Goal: Task Accomplishment & Management: Manage account settings

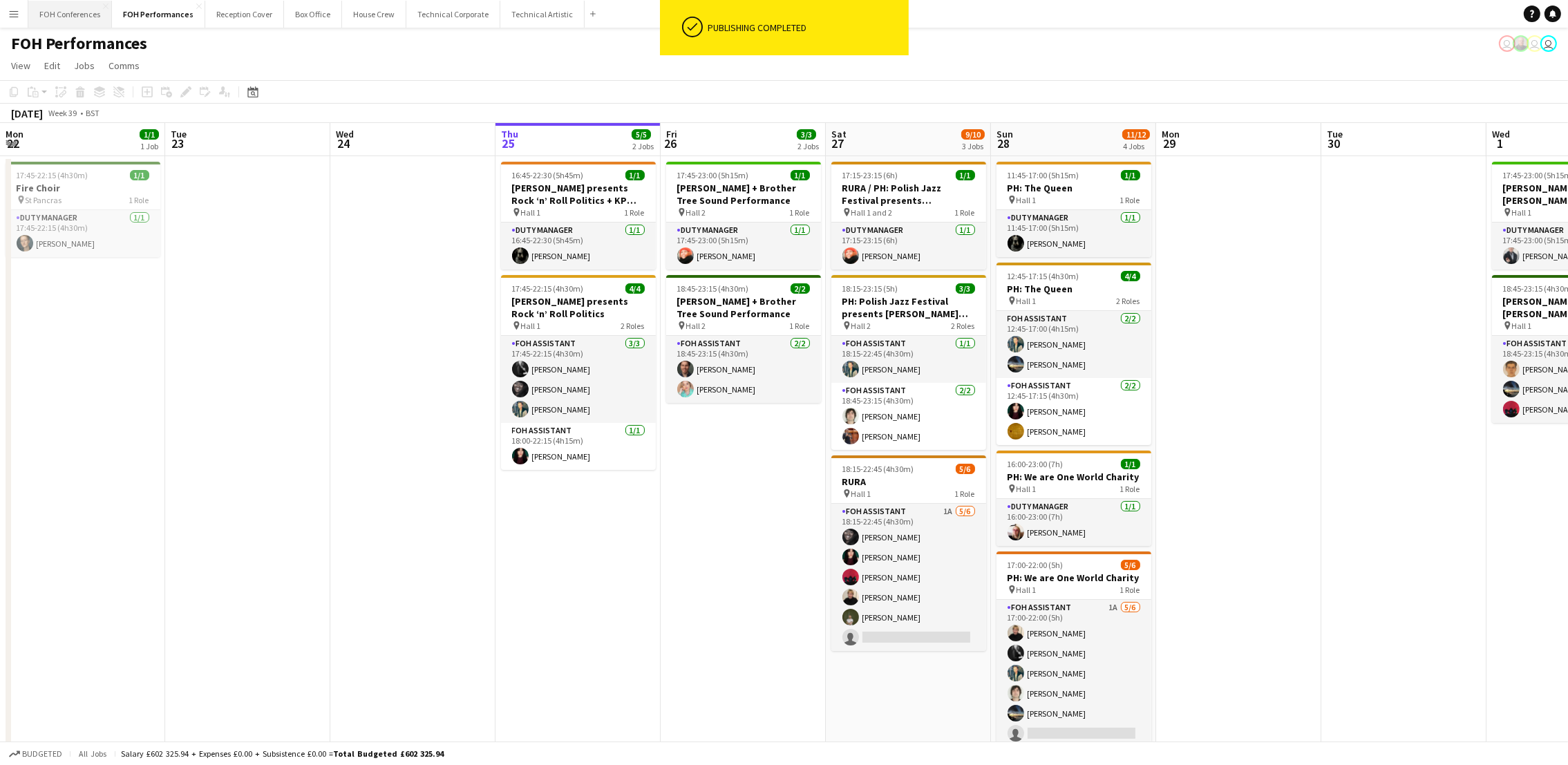
scroll to position [0, 463]
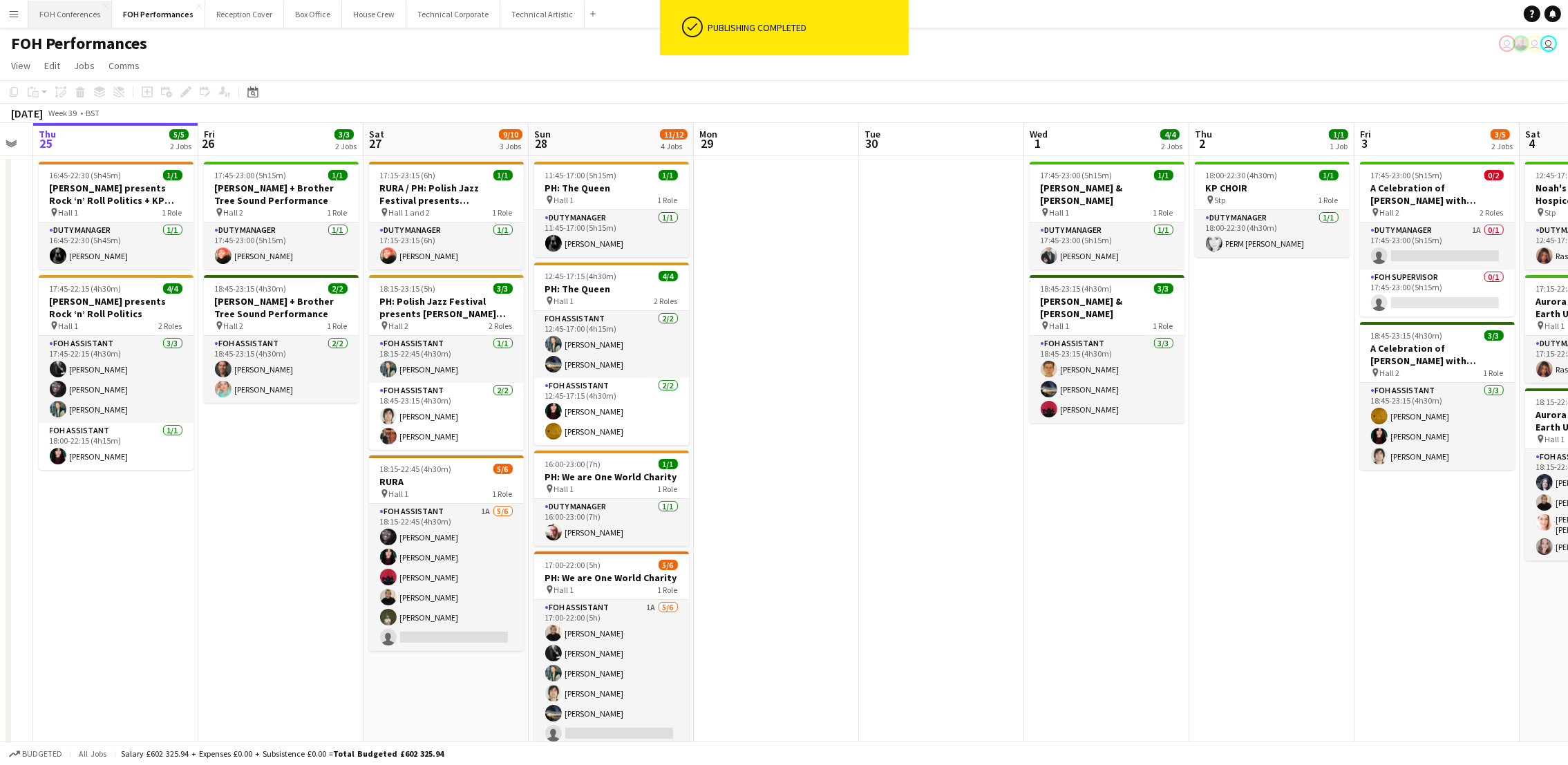
click at [76, 14] on button "FOH Conferences Close" at bounding box center [70, 14] width 83 height 27
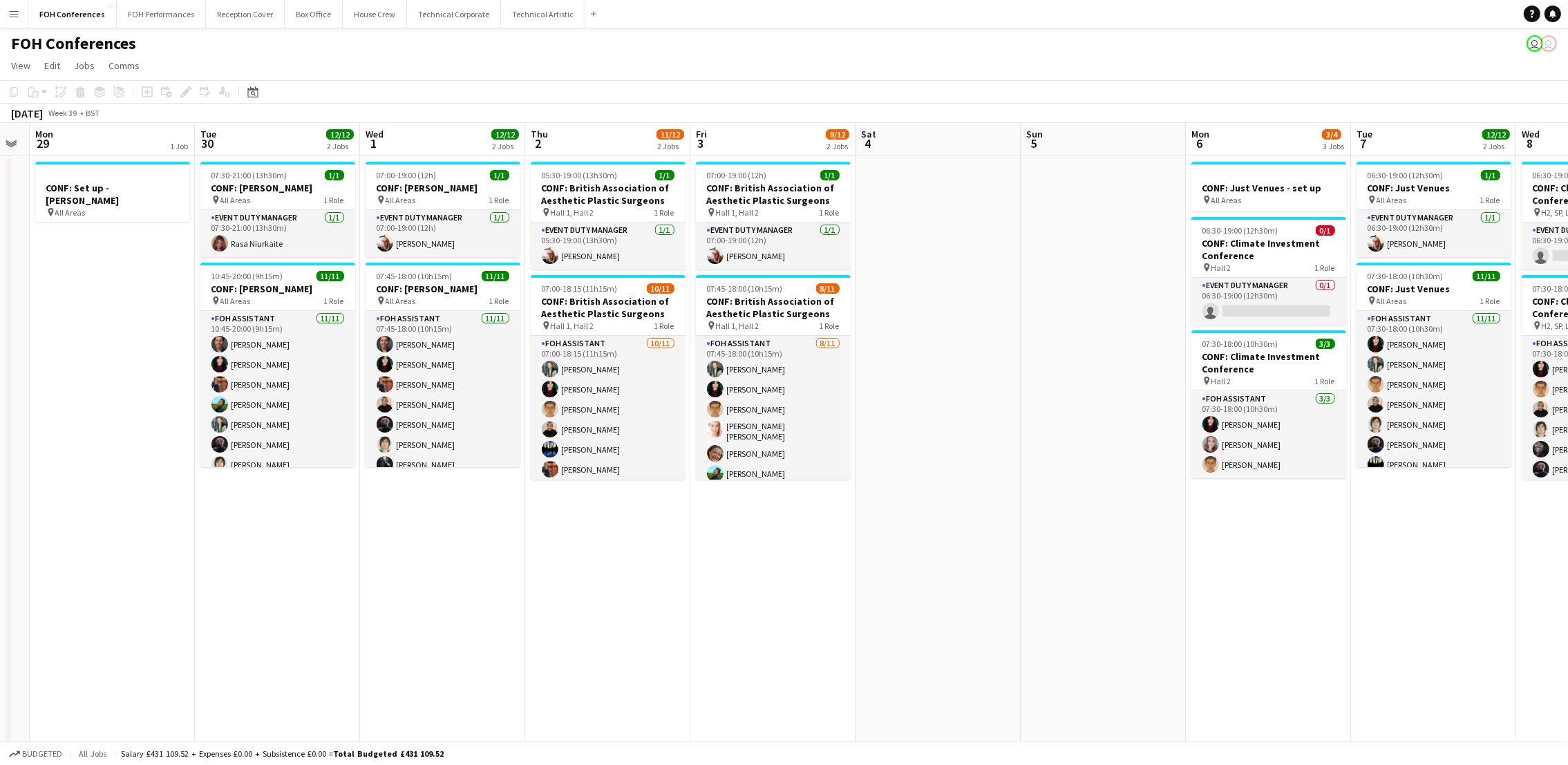
scroll to position [0, 508]
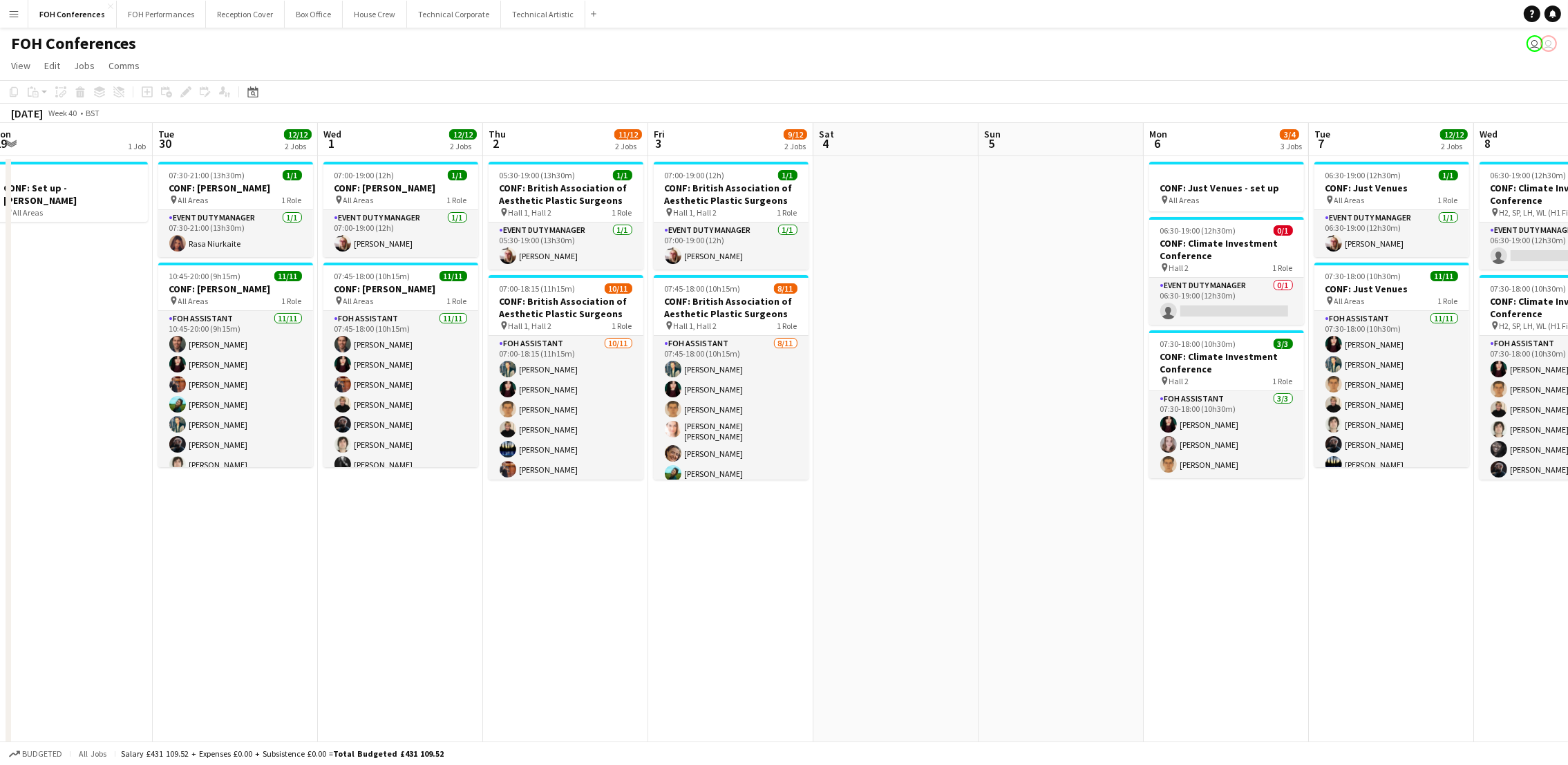
drag, startPoint x: 1061, startPoint y: 144, endPoint x: 222, endPoint y: 147, distance: 839.0
click at [222, 147] on app-calendar-viewport "Fri 26 Sat 27 Sun 28 Mon 29 1 Job Tue 30 12/12 2 Jobs Wed 1 12/12 2 Jobs Thu 2 …" at bounding box center [784, 512] width 1568 height 778
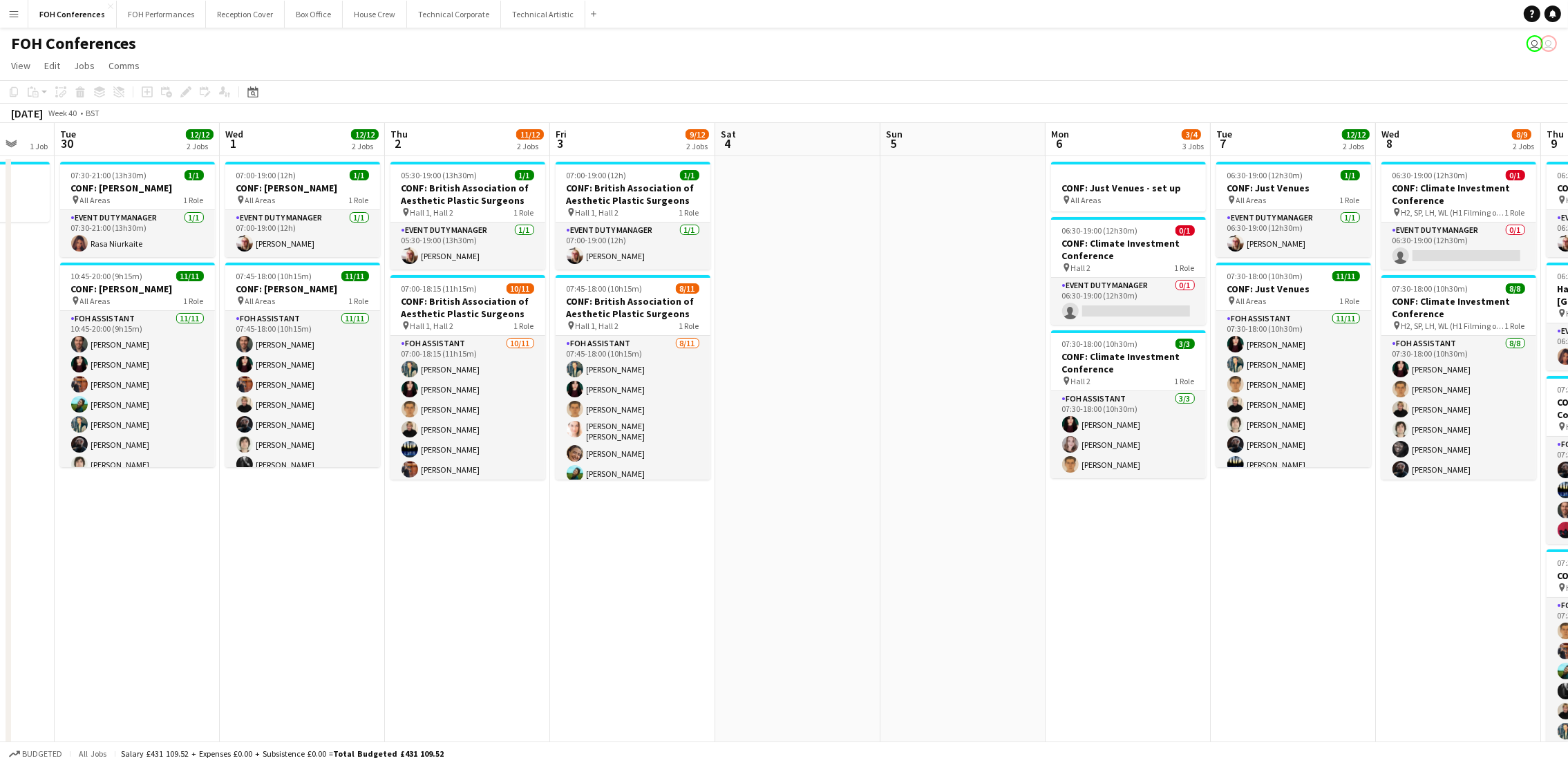
scroll to position [0, 607]
drag, startPoint x: 235, startPoint y: 137, endPoint x: 136, endPoint y: 161, distance: 101.9
click at [136, 161] on app-calendar-viewport "Fri 26 Sat 27 Sun 28 Mon 29 1 Job Tue 30 12/12 2 Jobs Wed 1 12/12 2 Jobs Thu 2 …" at bounding box center [784, 512] width 1568 height 778
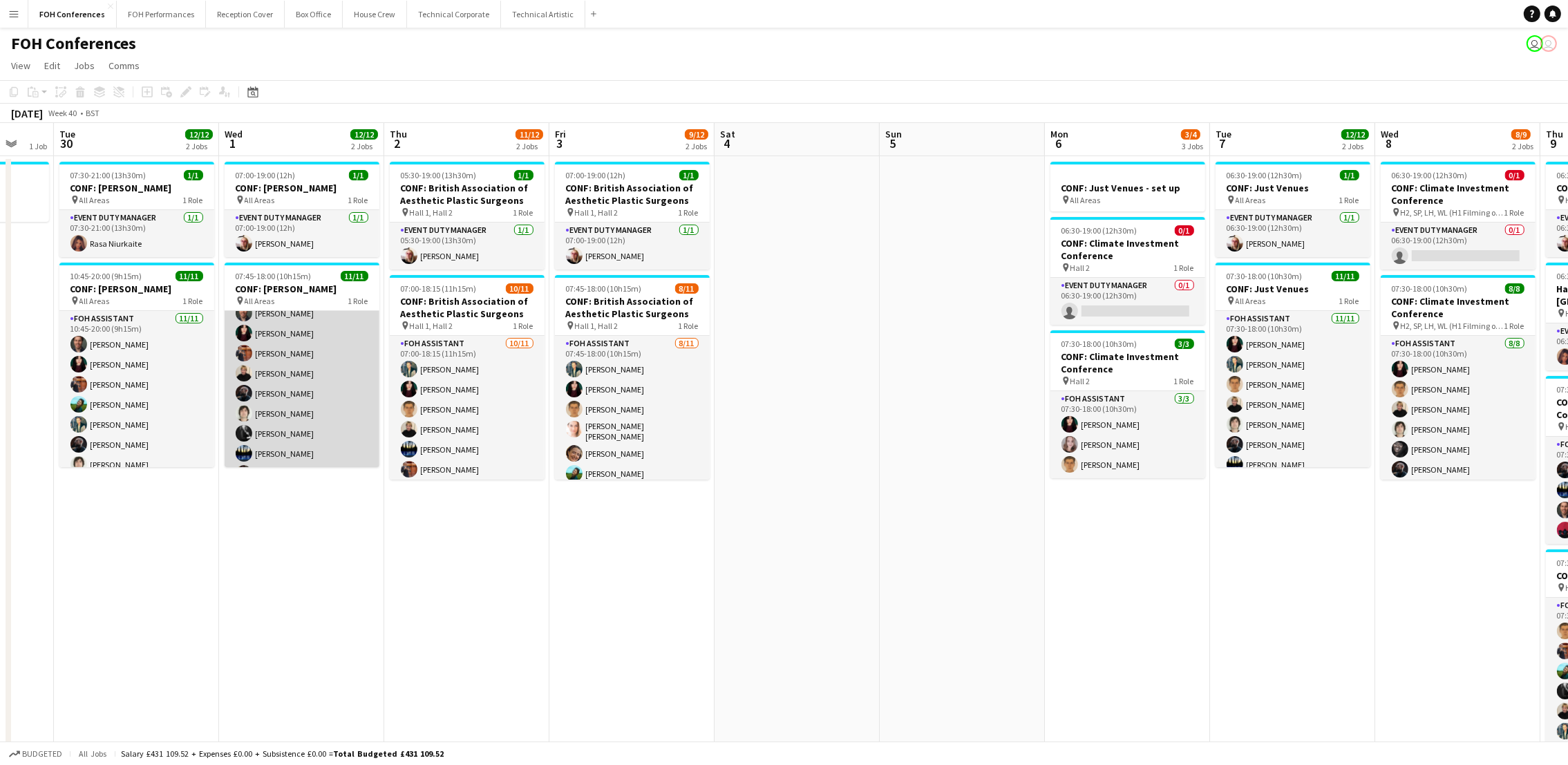
scroll to position [0, 0]
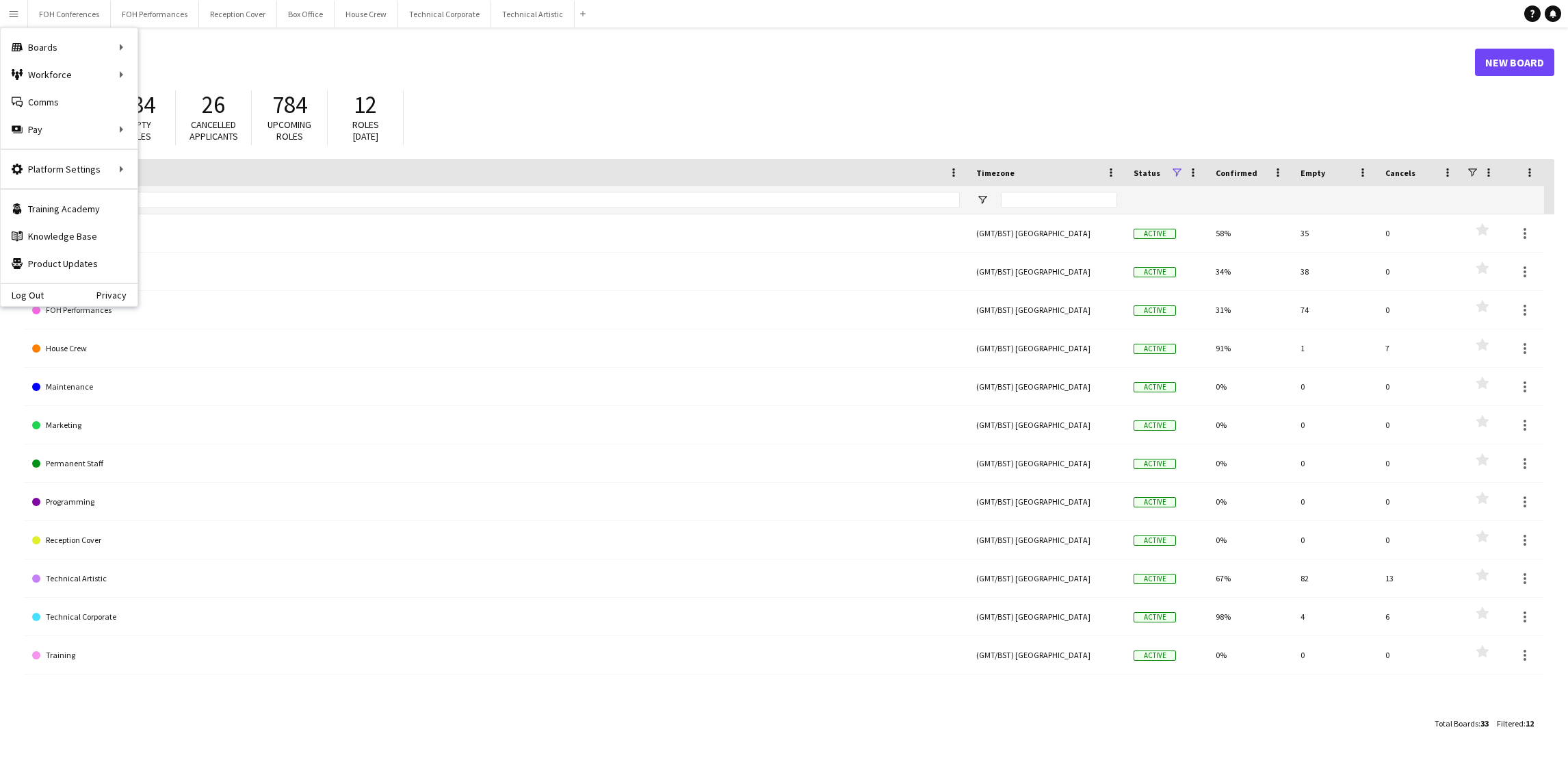
click at [905, 63] on h1 "Boards" at bounding box center [749, 62] width 1451 height 21
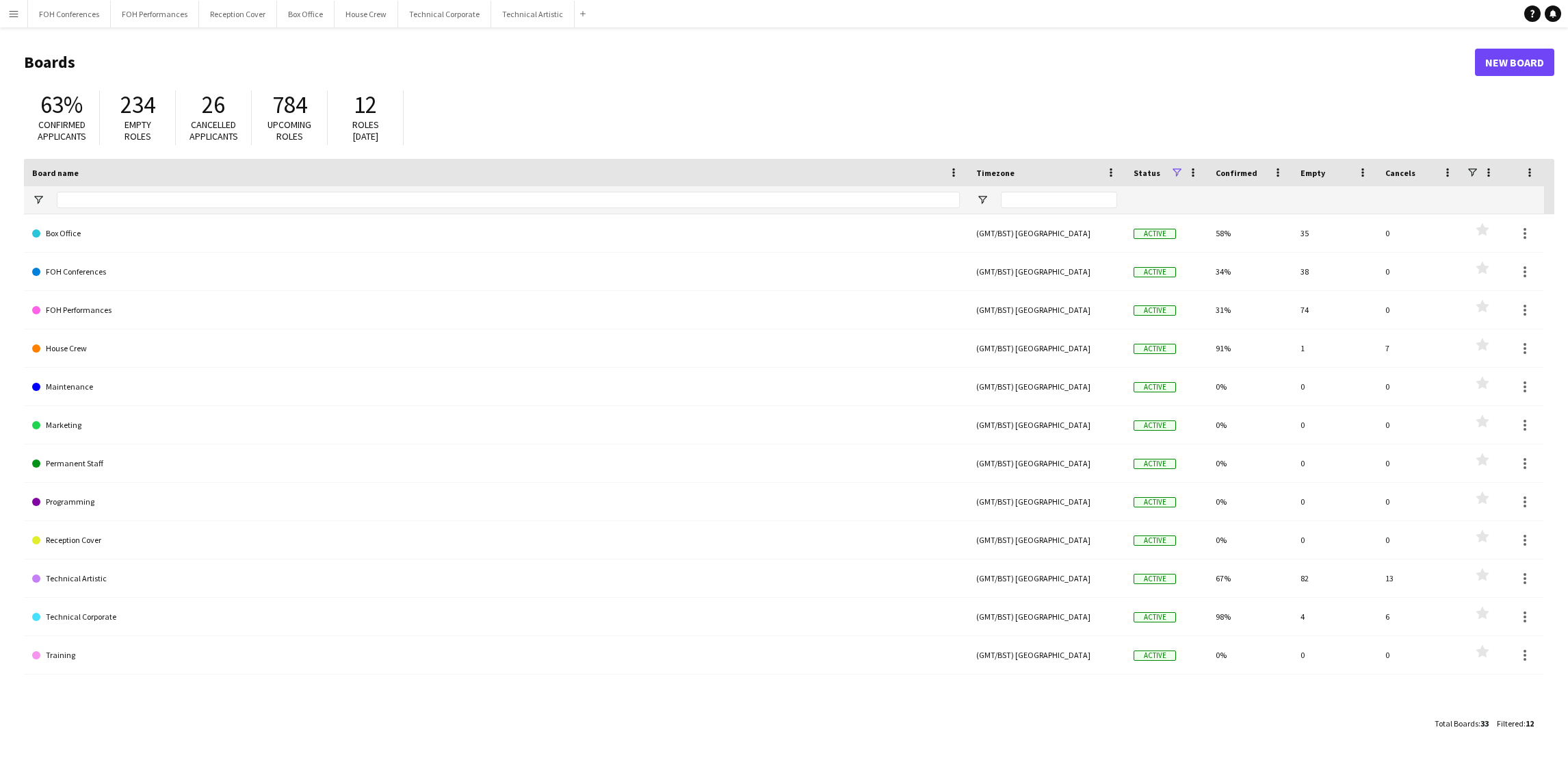
click at [16, 13] on app-icon "Menu" at bounding box center [14, 14] width 11 height 11
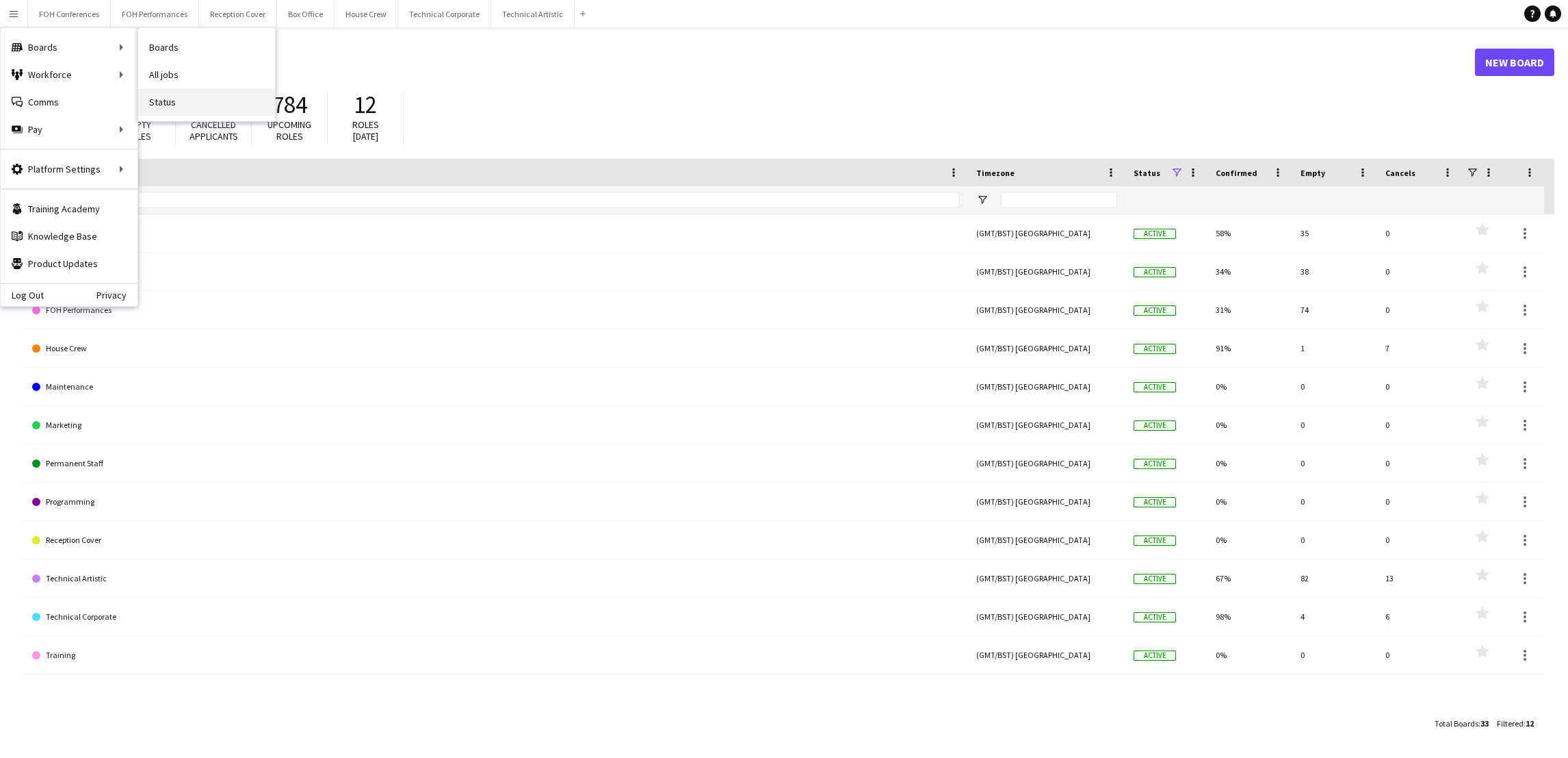
click at [158, 106] on link "Status" at bounding box center [206, 102] width 137 height 28
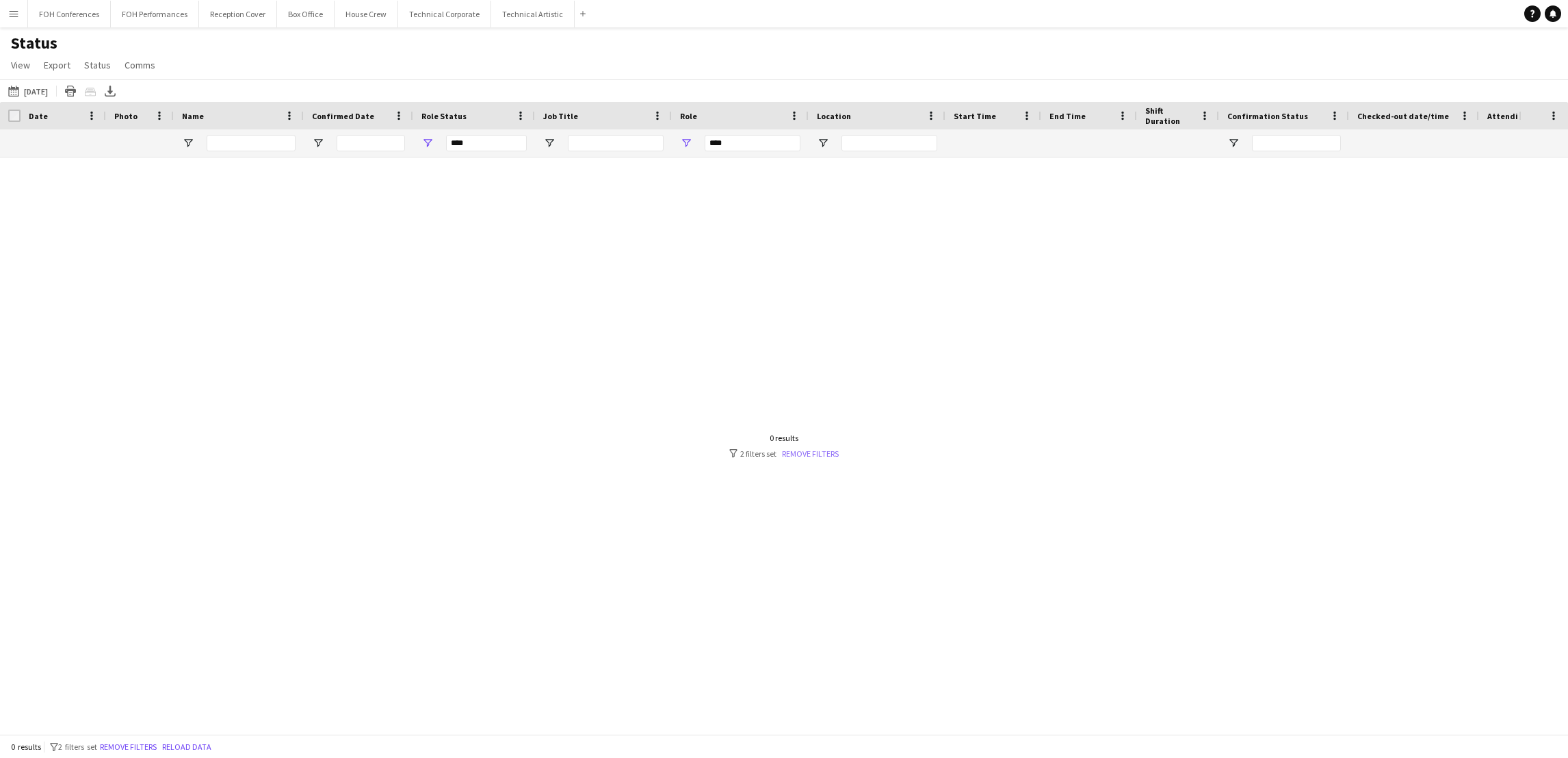
click at [799, 448] on link "Remove filters" at bounding box center [810, 453] width 57 height 10
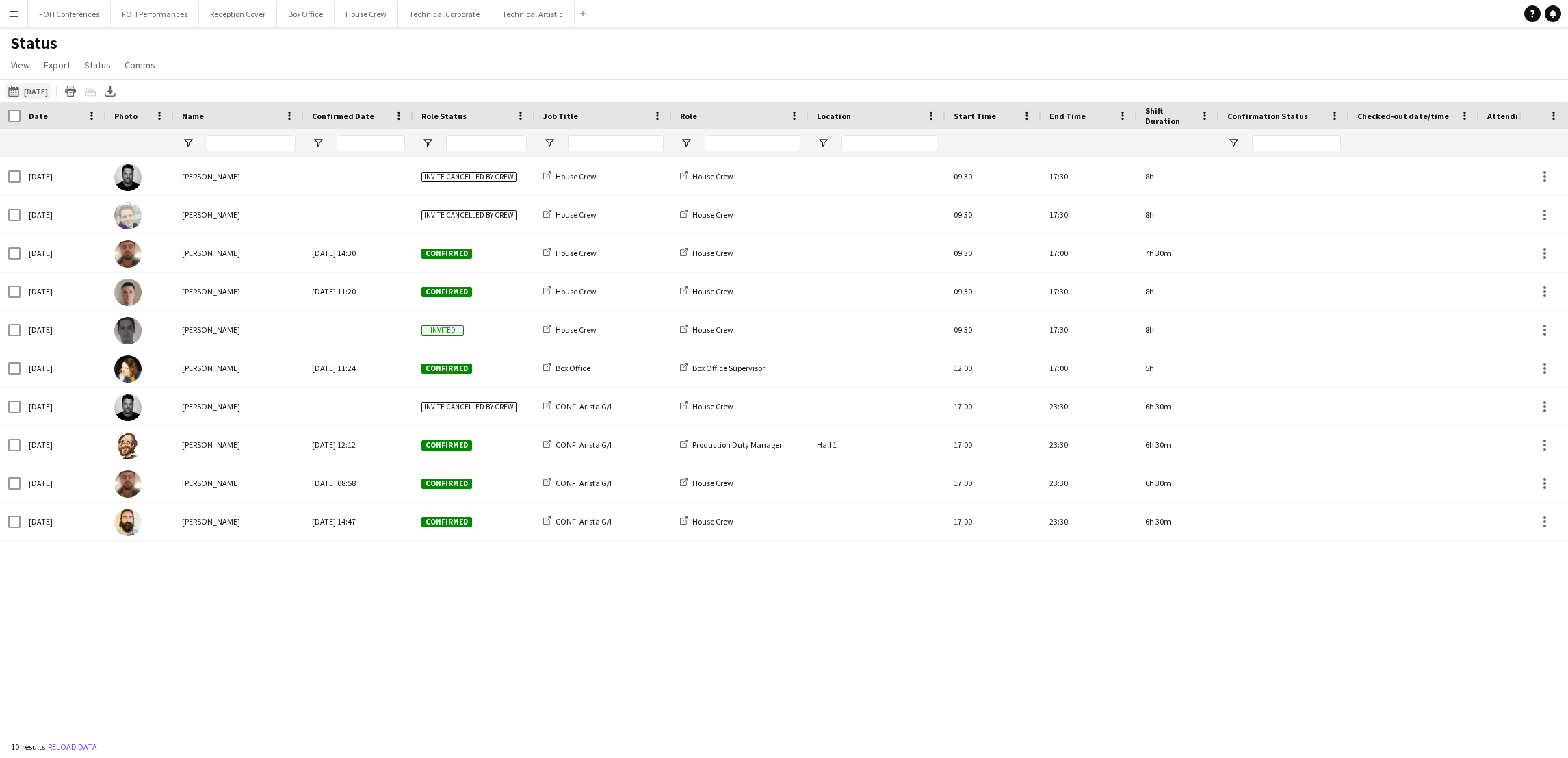
click at [26, 99] on button "25-09-2025 to 01-10-2025 29-09-2025" at bounding box center [28, 90] width 45 height 16
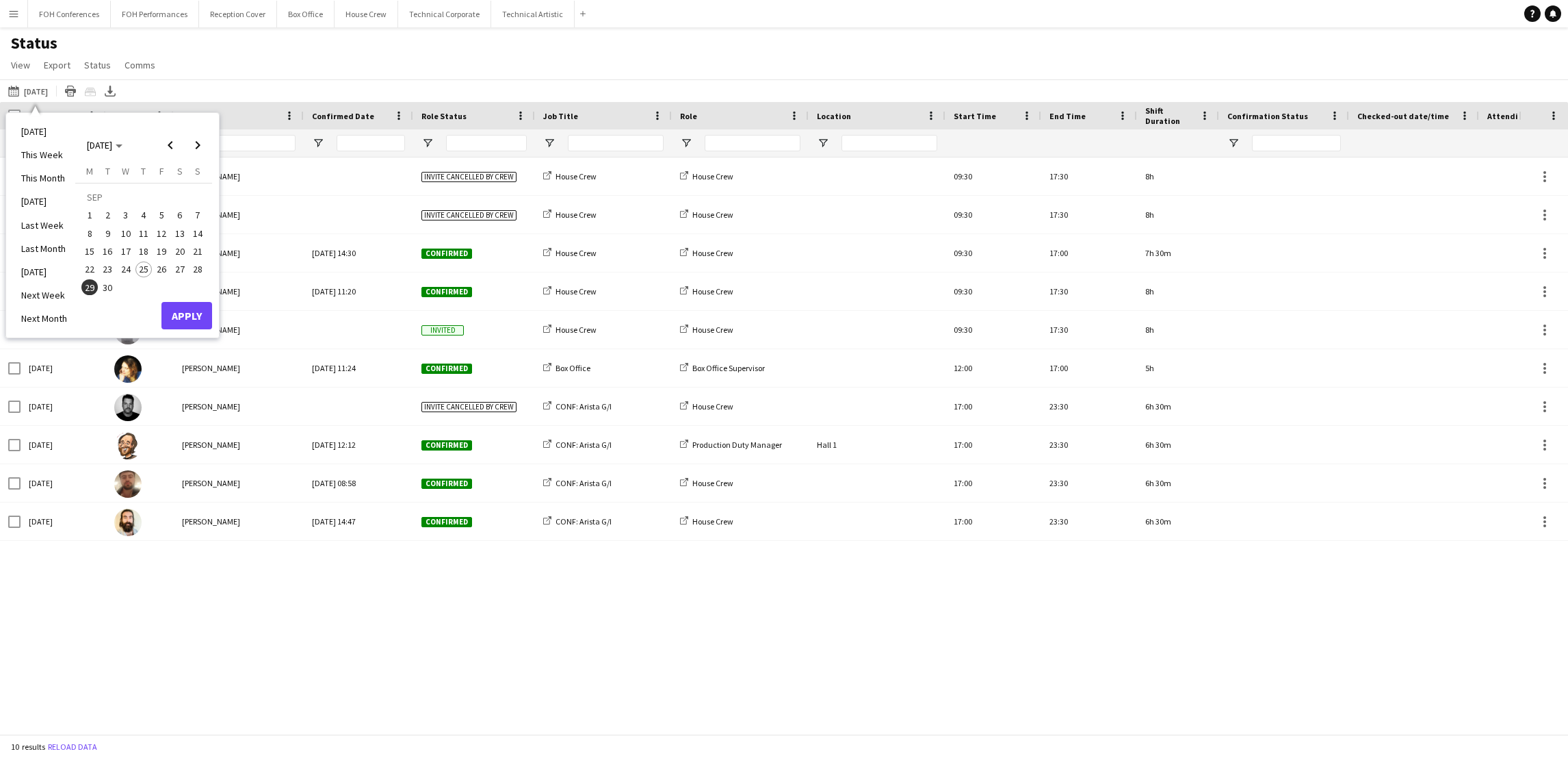
click at [103, 283] on span "30" at bounding box center [108, 287] width 16 height 16
click at [185, 312] on button "Apply" at bounding box center [187, 316] width 50 height 28
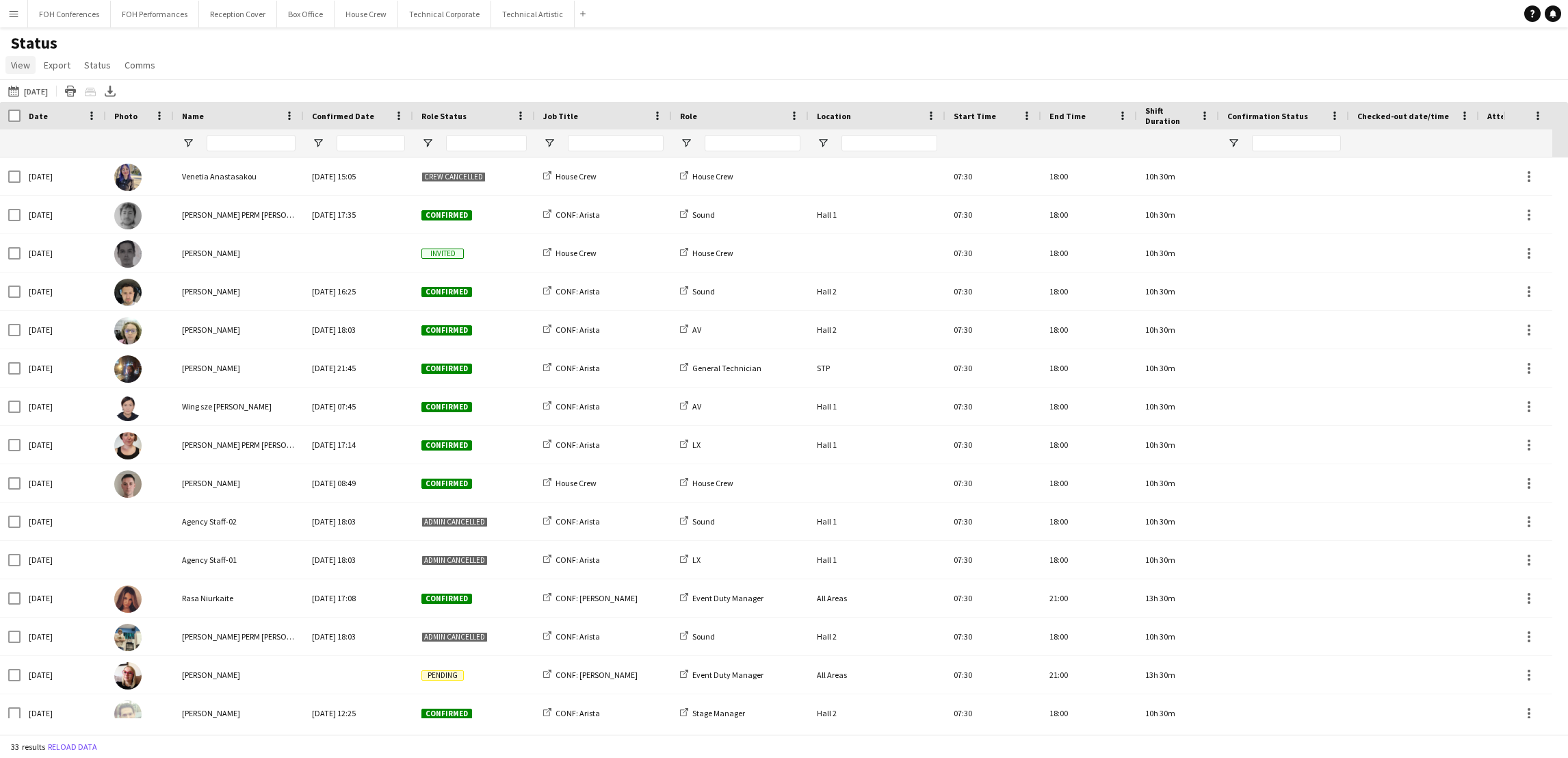
click at [25, 70] on span "View" at bounding box center [20, 65] width 19 height 12
click at [34, 208] on span "Reset Filters" at bounding box center [43, 204] width 53 height 12
click at [27, 73] on link "View" at bounding box center [20, 64] width 30 height 18
click at [41, 167] on span "Customise filters" at bounding box center [52, 164] width 70 height 12
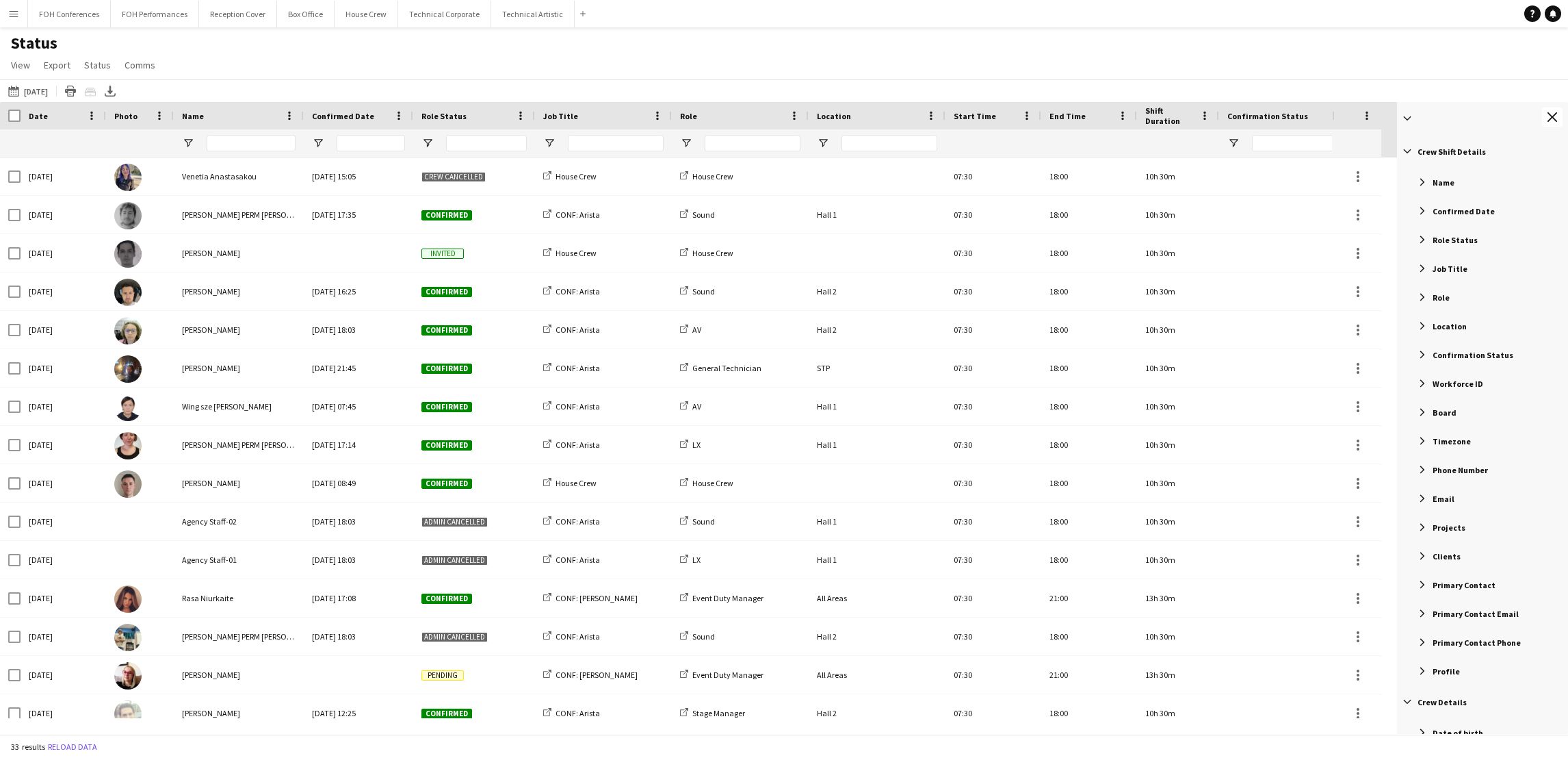
click at [1425, 411] on span "Filter List 60 Filters" at bounding box center [1422, 412] width 12 height 12
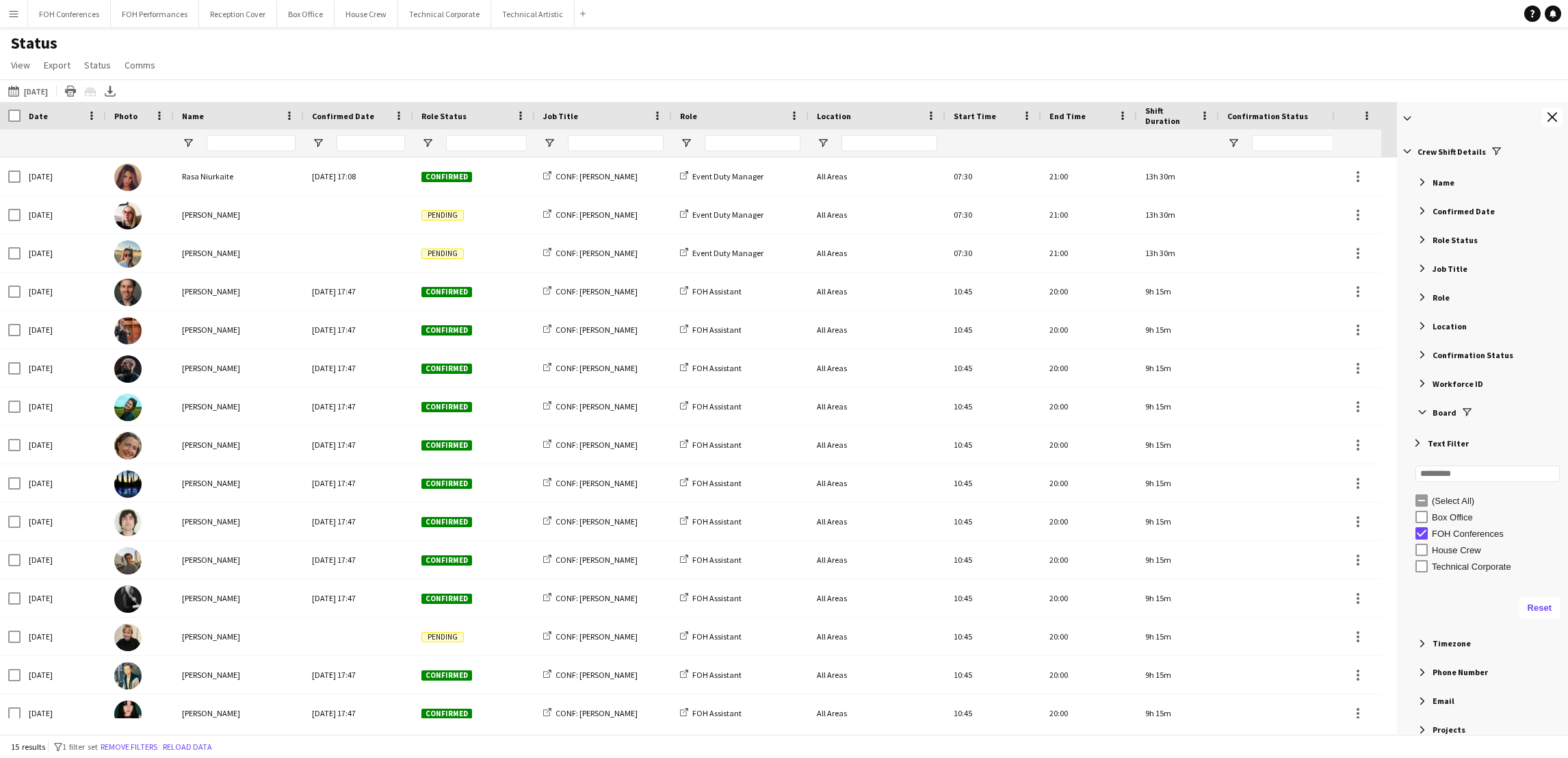
click at [1425, 293] on span "Filter List 60 Filters" at bounding box center [1422, 297] width 12 height 12
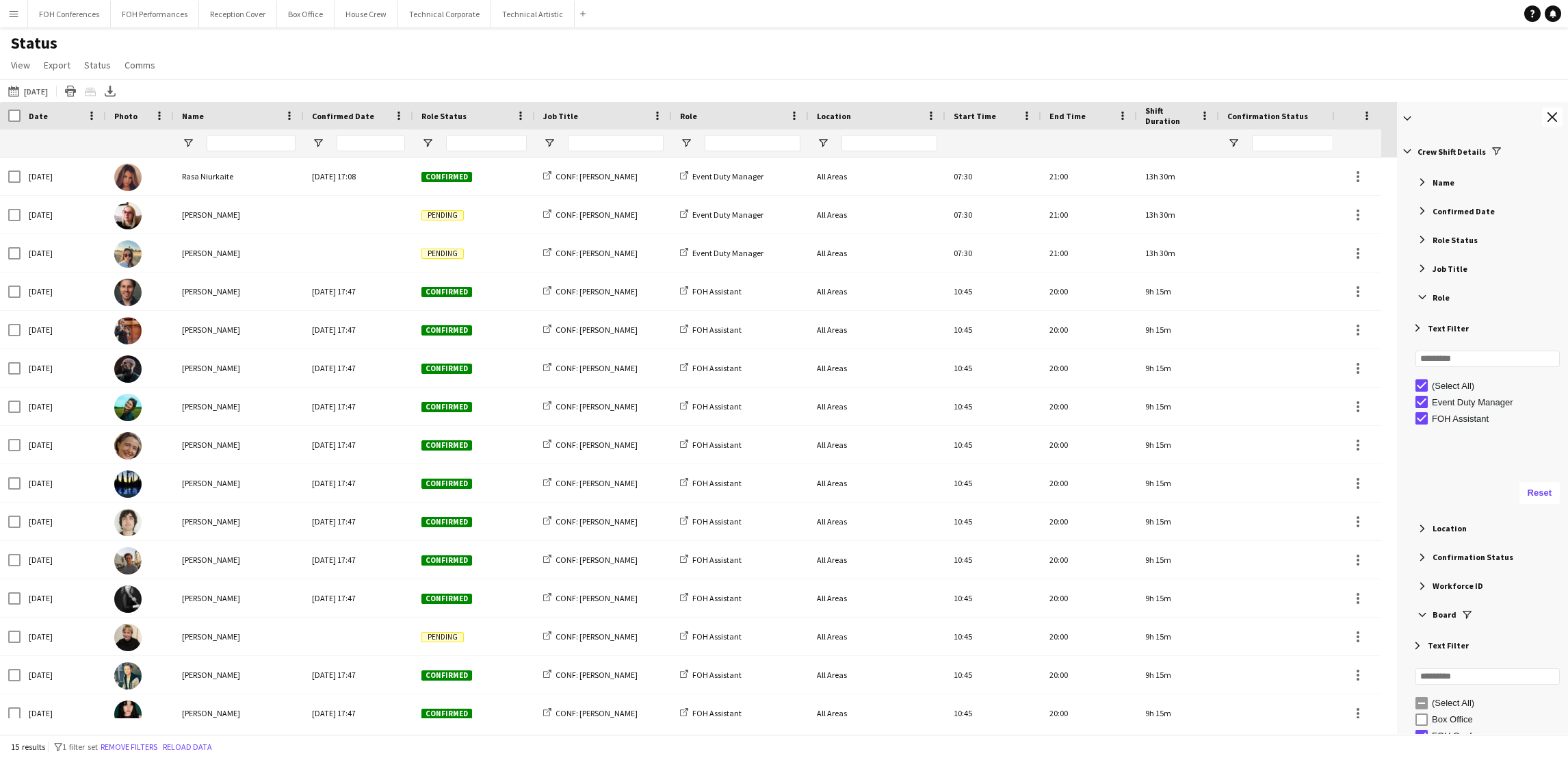
click at [1423, 275] on span "Filter List 60 Filters" at bounding box center [1422, 268] width 12 height 12
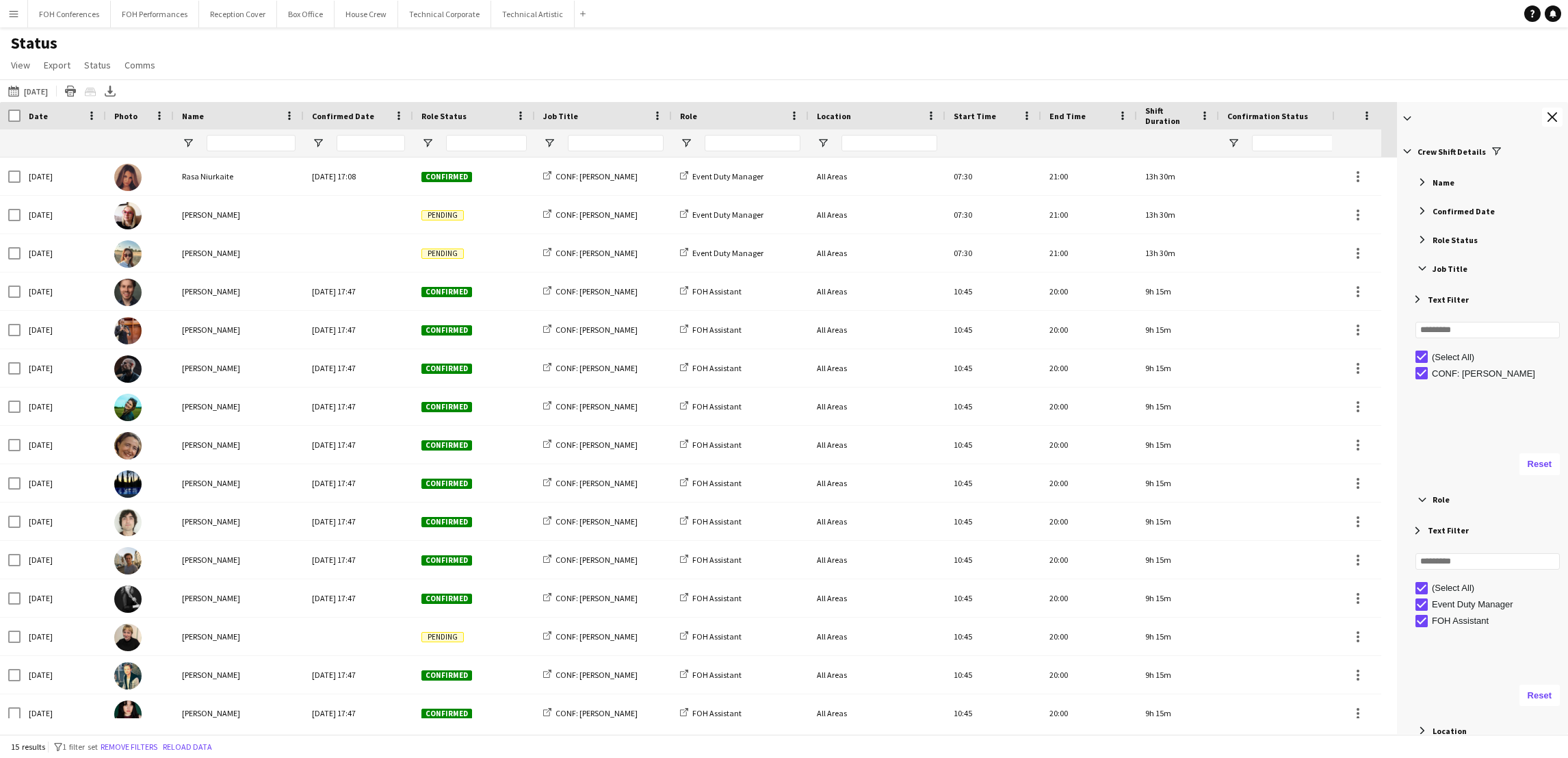
click at [1423, 245] on span "Filter List 60 Filters" at bounding box center [1422, 239] width 12 height 12
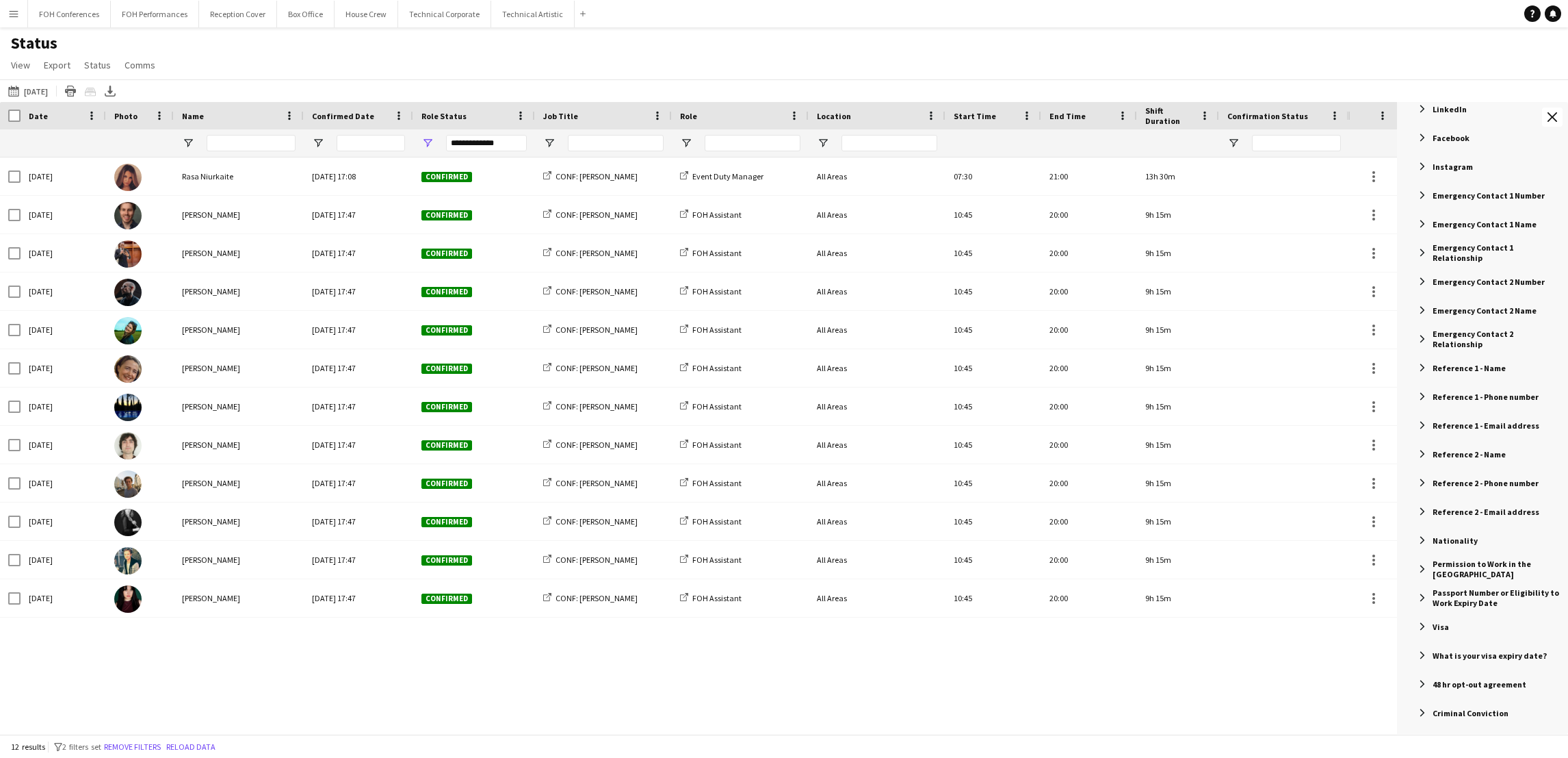
scroll to position [2032, 0]
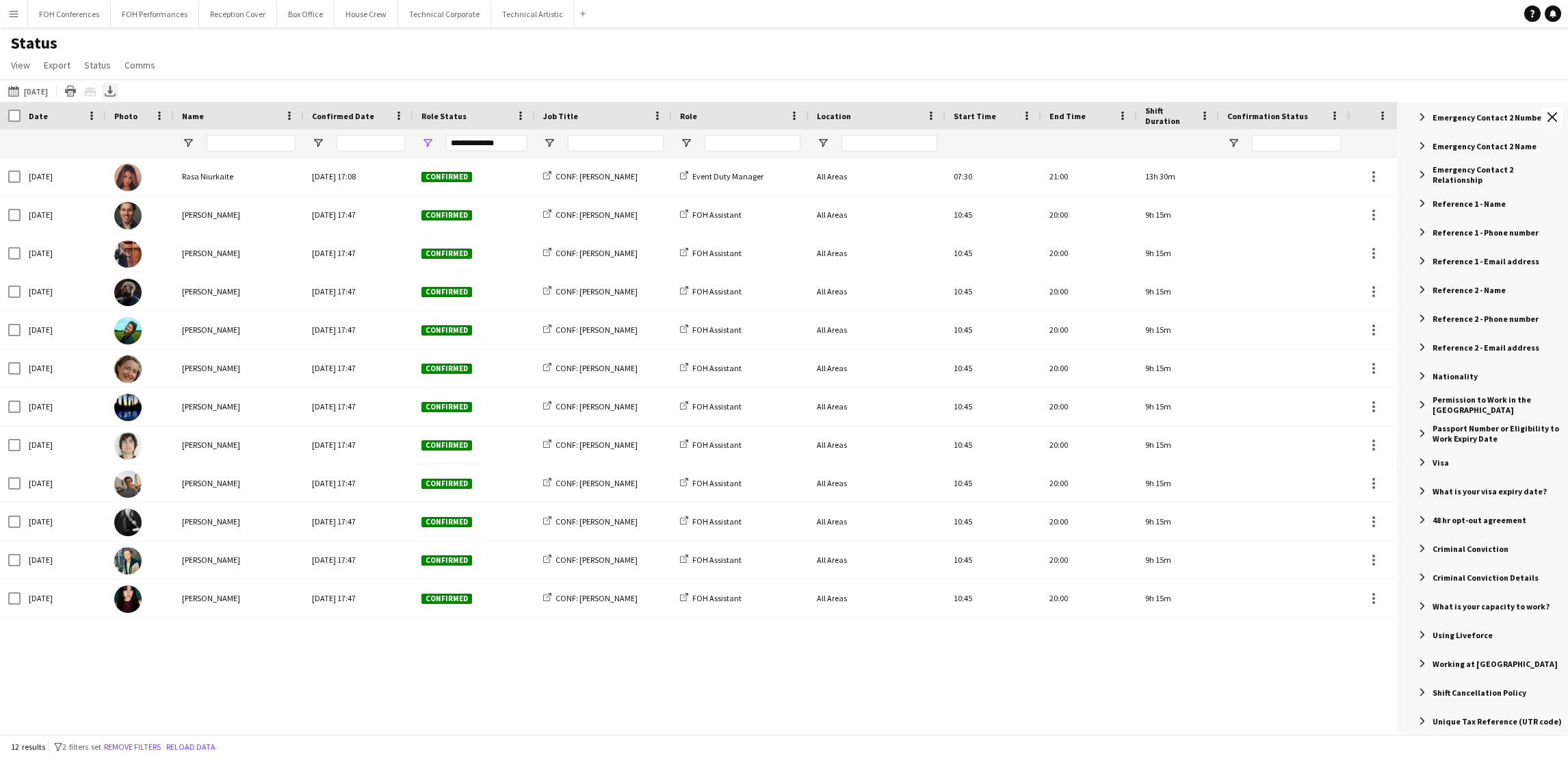
click at [115, 87] on icon "Export XLSX" at bounding box center [110, 91] width 11 height 11
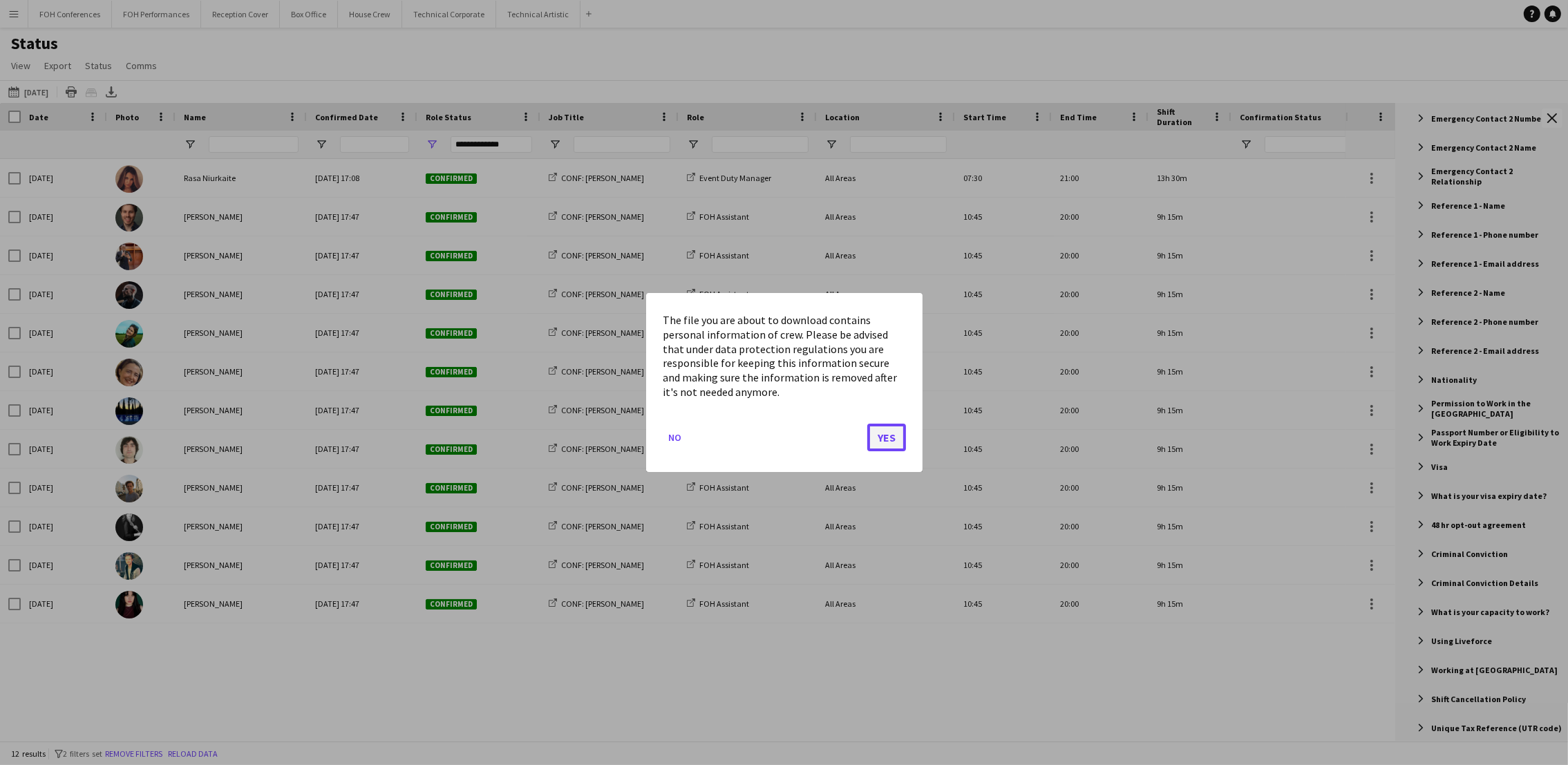
click at [881, 431] on button "Yes" at bounding box center [887, 437] width 39 height 28
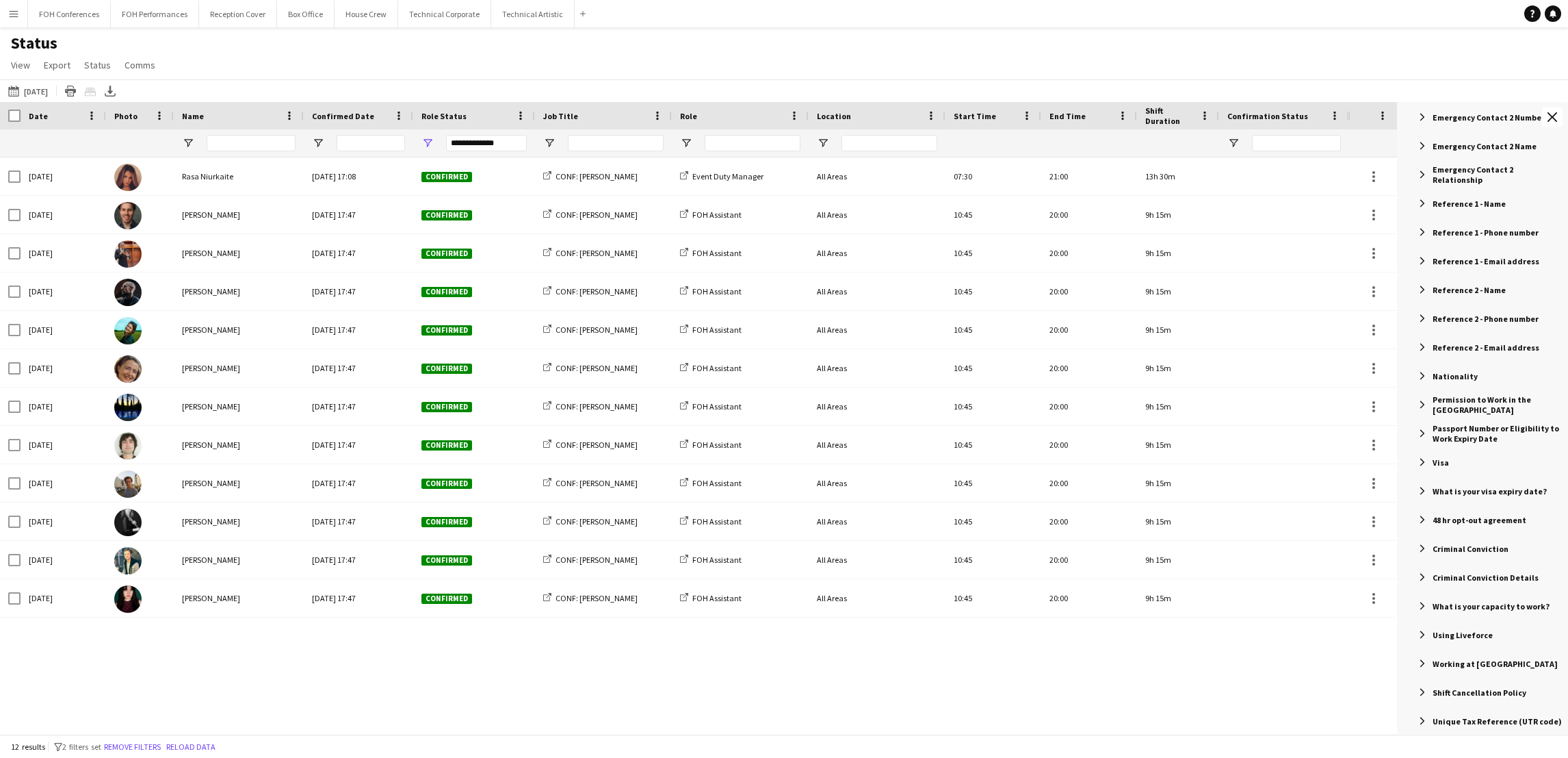
click at [1037, 11] on app-navbar "Menu Boards Boards Boards All jobs Status Workforce Workforce My Workforce Recr…" at bounding box center [784, 14] width 1568 height 28
click at [49, 89] on button "25-09-2025 to 01-10-2025 30-09-2025" at bounding box center [28, 90] width 45 height 16
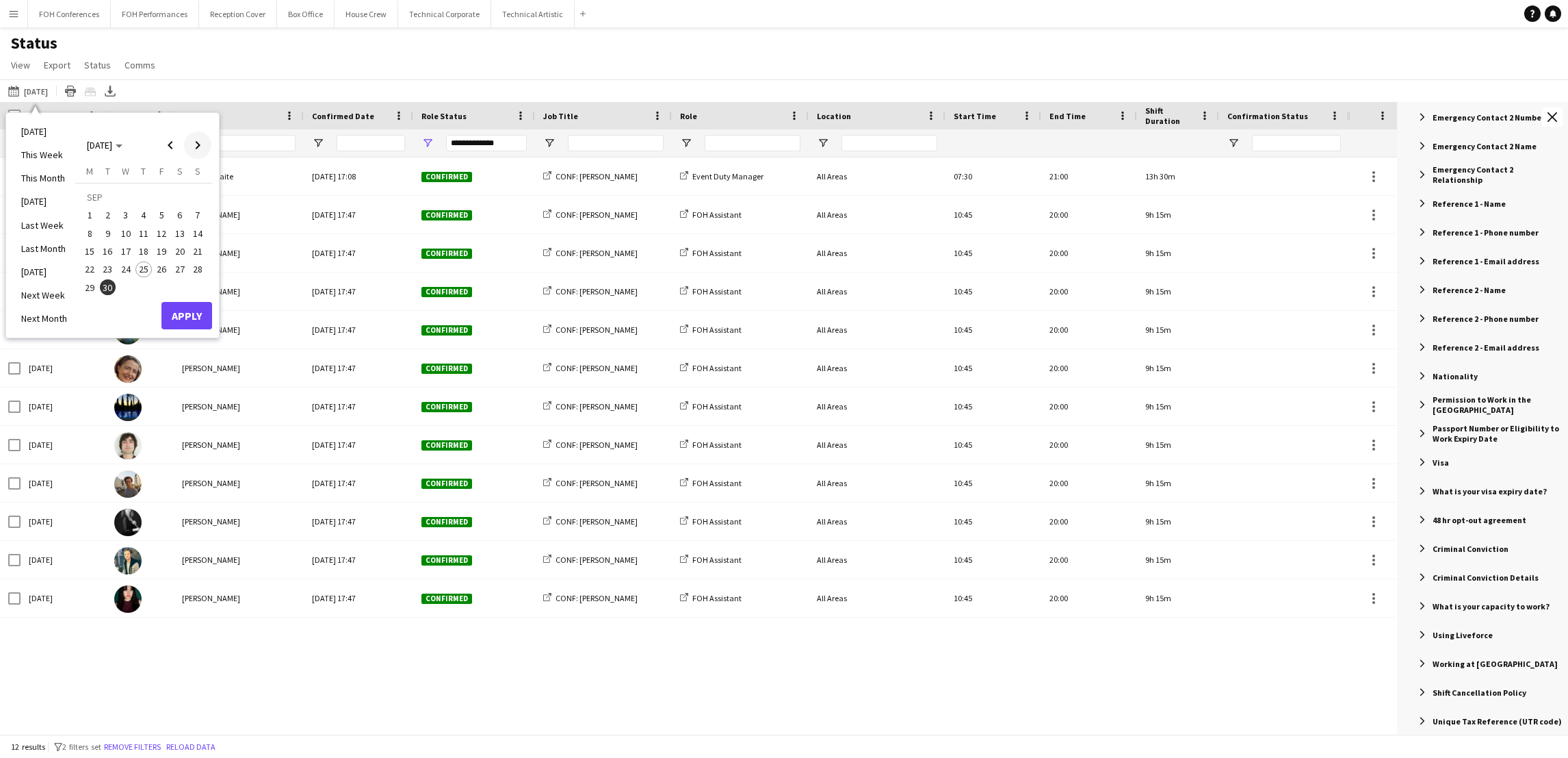
click at [195, 143] on span "Next month" at bounding box center [198, 145] width 28 height 28
click at [126, 212] on span "1" at bounding box center [125, 215] width 16 height 16
click at [190, 307] on button "Apply" at bounding box center [187, 316] width 50 height 28
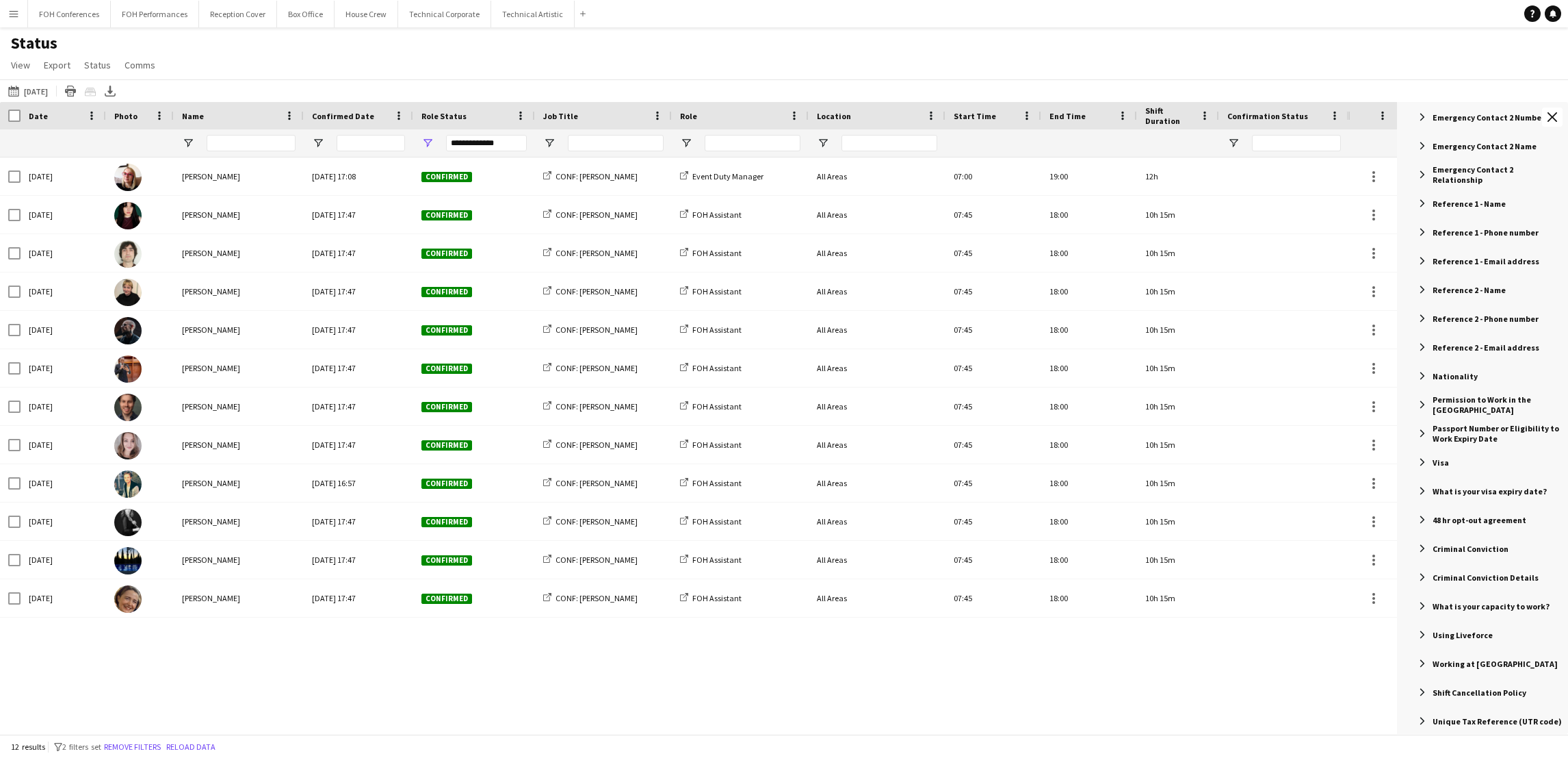
click at [199, 654] on div "Wed, 1 Oct 2025 Kirsty Dixon Sat, 16 Aug 2025 17:08 Confirmed CONF: Arista - In…" at bounding box center [674, 438] width 1348 height 561
click at [21, 59] on span "View" at bounding box center [20, 65] width 19 height 12
click at [41, 171] on link "Customise filters" at bounding box center [54, 164] width 96 height 29
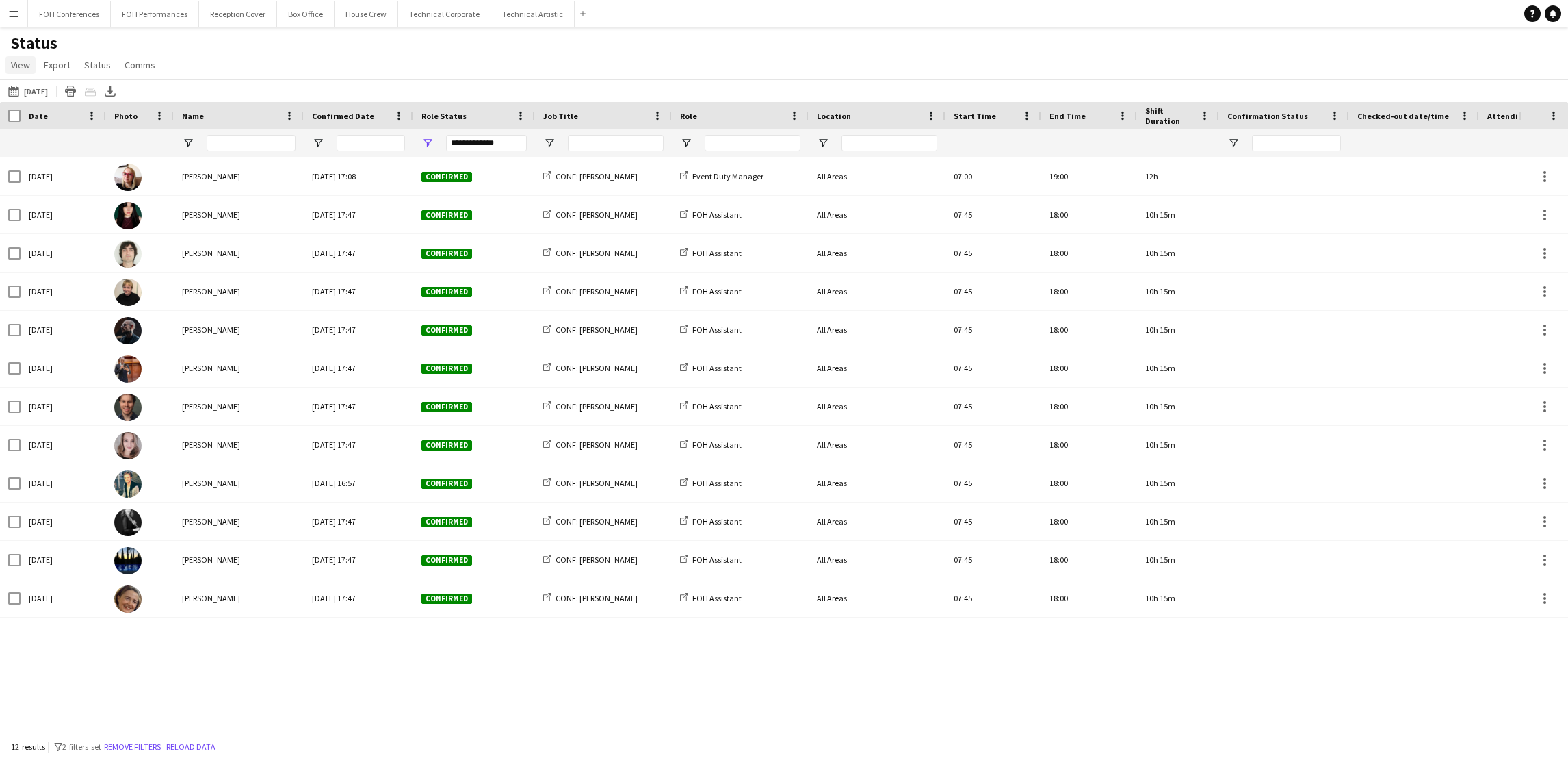
click at [22, 62] on span "View" at bounding box center [20, 65] width 19 height 12
click at [41, 200] on span "Reset Filters" at bounding box center [43, 204] width 53 height 12
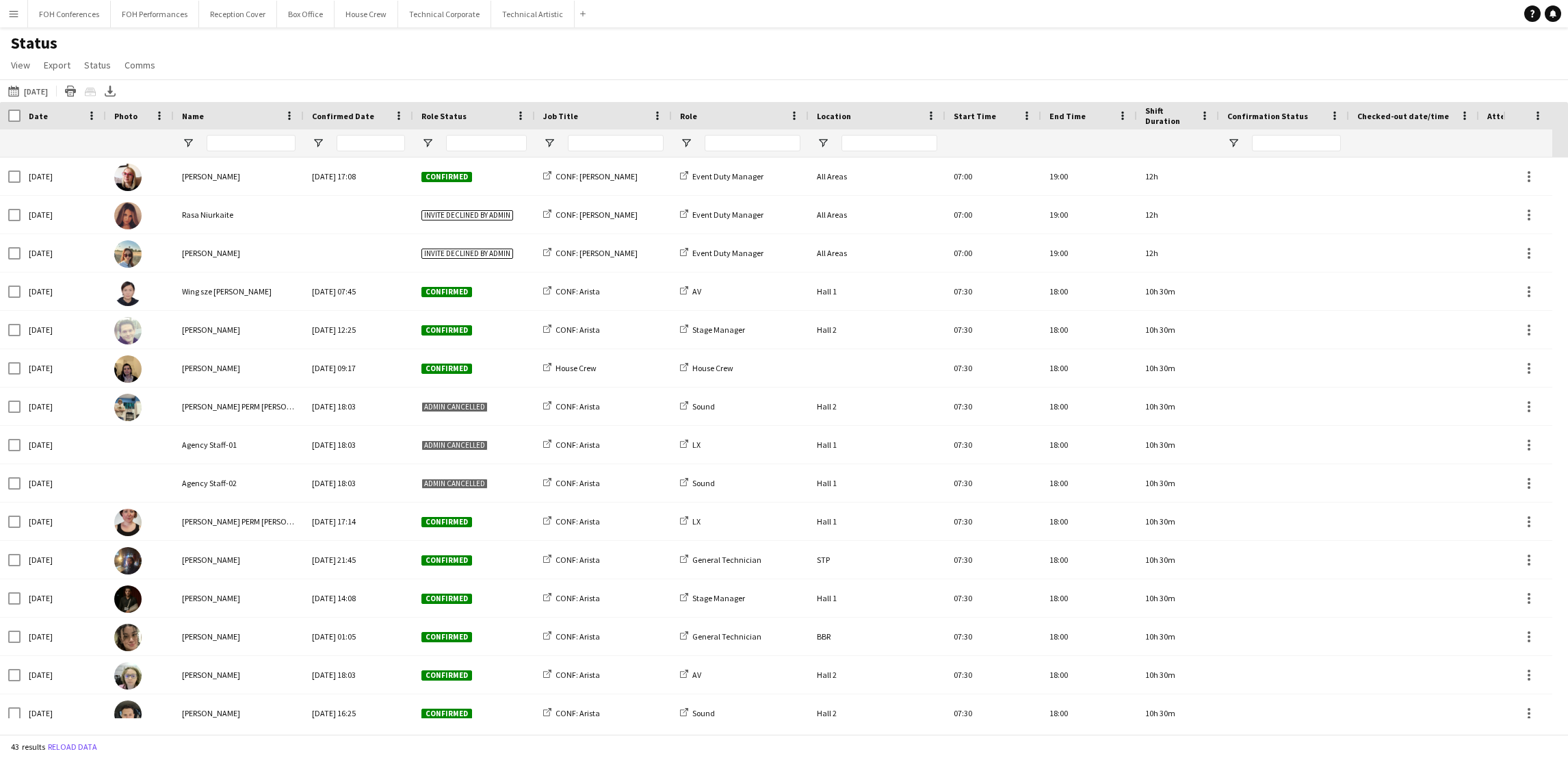
click at [22, 74] on app-page-menu "View Views Default view Call Sheets GB View Weekly Staffing Report ZD TEST New …" at bounding box center [84, 67] width 169 height 26
click at [10, 63] on link "View" at bounding box center [20, 64] width 30 height 18
click at [30, 161] on span "Customise filters" at bounding box center [52, 164] width 70 height 12
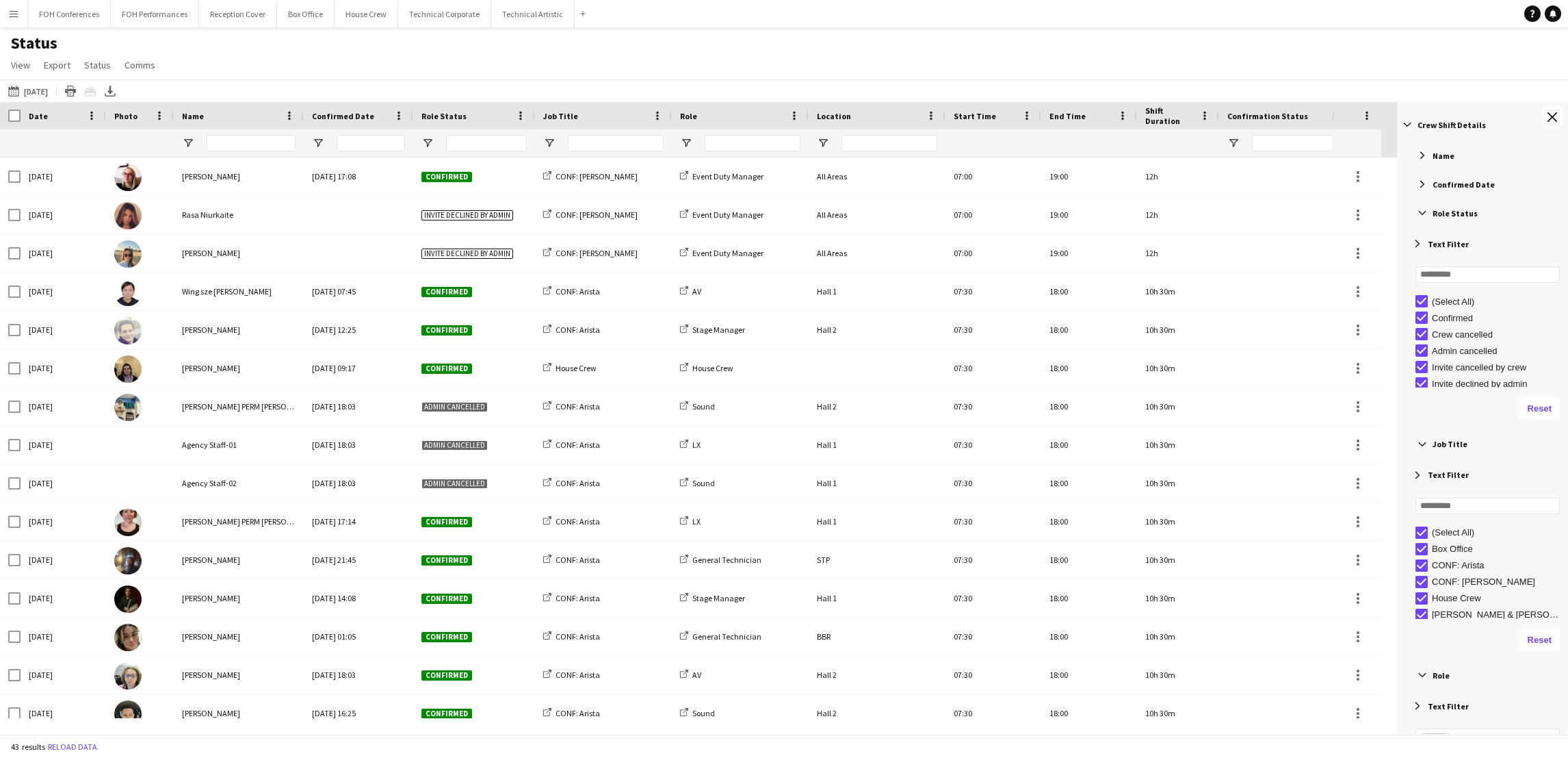
scroll to position [0, 0]
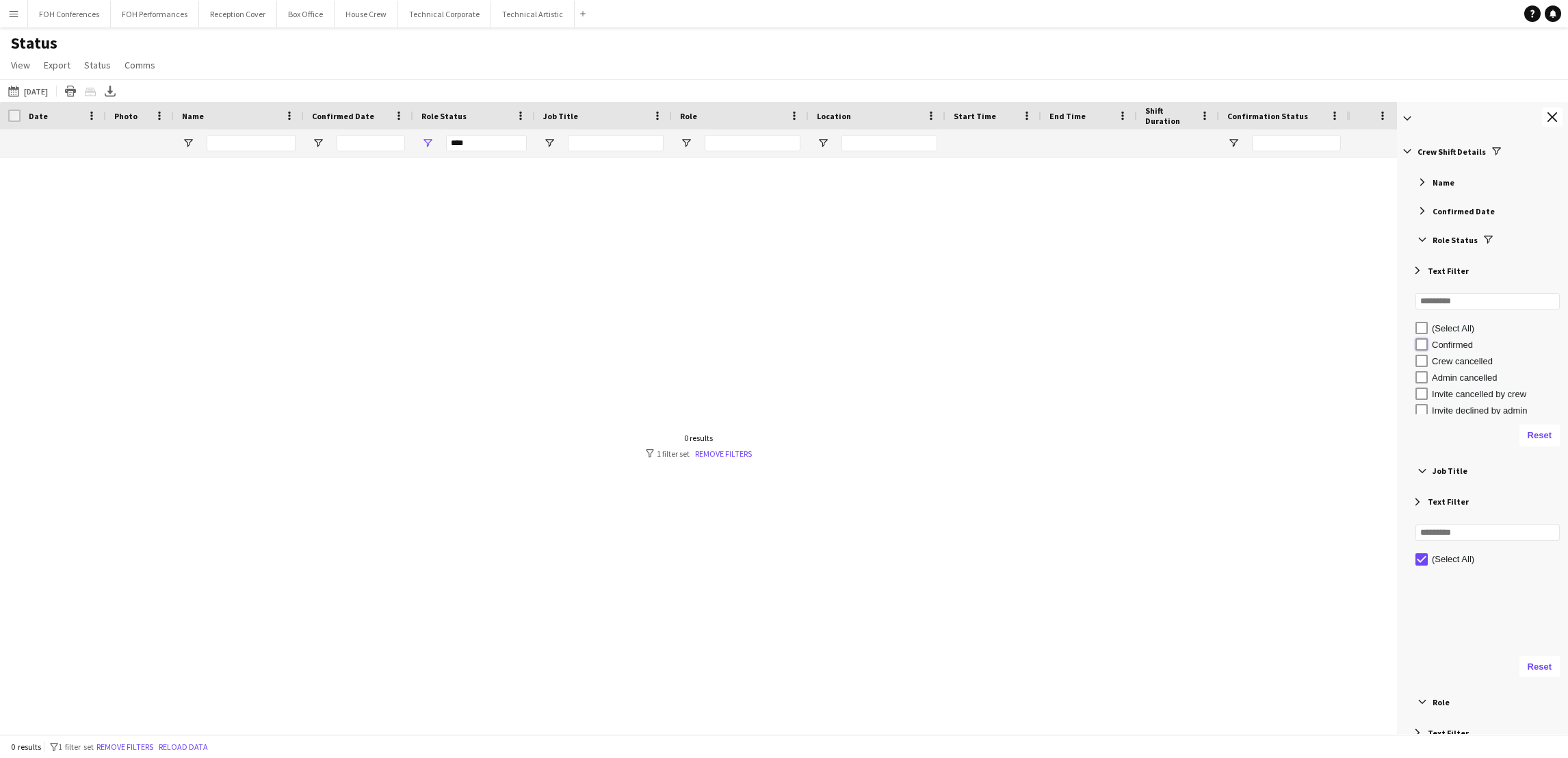
type input "**********"
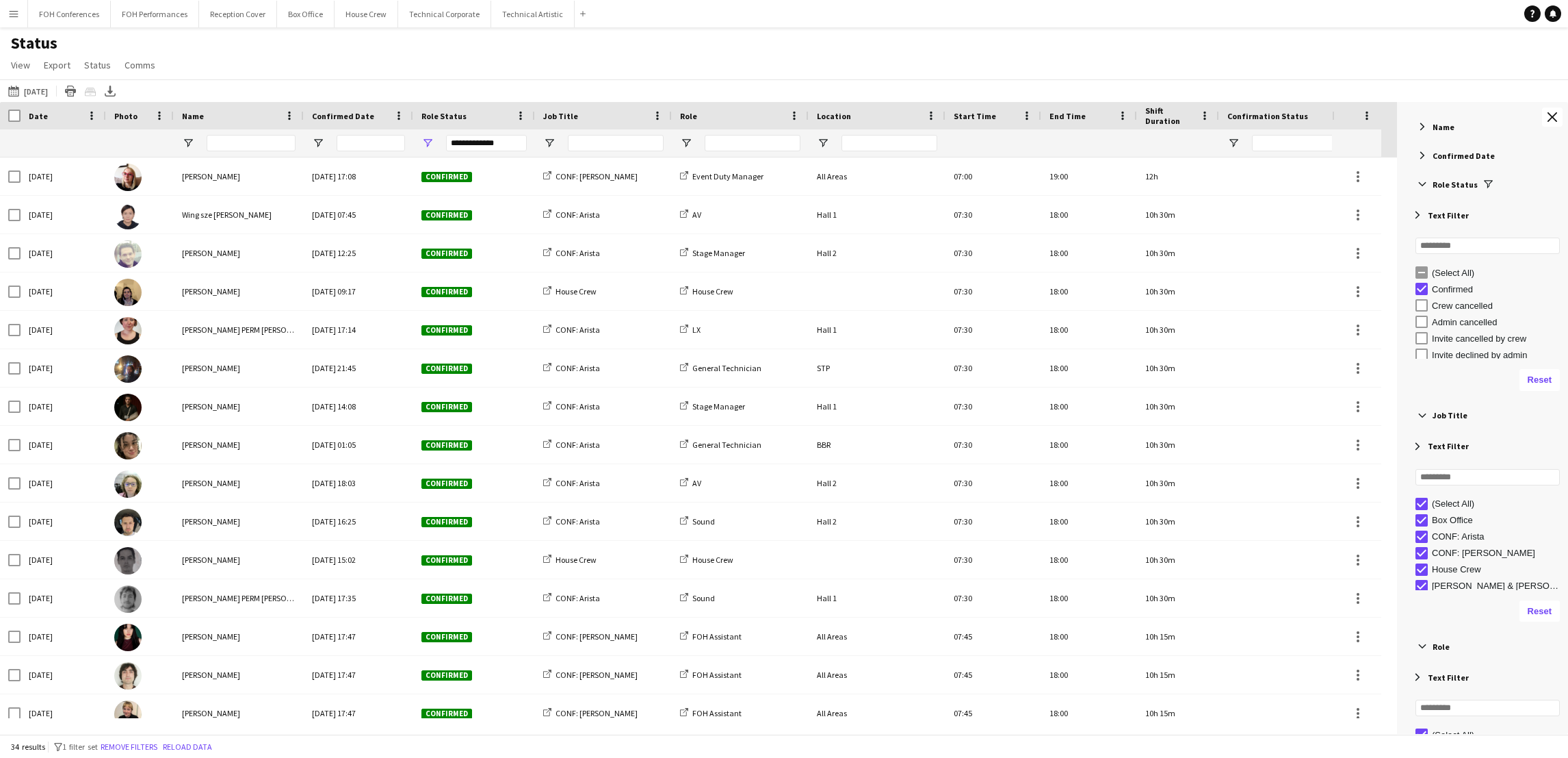
scroll to position [102, 0]
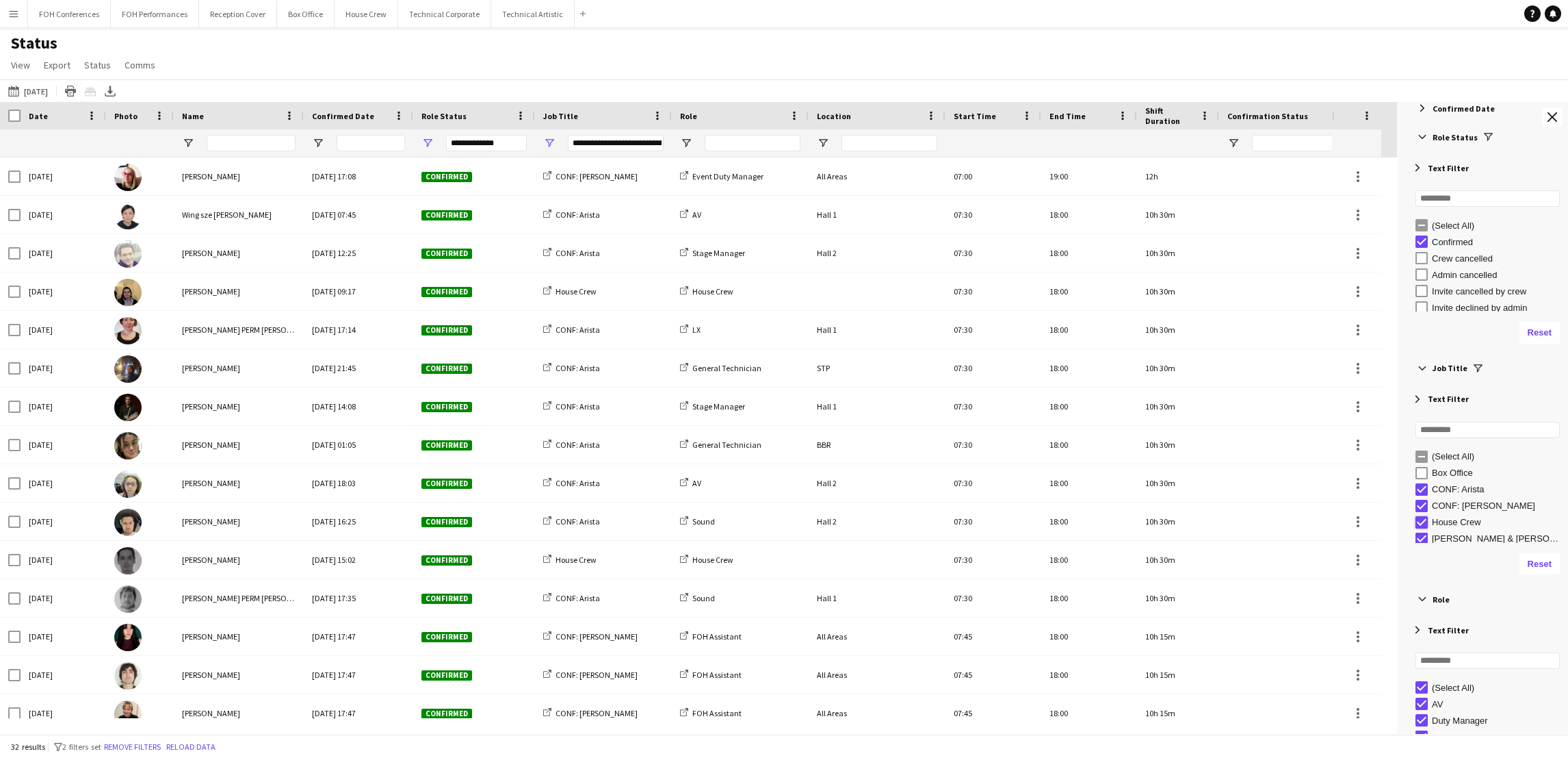
type input "**********"
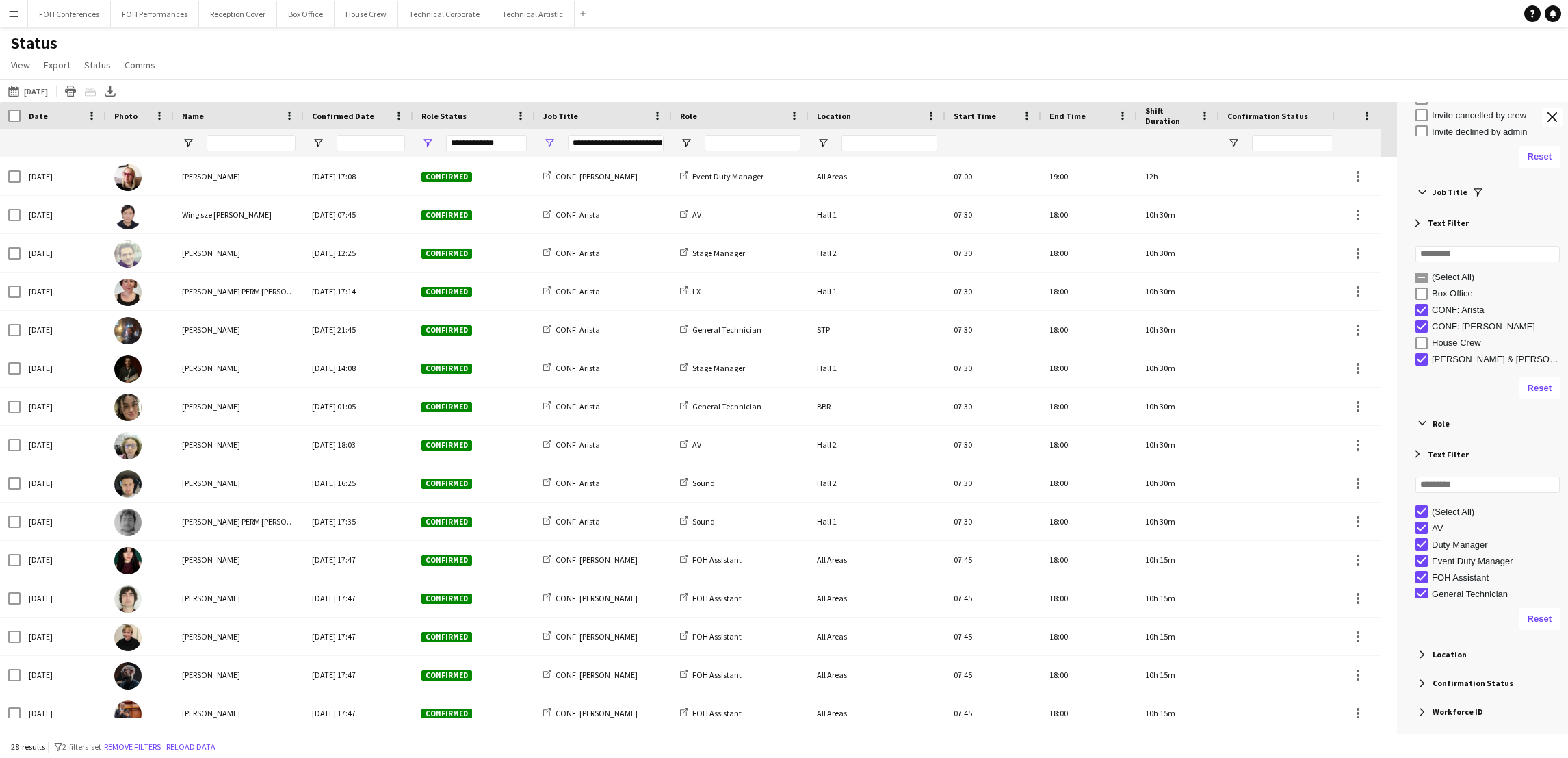
scroll to position [307, 0]
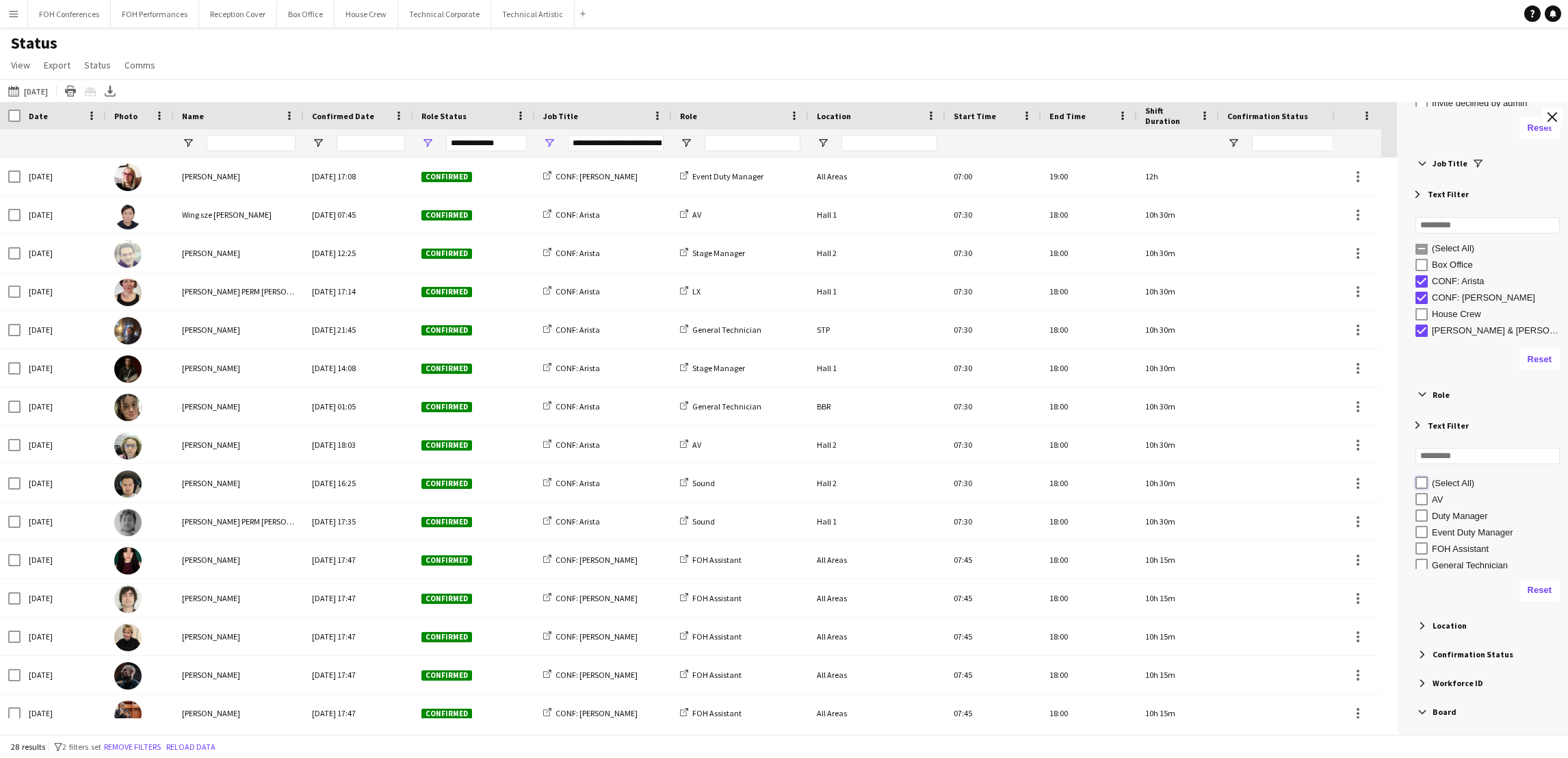
type input "***"
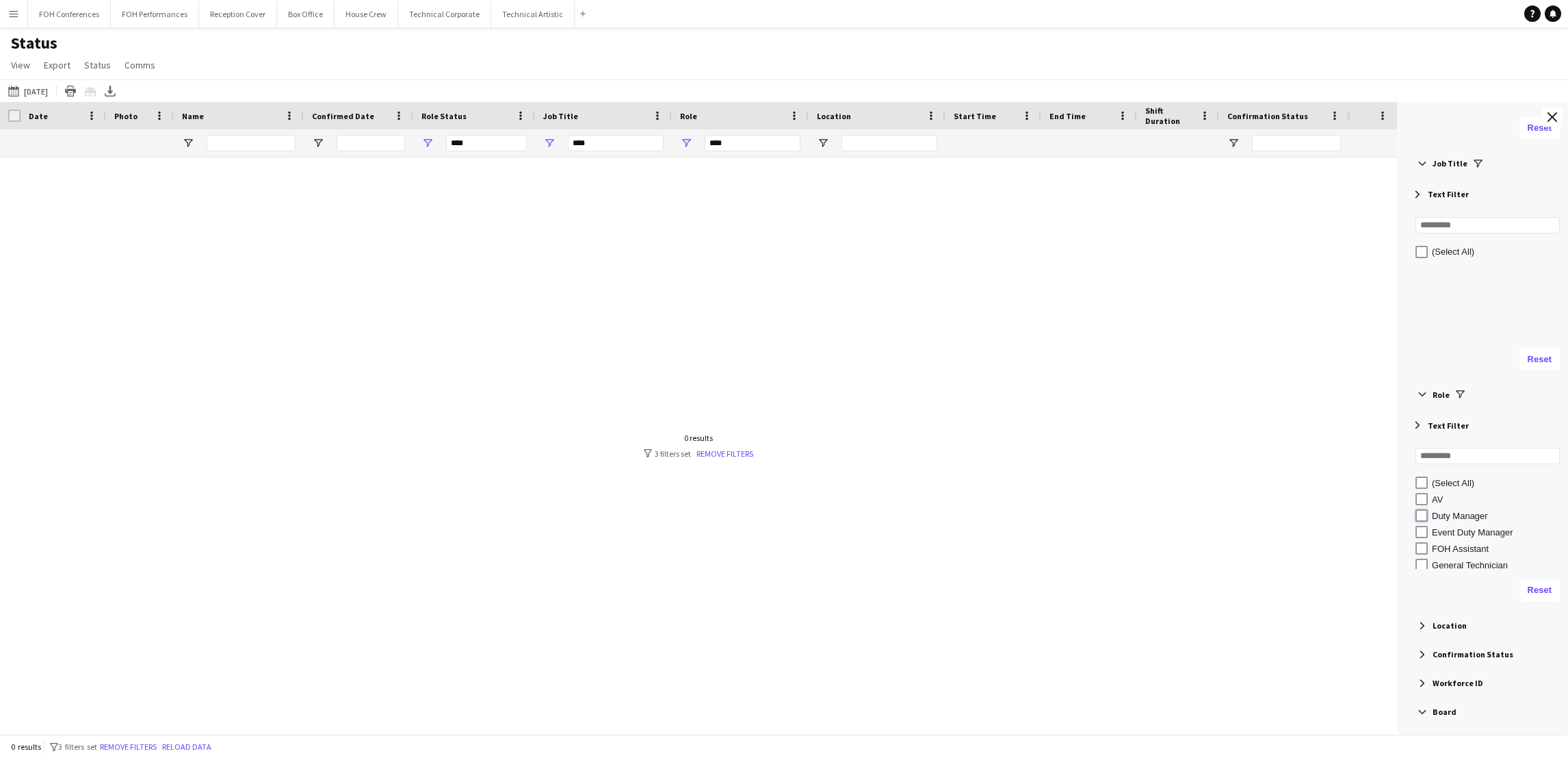
type input "**********"
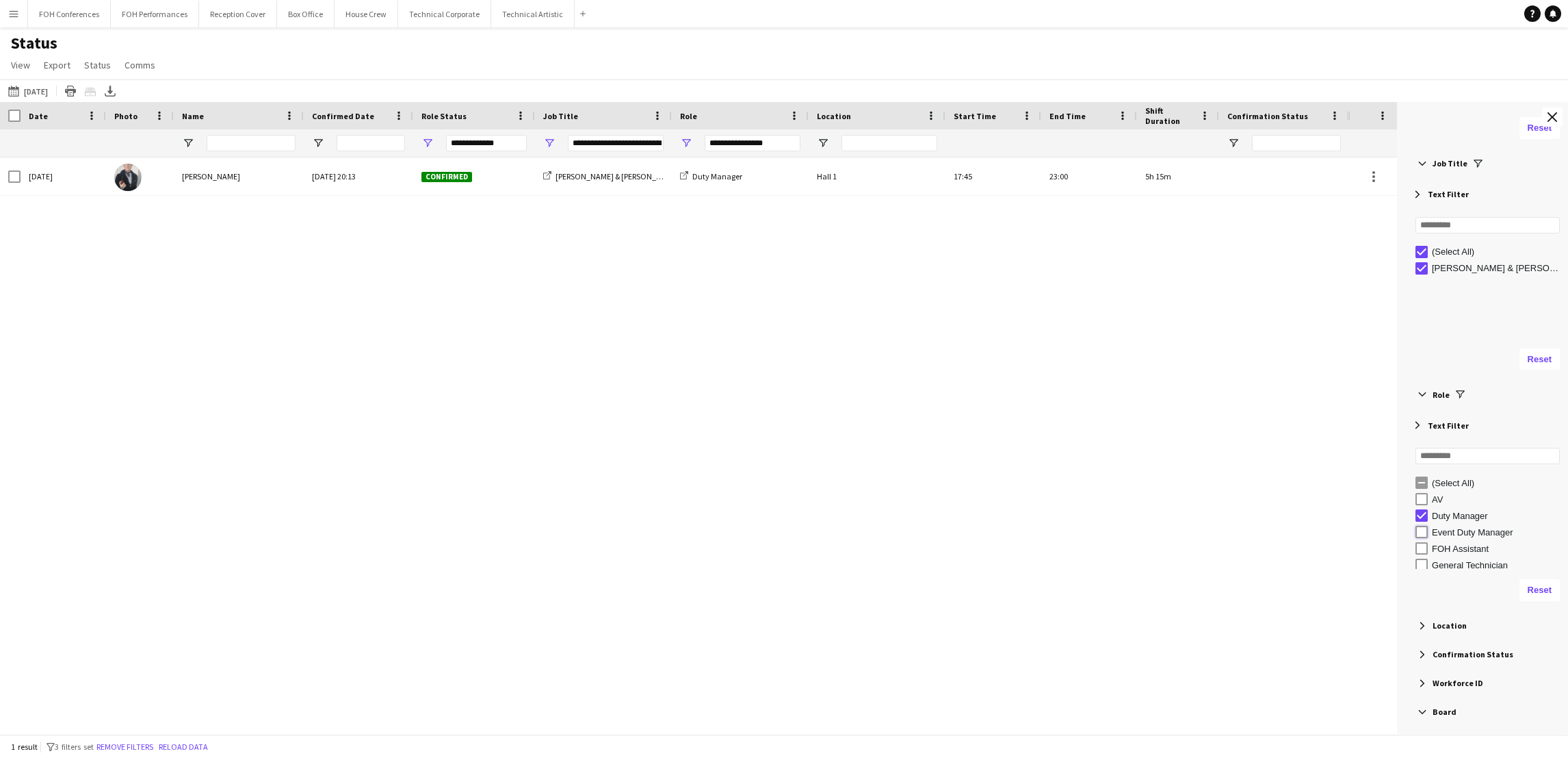
type input "**********"
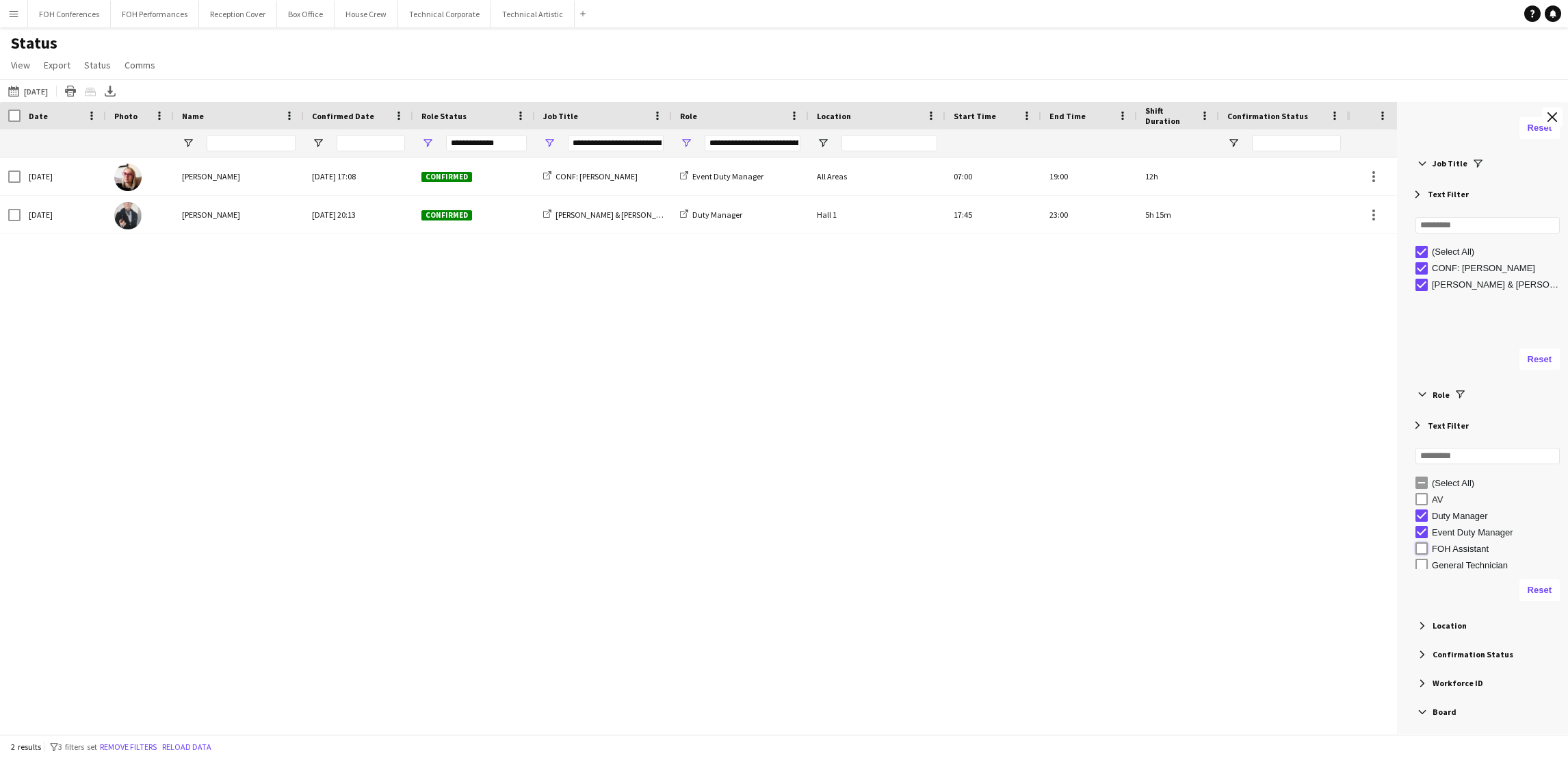
type input "**********"
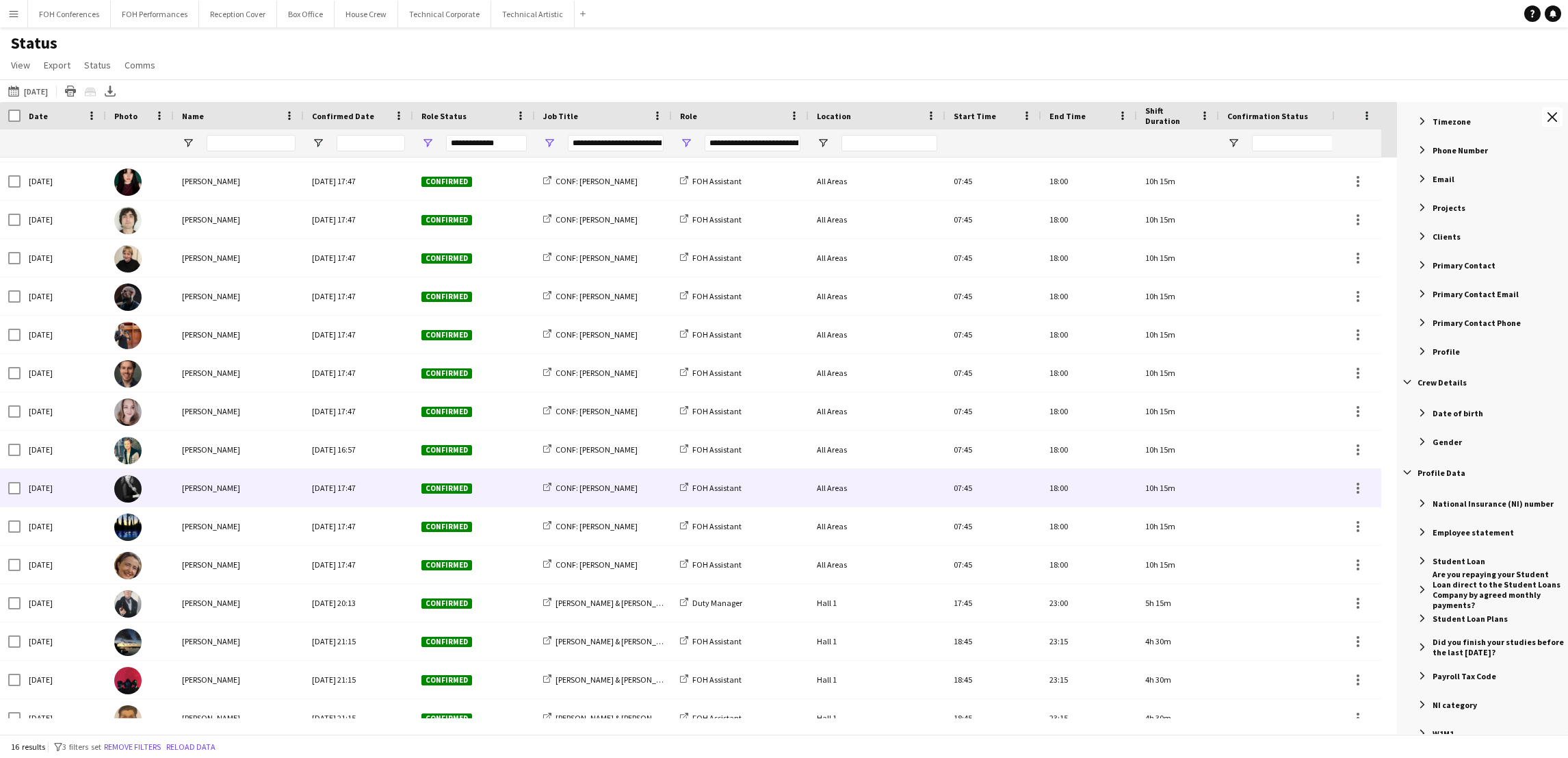
scroll to position [51, 0]
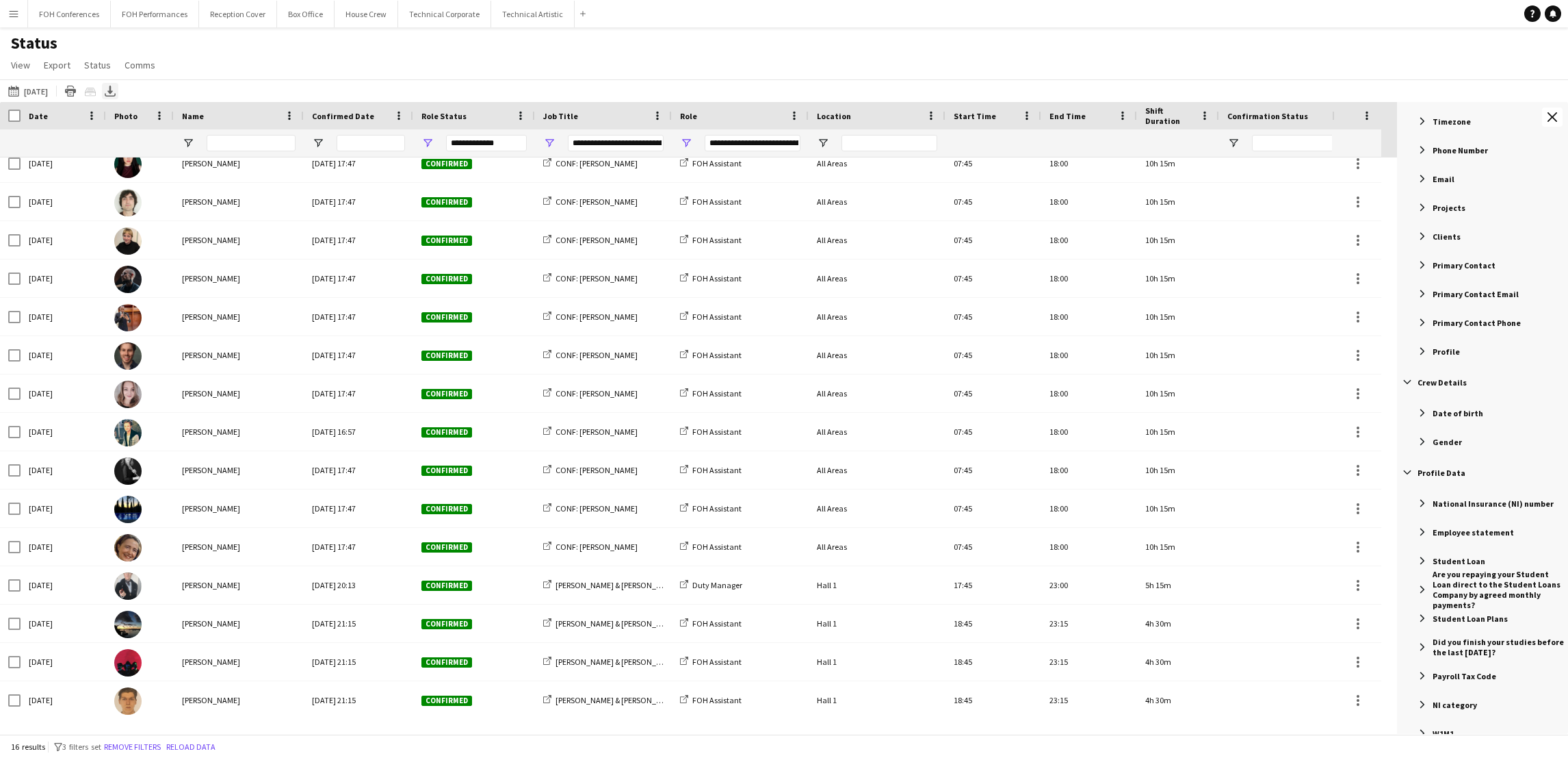
click at [113, 90] on icon at bounding box center [109, 89] width 5 height 8
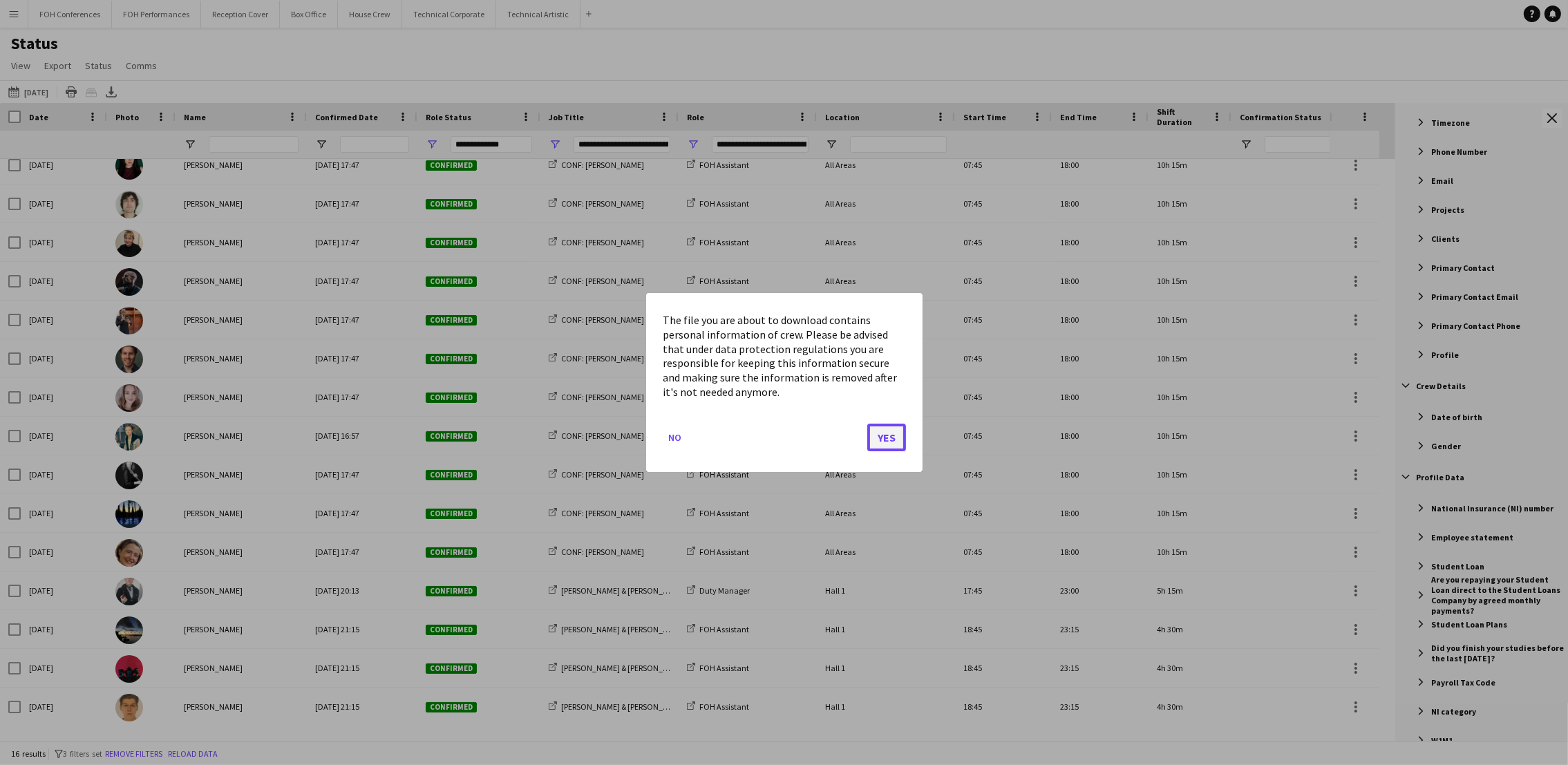
click at [885, 432] on button "Yes" at bounding box center [887, 437] width 39 height 28
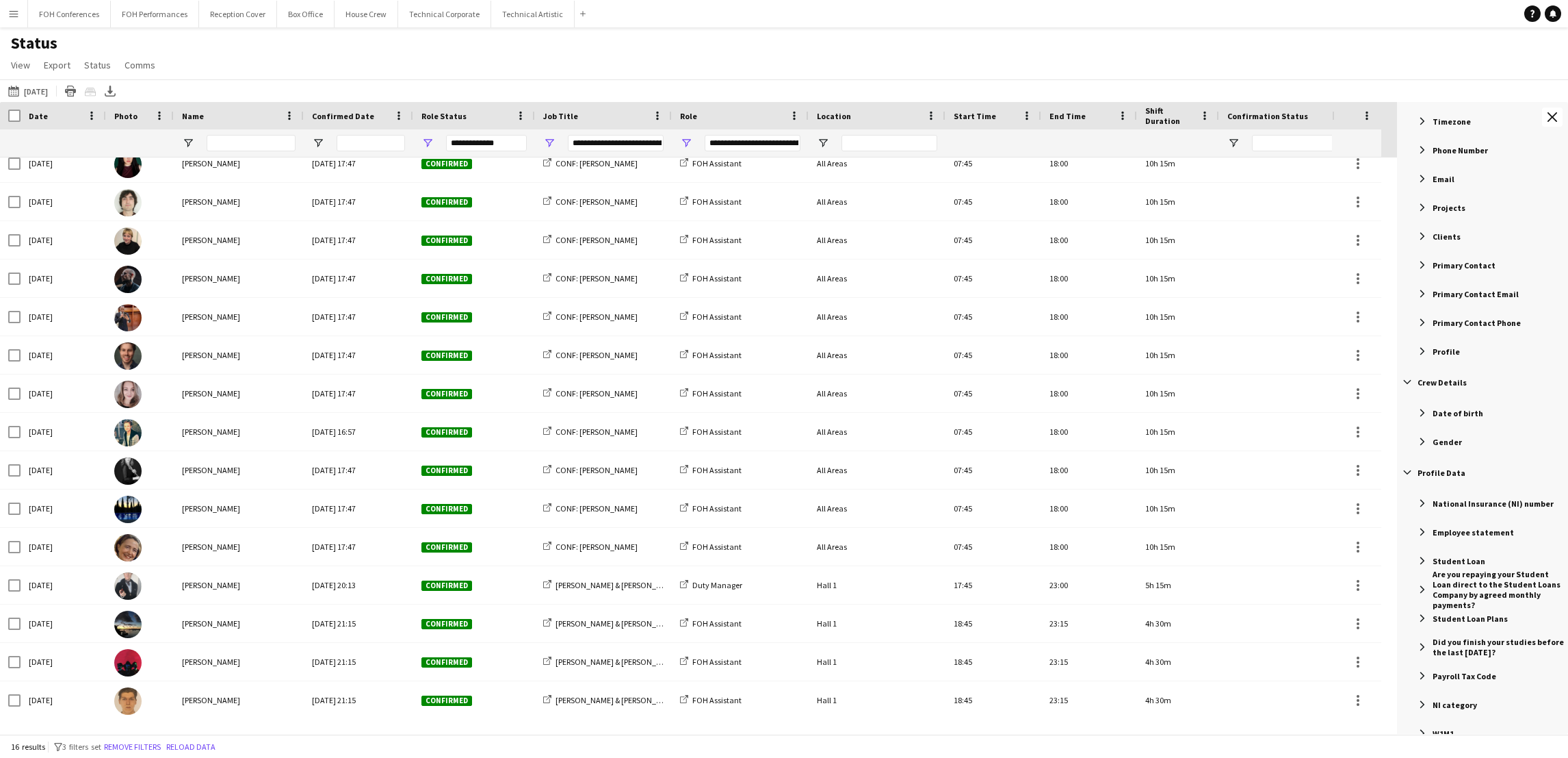
click at [807, 55] on div "Status View Views Default view Call Sheets GB View Weekly Staffing Report ZD TE…" at bounding box center [784, 56] width 1568 height 47
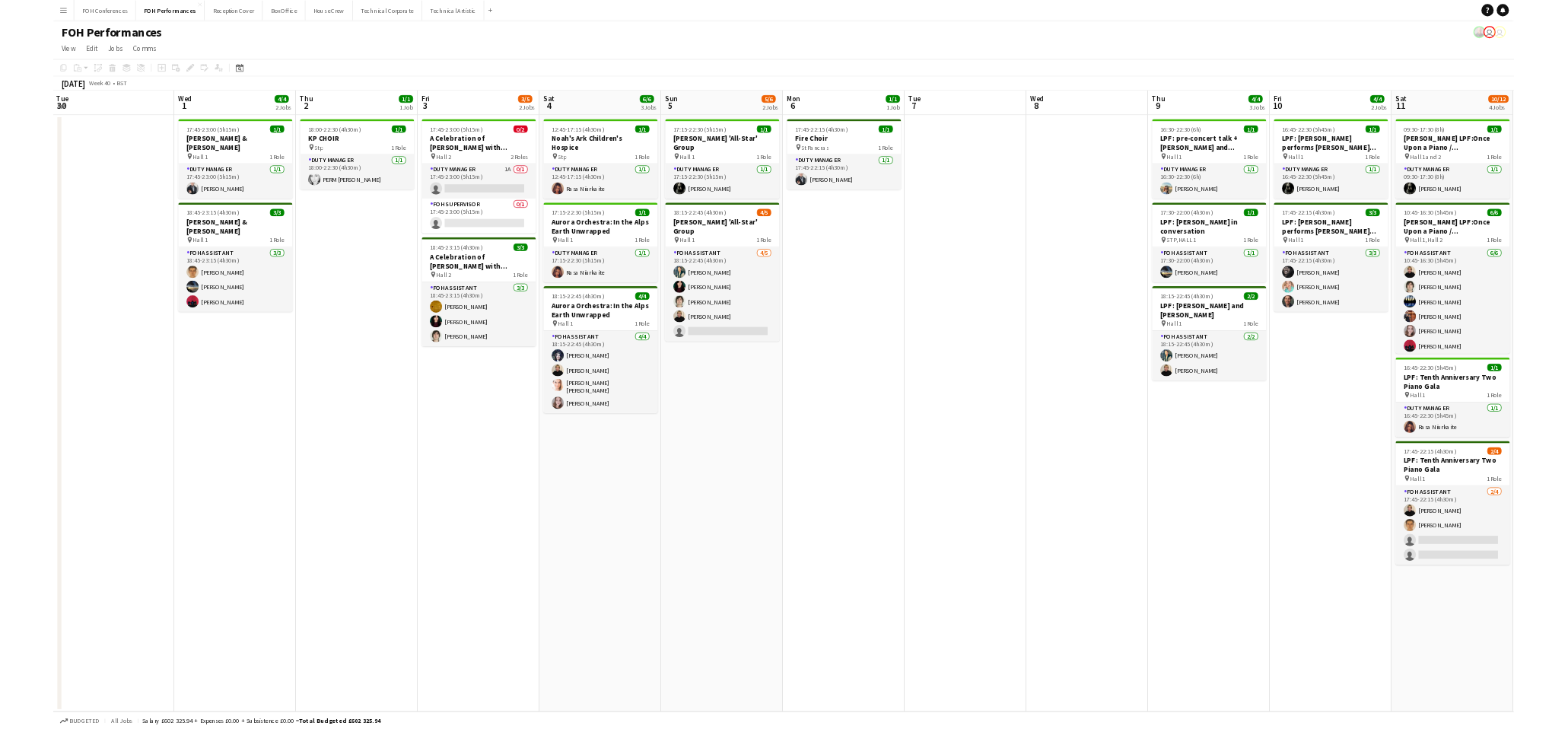
scroll to position [0, 365]
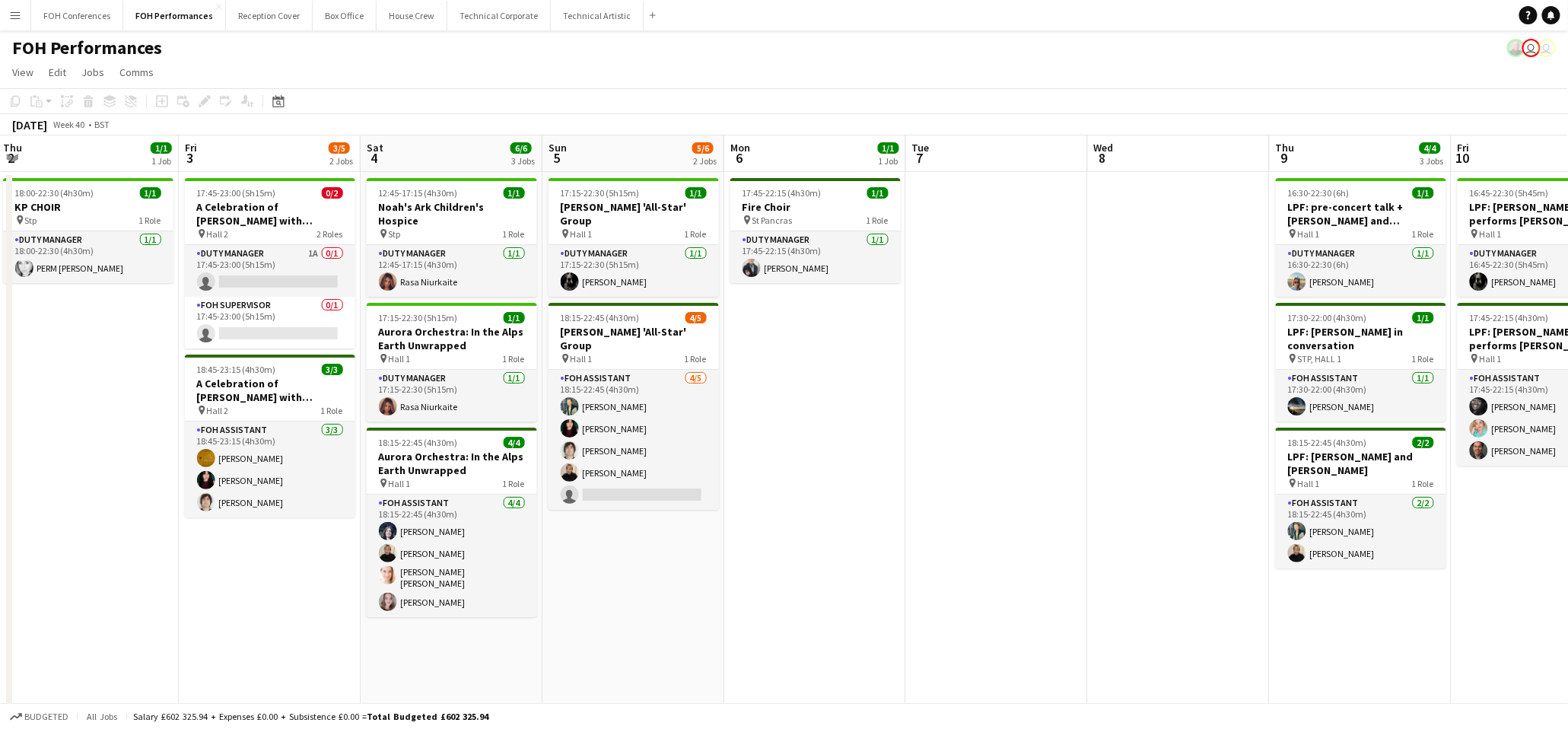
drag, startPoint x: 1356, startPoint y: 154, endPoint x: 417, endPoint y: 219, distance: 941.2
click at [421, 219] on app-calendar-viewport "Mon 29 Tue 30 Wed 1 4/4 2 Jobs Thu 2 1/1 1 Job Fri 3 3/5 2 Jobs Sat 4 6/6 3 Job…" at bounding box center [784, 508] width 1568 height 745
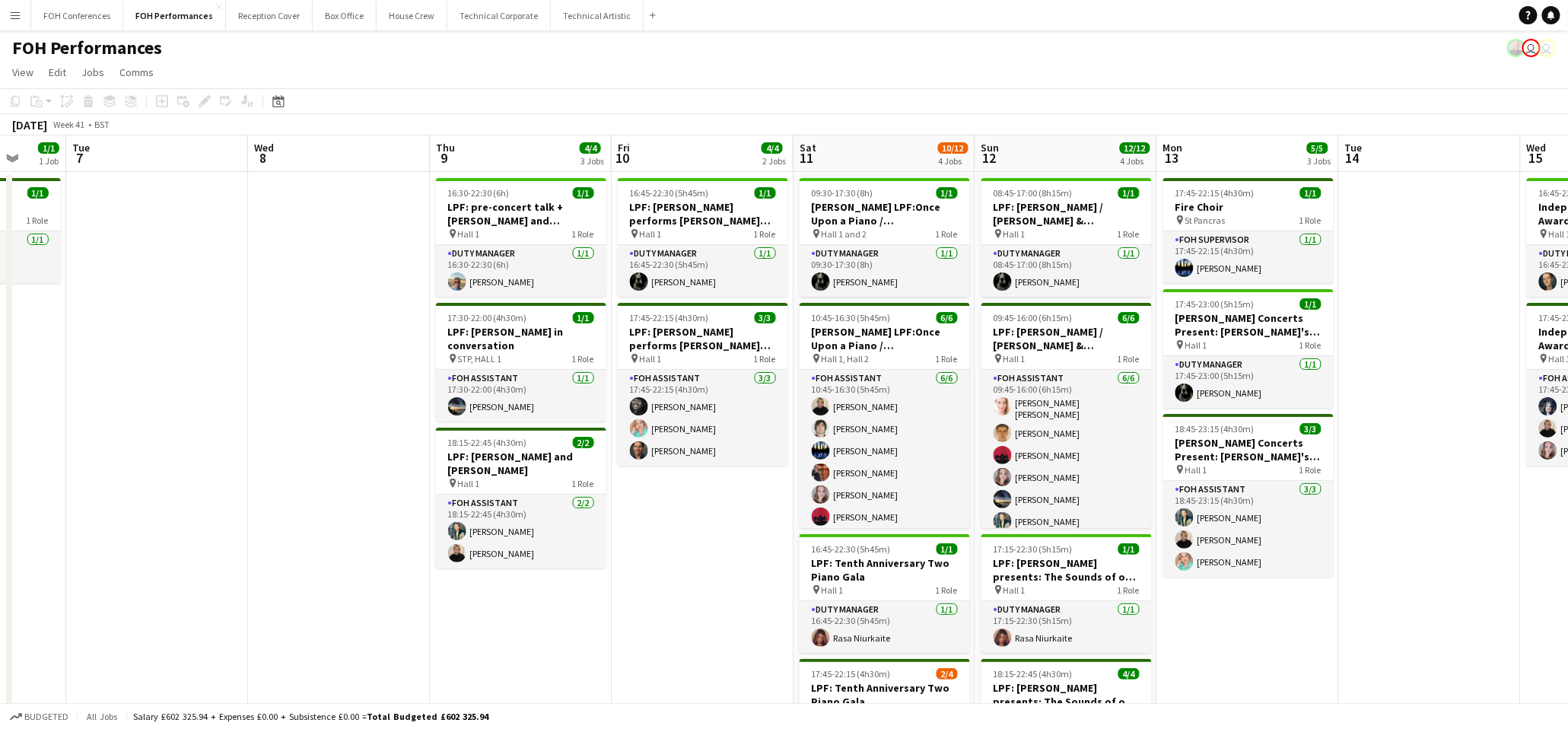
scroll to position [0, 512]
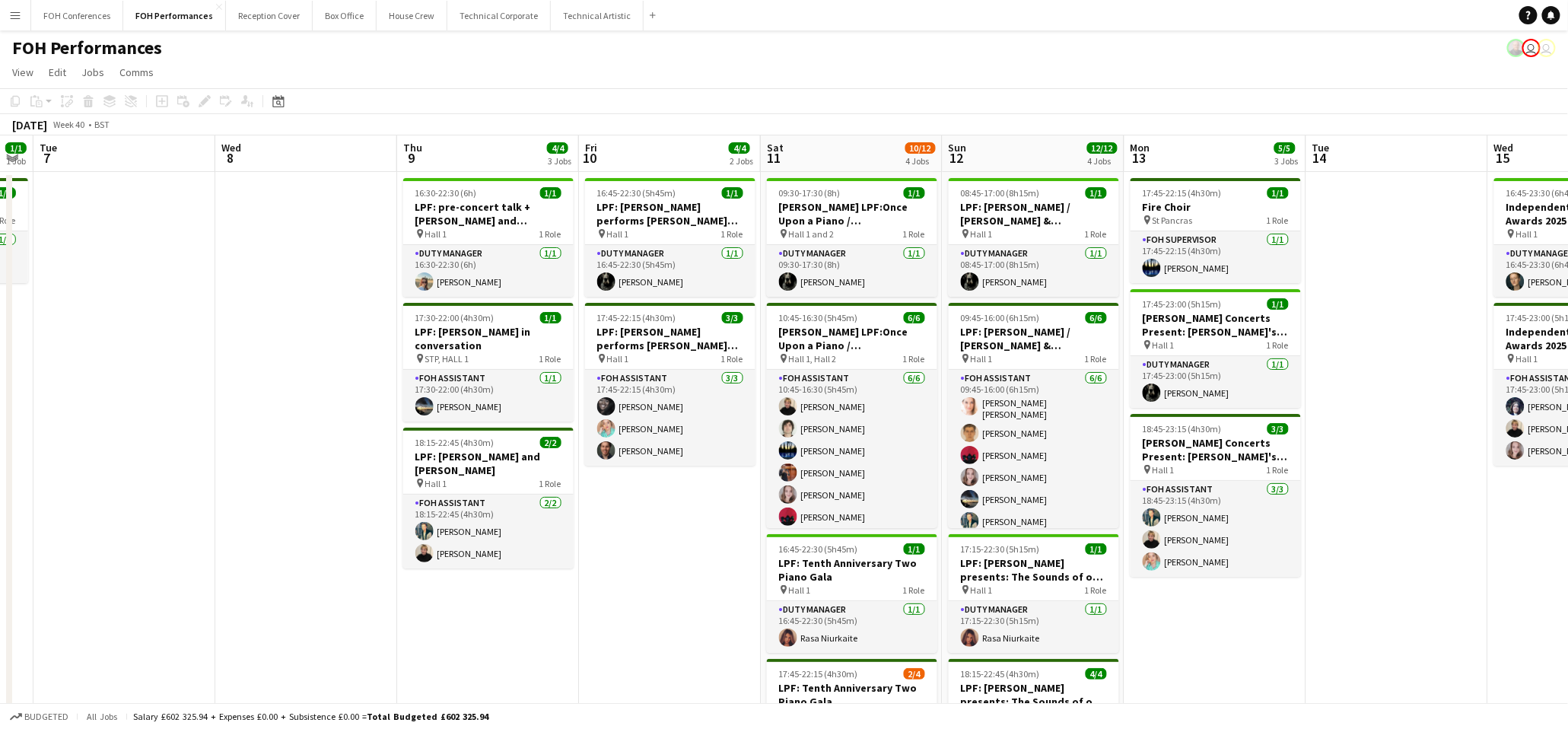
drag, startPoint x: 1346, startPoint y: 162, endPoint x: 1044, endPoint y: 191, distance: 303.4
click at [1044, 191] on app-calendar-viewport "Sat 4 6/6 3 Jobs Sun 5 5/6 2 Jobs Mon 6 1/1 1 Job Tue 7 Wed 8 Thu 9 4/4 3 Jobs …" at bounding box center [784, 508] width 1568 height 745
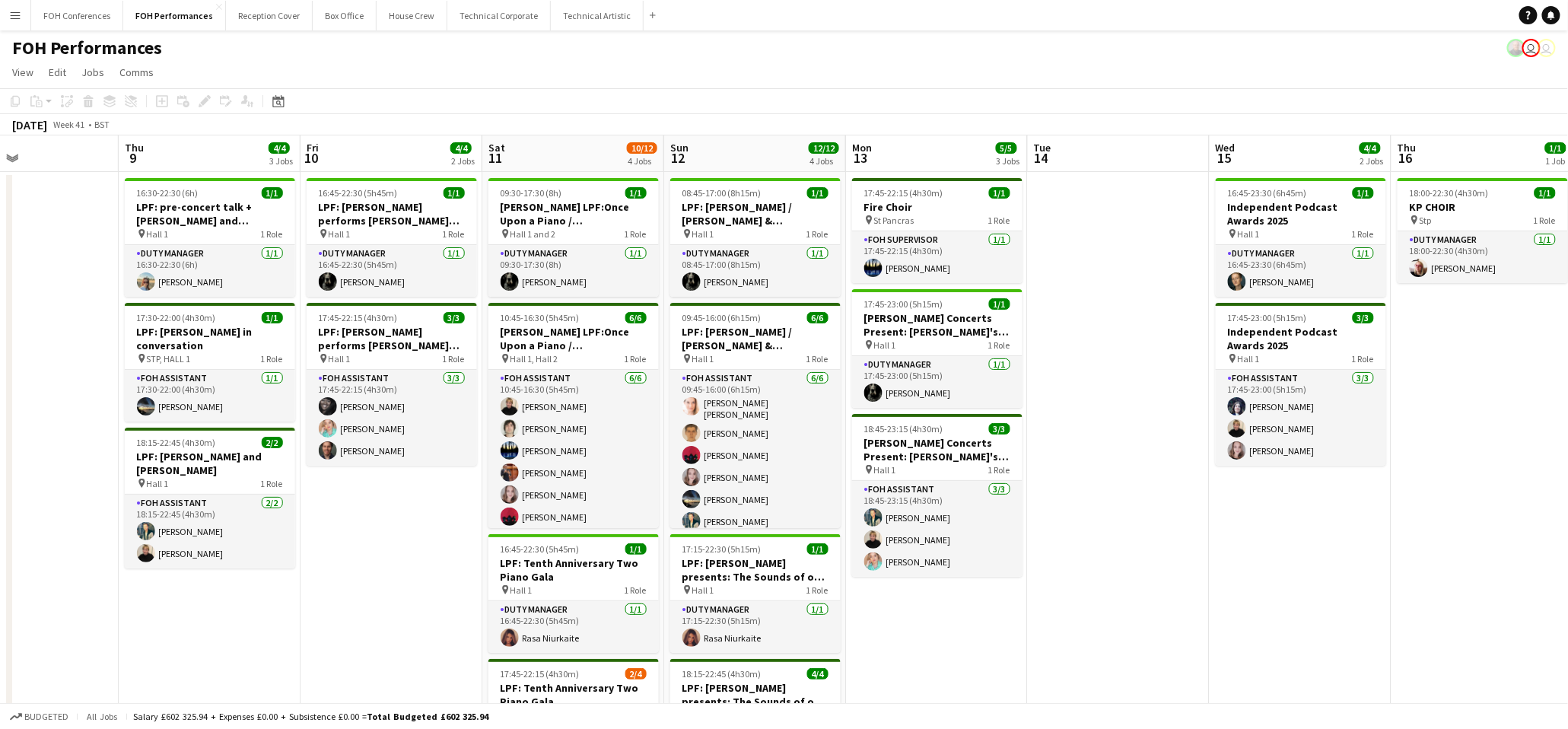
drag, startPoint x: 1393, startPoint y: 157, endPoint x: 747, endPoint y: 208, distance: 648.0
click at [747, 208] on app-calendar-viewport "Mon 6 1/1 1 Job Tue 7 Wed 8 Thu 9 4/4 3 Jobs Fri 10 4/4 2 Jobs Sat 11 10/12 4 J…" at bounding box center [784, 508] width 1568 height 745
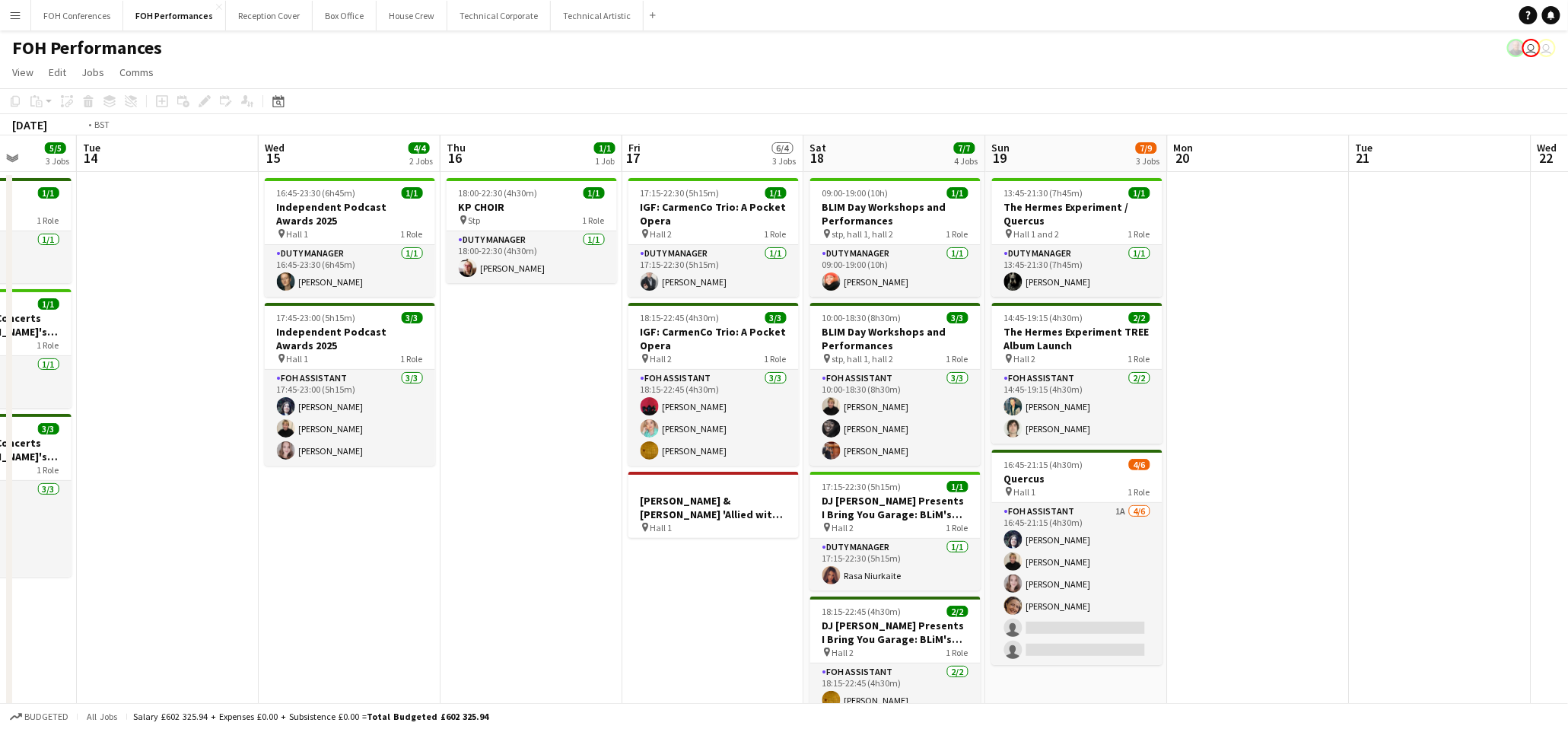
drag, startPoint x: 1478, startPoint y: 153, endPoint x: 907, endPoint y: 191, distance: 572.3
click at [821, 201] on app-calendar-viewport "Fri 10 4/4 2 Jobs Sat 11 10/12 4 Jobs Sun 12 12/12 4 Jobs Mon 13 5/5 3 Jobs Tue…" at bounding box center [784, 508] width 1568 height 745
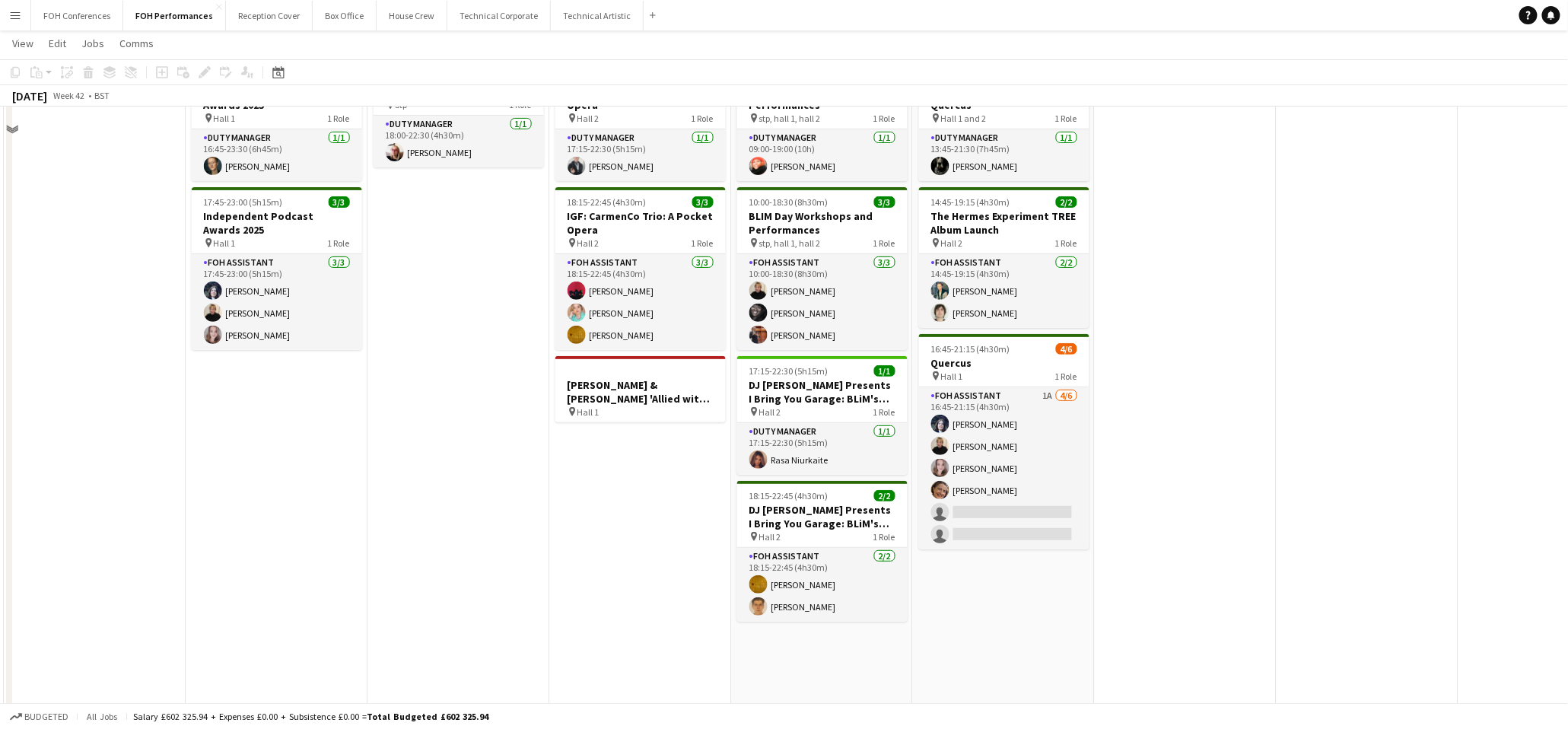
scroll to position [0, 0]
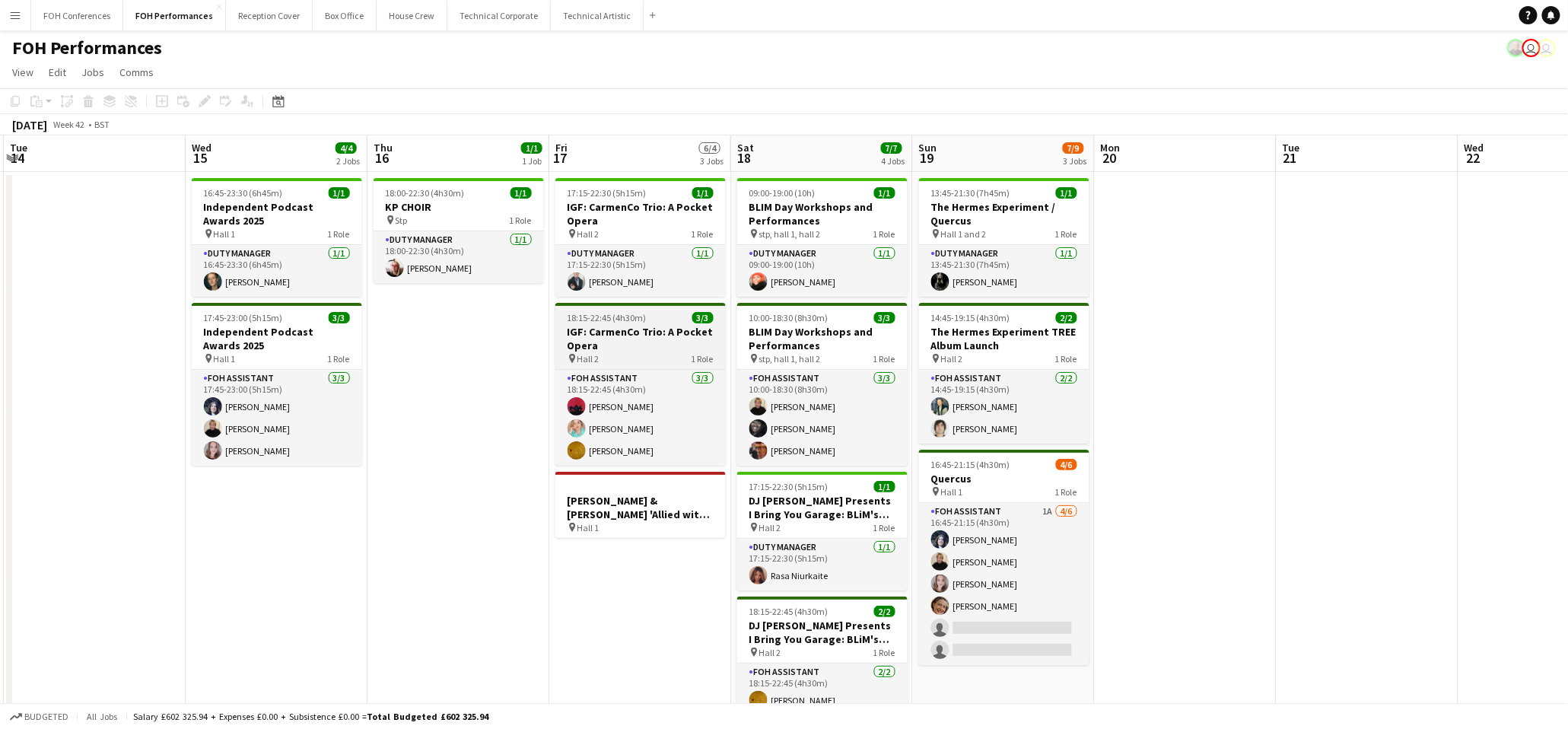
click at [618, 329] on h3 "IGF: CarmenCo Trio: A Pocket Opera" at bounding box center [640, 339] width 170 height 27
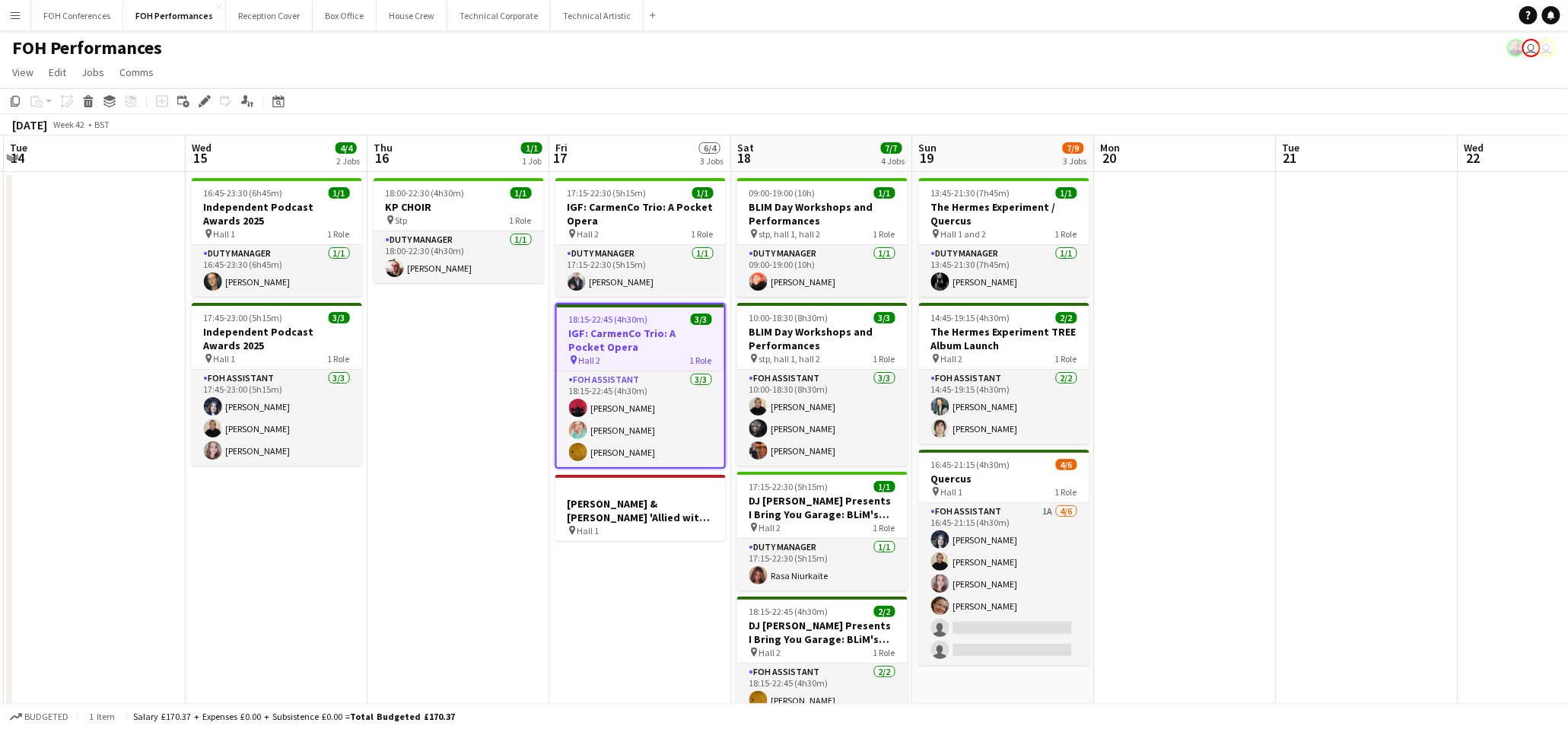
click at [619, 575] on app-date-cell "17:15-22:30 (5h15m) 1/1 IGF: CarmenCo Trio: A Pocket Opera pin Hall 2 1 Role Du…" at bounding box center [640, 526] width 182 height 709
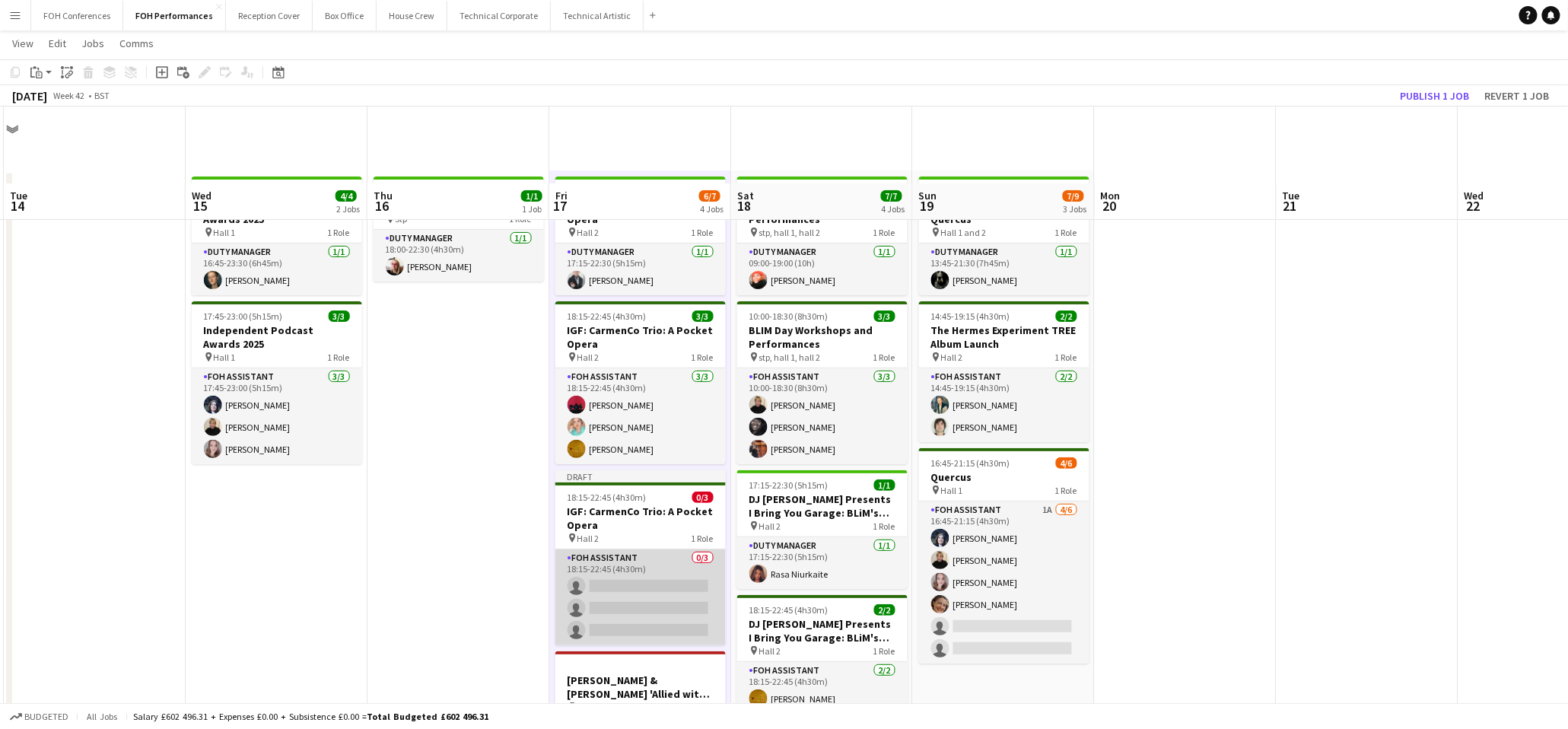
scroll to position [114, 0]
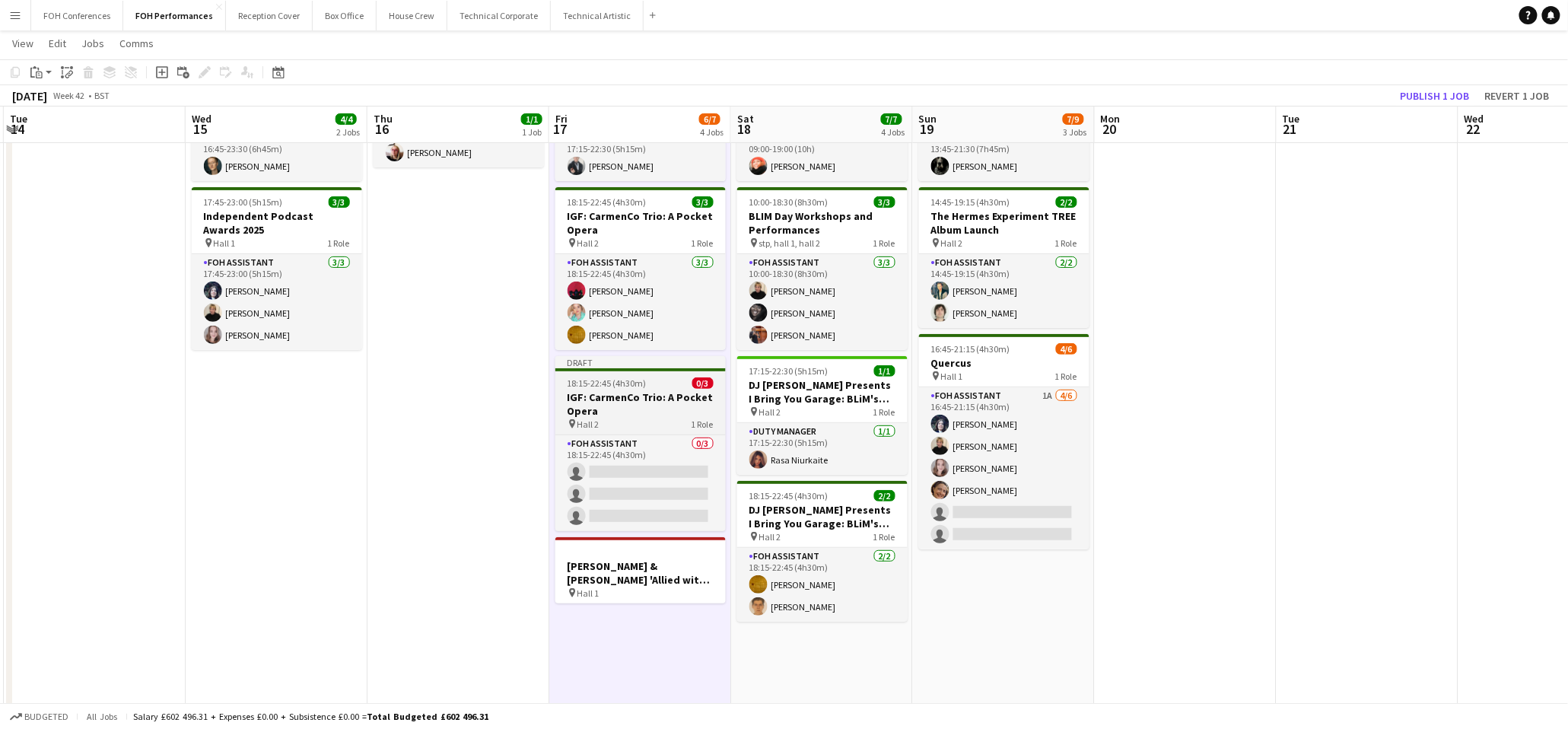
click at [627, 396] on h3 "IGF: CarmenCo Trio: A Pocket Opera" at bounding box center [640, 404] width 170 height 27
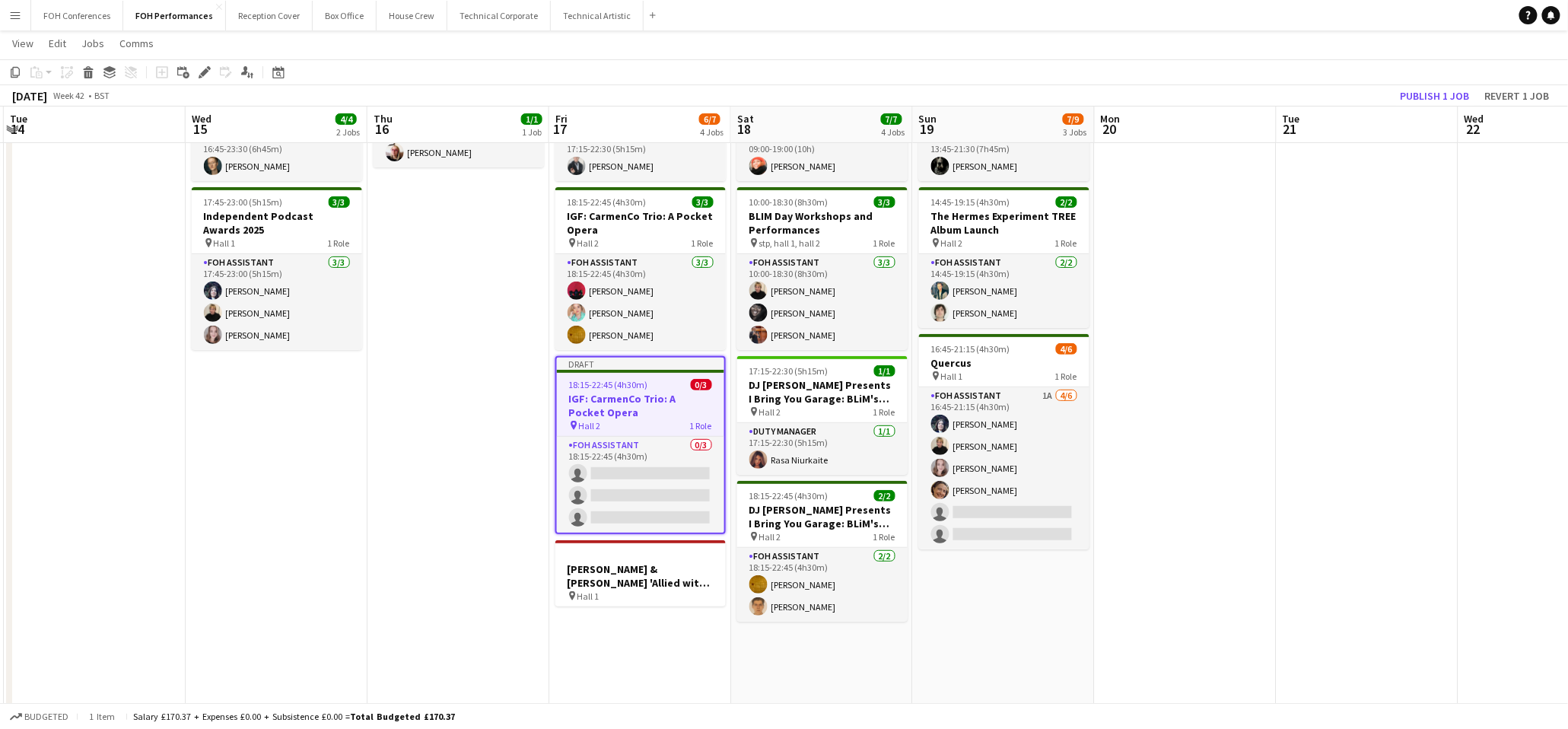
click at [188, 87] on div "[DATE] Week 42 • BST Publish 1 job Revert 1 job" at bounding box center [784, 95] width 1568 height 21
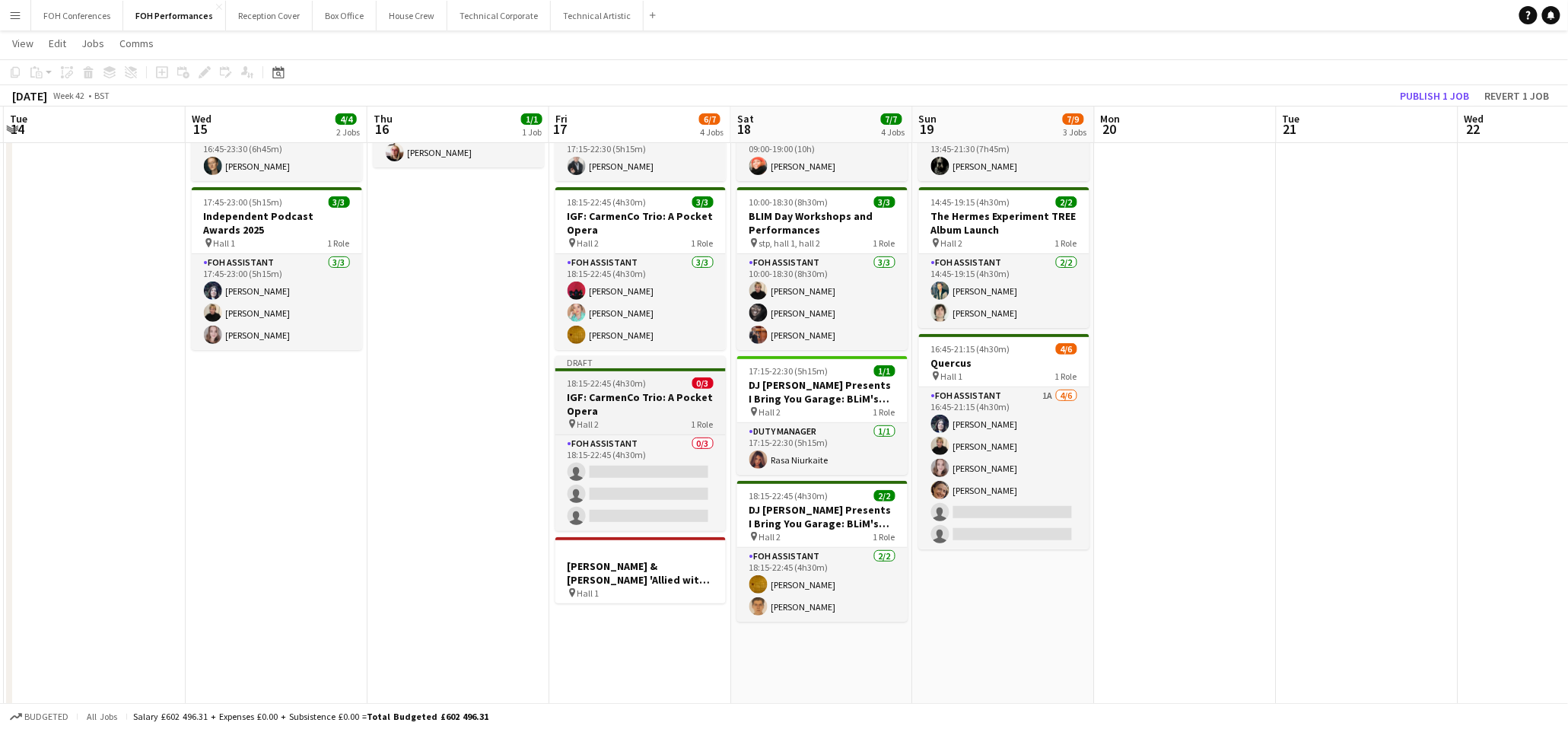
click at [633, 404] on h3 "IGF: CarmenCo Trio: A Pocket Opera" at bounding box center [640, 404] width 170 height 27
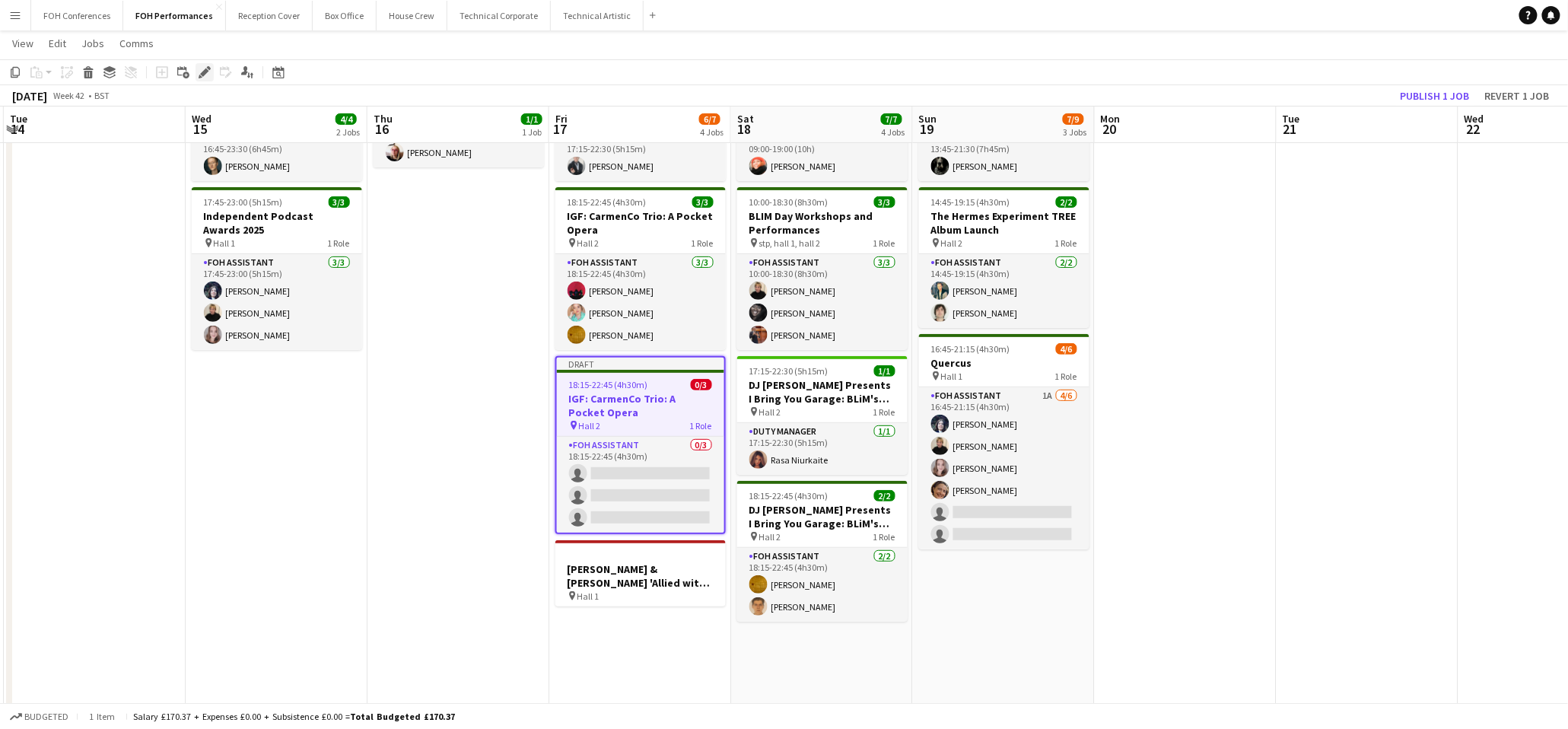
click at [199, 76] on icon at bounding box center [201, 77] width 3 height 3
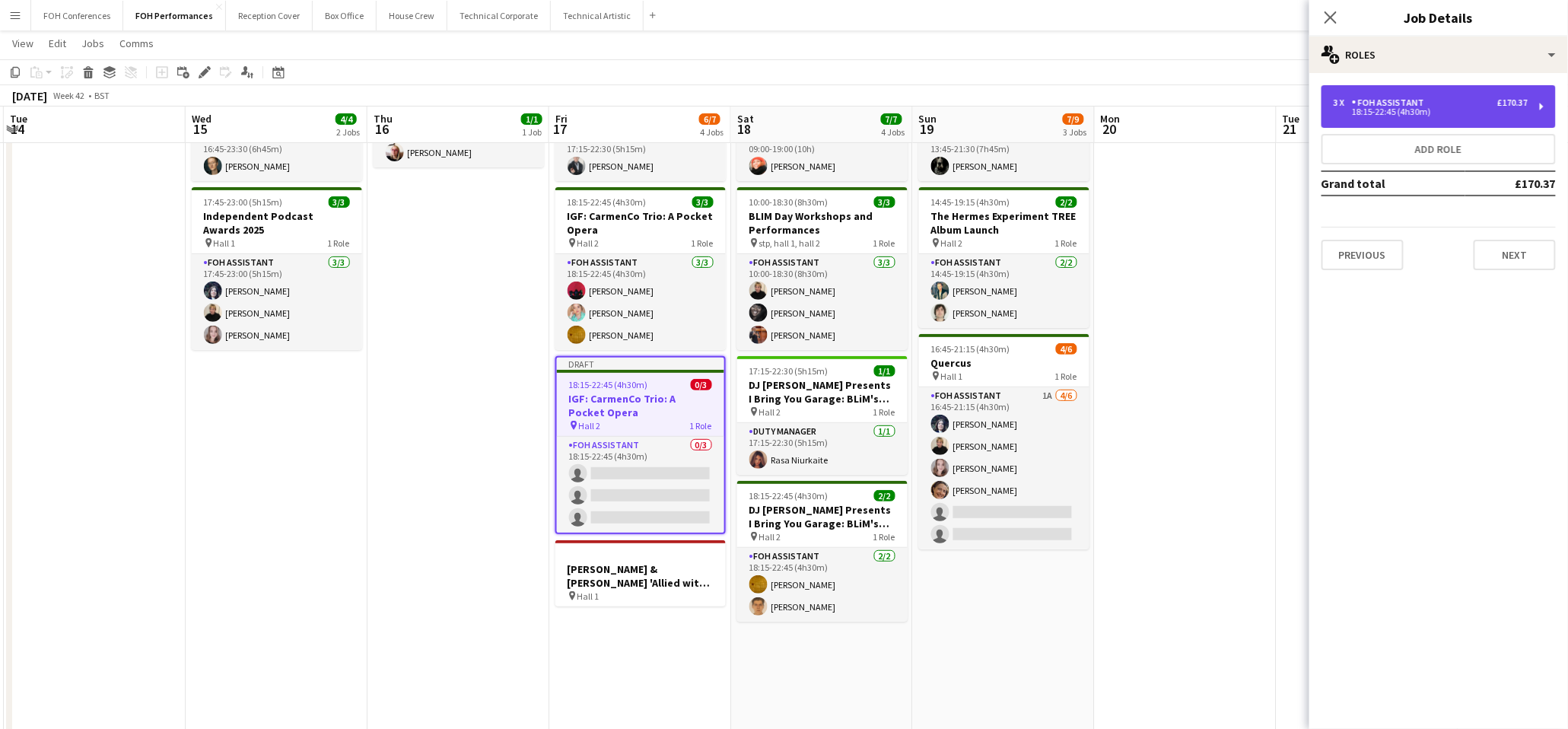
click at [1508, 105] on div "£170.37" at bounding box center [1513, 103] width 31 height 11
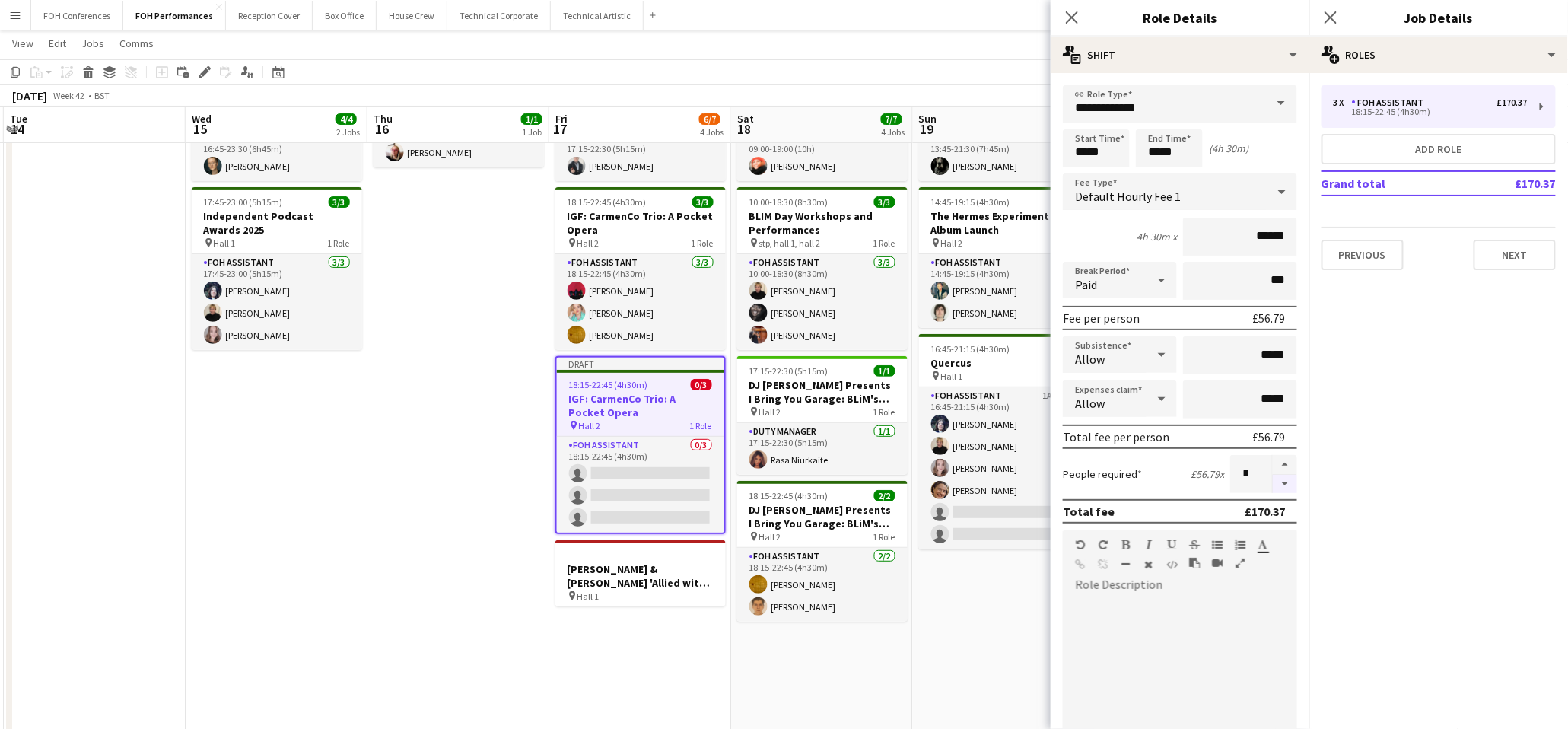
click at [1273, 475] on button "button" at bounding box center [1285, 484] width 25 height 19
type input "*"
drag, startPoint x: 1111, startPoint y: 157, endPoint x: 1055, endPoint y: 153, distance: 56.1
click at [1055, 153] on form "**********" at bounding box center [1180, 558] width 258 height 946
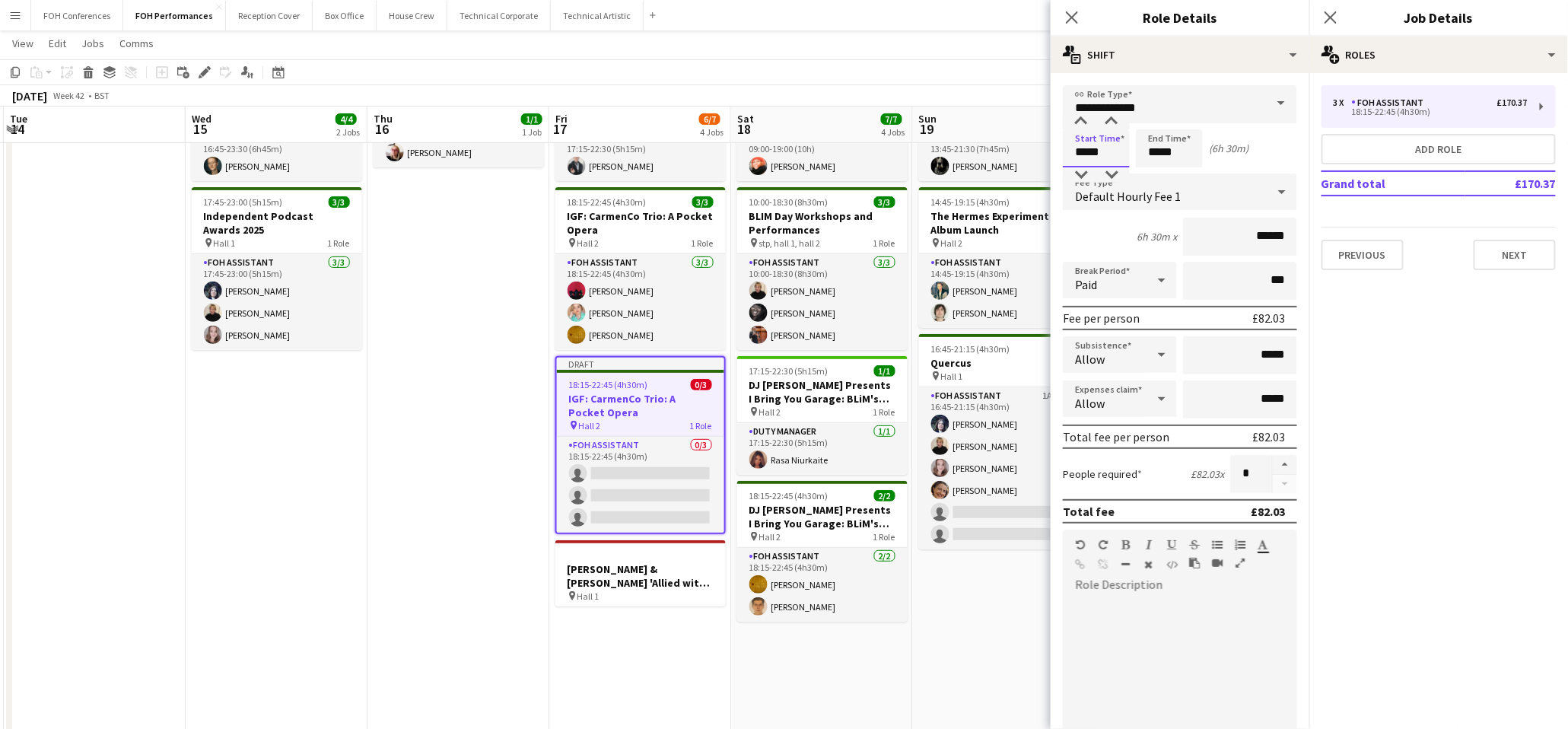
type input "*****"
click at [967, 61] on app-toolbar "Copy Paste Paste Ctrl+V Paste with crew Ctrl+Shift+V Paste linked Job [GEOGRAPH…" at bounding box center [784, 72] width 1568 height 26
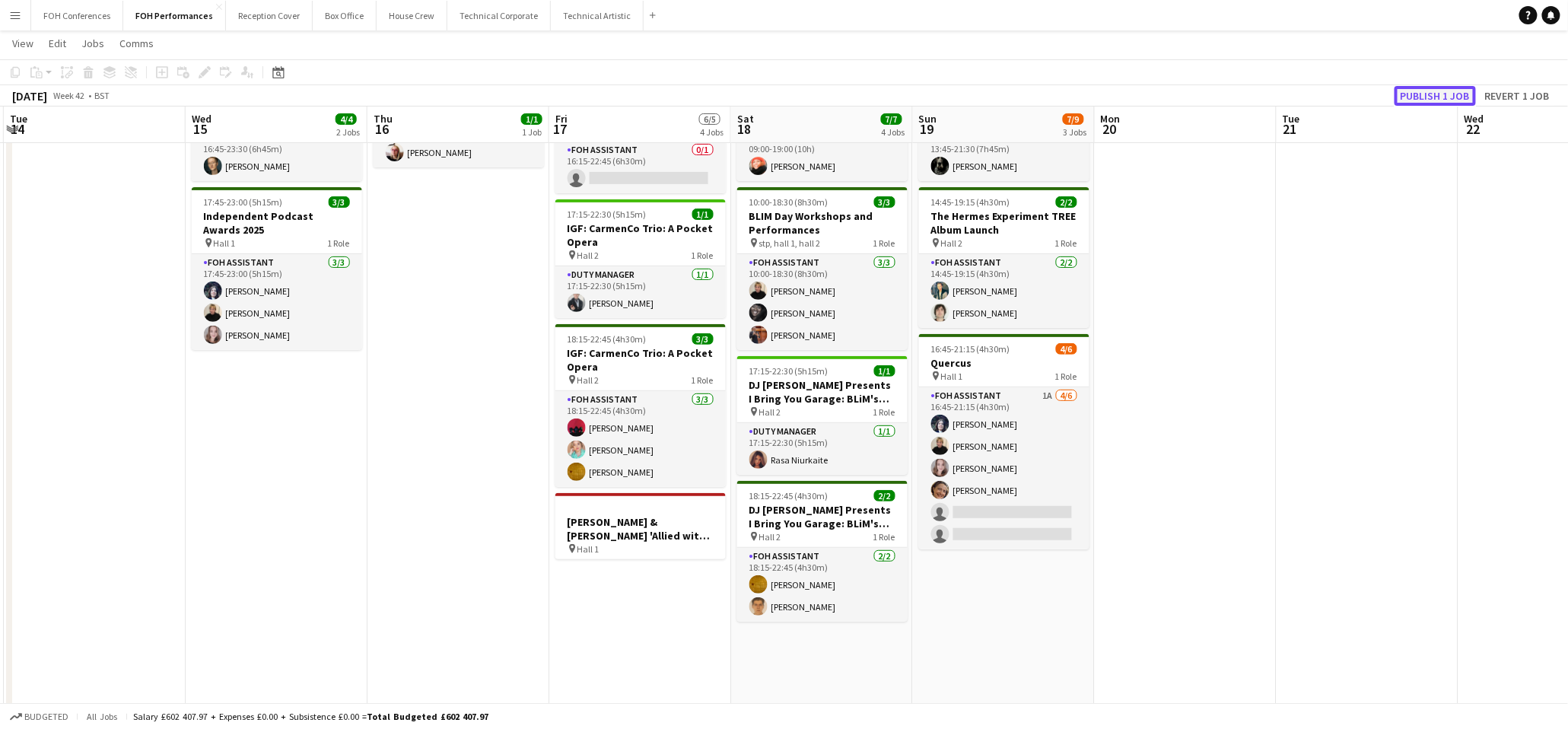
click at [1428, 88] on button "Publish 1 job" at bounding box center [1435, 95] width 82 height 20
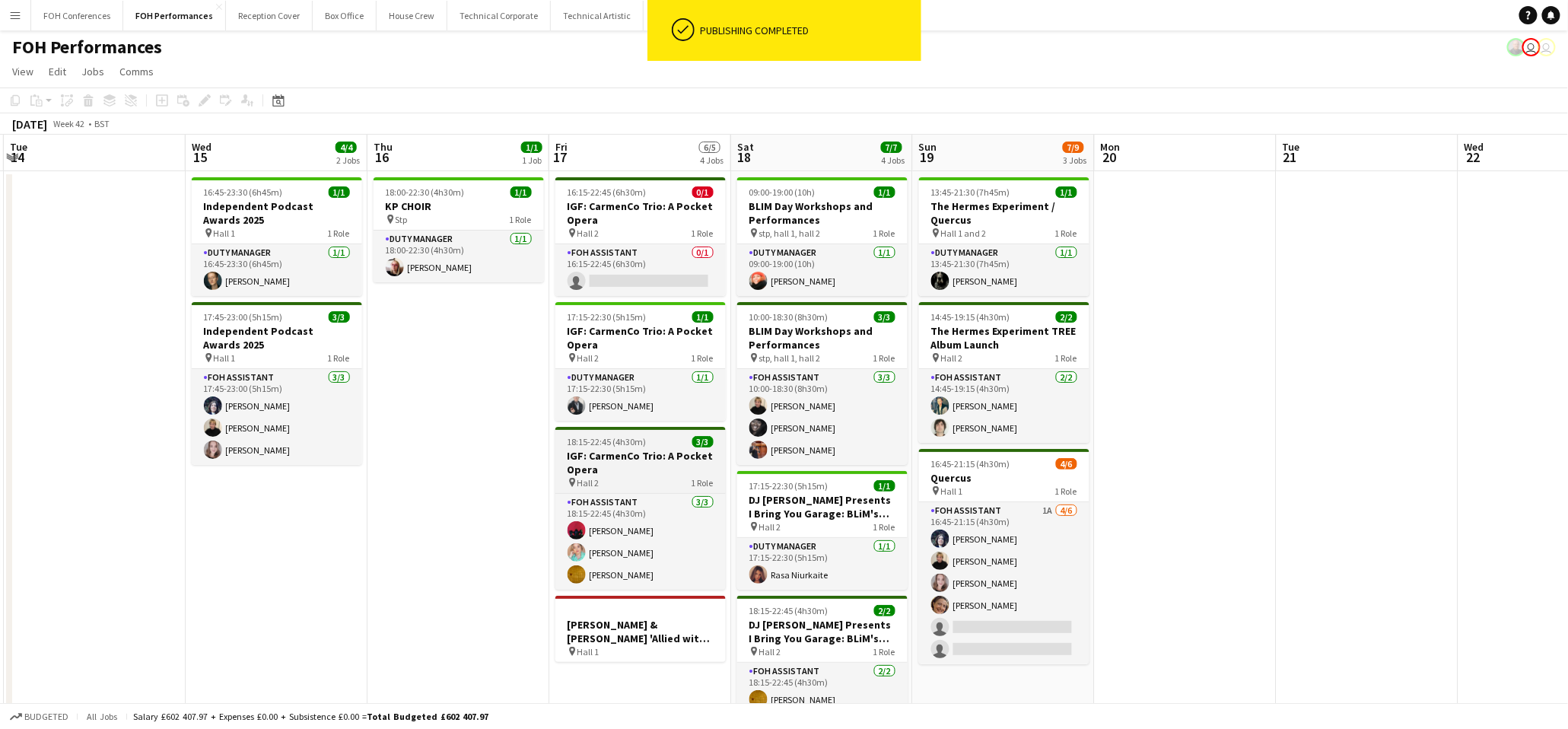
scroll to position [0, 0]
click at [614, 205] on h3 "IGF: CarmenCo Trio: A Pocket Opera" at bounding box center [640, 214] width 170 height 27
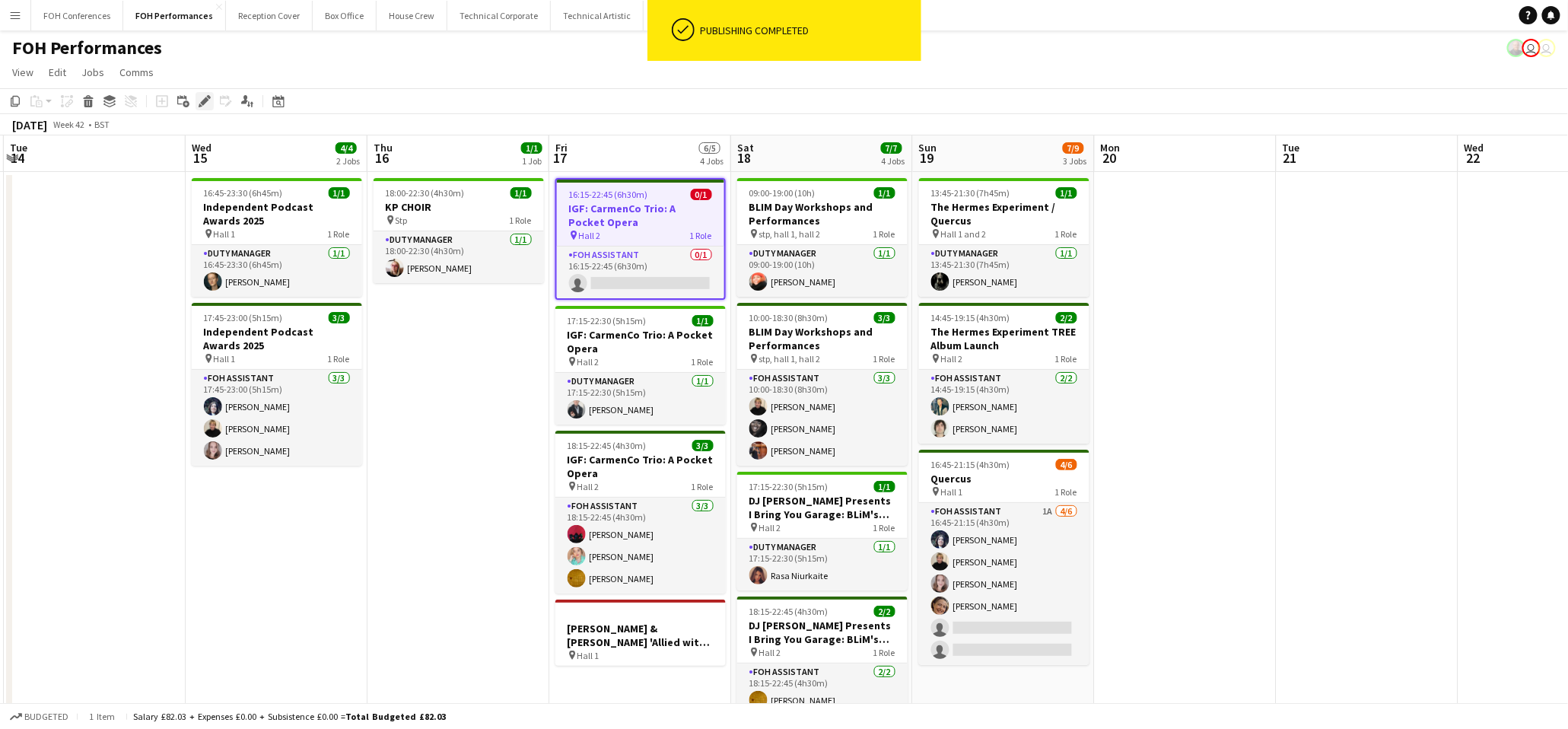
click at [199, 104] on icon "Edit" at bounding box center [205, 101] width 12 height 12
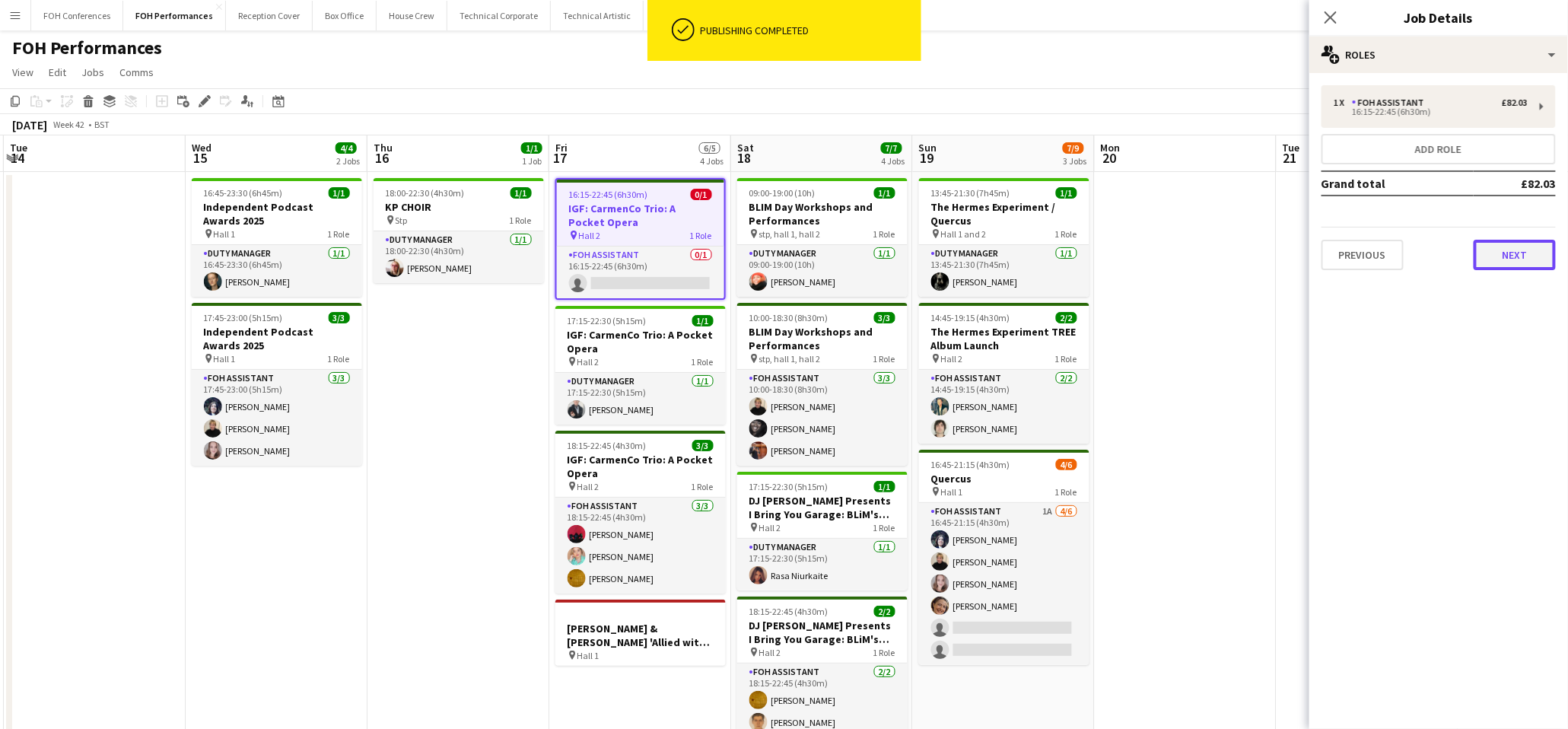
click at [1513, 251] on button "Next" at bounding box center [1514, 255] width 82 height 31
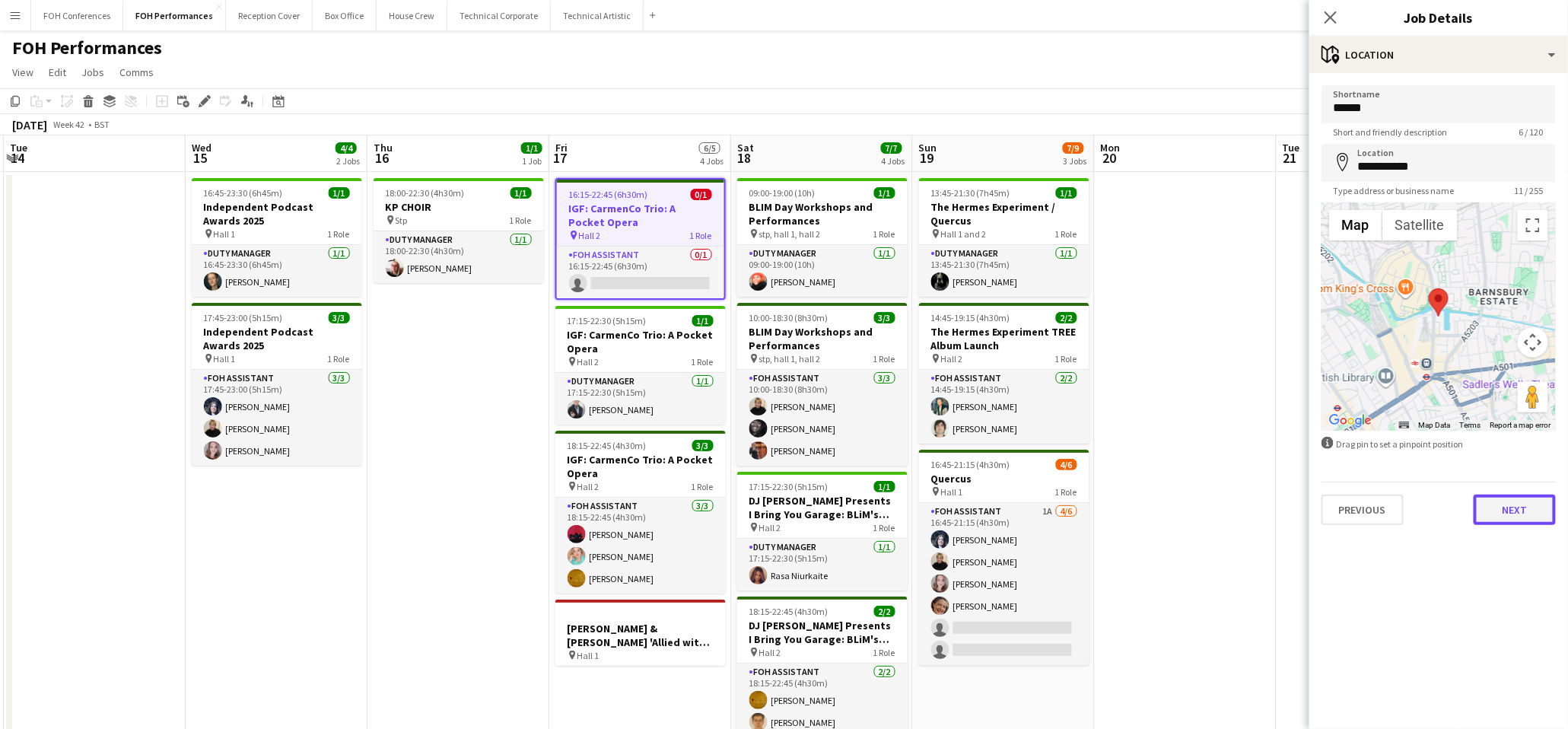
click at [1498, 501] on button "Next" at bounding box center [1514, 510] width 82 height 31
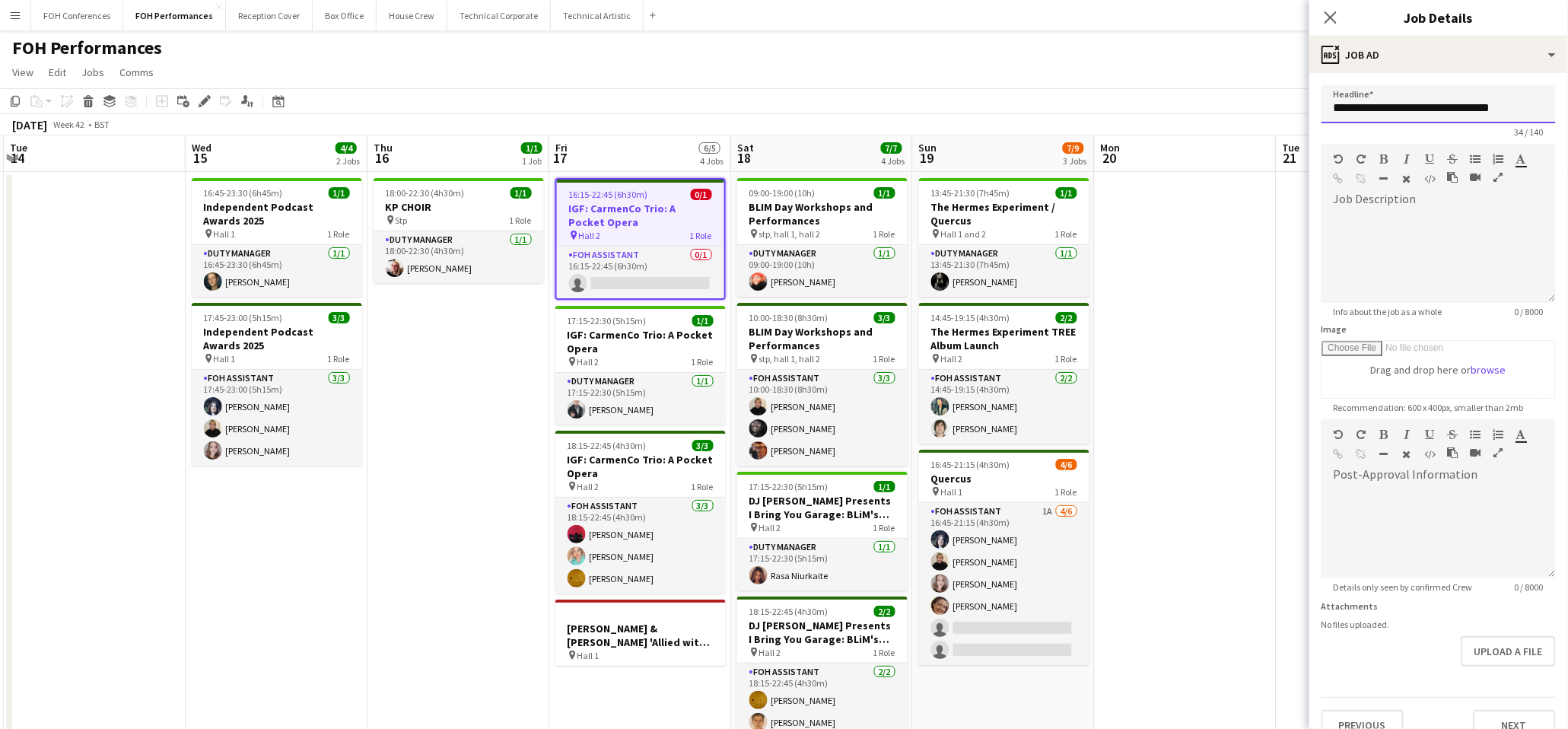
click at [1332, 107] on input "**********" at bounding box center [1439, 104] width 235 height 38
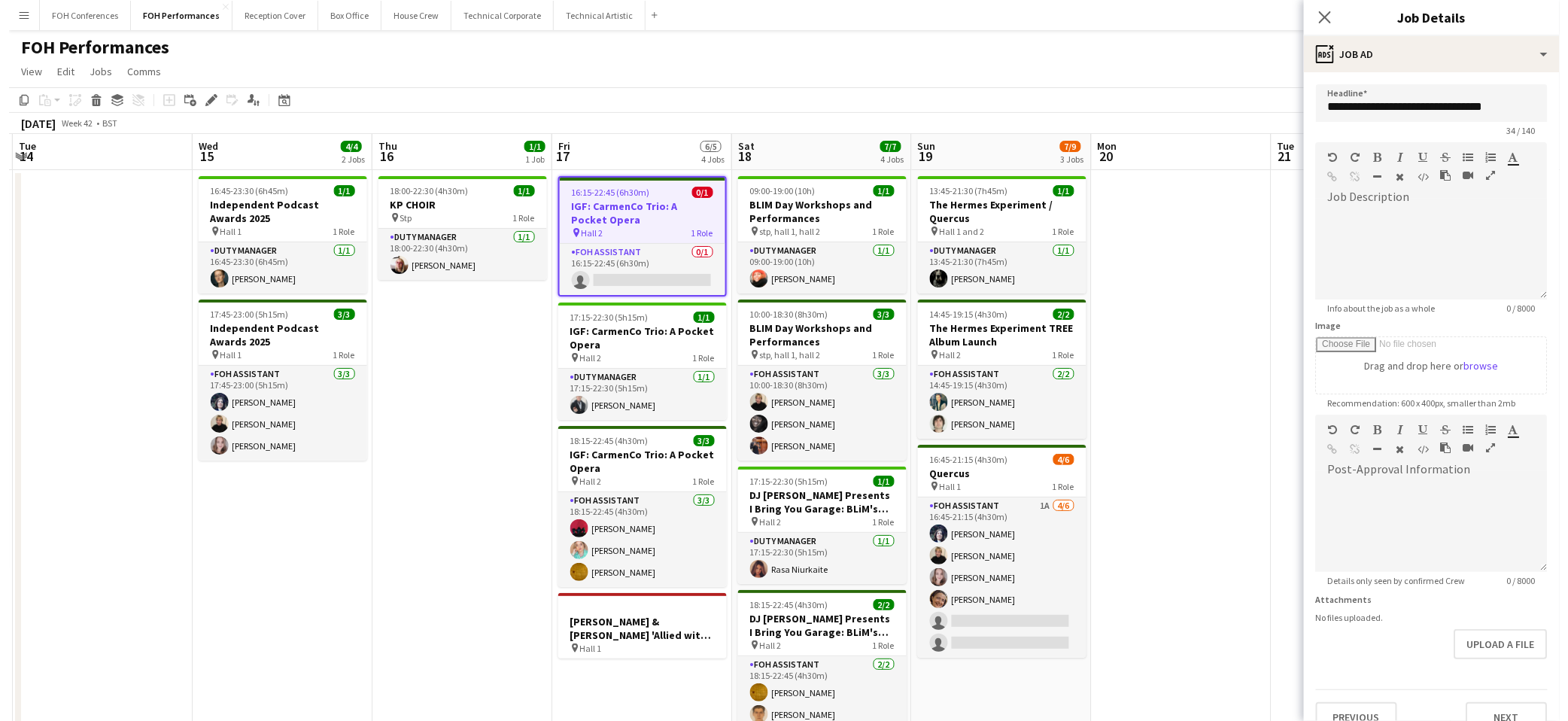
scroll to position [0, 536]
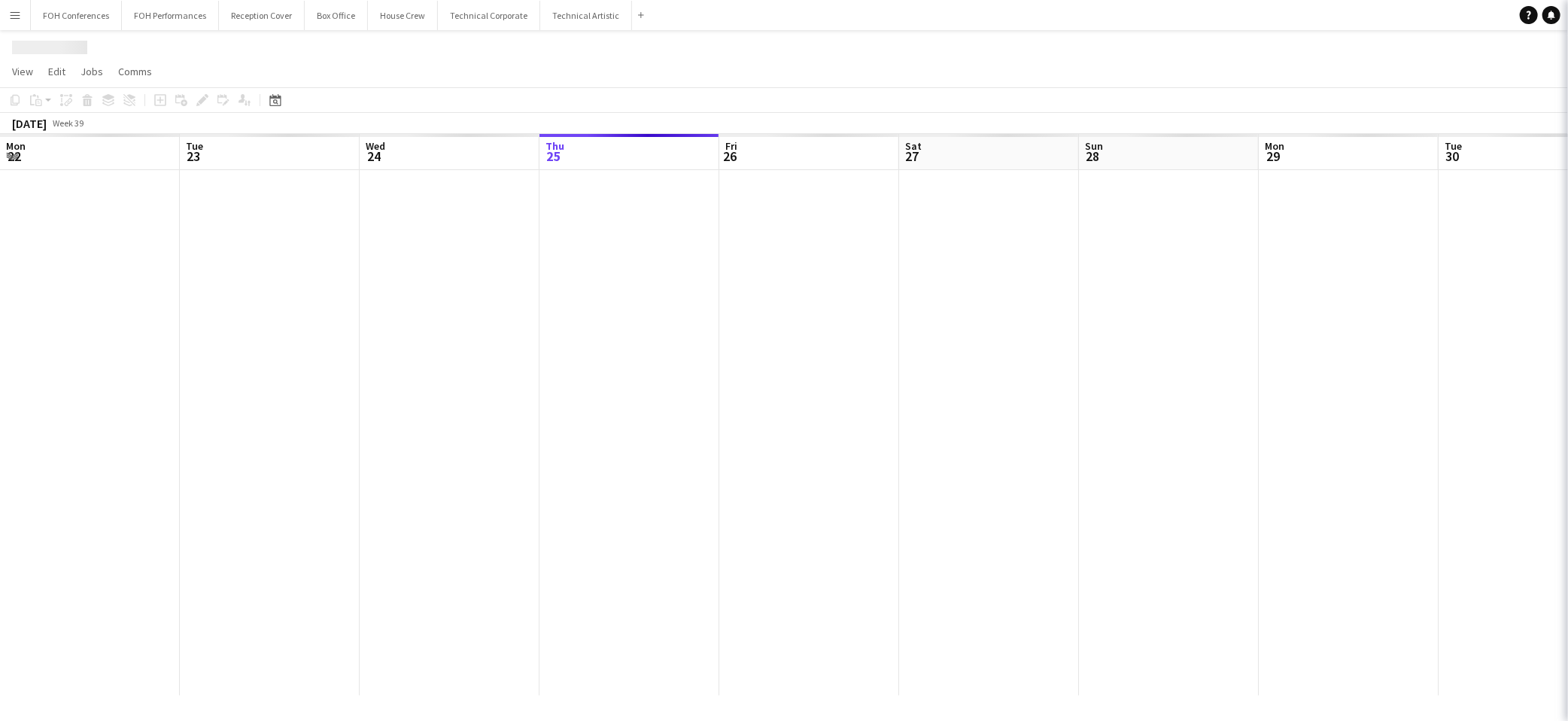
scroll to position [0, 359]
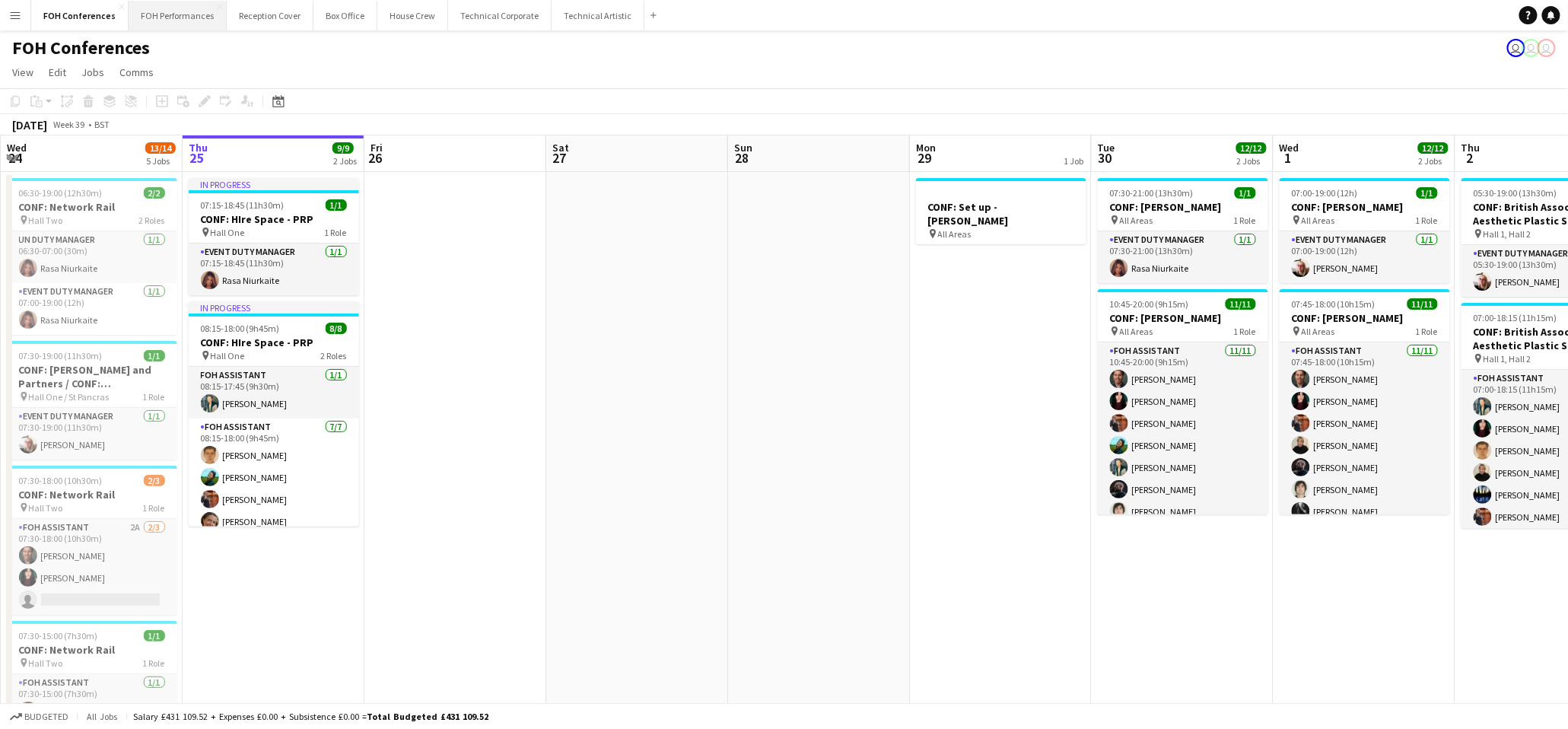
click at [185, 26] on button "FOH Performances Close" at bounding box center [177, 15] width 98 height 30
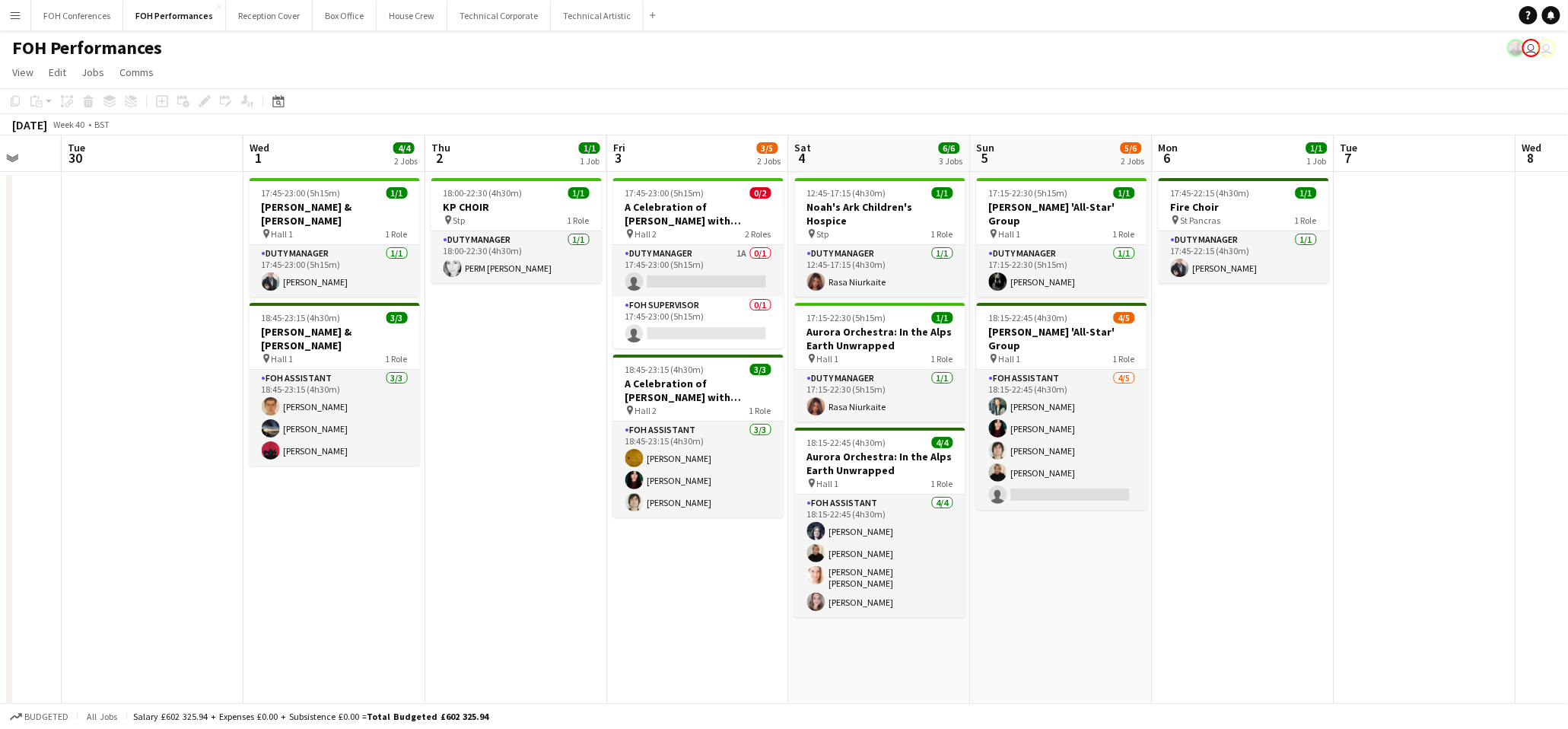
scroll to position [0, 597]
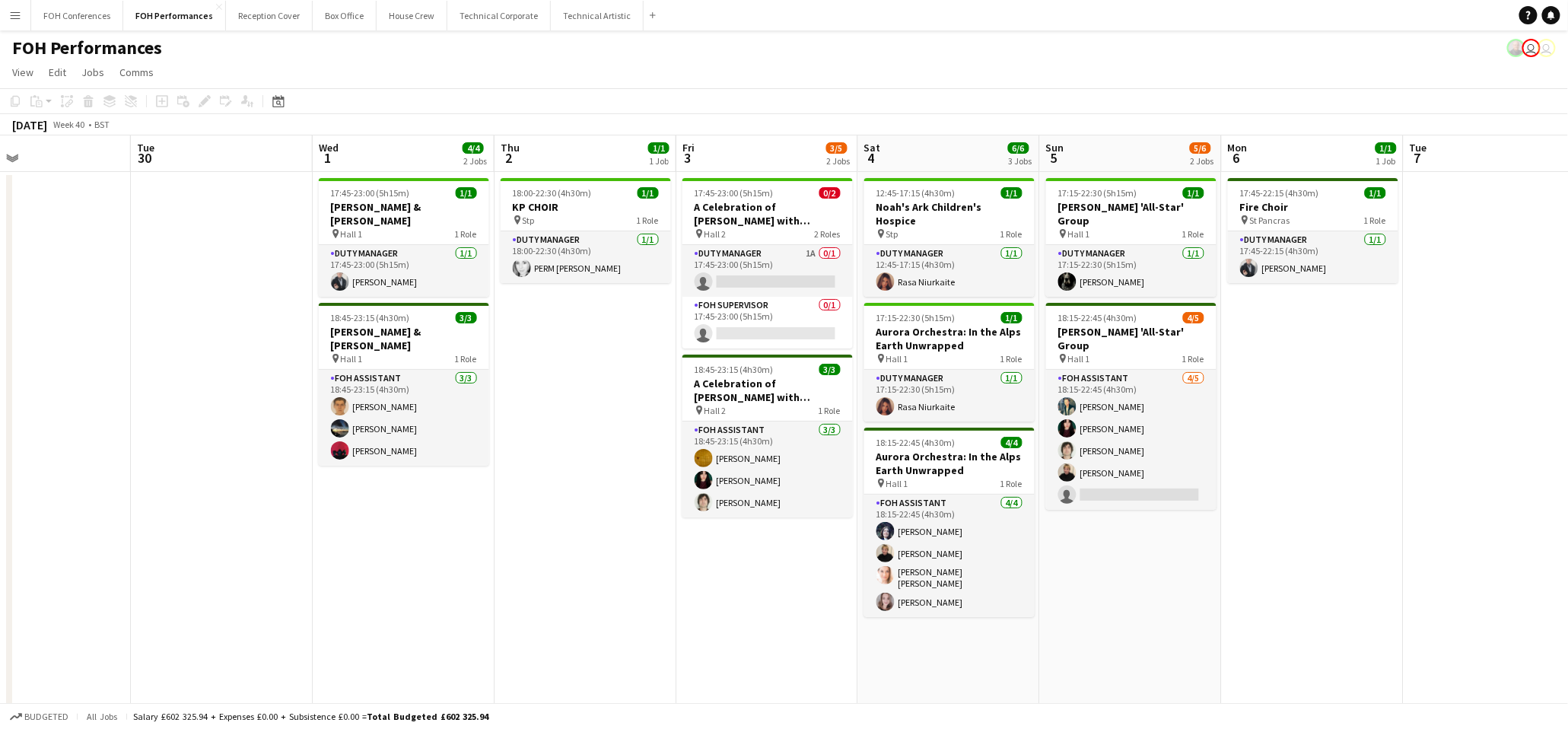
drag, startPoint x: 1323, startPoint y: 157, endPoint x: 0, endPoint y: 276, distance: 1328.3
click at [0, 276] on app-calendar-viewport "Fri 26 3/3 2 Jobs Sat 27 9/10 3 Jobs Sun 28 11/12 4 Jobs Mon 29 Tue 30 Wed 1 4/…" at bounding box center [784, 508] width 1568 height 745
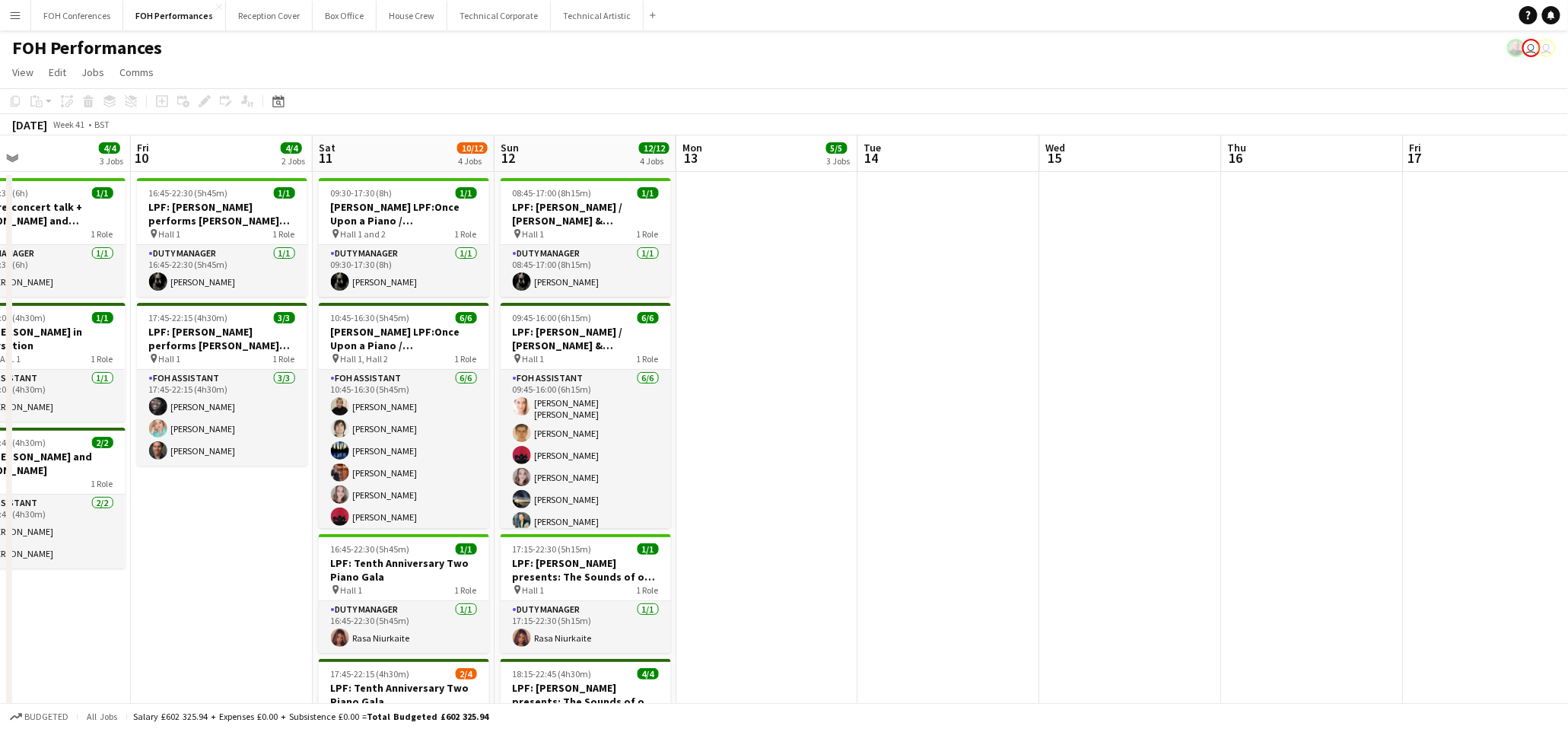
scroll to position [0, 616]
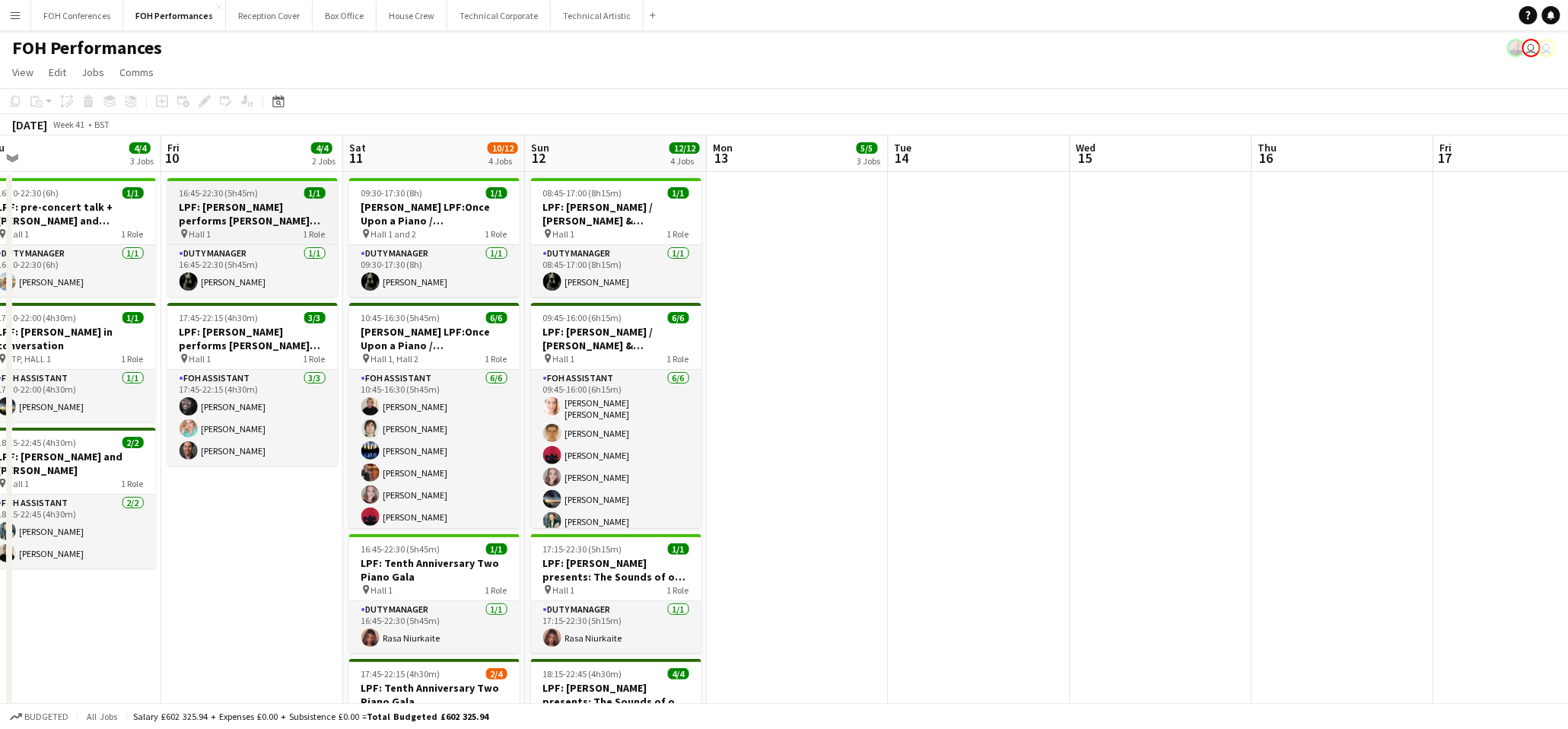
drag, startPoint x: 1489, startPoint y: 167, endPoint x: 162, endPoint y: 202, distance: 1327.5
click at [7, 222] on div "Mon 6 1/1 1 Job Tue 7 Wed 8 Thu 9 4/4 3 Jobs Fri 10 4/4 2 Jobs Sat 11 10/12 4 J…" at bounding box center [784, 508] width 1568 height 745
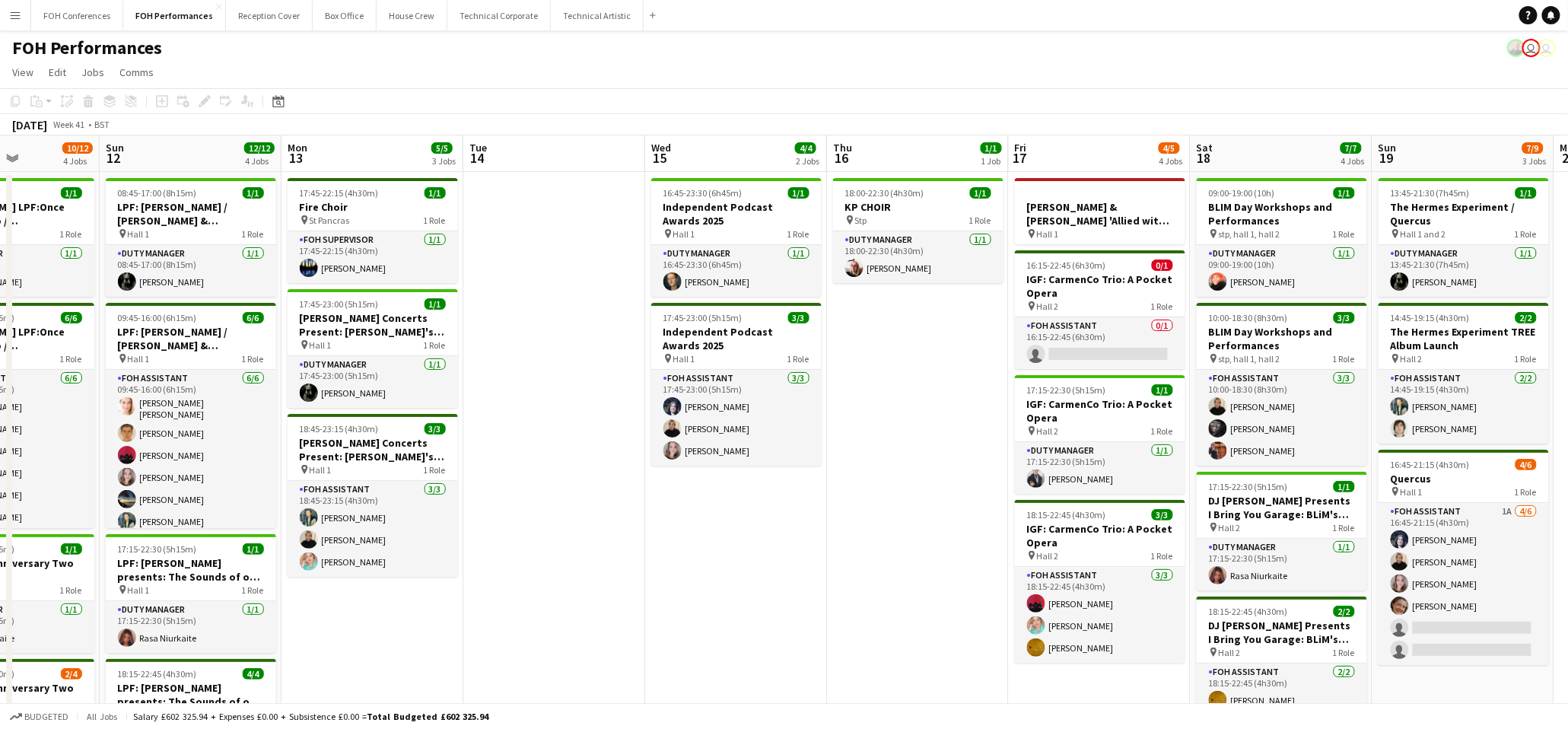
drag, startPoint x: 1383, startPoint y: 168, endPoint x: 906, endPoint y: 208, distance: 478.7
click at [906, 208] on app-calendar-viewport "Thu 9 4/4 3 Jobs Fri 10 4/4 2 Jobs Sat 11 10/12 4 Jobs Sun 12 12/12 4 Jobs Mon …" at bounding box center [784, 508] width 1568 height 745
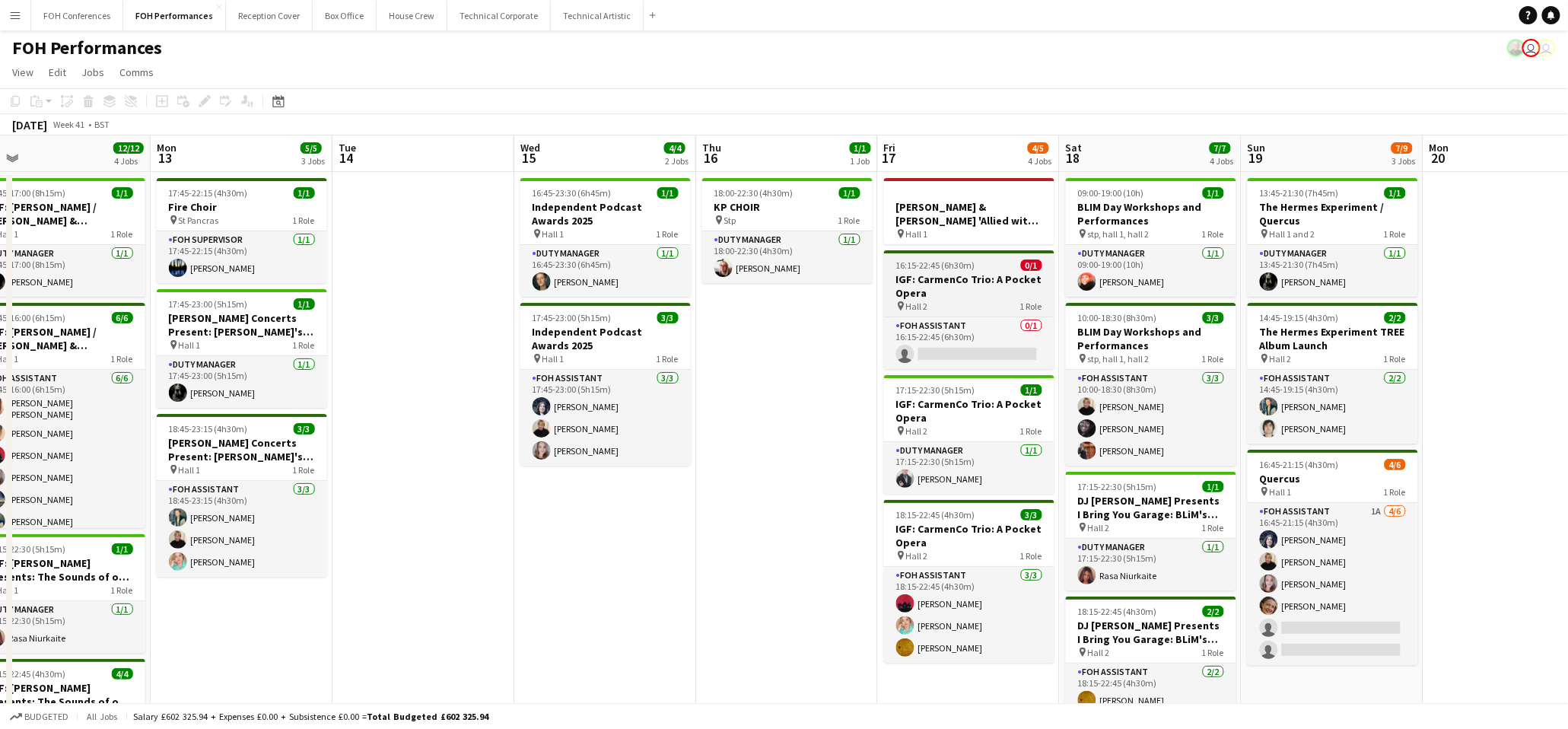
click at [915, 285] on h3 "IGF: CarmenCo Trio: A Pocket Opera" at bounding box center [969, 286] width 170 height 27
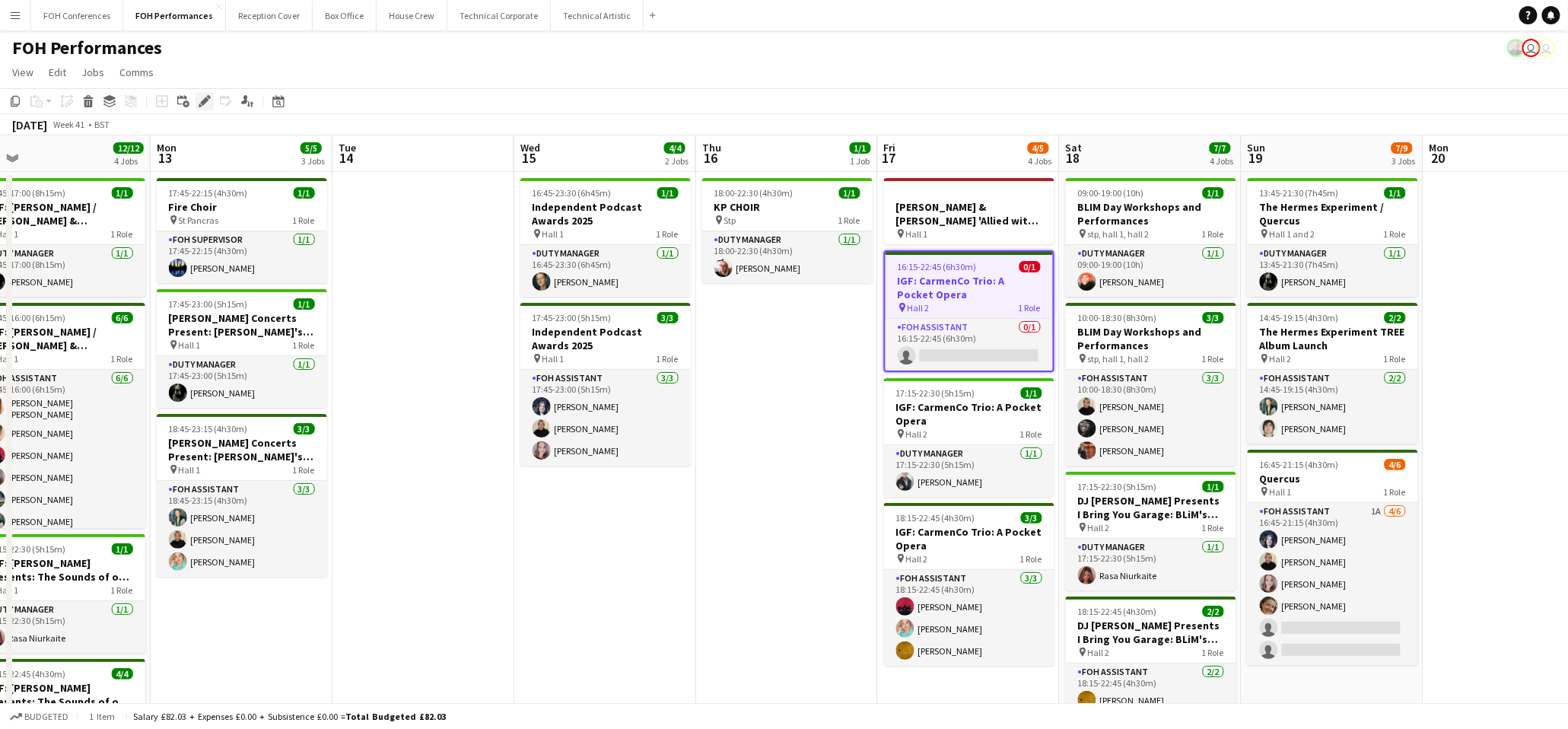
click at [199, 98] on icon "Edit" at bounding box center [205, 101] width 12 height 12
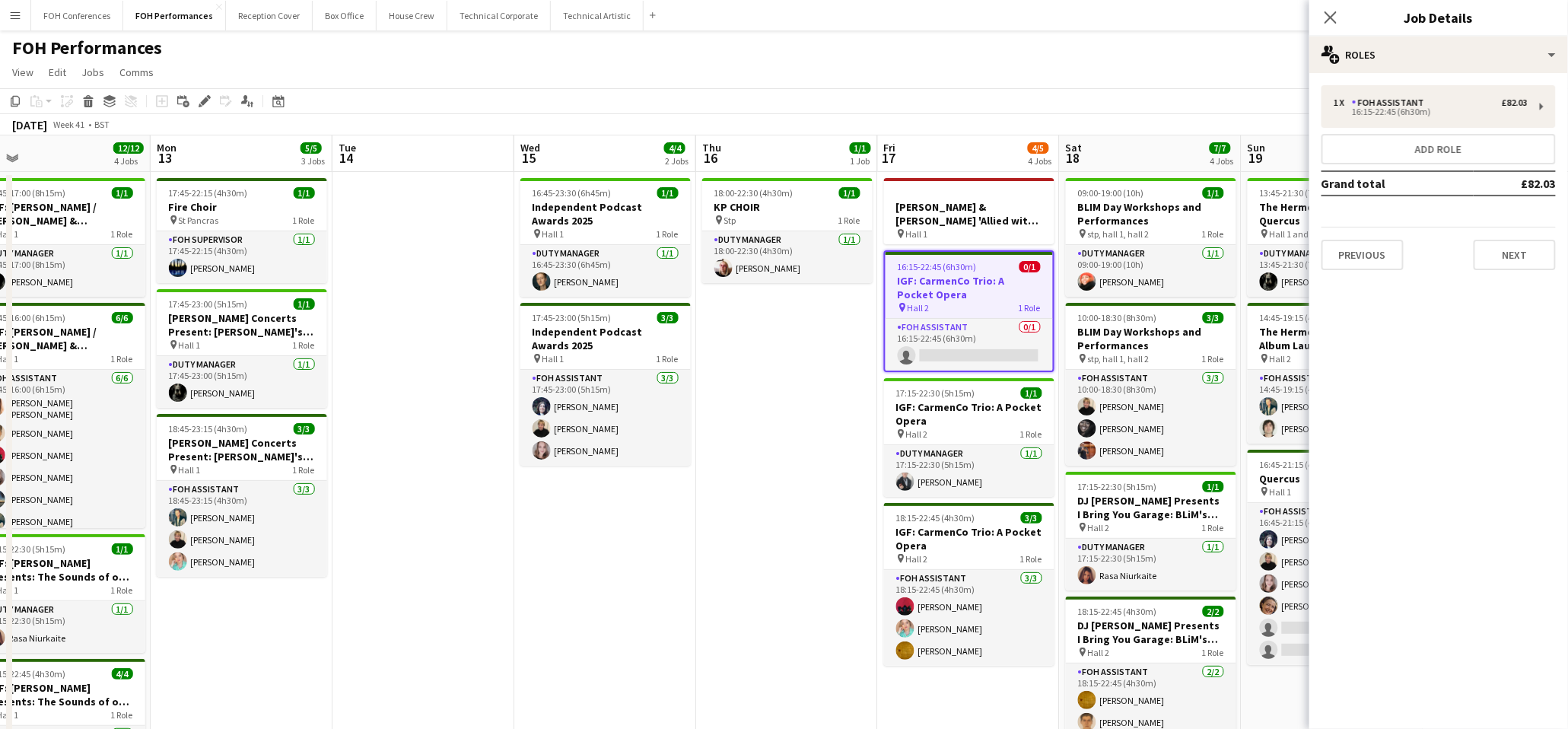
click at [622, 90] on app-toolbar "Copy Paste Paste Ctrl+V Paste with crew Ctrl+Shift+V Paste linked Job [GEOGRAPH…" at bounding box center [784, 101] width 1568 height 26
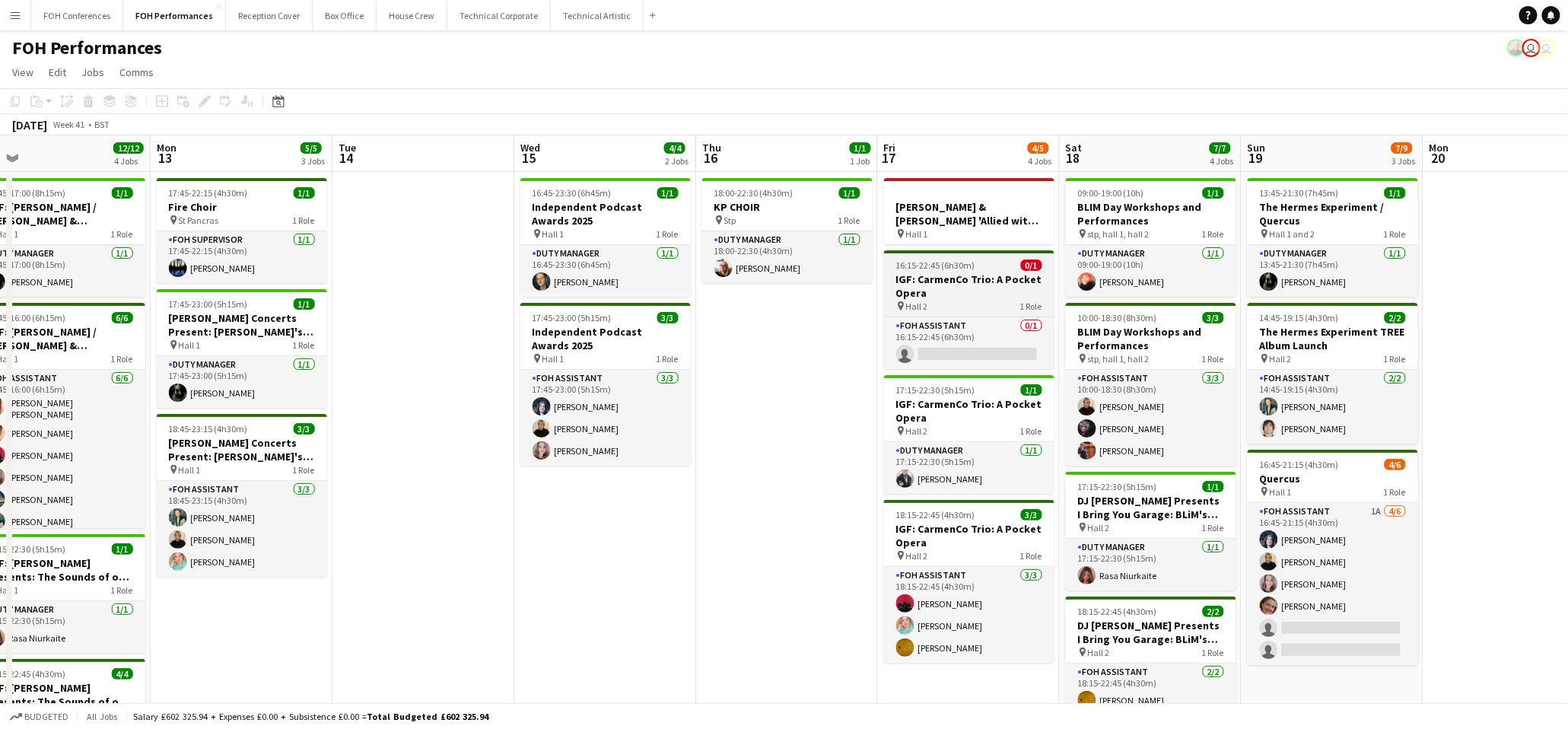
click at [924, 290] on h3 "IGF: CarmenCo Trio: A Pocket Opera" at bounding box center [969, 286] width 170 height 27
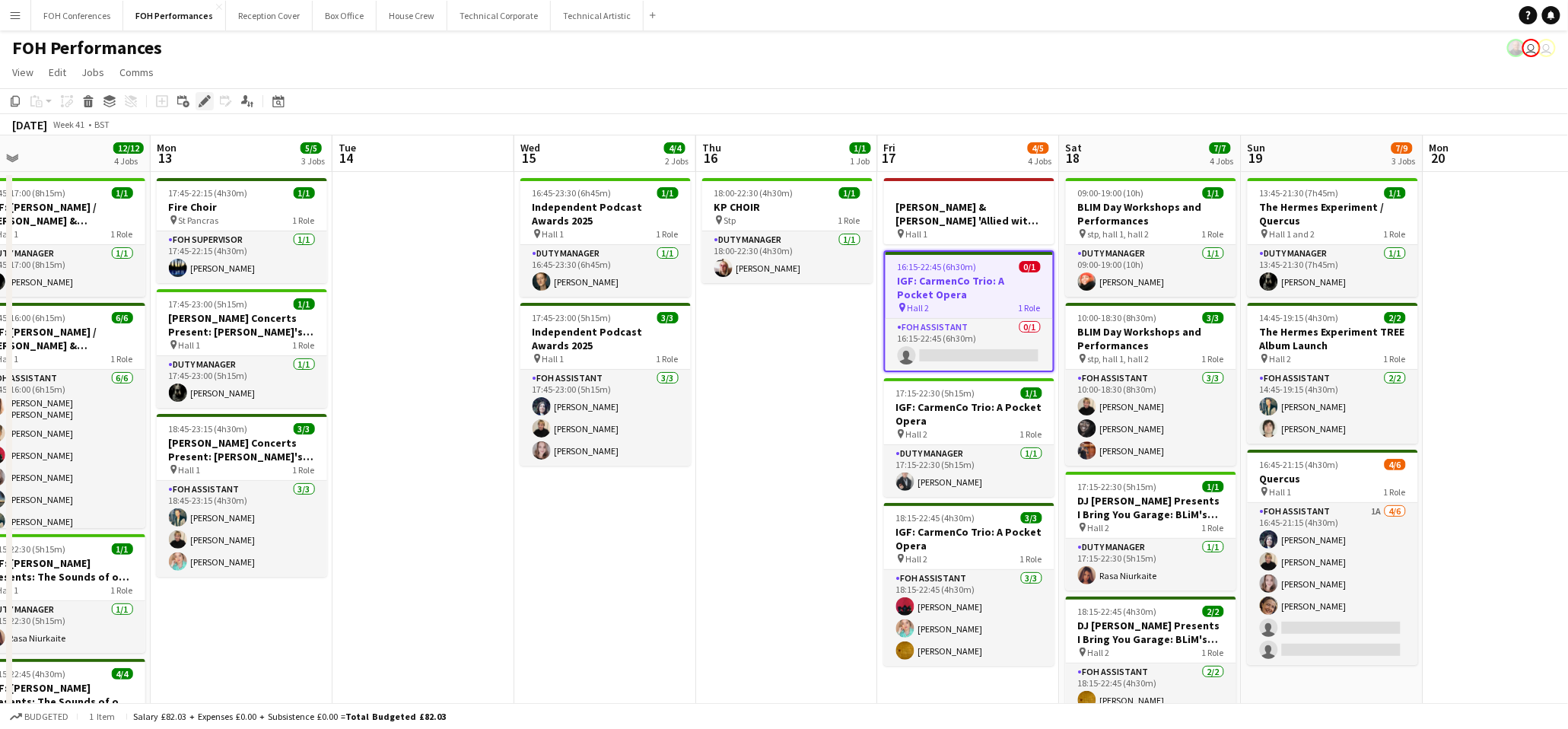
click at [199, 98] on icon "Edit" at bounding box center [205, 101] width 12 height 12
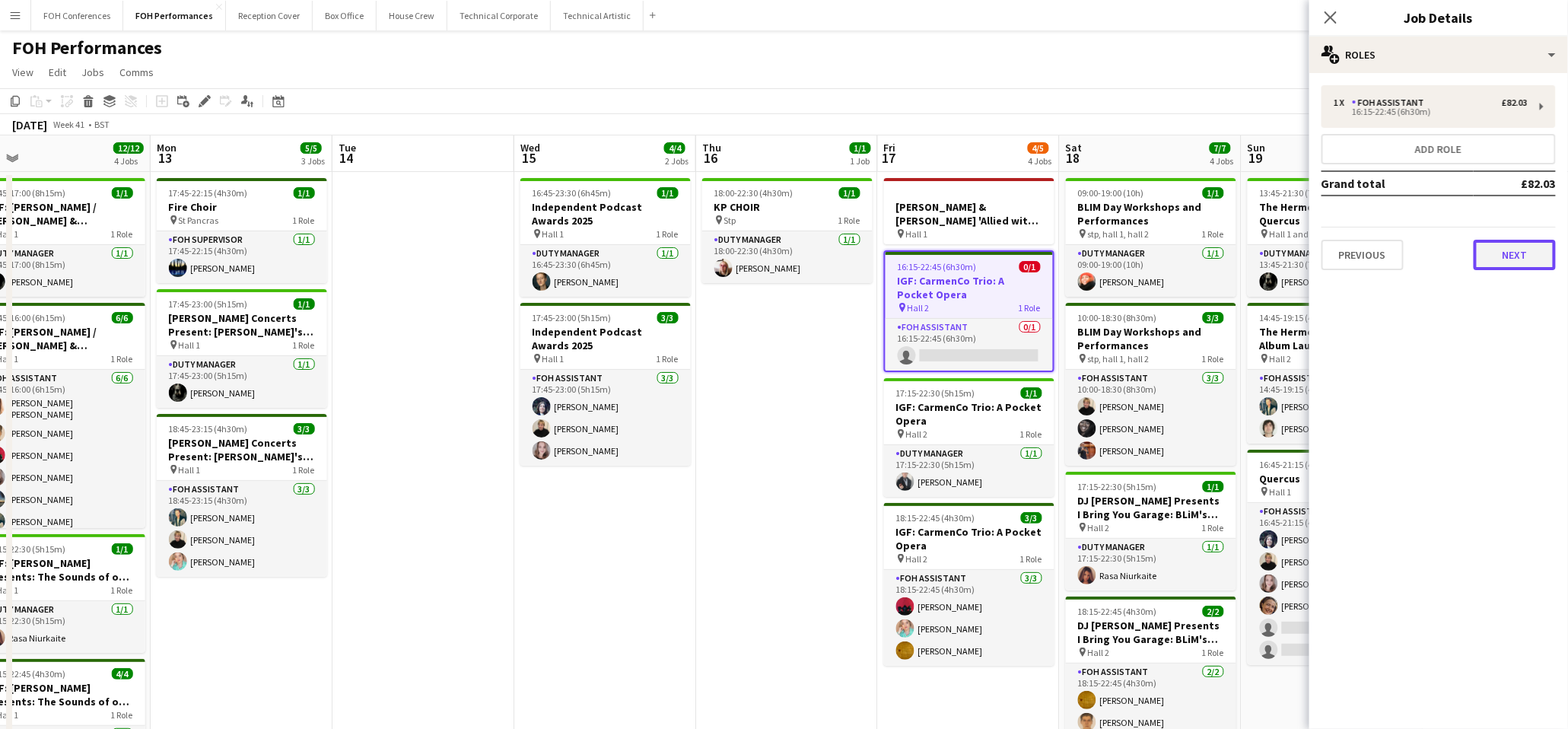
click at [1532, 260] on button "Next" at bounding box center [1514, 255] width 82 height 31
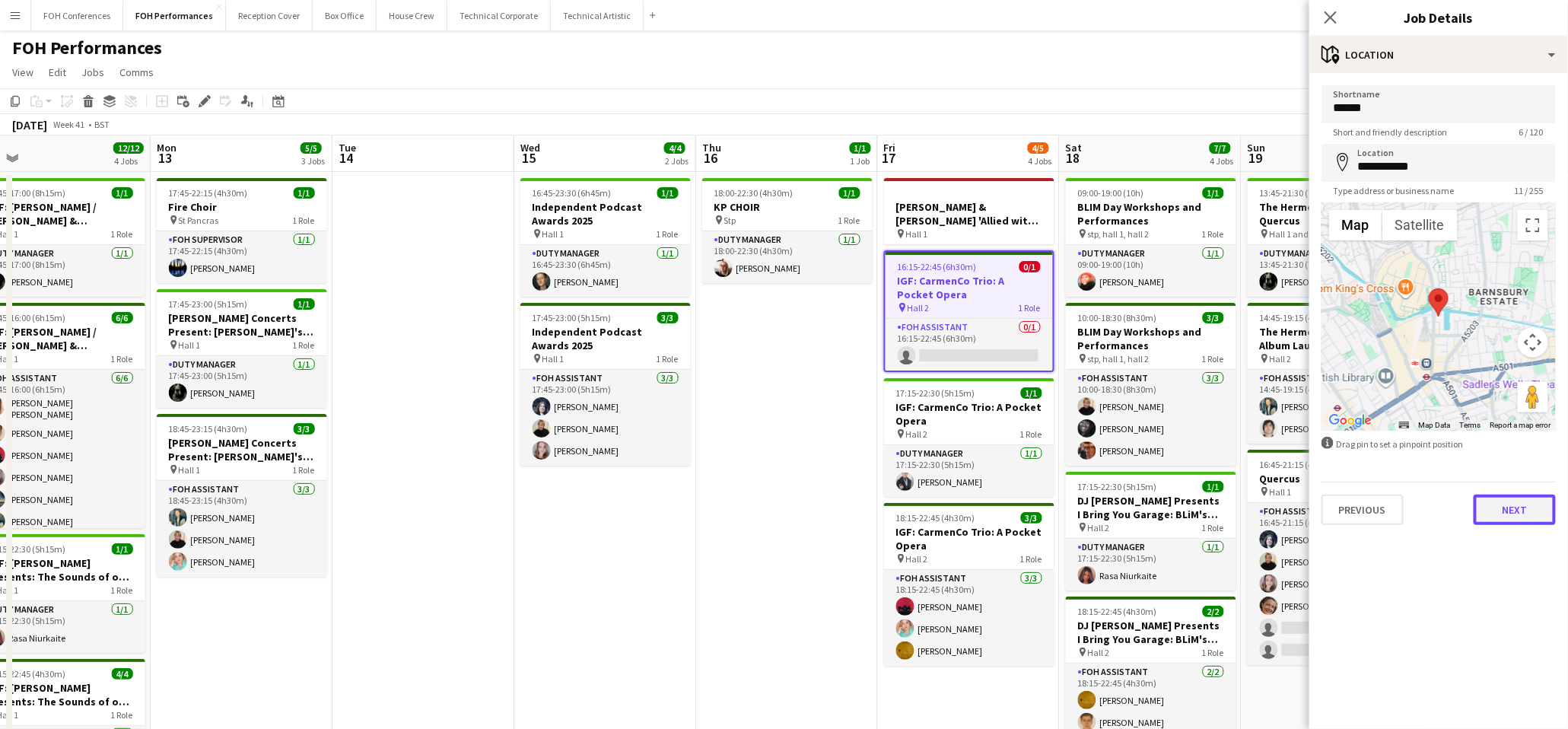
click at [1510, 507] on button "Next" at bounding box center [1514, 510] width 82 height 31
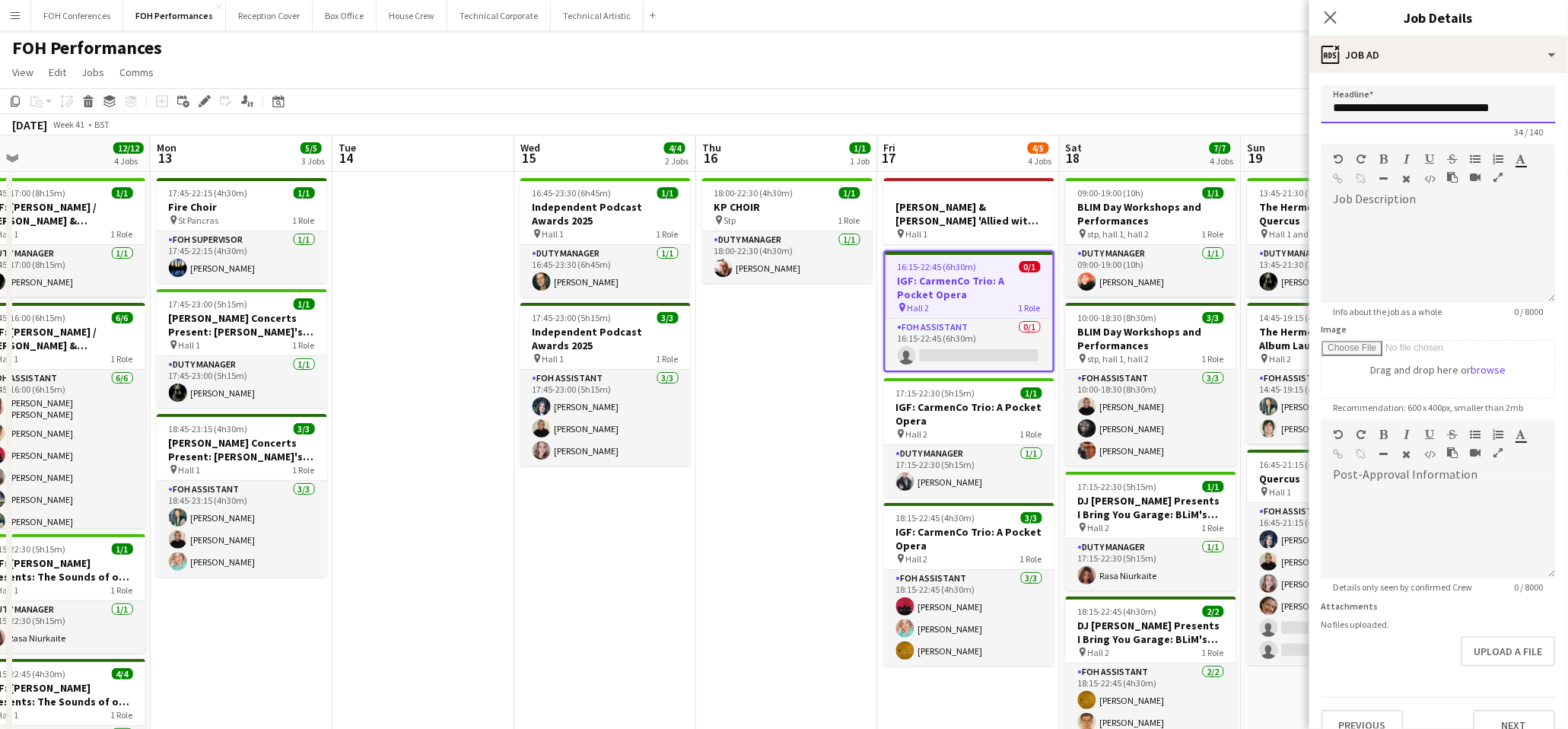
click at [1332, 112] on input "**********" at bounding box center [1439, 104] width 235 height 38
type input "**********"
click at [1088, 76] on app-page-menu "View Day view expanded Day view collapsed Month view Date picker Jump to [DATE]…" at bounding box center [784, 74] width 1568 height 29
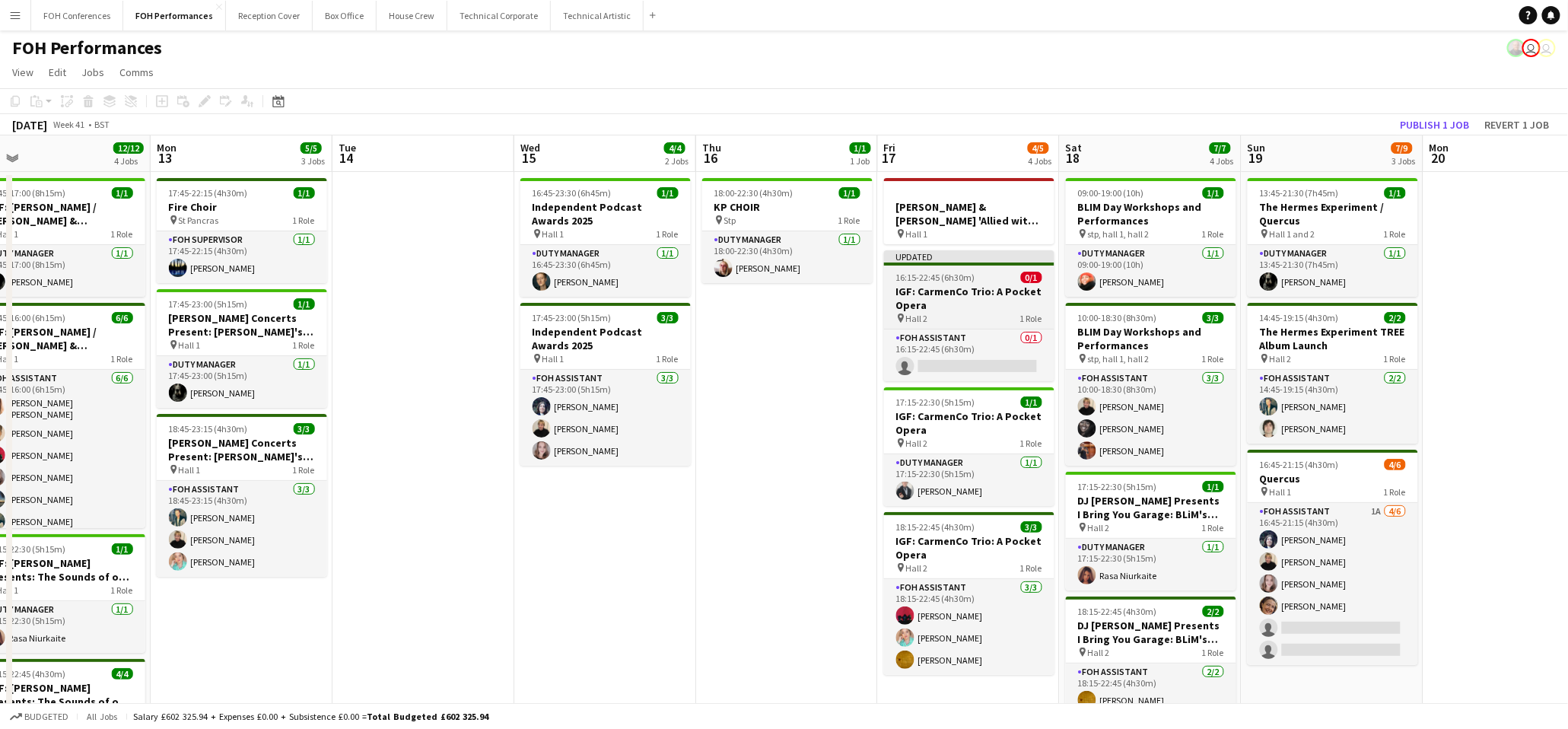
click at [952, 285] on h3 "IGF: CarmenCo Trio: A Pocket Opera" at bounding box center [969, 299] width 170 height 27
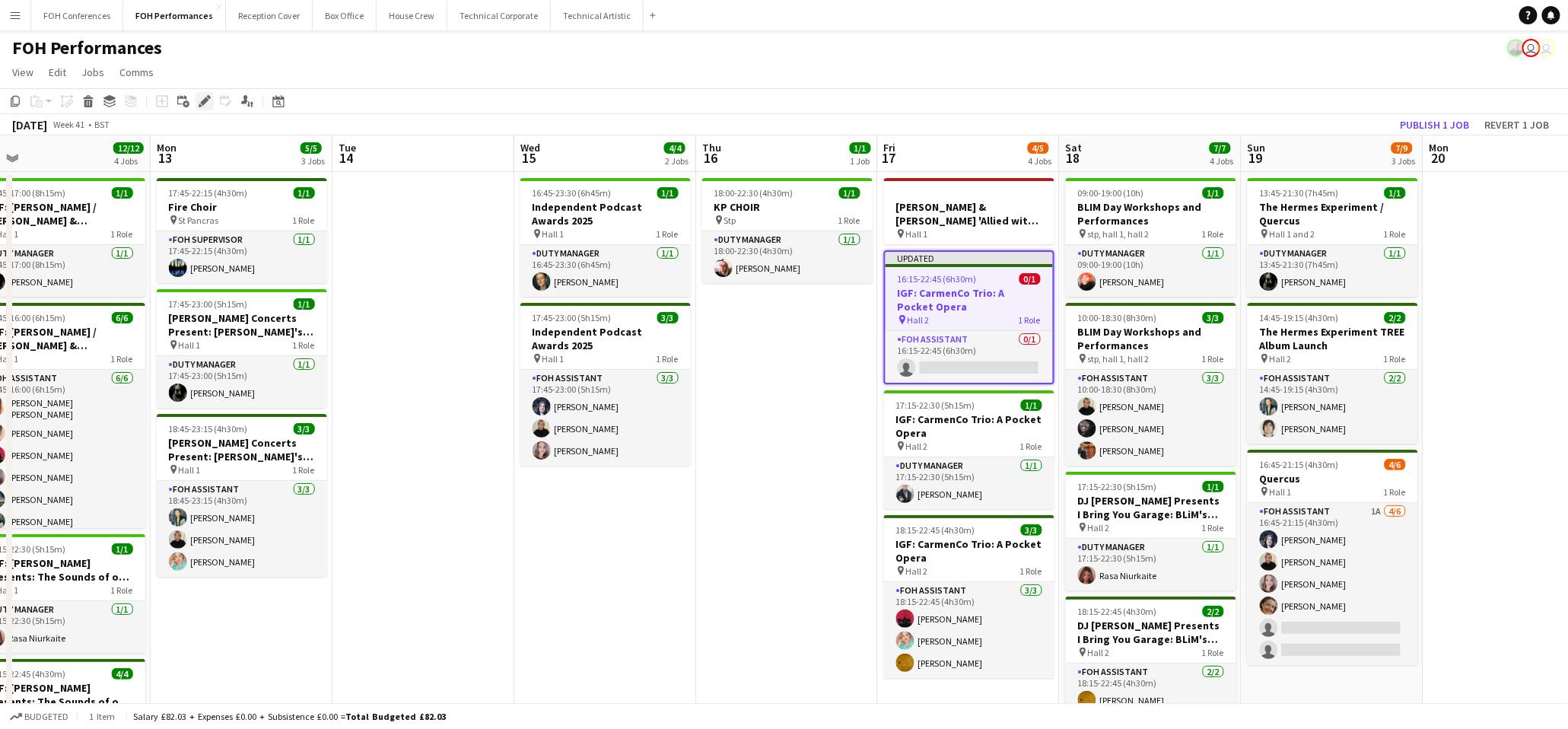
click at [197, 107] on div "Edit" at bounding box center [204, 100] width 18 height 18
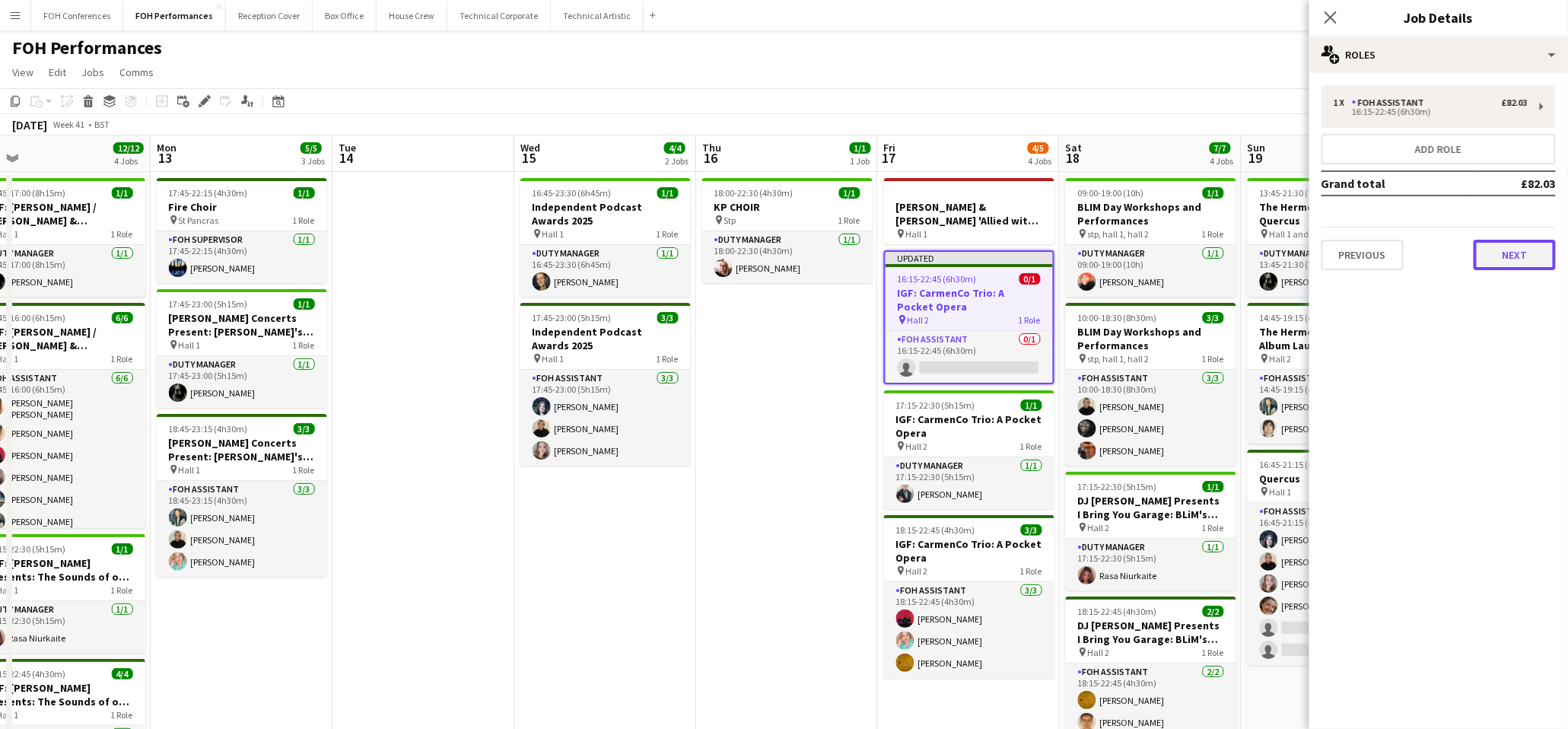
click at [1503, 253] on button "Next" at bounding box center [1514, 255] width 82 height 31
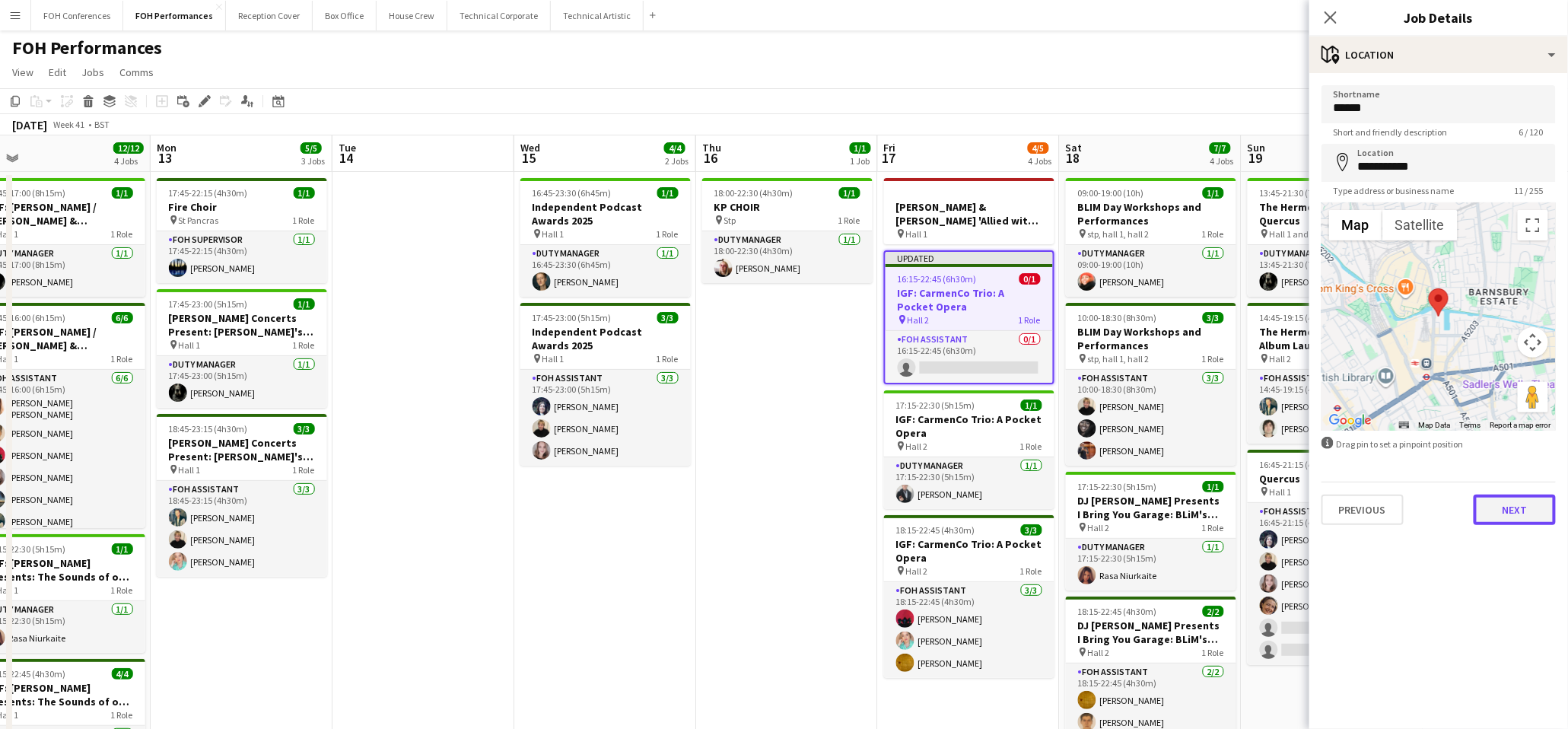
click at [1493, 505] on button "Next" at bounding box center [1514, 510] width 82 height 31
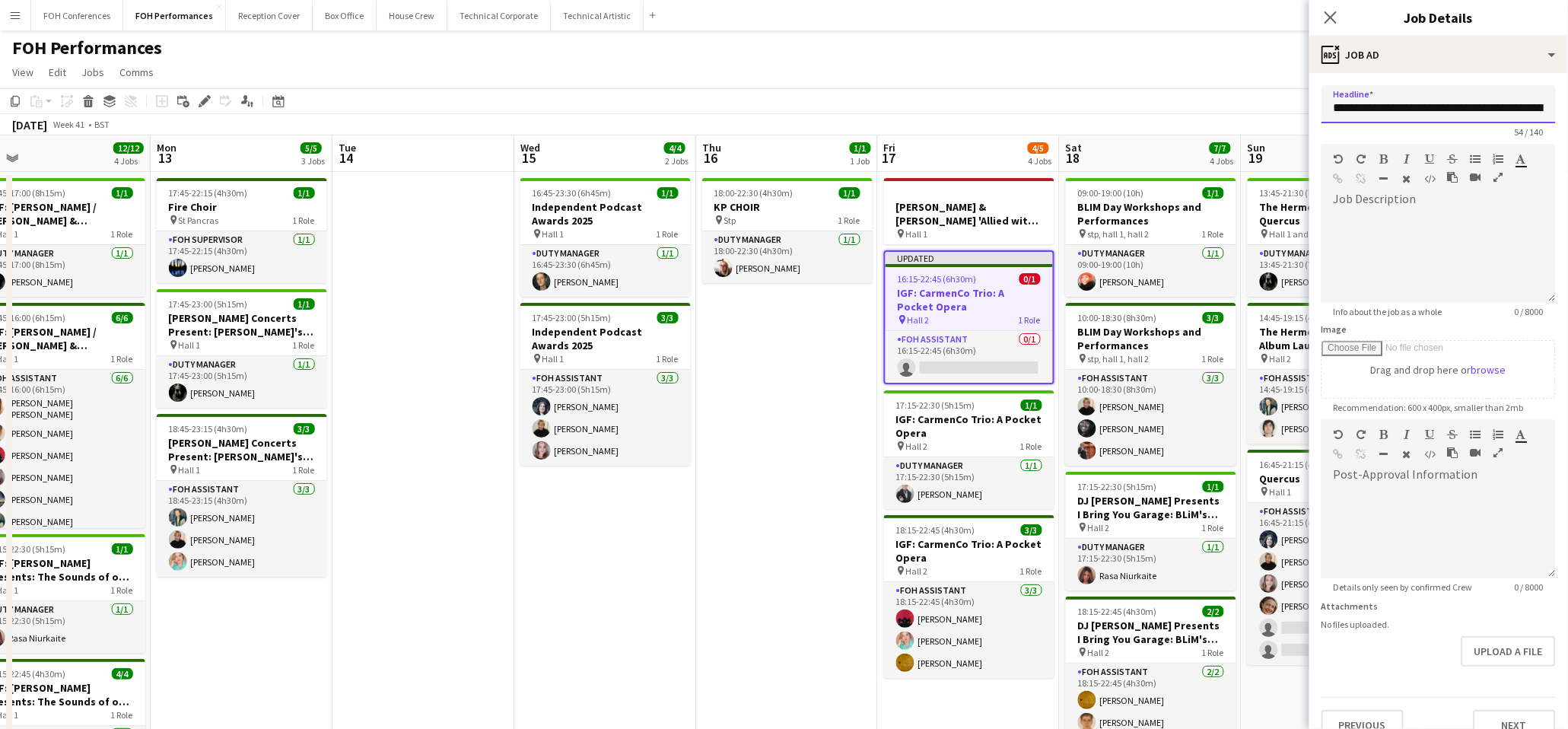
scroll to position [0, 94]
drag, startPoint x: 1336, startPoint y: 108, endPoint x: 1807, endPoint y: 121, distance: 471.2
click at [1568, 121] on html "Menu Boards Boards Boards All jobs Status Workforce Workforce My Workforce Recr…" at bounding box center [784, 453] width 1568 height 907
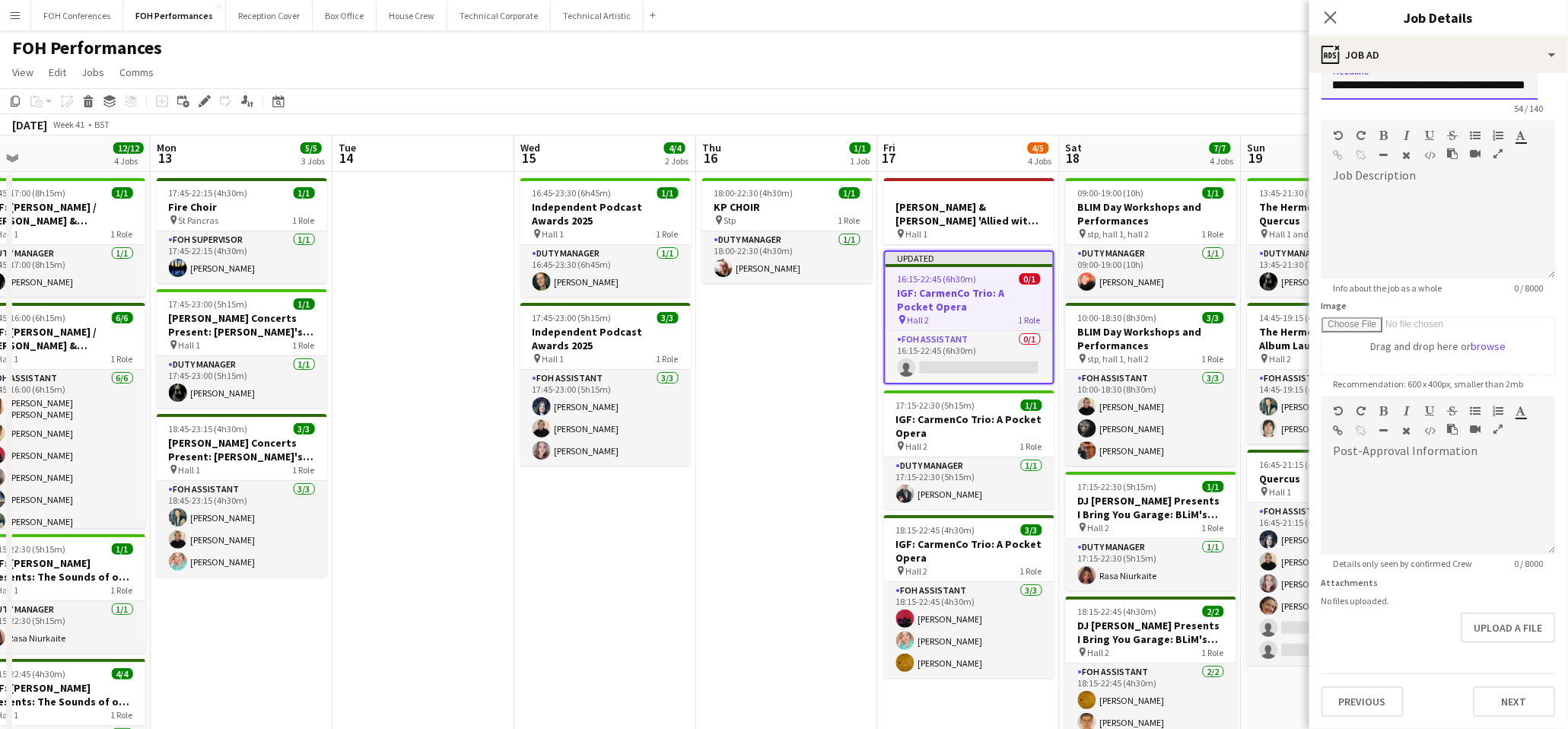
scroll to position [60, 0]
click at [1510, 698] on button "Next" at bounding box center [1514, 702] width 82 height 31
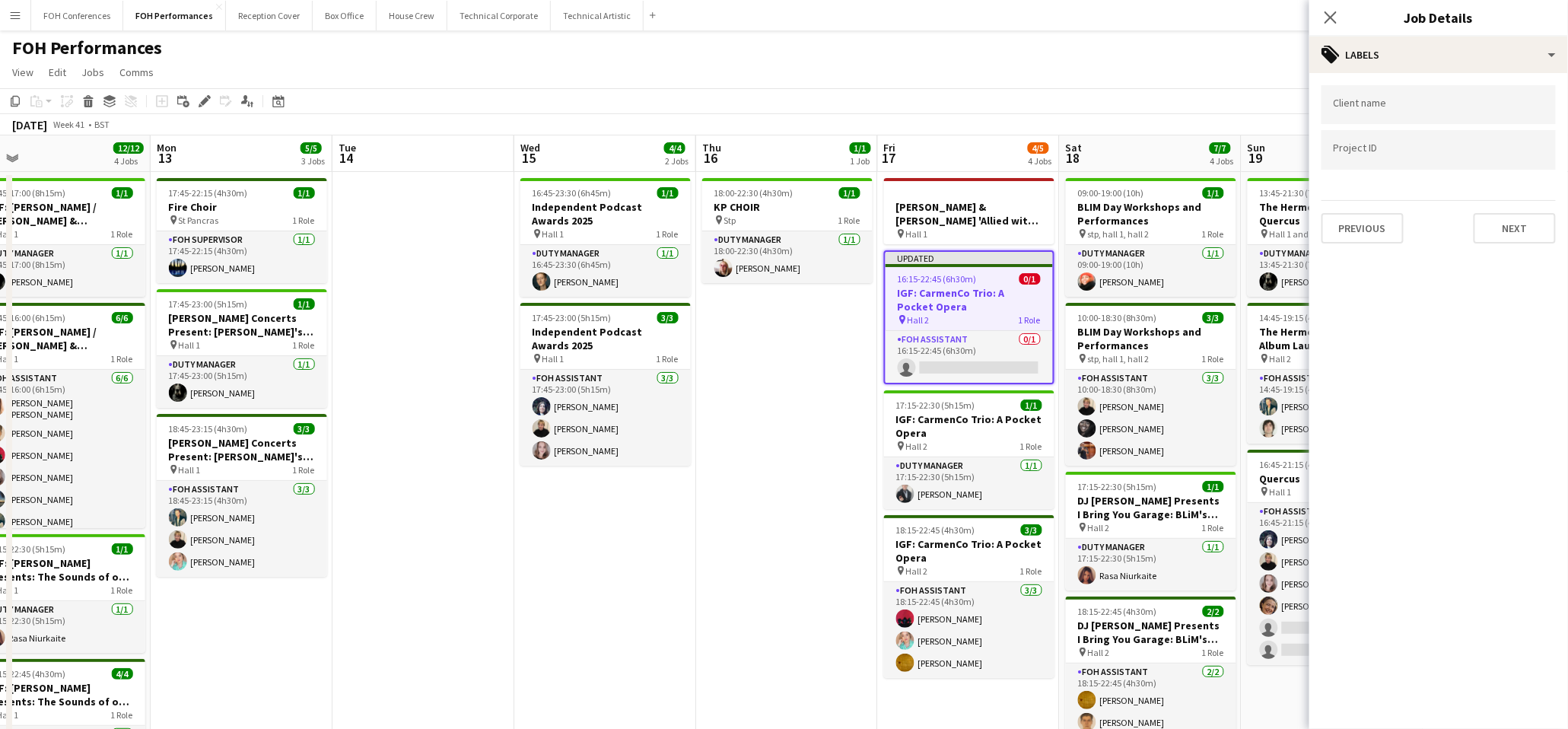
scroll to position [0, 0]
click at [1526, 231] on button "Next" at bounding box center [1514, 229] width 82 height 31
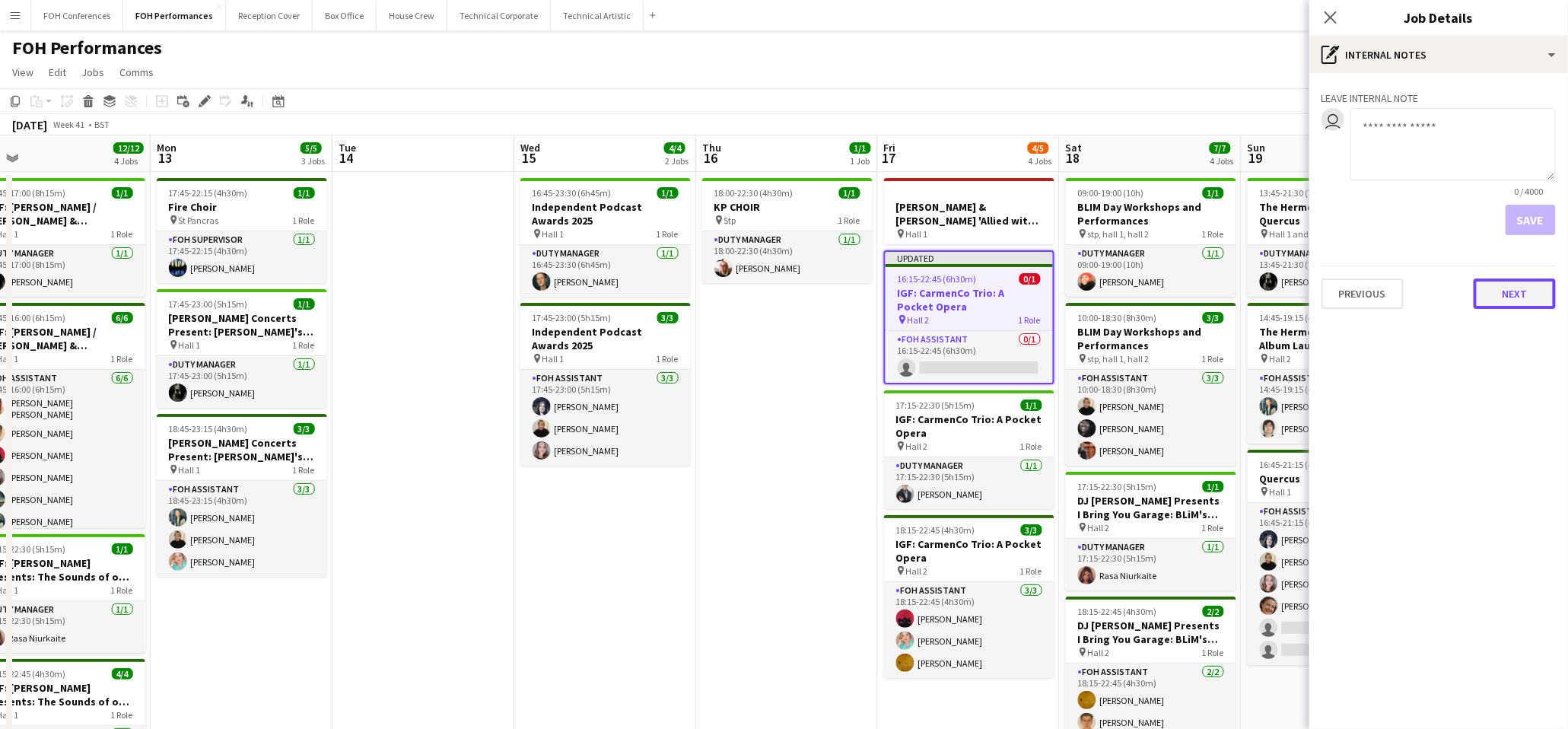
click at [1520, 299] on button "Next" at bounding box center [1514, 293] width 82 height 31
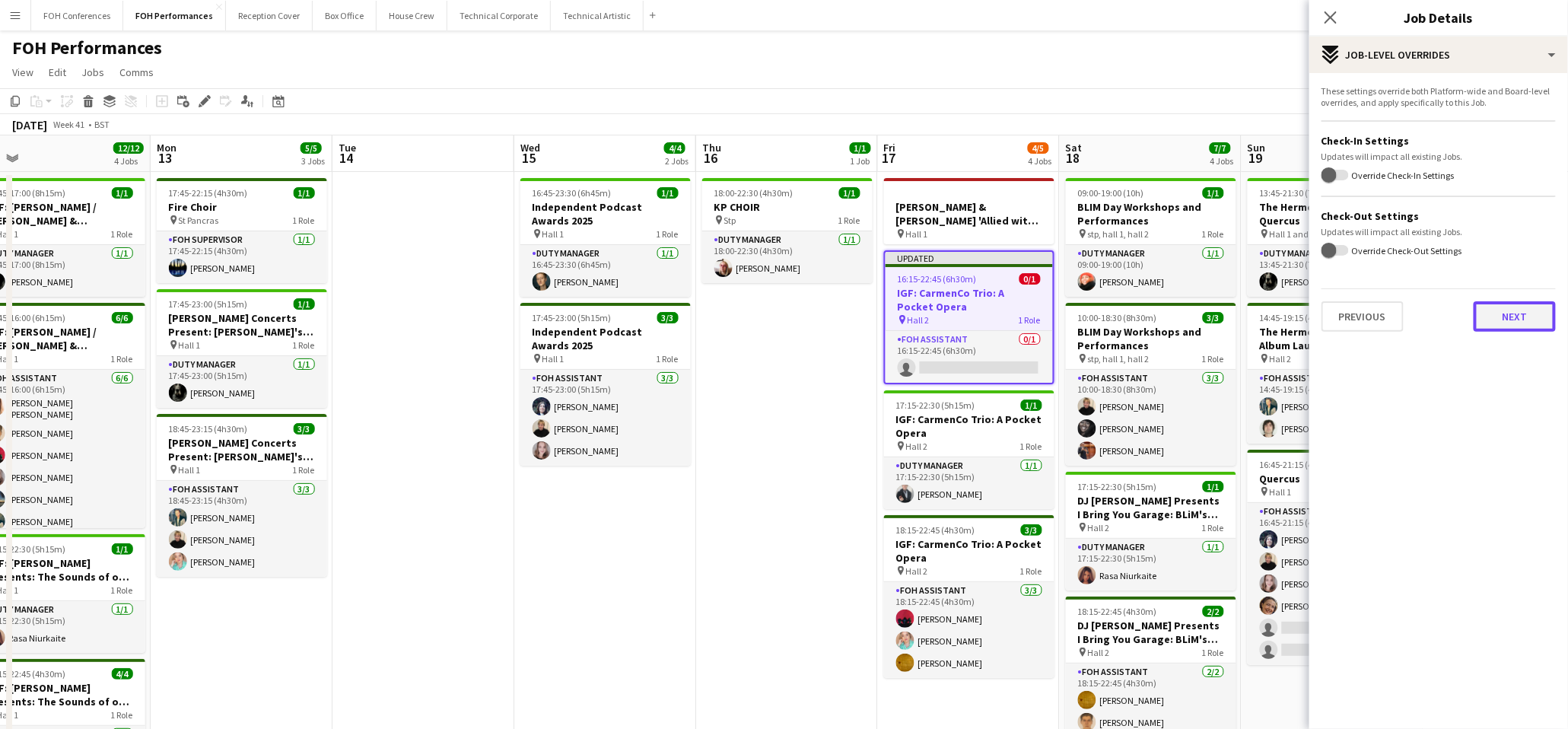
click at [1522, 314] on button "Next" at bounding box center [1514, 316] width 82 height 31
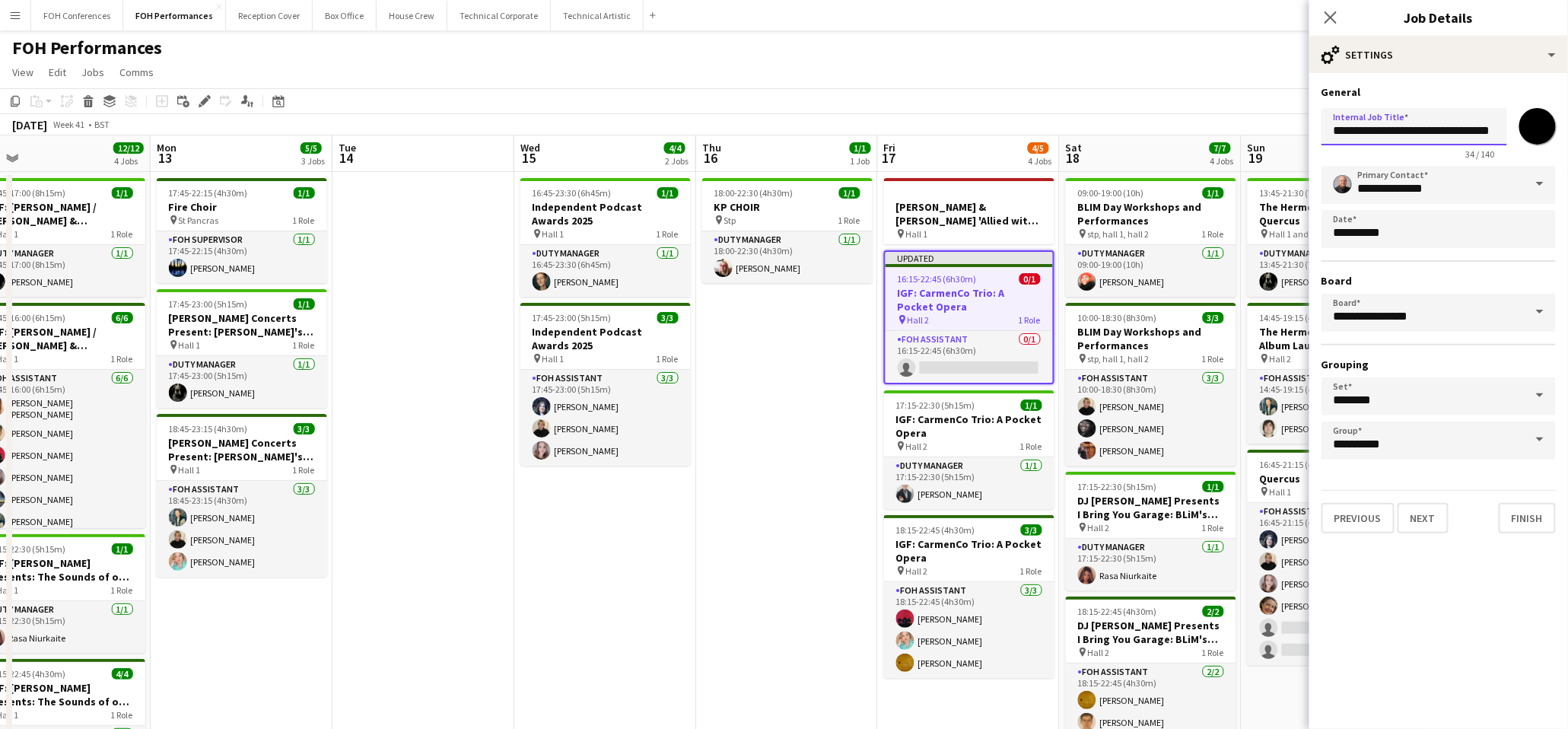
drag, startPoint x: 1331, startPoint y: 122, endPoint x: 1809, endPoint y: 134, distance: 478.2
click at [1568, 134] on html "Menu Boards Boards Boards All jobs Status Workforce Workforce My Workforce Recr…" at bounding box center [784, 453] width 1568 height 907
paste input "**********"
type input "**********"
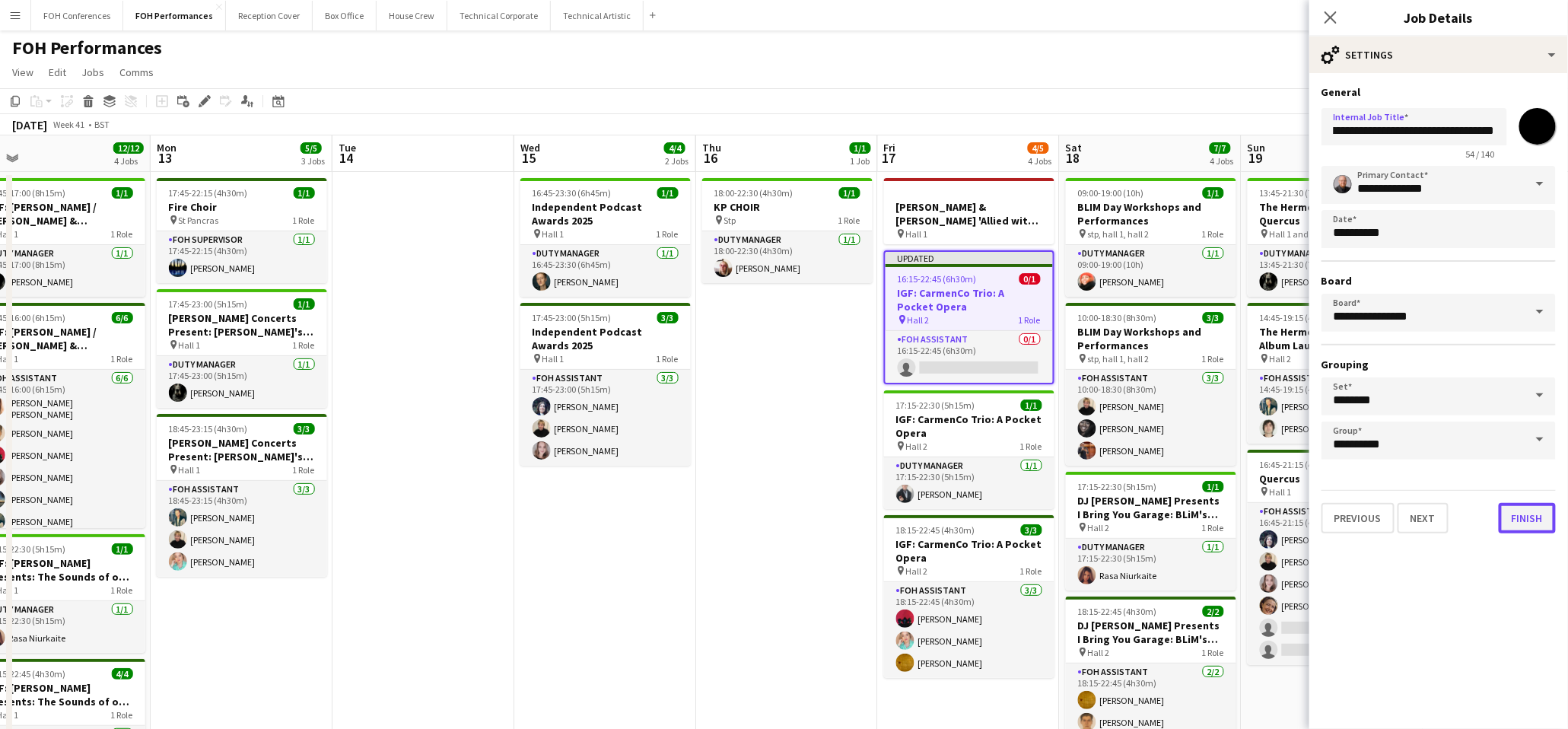
click at [1551, 523] on button "Finish" at bounding box center [1527, 518] width 57 height 31
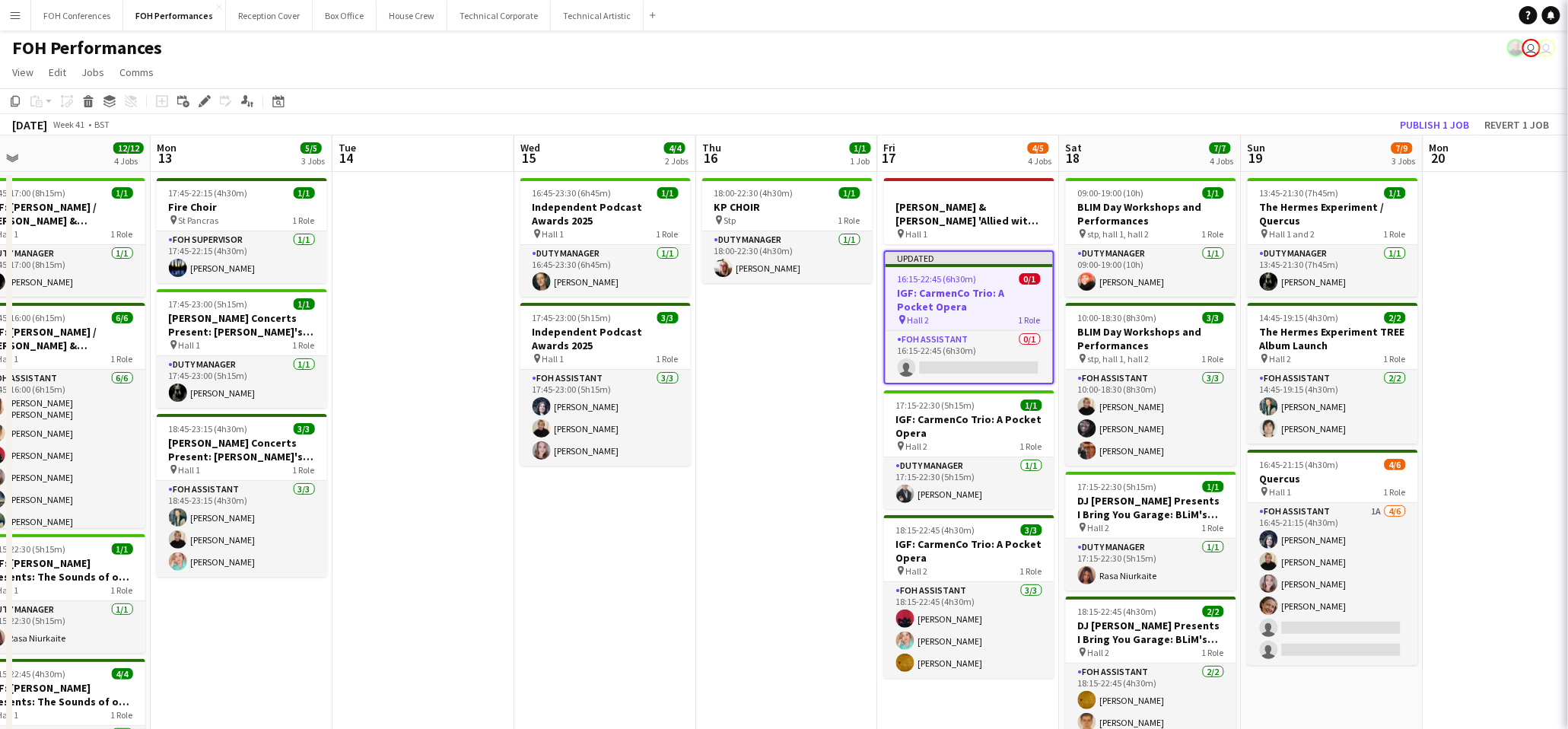
scroll to position [0, 0]
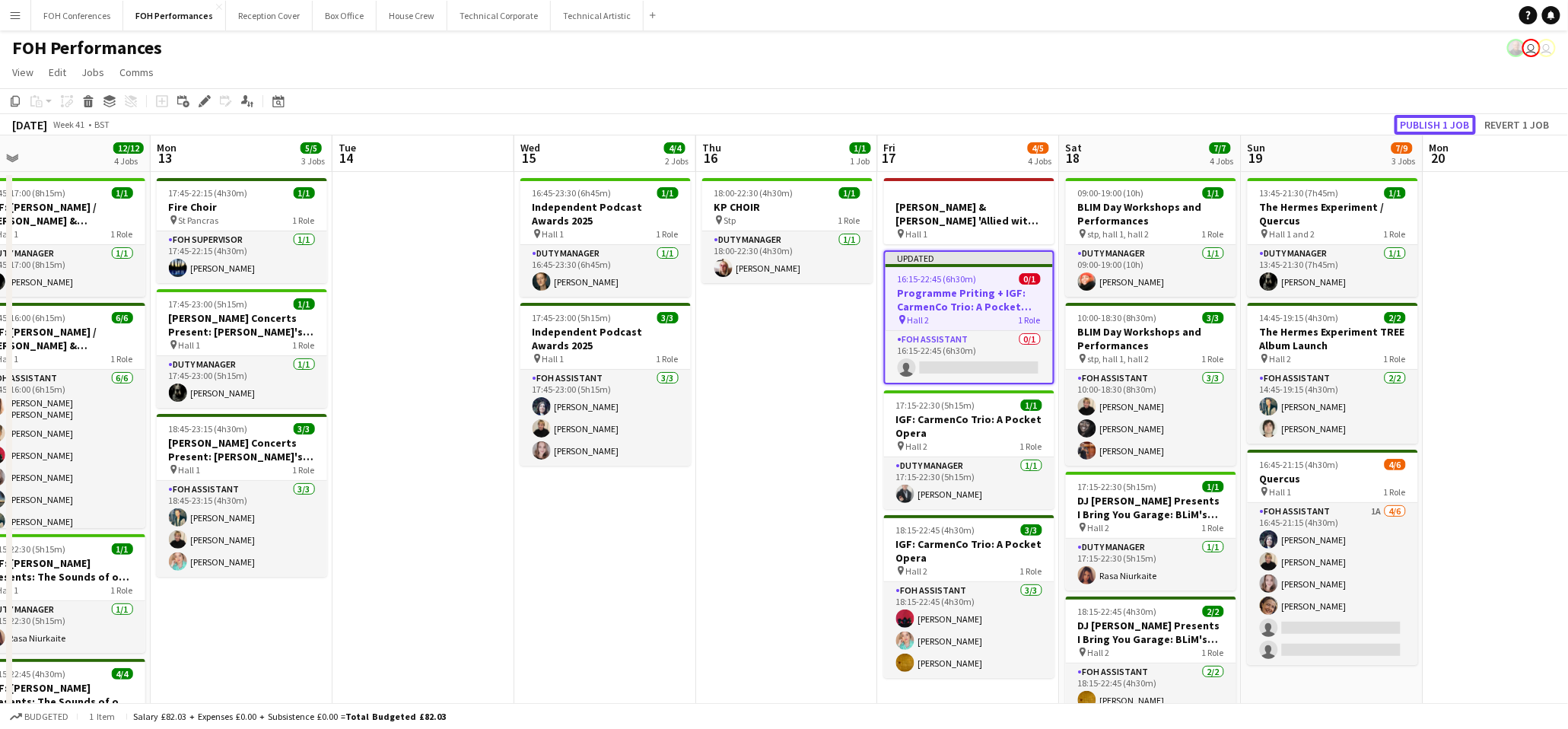
click at [1423, 131] on button "Publish 1 job" at bounding box center [1435, 124] width 82 height 20
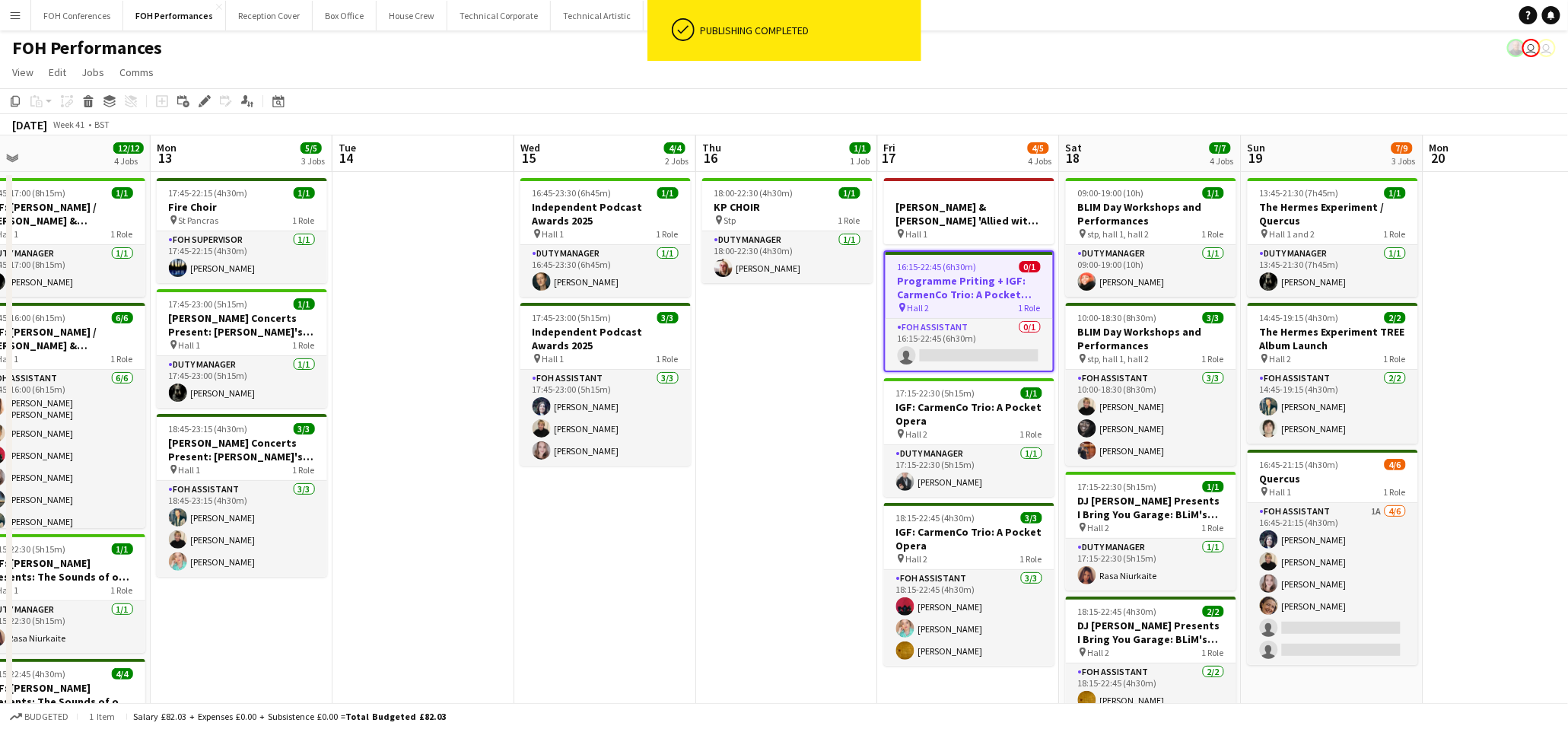
click at [1206, 40] on div "FOH Performances user user" at bounding box center [784, 45] width 1568 height 29
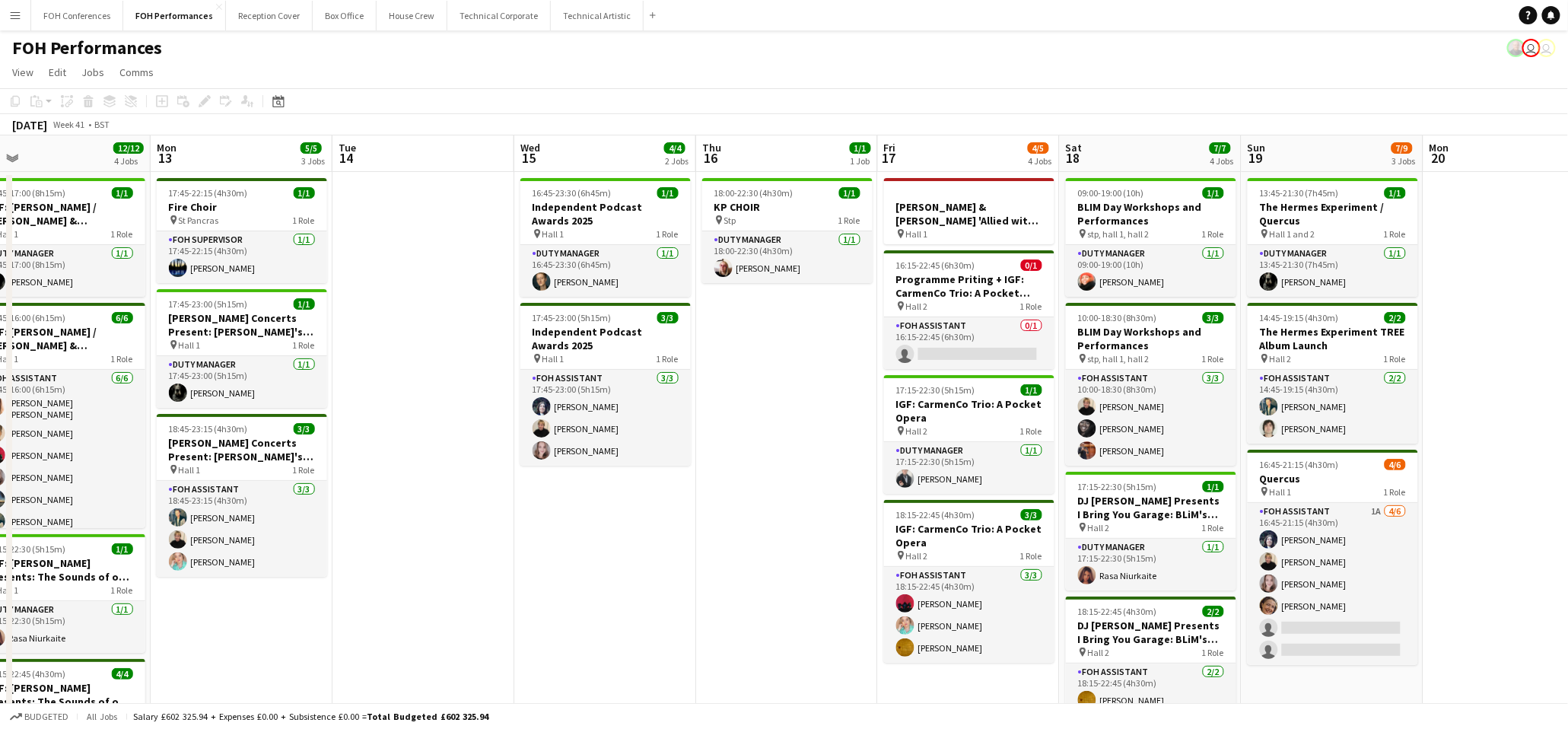
scroll to position [0, 440]
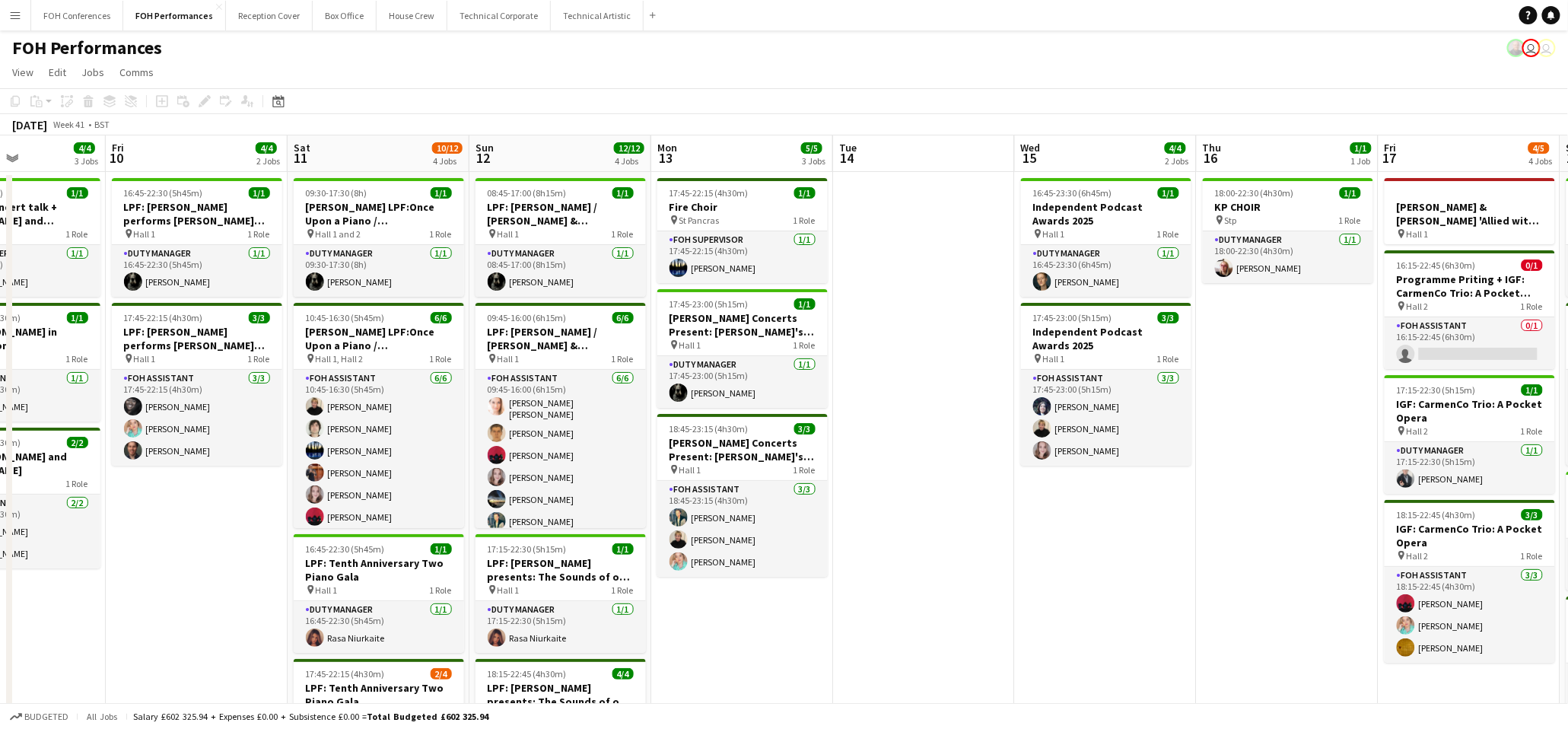
drag, startPoint x: 246, startPoint y: 162, endPoint x: 1417, endPoint y: 104, distance: 1172.4
click at [1417, 104] on app-calendar "Copy Paste Paste Ctrl+V Paste with crew Ctrl+Shift+V Paste linked Job [GEOGRAPH…" at bounding box center [784, 484] width 1568 height 792
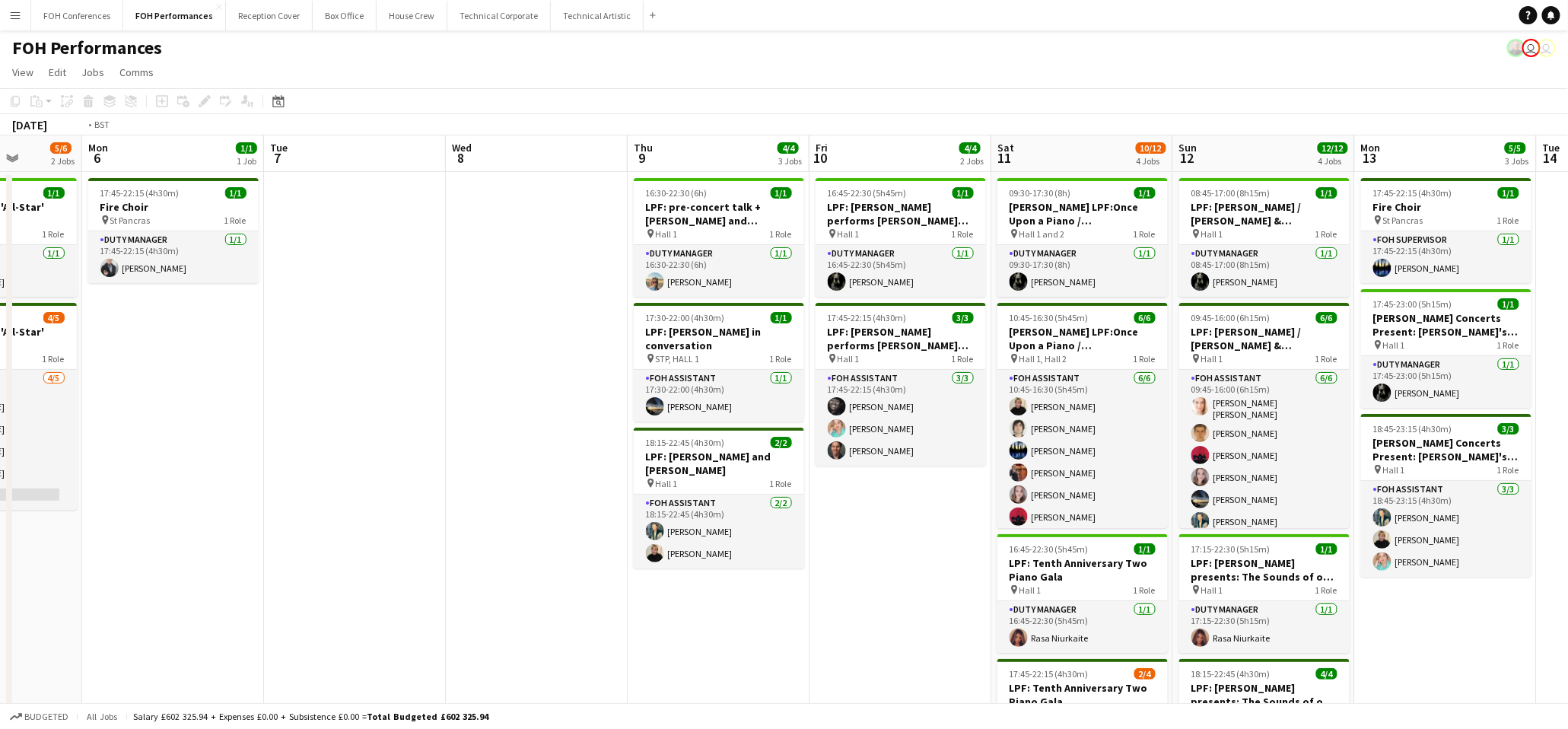
scroll to position [0, 360]
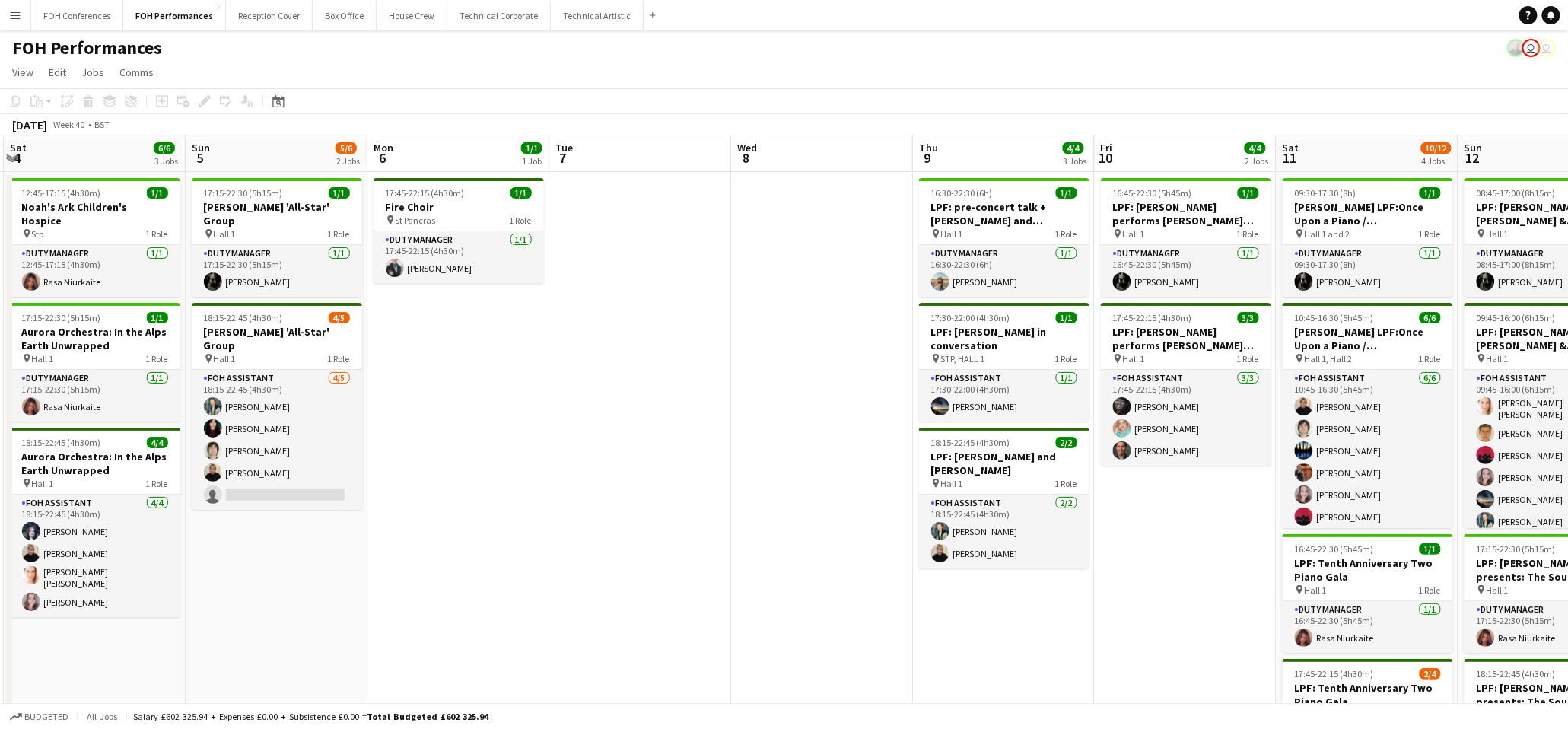
drag, startPoint x: 203, startPoint y: 163, endPoint x: 1262, endPoint y: 11, distance: 1069.9
click at [1329, 130] on app-calendar "Copy Paste Paste Ctrl+V Paste with crew Ctrl+Shift+V Paste linked Job [GEOGRAPH…" at bounding box center [784, 484] width 1568 height 792
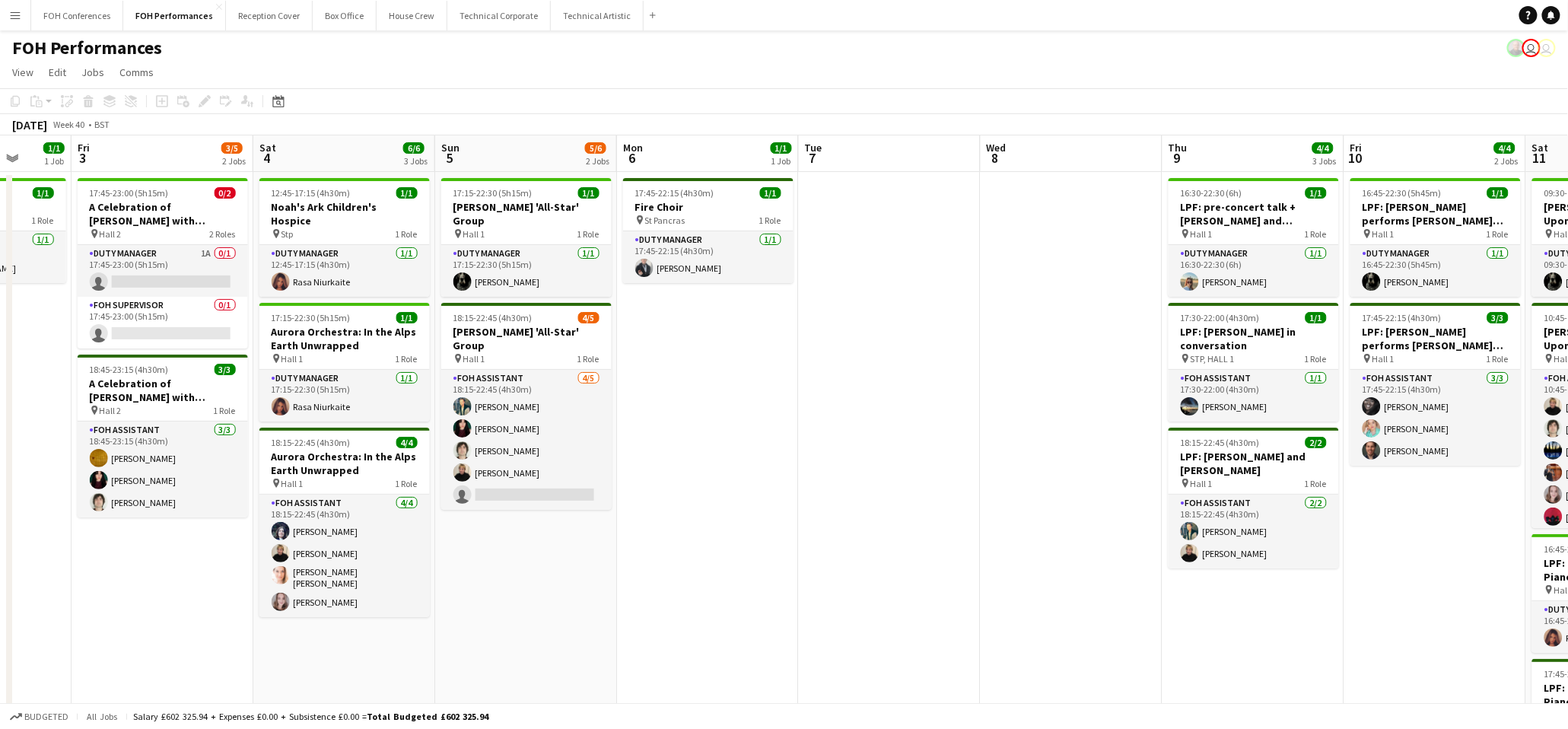
scroll to position [0, 506]
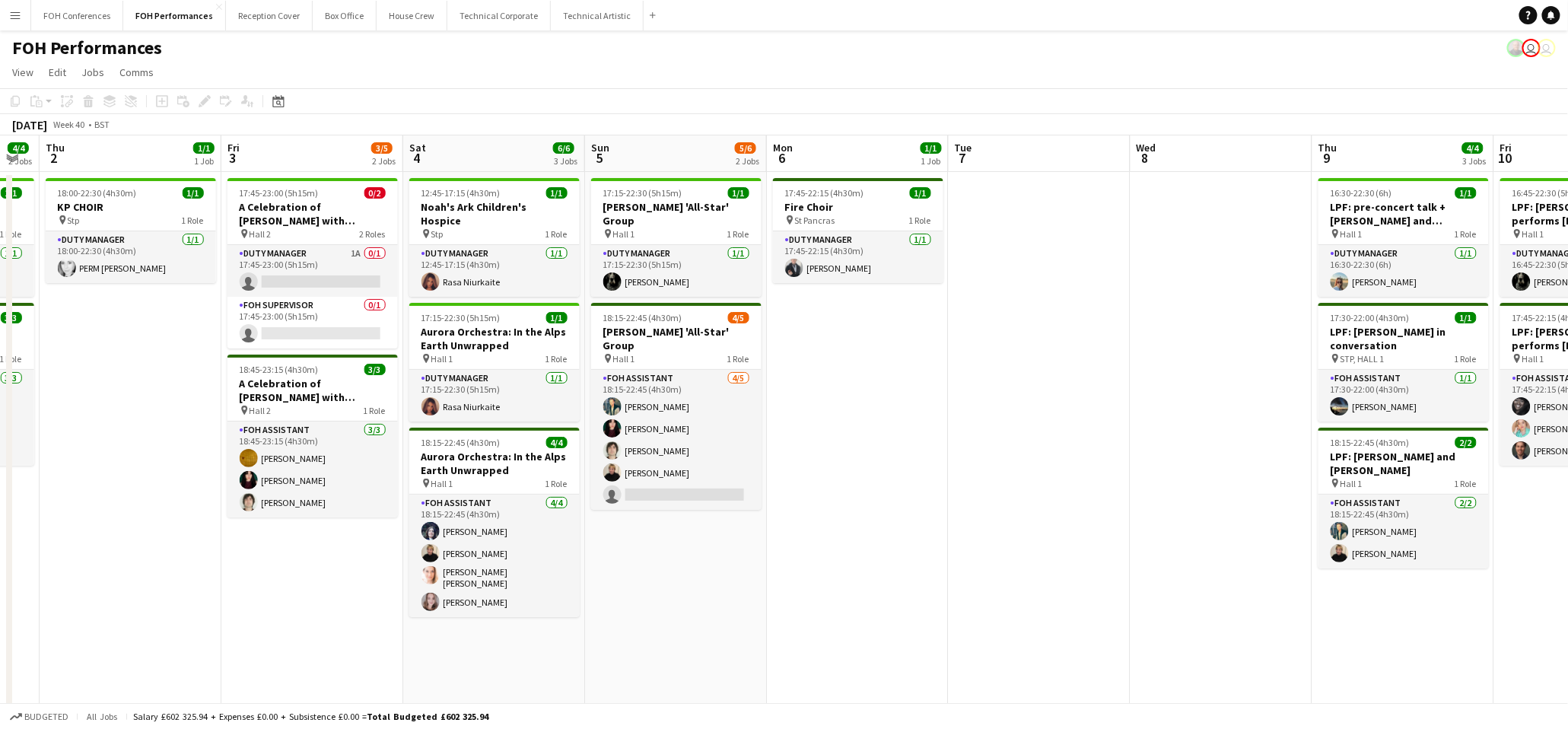
drag, startPoint x: 68, startPoint y: 163, endPoint x: 287, endPoint y: 226, distance: 227.9
click at [287, 226] on app-calendar-viewport "Mon 29 Tue 30 Wed 1 4/4 2 Jobs Thu 2 1/1 1 Job Fri 3 3/5 2 Jobs Sat 4 6/6 3 Job…" at bounding box center [784, 508] width 1568 height 745
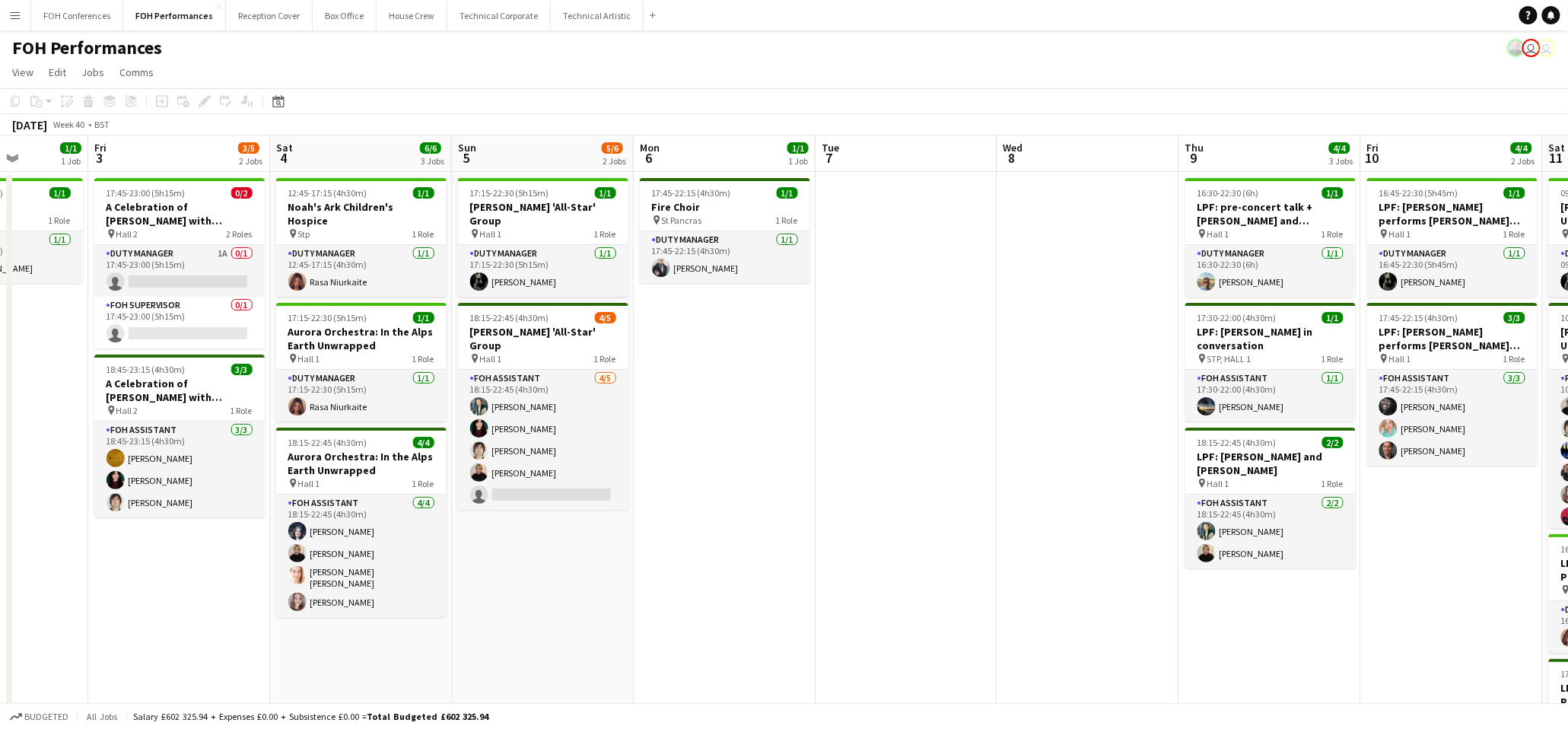
drag, startPoint x: 117, startPoint y: 162, endPoint x: 173, endPoint y: 169, distance: 56.4
click at [173, 169] on app-calendar-viewport "Tue 30 Wed 1 4/4 2 Jobs Thu 2 1/1 1 Job Fri 3 3/5 2 Jobs Sat 4 6/6 3 Jobs Sun 5…" at bounding box center [784, 508] width 1568 height 745
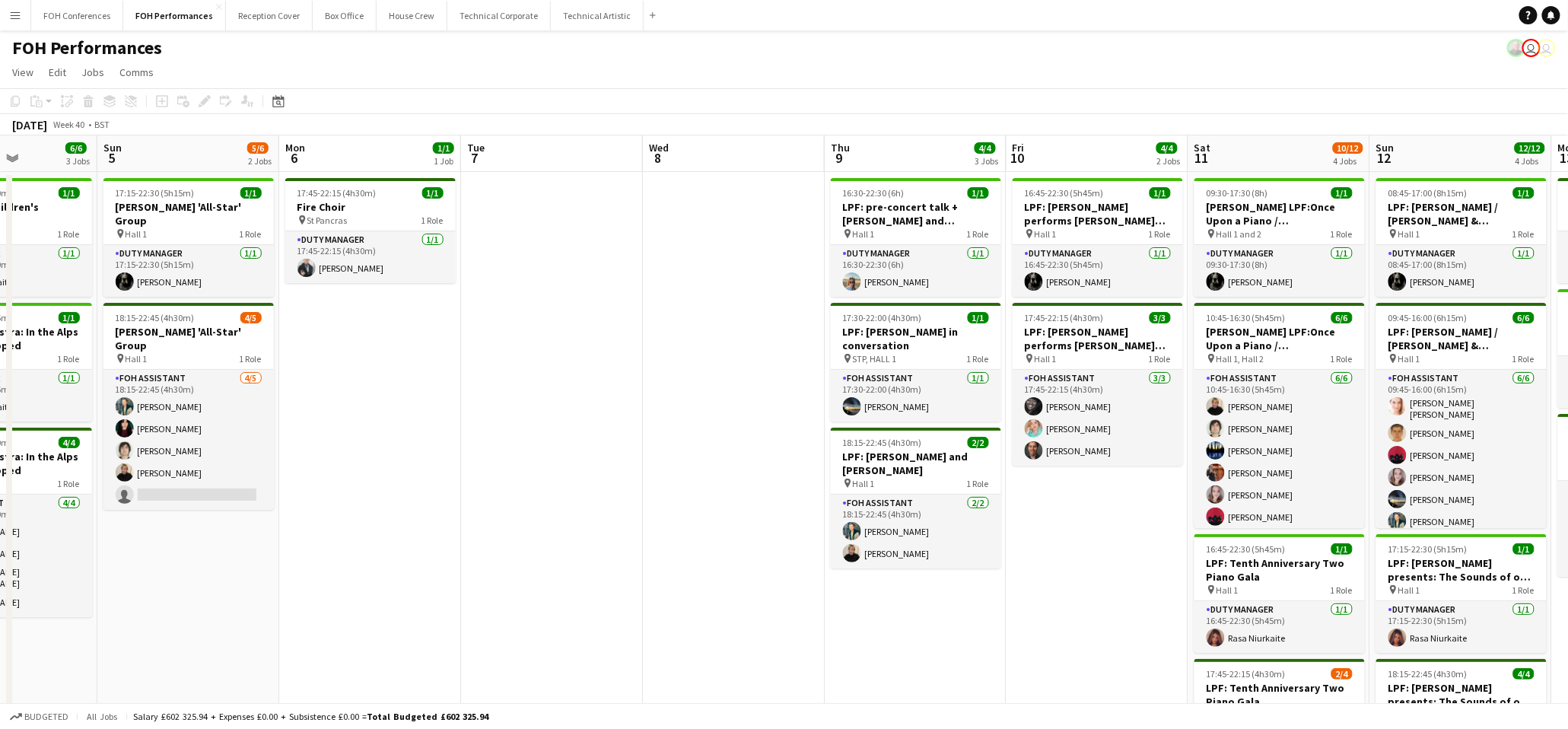
scroll to position [0, 472]
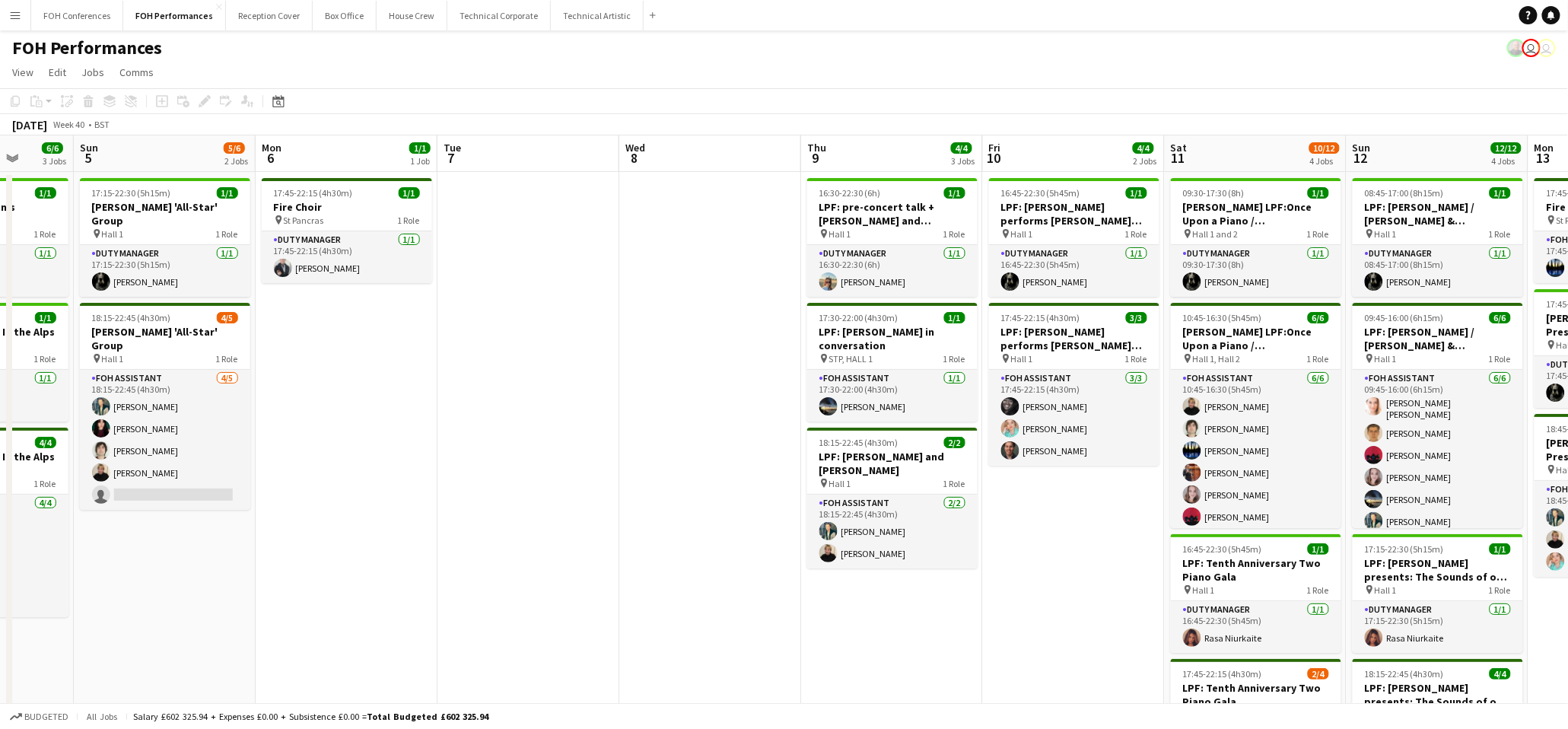
drag, startPoint x: 1327, startPoint y: 150, endPoint x: 942, endPoint y: 185, distance: 386.6
click at [942, 185] on app-calendar-viewport "Thu 2 1/1 1 Job Fri 3 3/5 2 Jobs Sat 4 6/6 3 Jobs Sun 5 5/6 2 Jobs Mon 6 1/1 1 …" at bounding box center [784, 508] width 1568 height 745
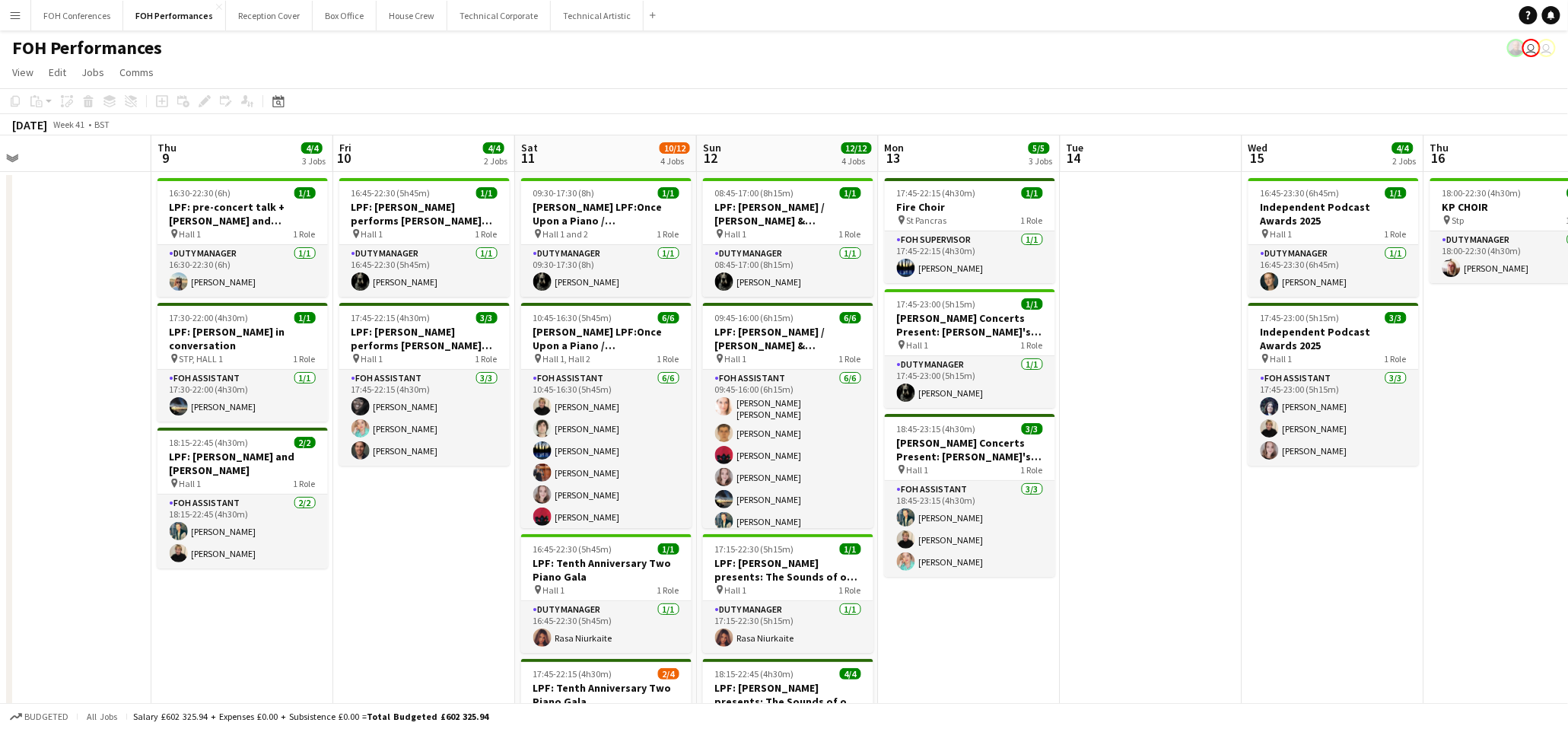
scroll to position [0, 579]
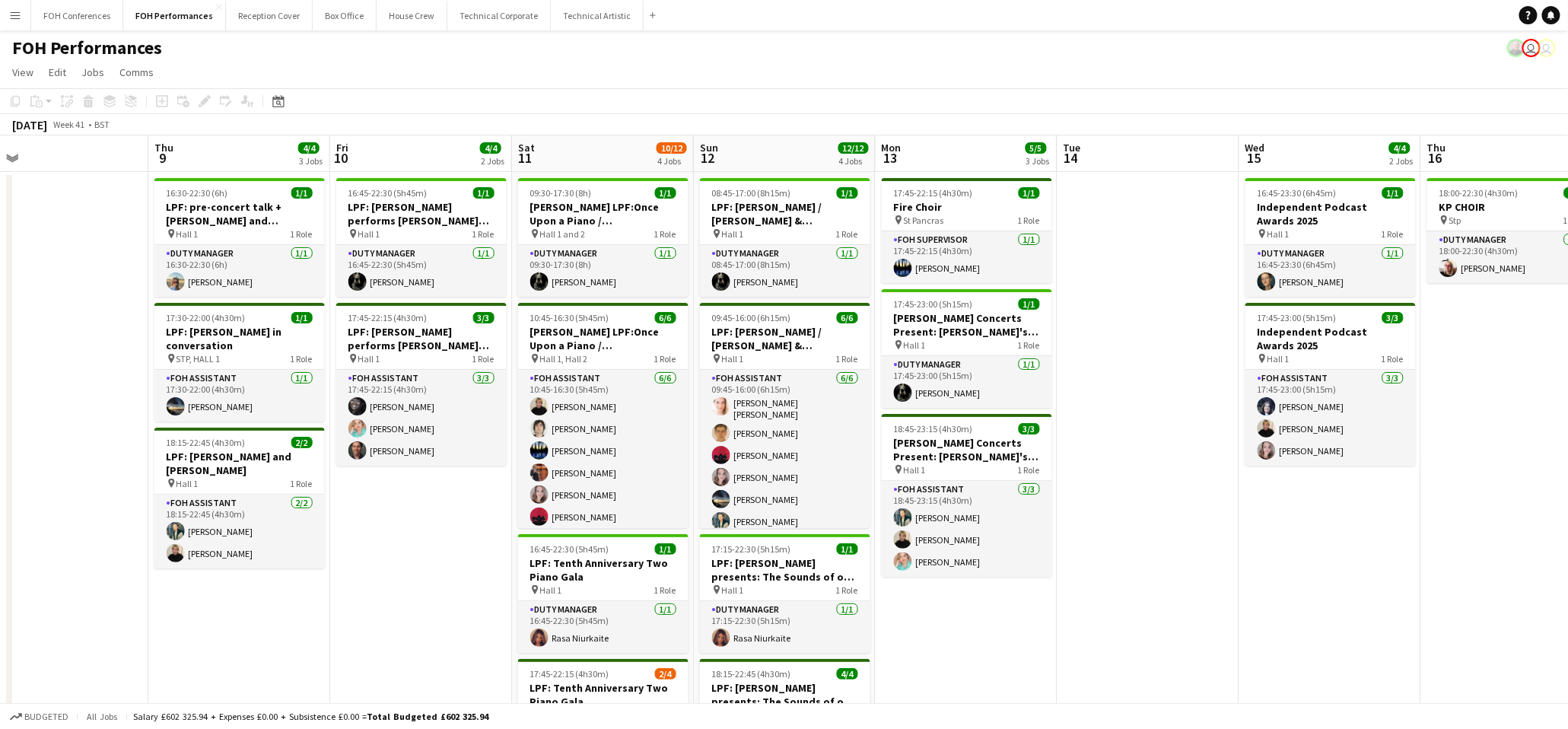
drag, startPoint x: 929, startPoint y: 139, endPoint x: 277, endPoint y: 203, distance: 655.1
click at [277, 203] on app-calendar-viewport "Sun 5 5/6 2 Jobs Mon 6 1/1 1 Job Tue 7 Wed 8 Thu 9 4/4 3 Jobs Fri 10 4/4 2 Jobs…" at bounding box center [784, 508] width 1568 height 745
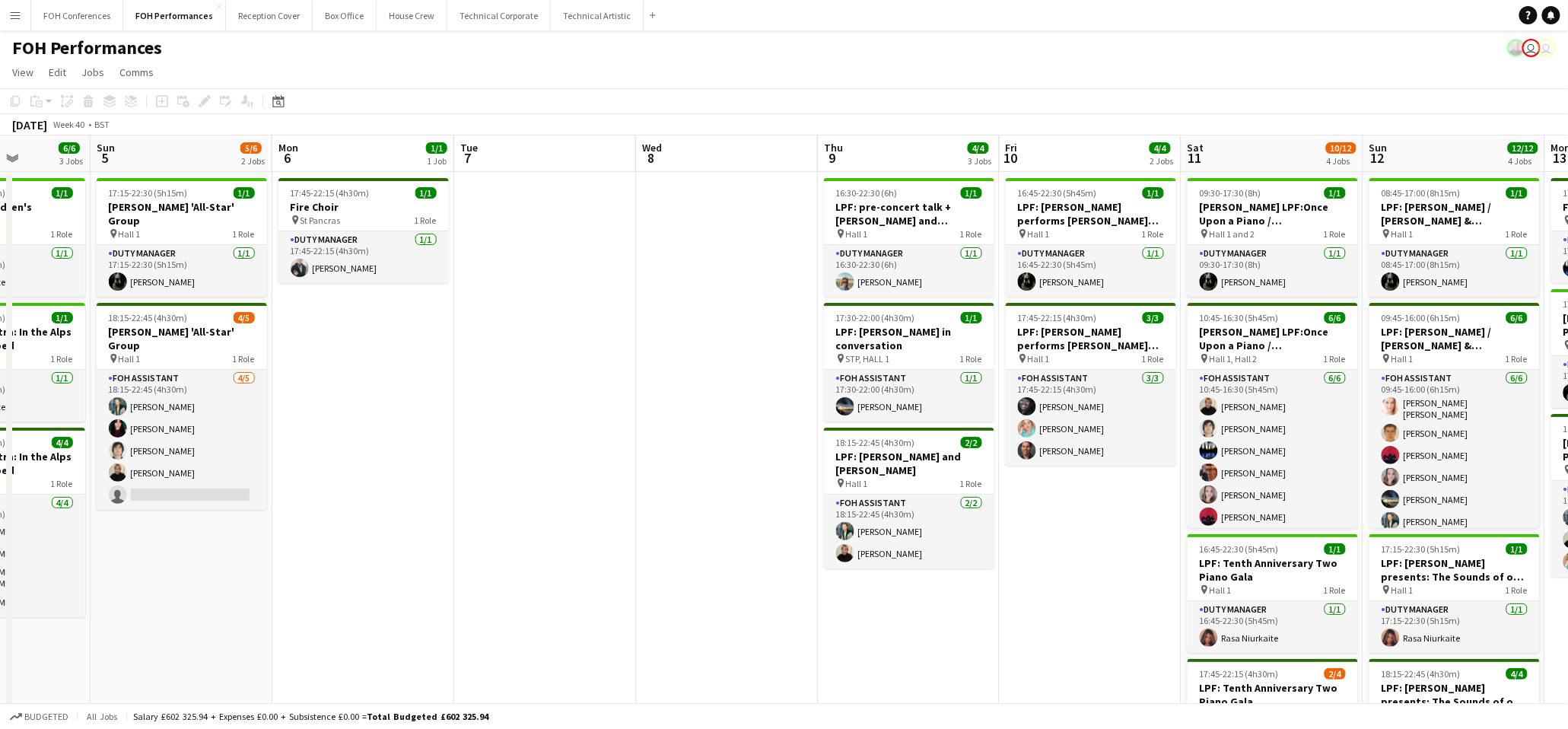
drag, startPoint x: 202, startPoint y: 145, endPoint x: 1258, endPoint y: 213, distance: 1058.2
click at [1514, 203] on app-calendar-viewport "Thu 2 1/1 1 Job Fri 3 3/5 2 Jobs Sat 4 6/6 3 Jobs Sun 5 5/6 2 Jobs Mon 6 1/1 1 …" at bounding box center [784, 508] width 1568 height 745
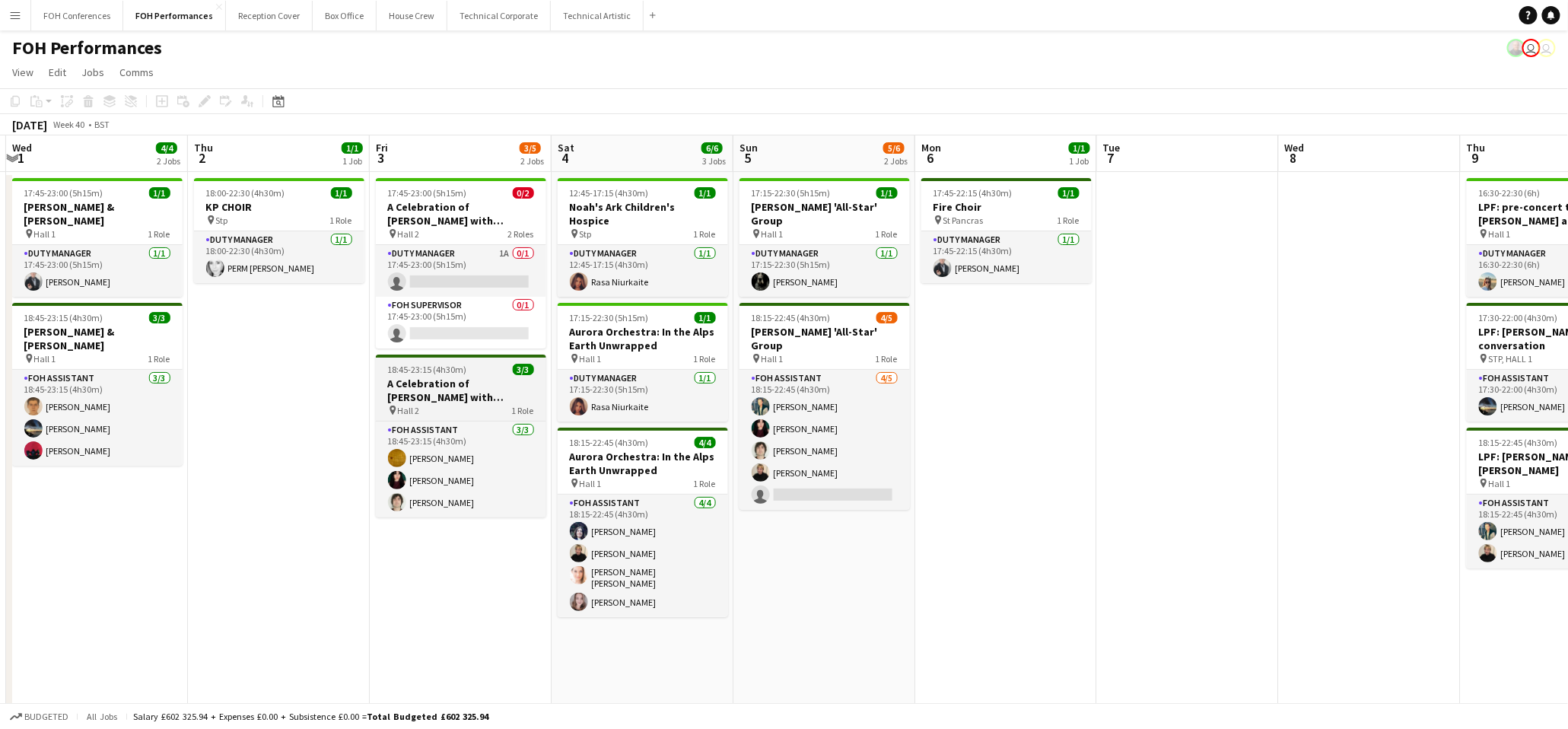
click at [444, 392] on h3 "A Celebration of [PERSON_NAME] with [PERSON_NAME] and [PERSON_NAME]" at bounding box center [461, 390] width 170 height 27
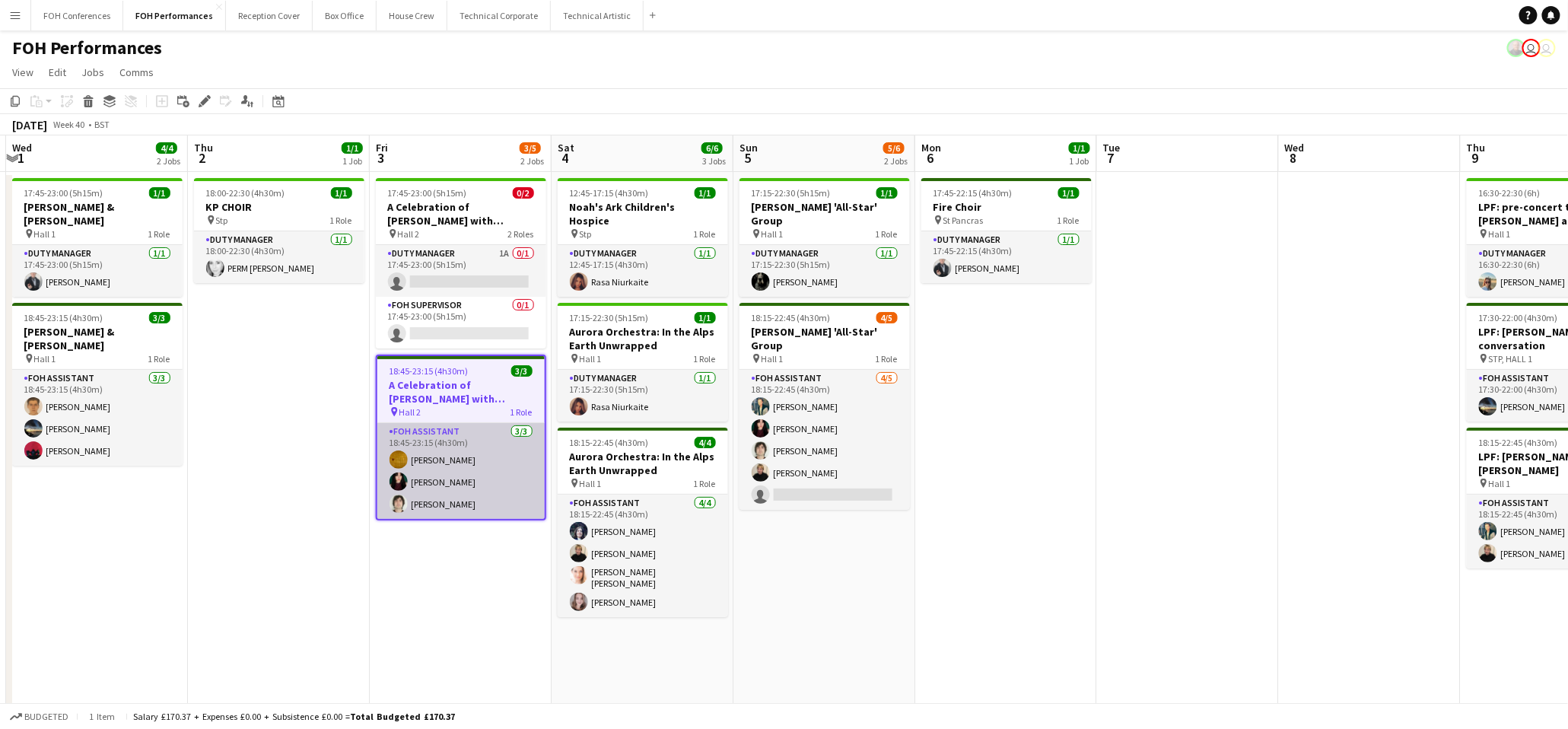
click at [469, 518] on app-card-role "FOH Assistant [DATE] 18:45-23:15 (4h30m) [PERSON_NAME] [PERSON_NAME] [PERSON_NA…" at bounding box center [461, 470] width 168 height 96
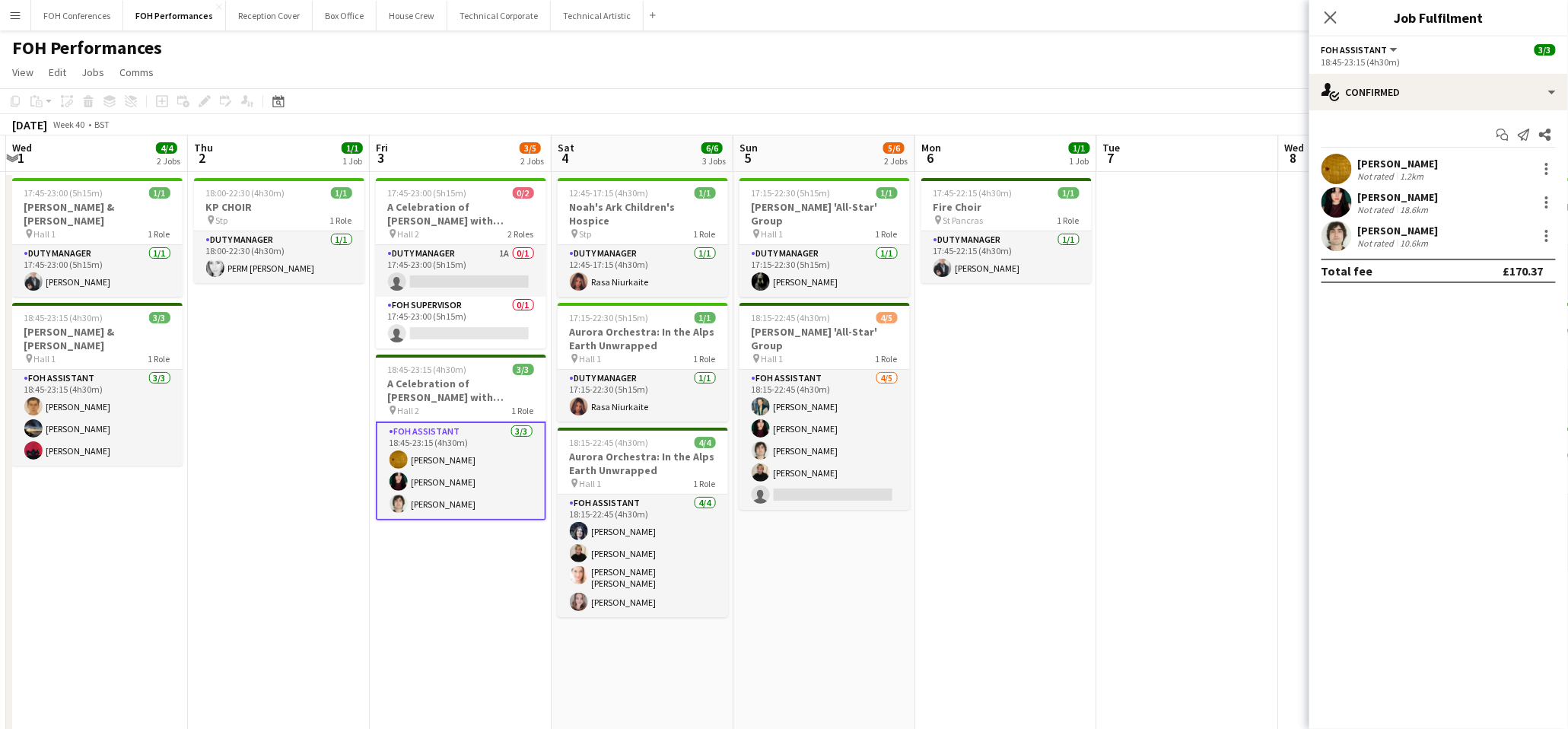
click at [475, 567] on app-date-cell "17:45-23:00 (5h15m) 0/2 A Celebration of [PERSON_NAME] with [PERSON_NAME] and […" at bounding box center [461, 526] width 182 height 709
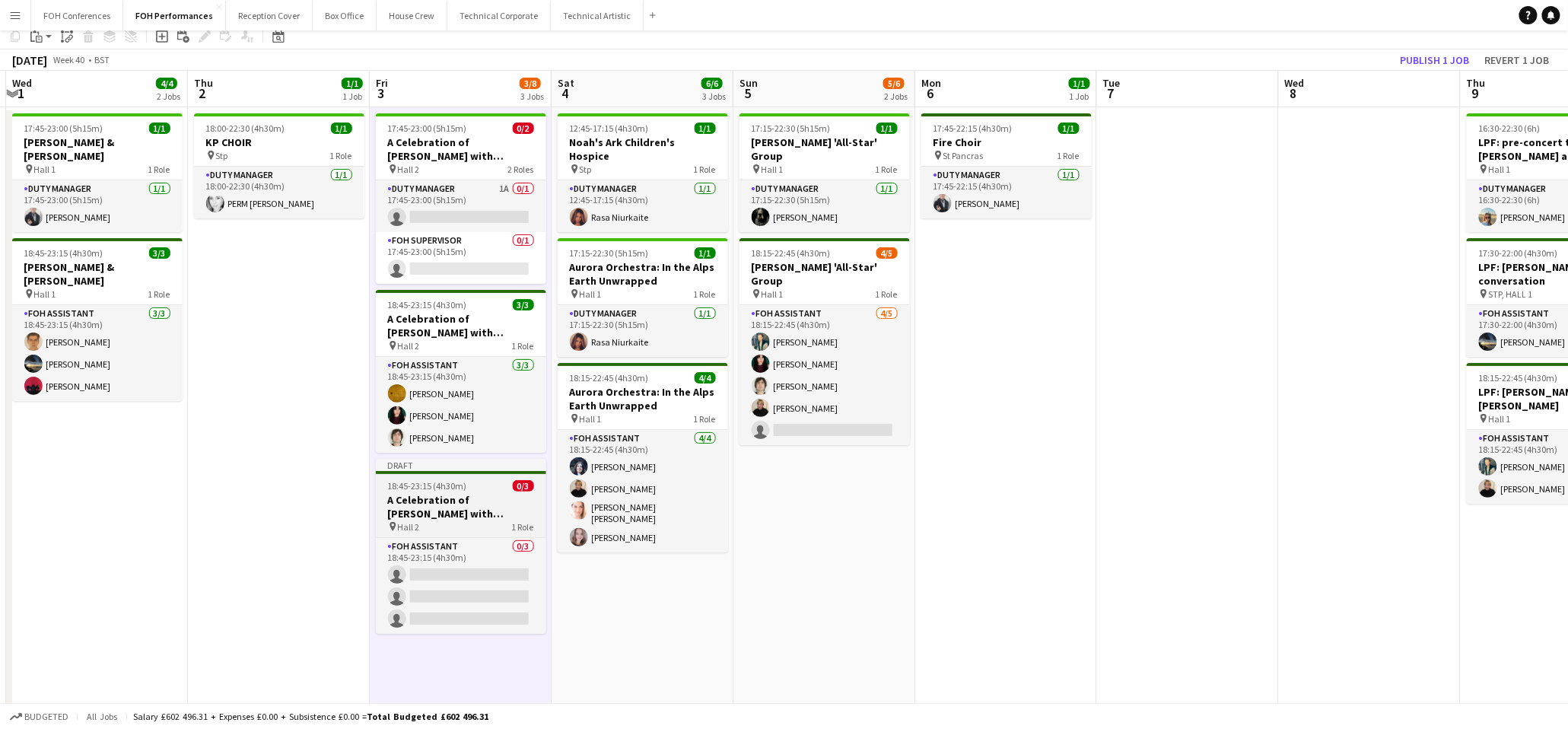
scroll to position [114, 0]
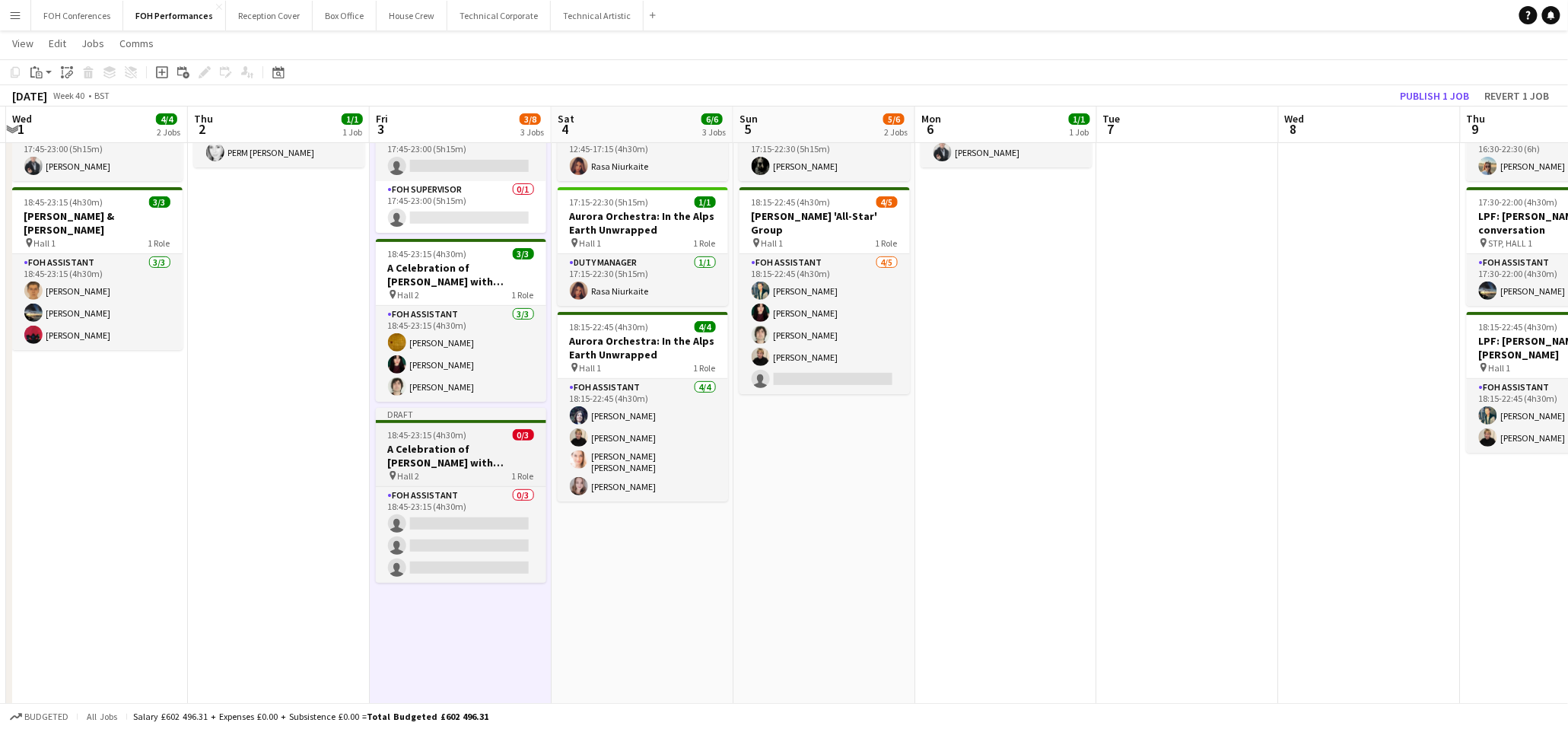
click at [414, 446] on h3 "A Celebration of [PERSON_NAME] with [PERSON_NAME] and [PERSON_NAME]" at bounding box center [461, 456] width 170 height 27
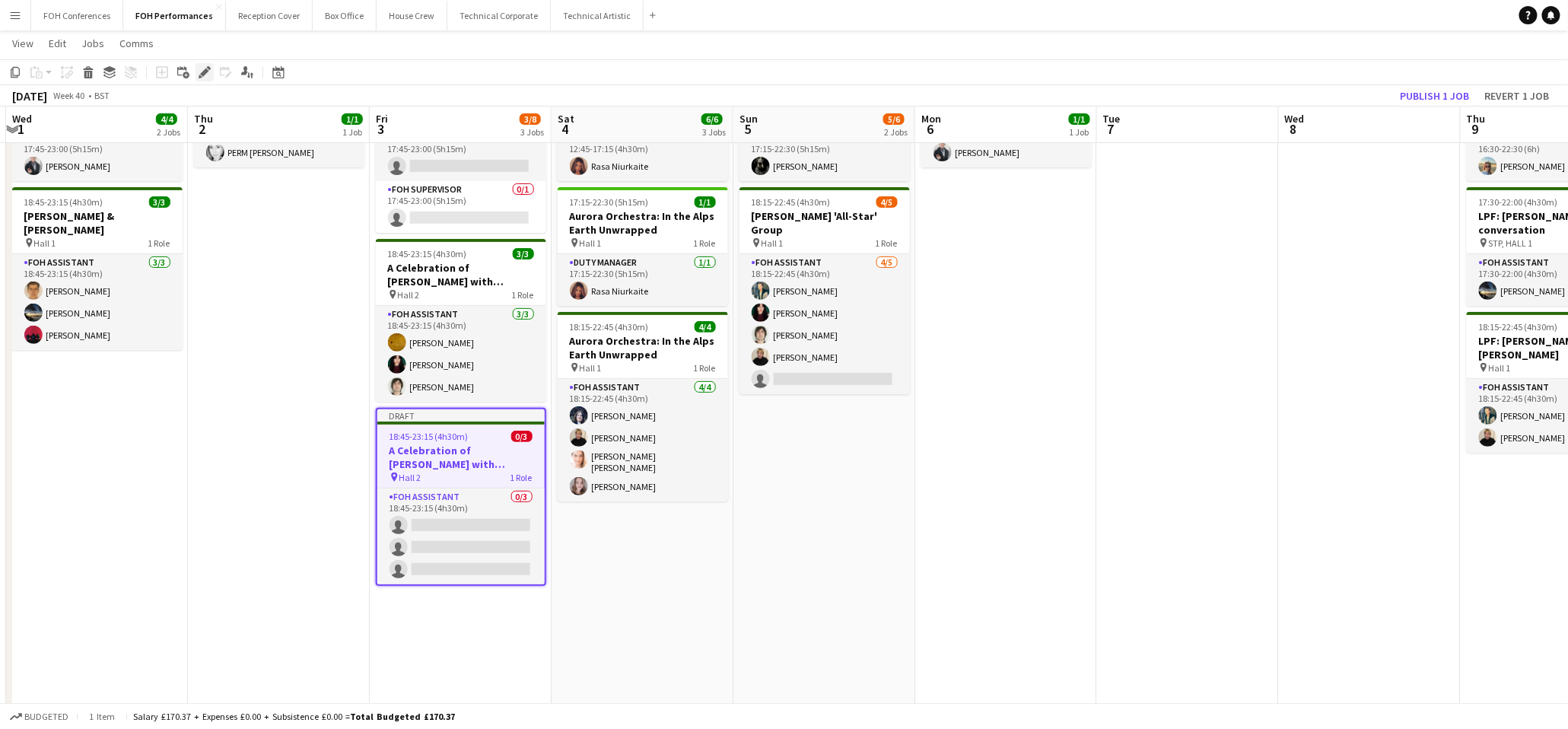
click at [203, 71] on icon at bounding box center [204, 73] width 9 height 9
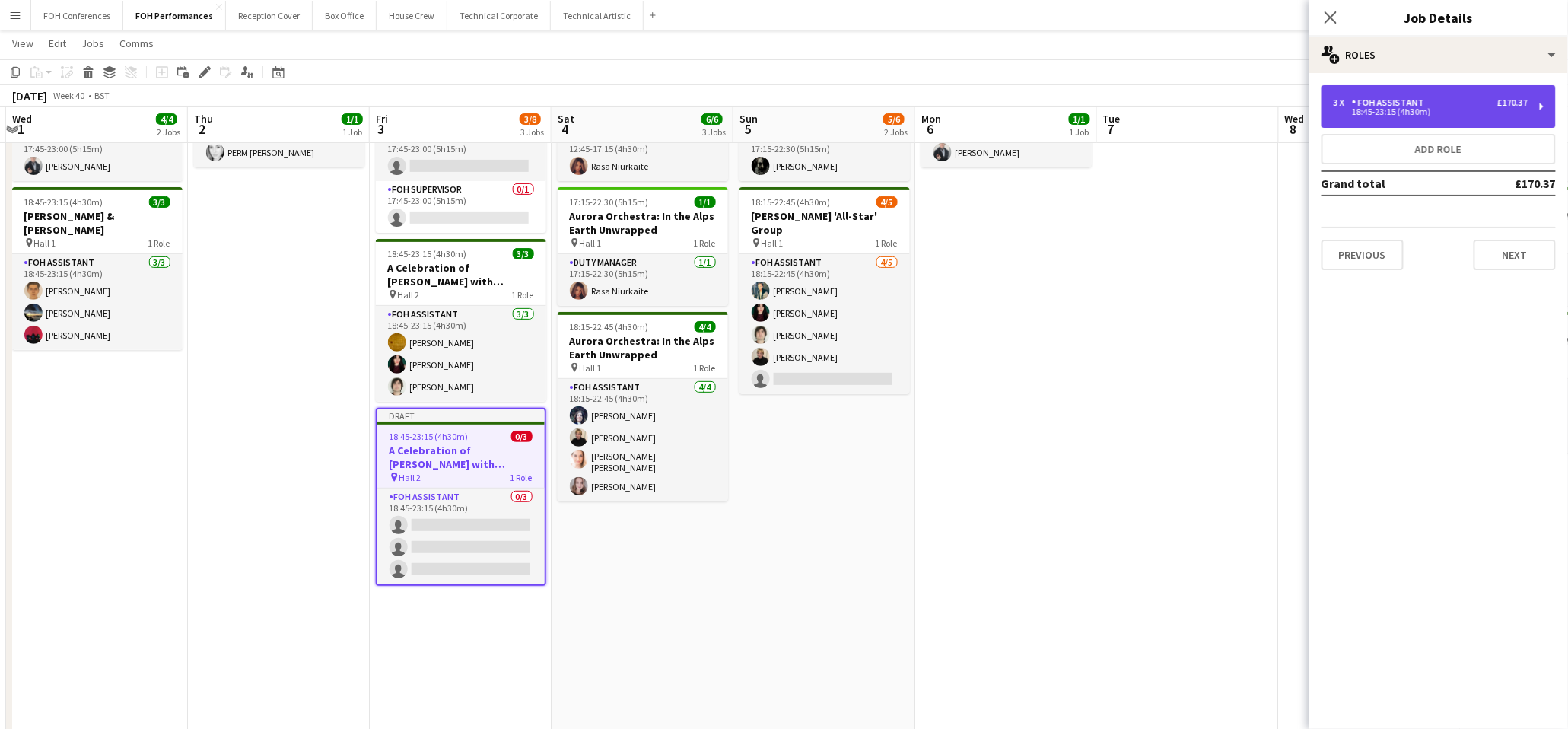
click at [1454, 122] on div "3 x FOH Assistant £170.37 18:45-23:15 (4h30m)" at bounding box center [1439, 106] width 235 height 43
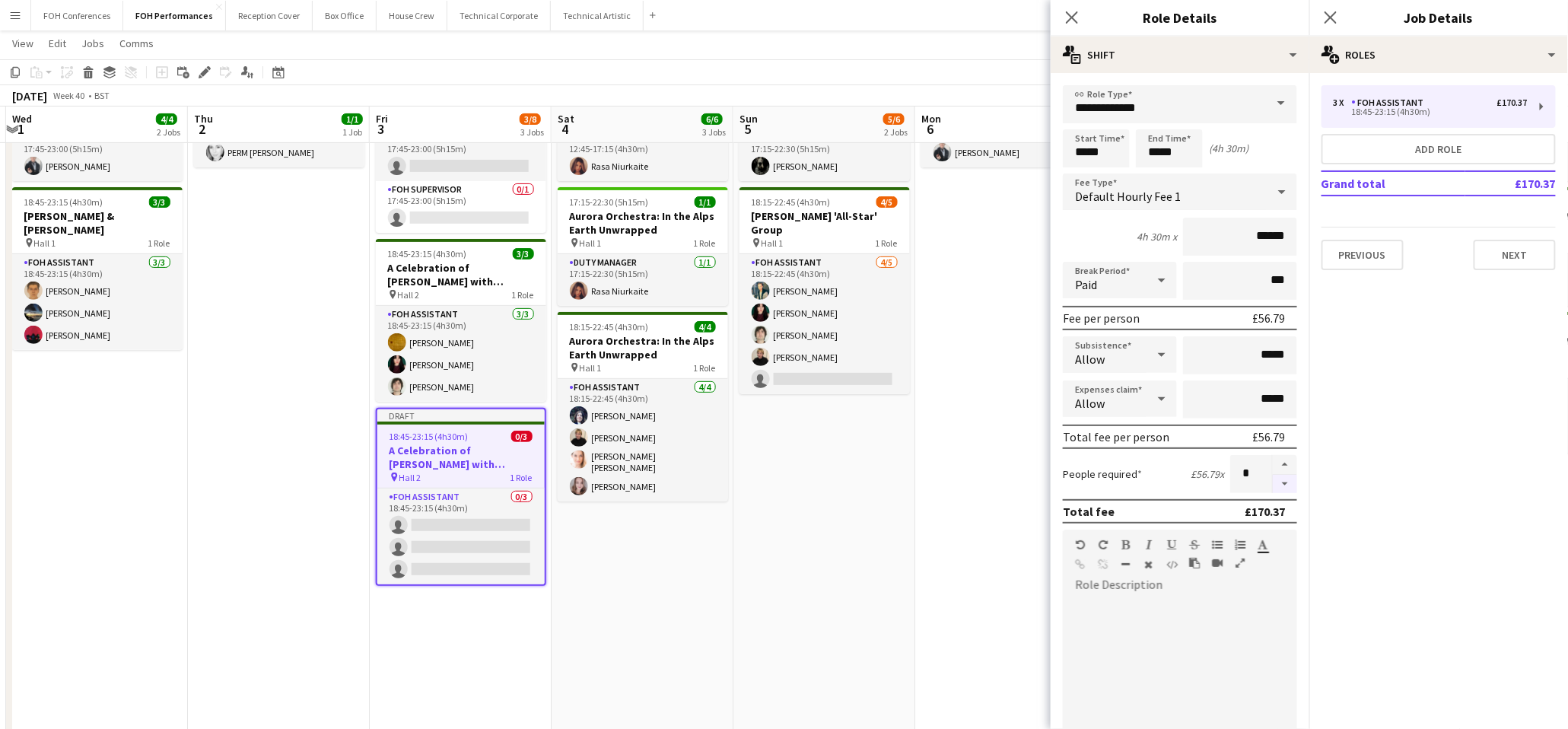
click at [1273, 475] on button "button" at bounding box center [1285, 484] width 25 height 19
type input "*"
drag, startPoint x: 1115, startPoint y: 160, endPoint x: 1059, endPoint y: 158, distance: 56.0
click at [1059, 158] on form "**********" at bounding box center [1180, 558] width 258 height 946
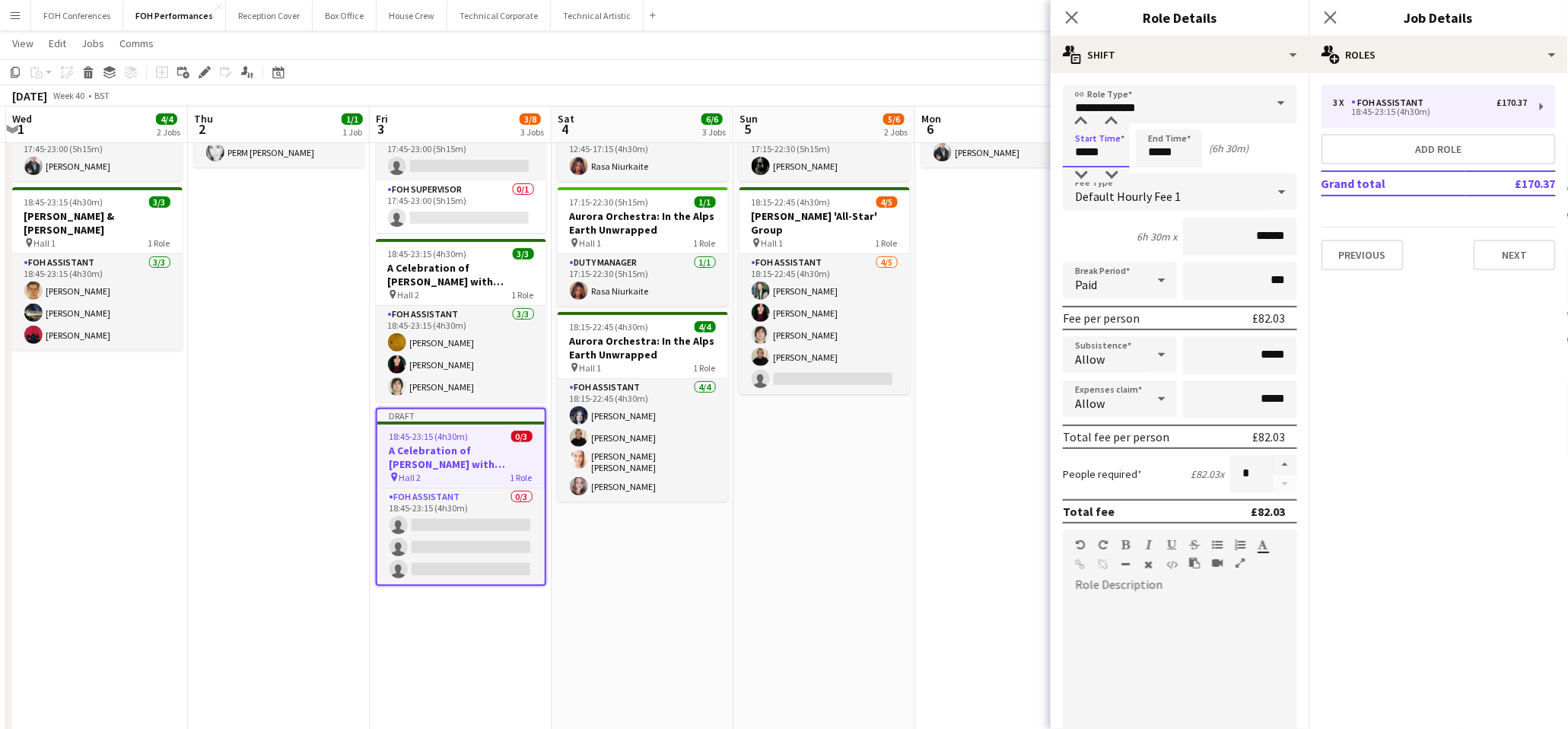
type input "*****"
click at [849, 60] on app-toolbar "Copy Paste Paste Ctrl+V Paste with crew Ctrl+Shift+V Paste linked Job [GEOGRAPH…" at bounding box center [784, 72] width 1568 height 26
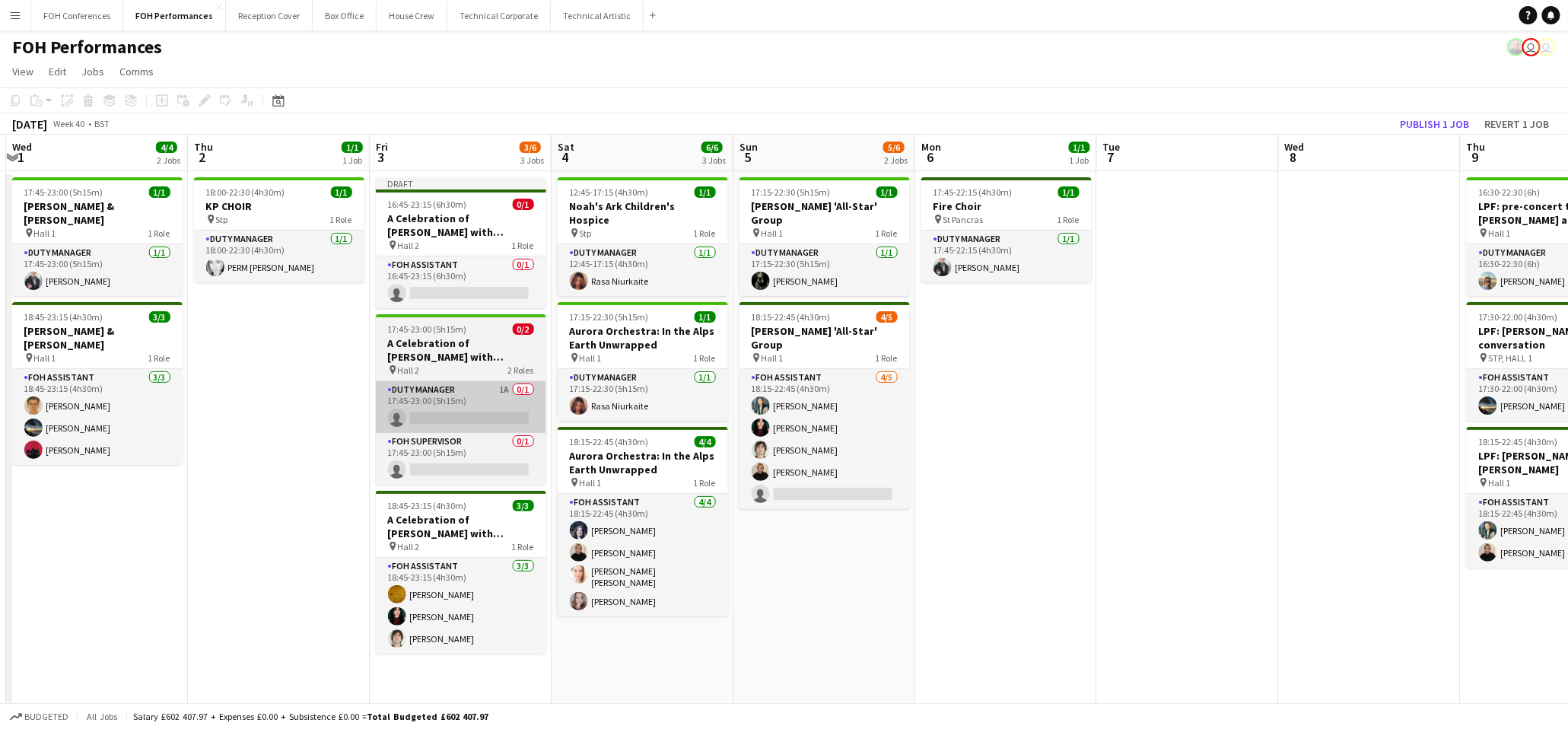
scroll to position [0, 0]
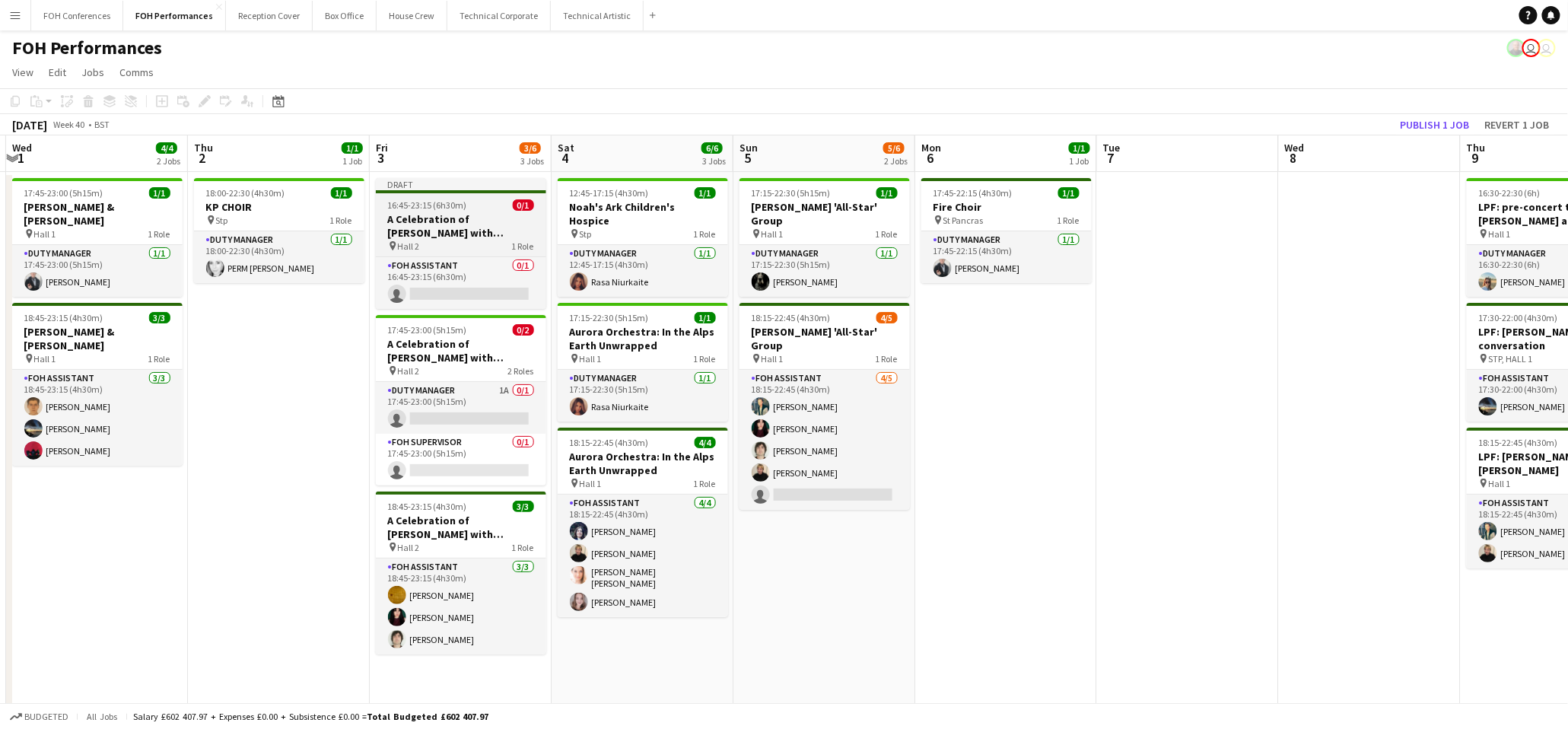
click at [445, 203] on span "16:45-23:15 (6h30m)" at bounding box center [427, 204] width 79 height 11
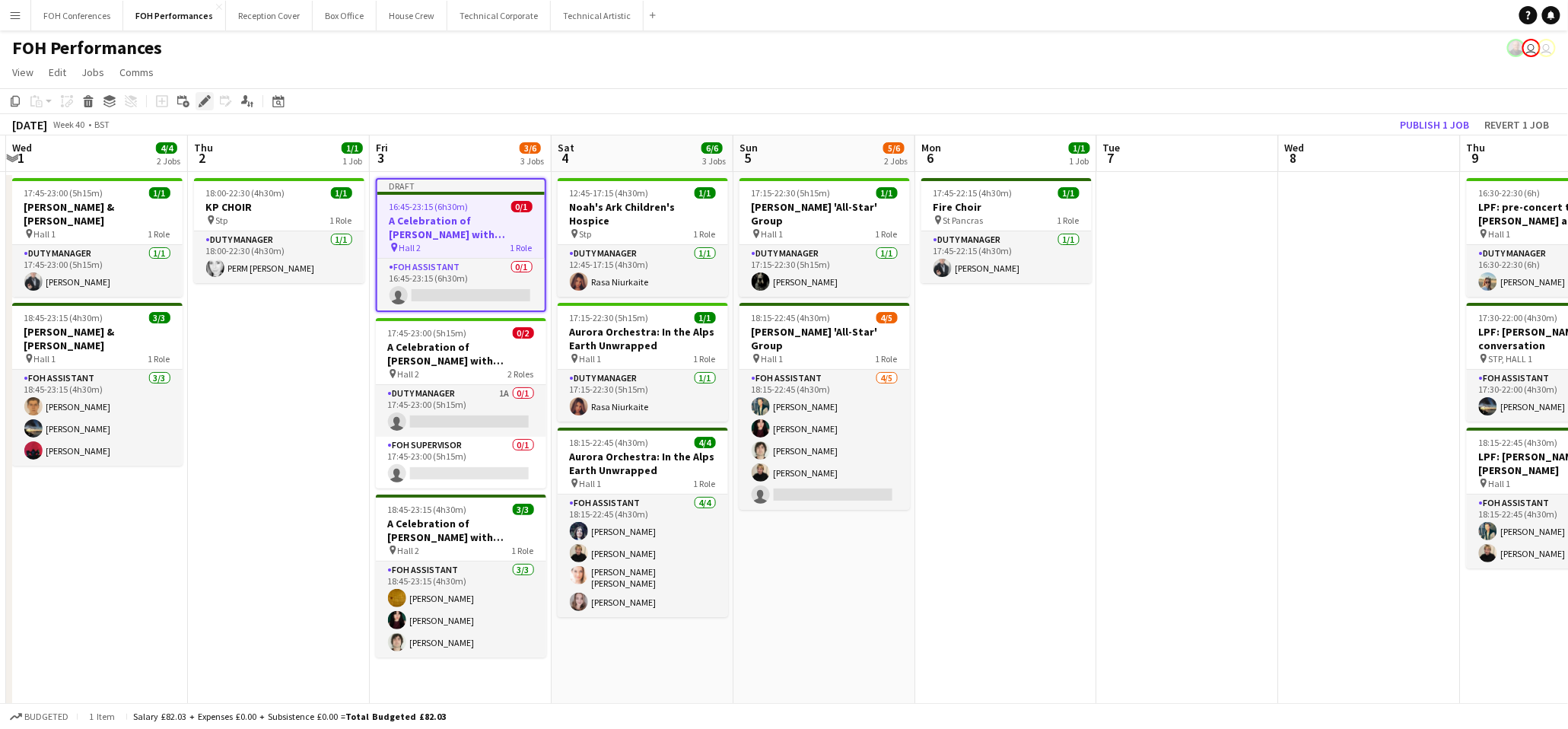
click at [199, 105] on icon at bounding box center [201, 105] width 3 height 3
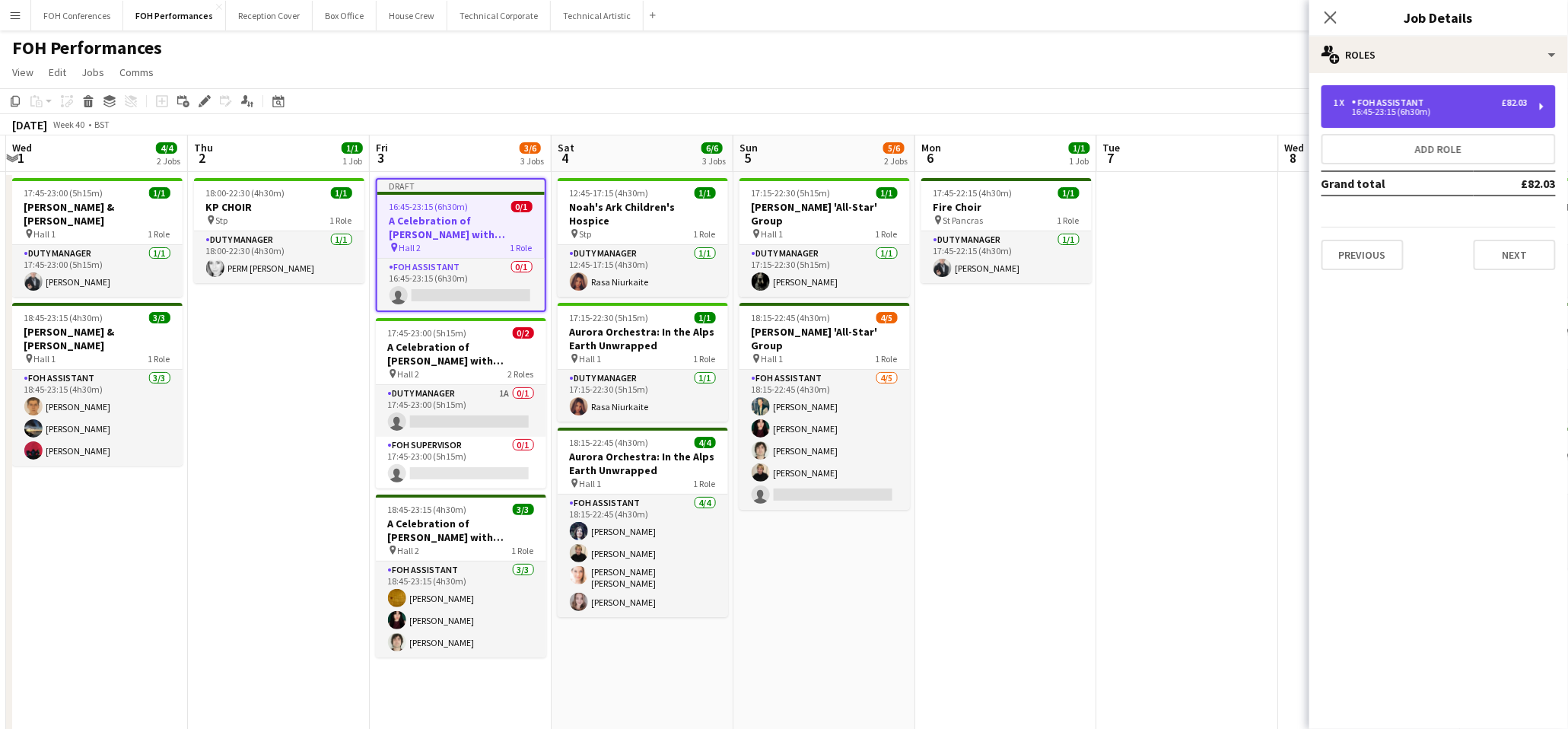
click at [1541, 107] on div "1 x FOH Assistant £82.03 16:45-23:15 (6h30m)" at bounding box center [1439, 106] width 235 height 43
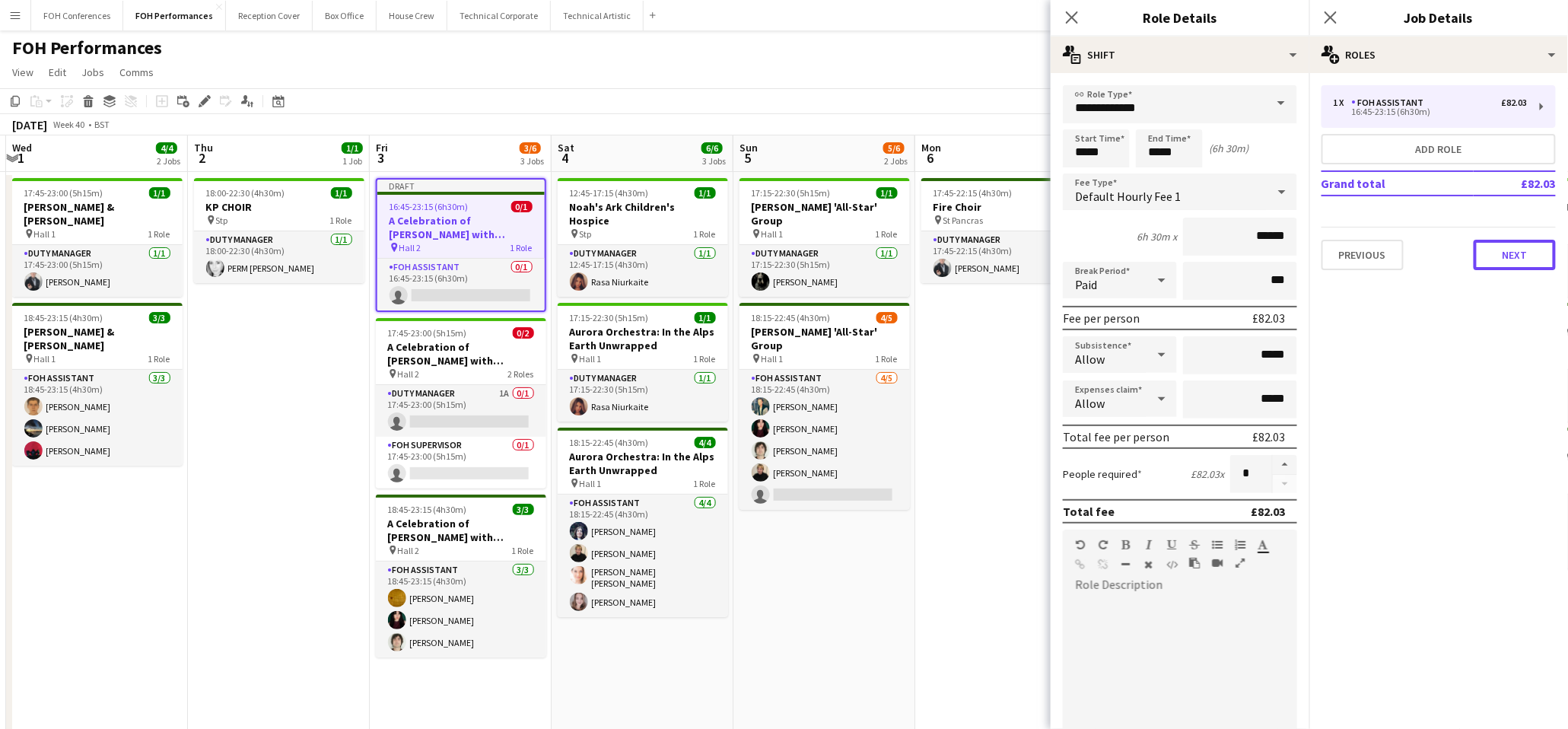
click at [1517, 243] on button "Next" at bounding box center [1514, 255] width 82 height 31
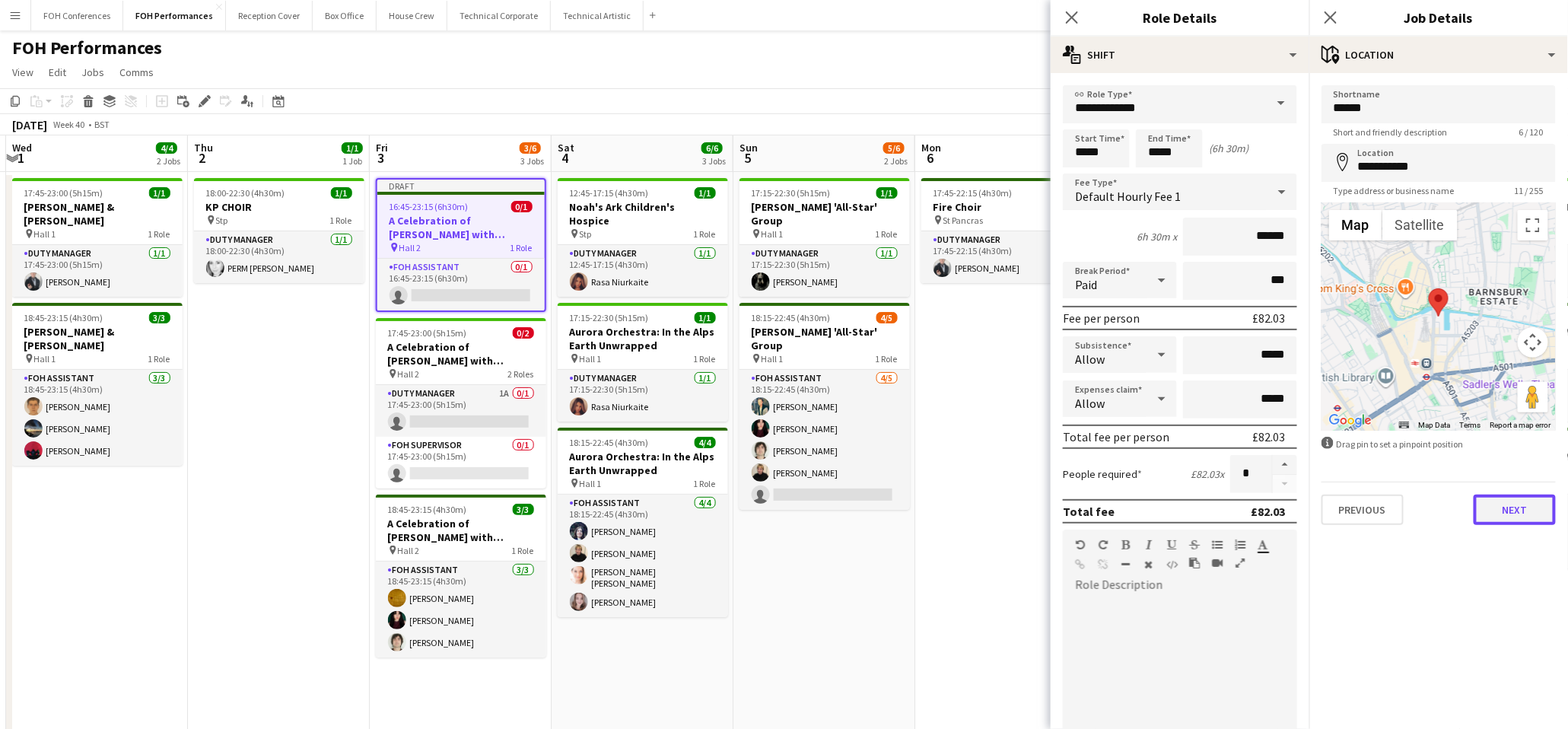
click at [1509, 519] on button "Next" at bounding box center [1514, 510] width 82 height 31
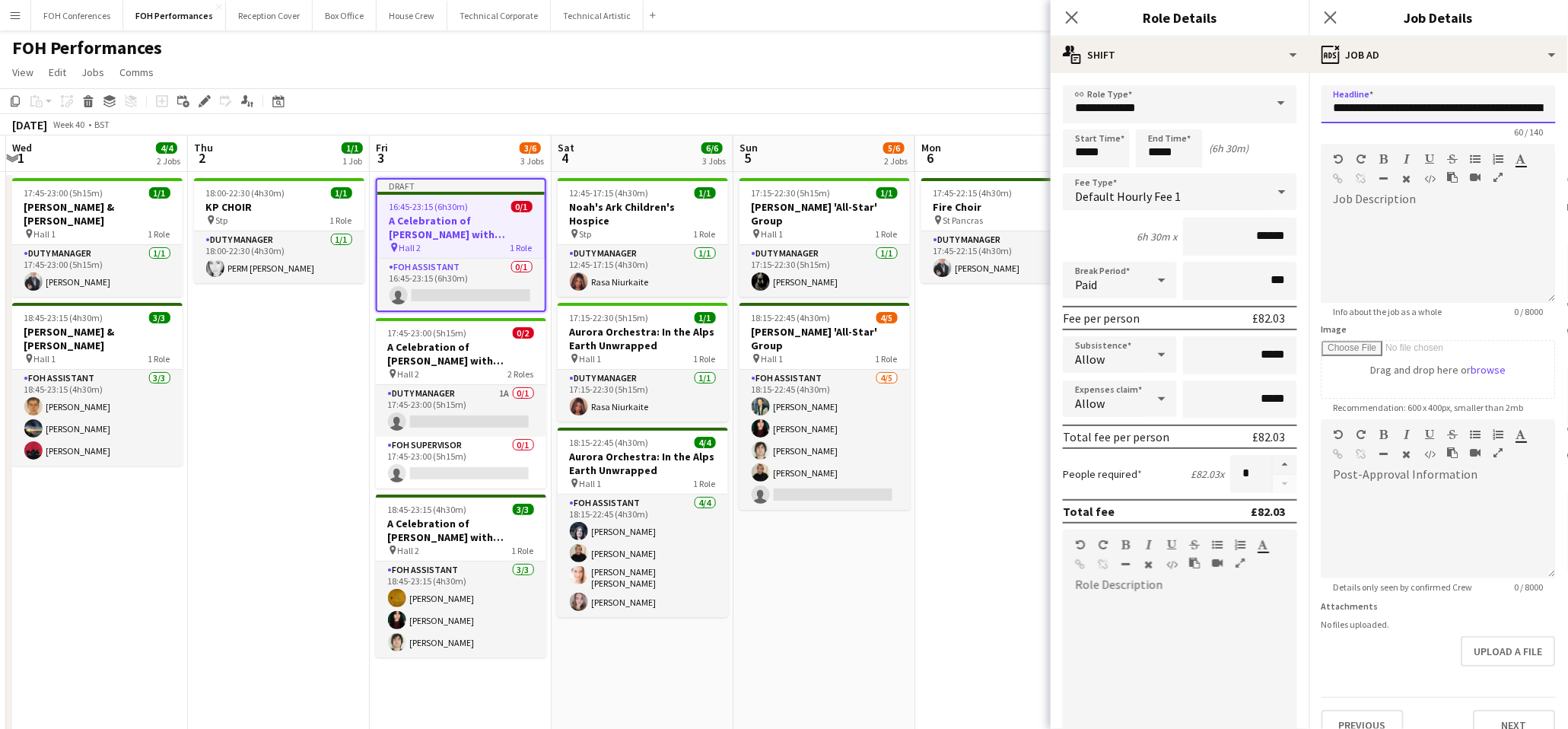
click at [1330, 117] on input "**********" at bounding box center [1439, 104] width 235 height 38
drag, startPoint x: 1329, startPoint y: 113, endPoint x: 1814, endPoint y: 140, distance: 485.8
click at [1568, 140] on html "Menu Boards Boards Boards All jobs Status Workforce Workforce My Workforce Recr…" at bounding box center [784, 453] width 1568 height 907
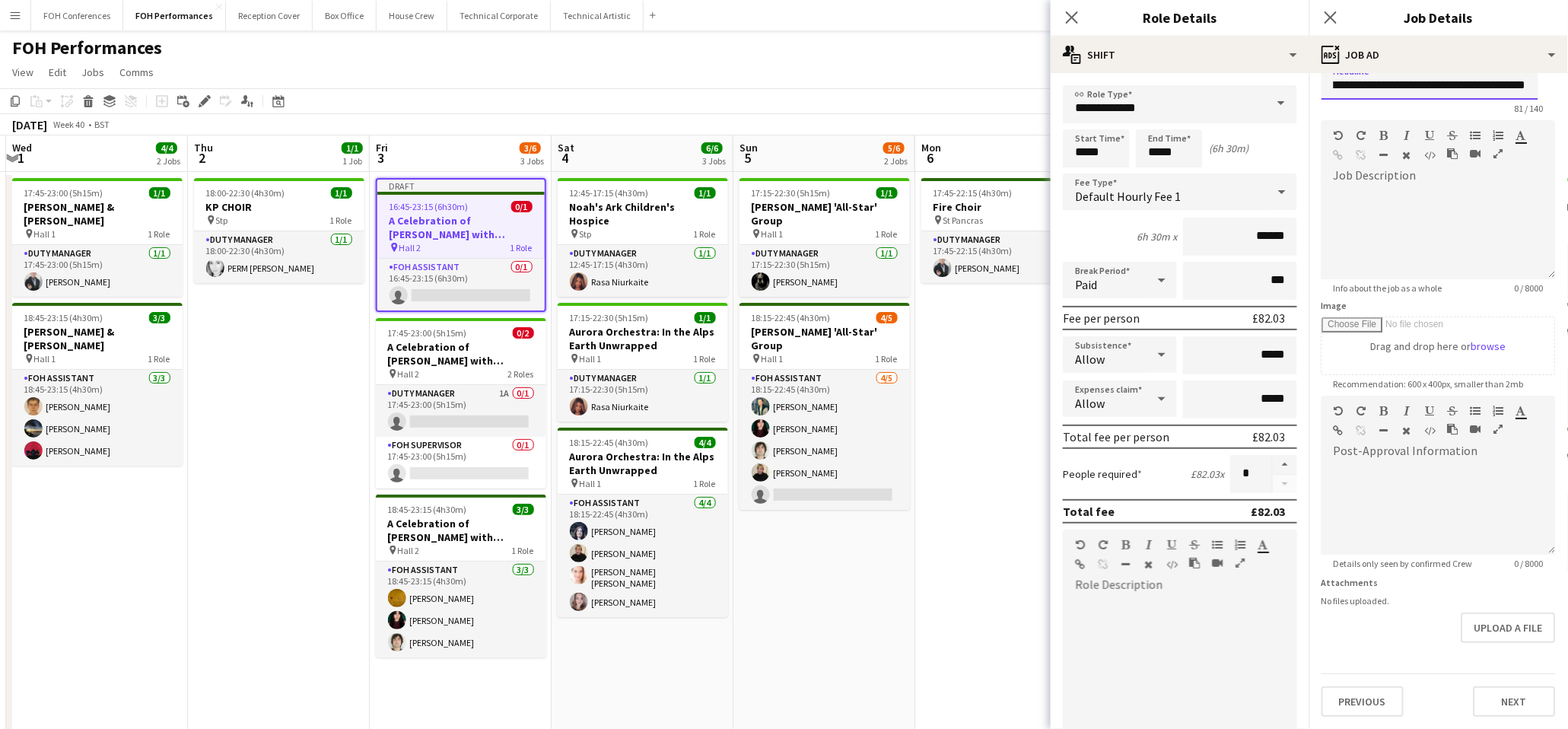
scroll to position [60, 0]
type input "**********"
click at [1503, 710] on button "Next" at bounding box center [1514, 702] width 82 height 31
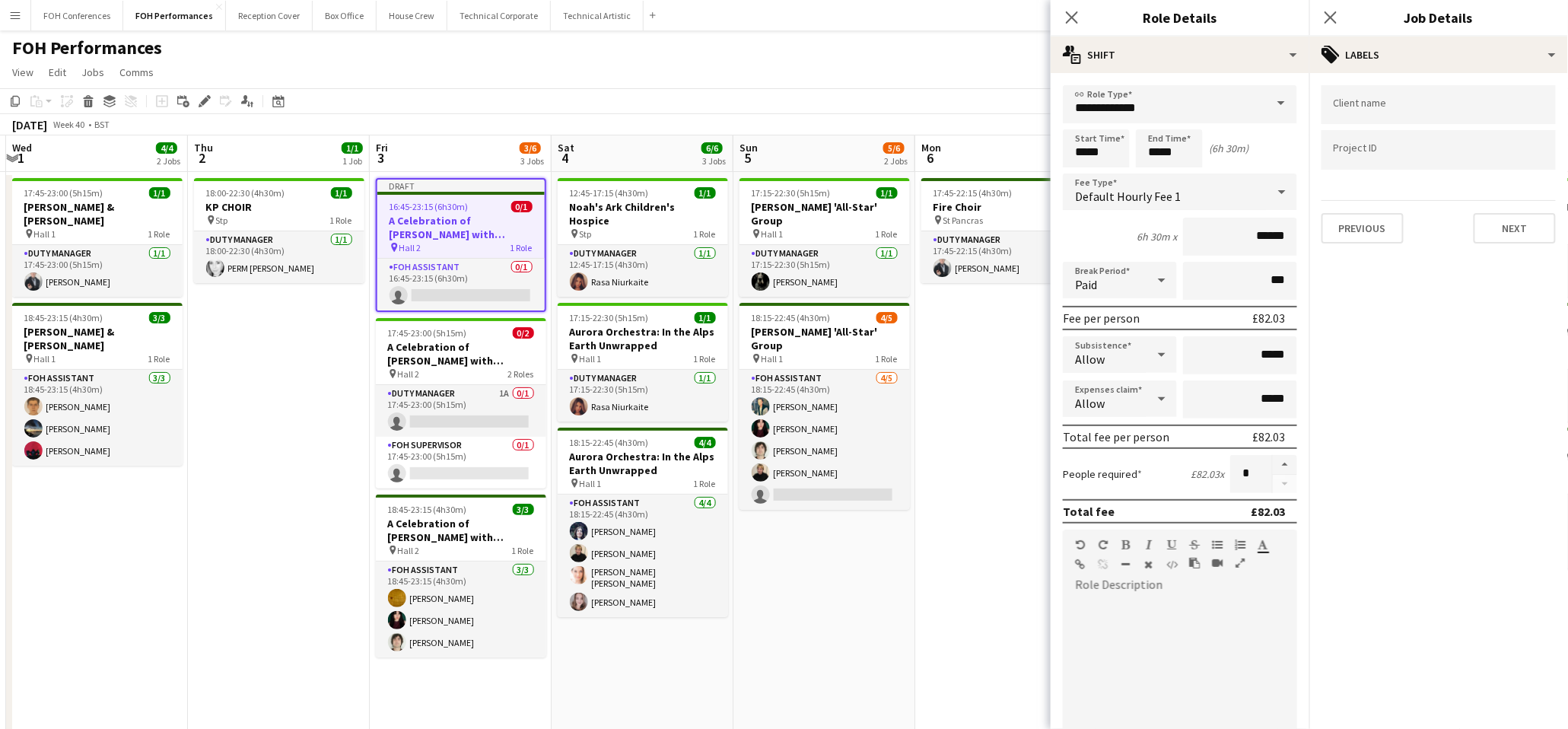
scroll to position [0, 0]
click at [1532, 222] on button "Next" at bounding box center [1514, 229] width 82 height 31
click at [1503, 169] on button "Next" at bounding box center [1514, 157] width 82 height 31
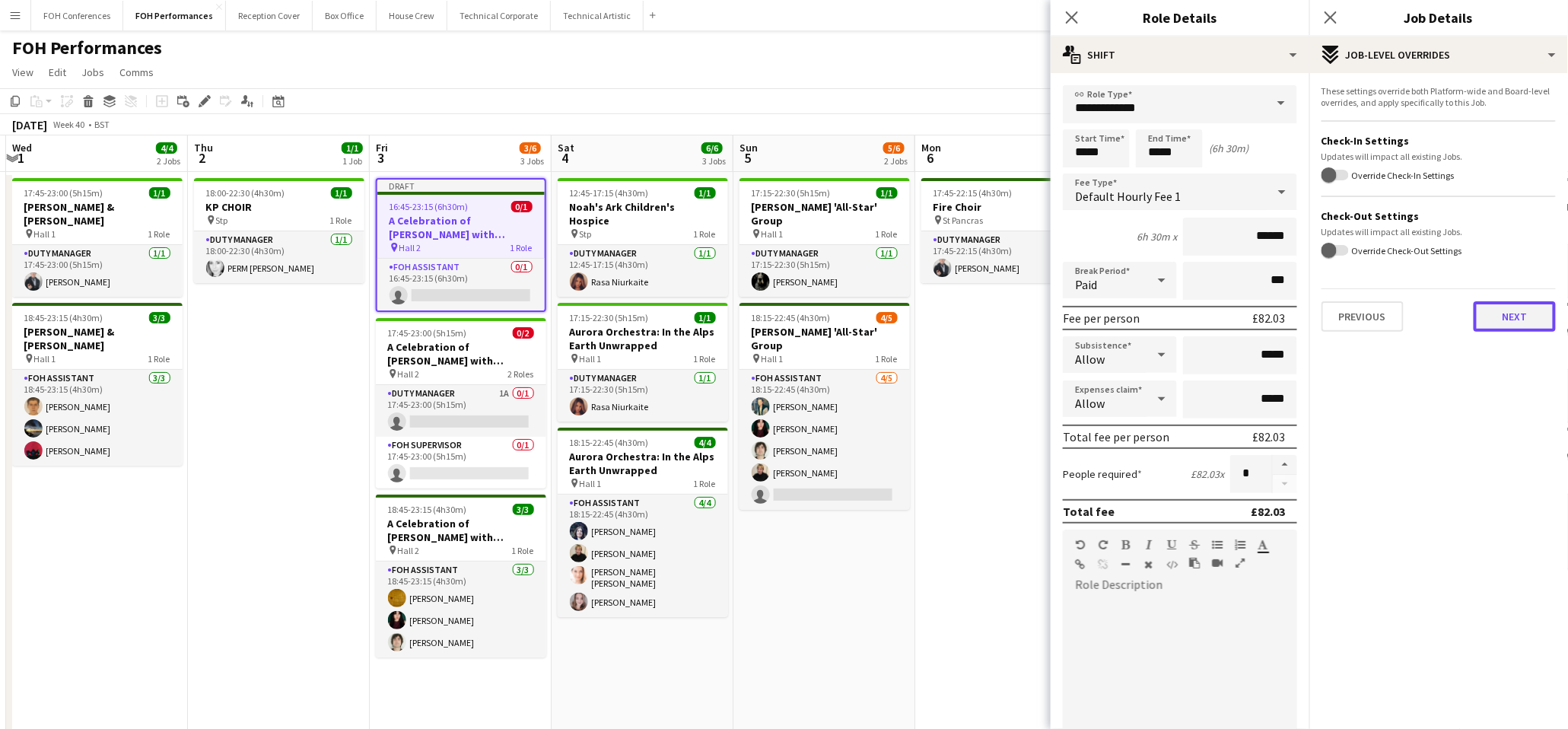
click at [1519, 307] on button "Next" at bounding box center [1514, 316] width 82 height 31
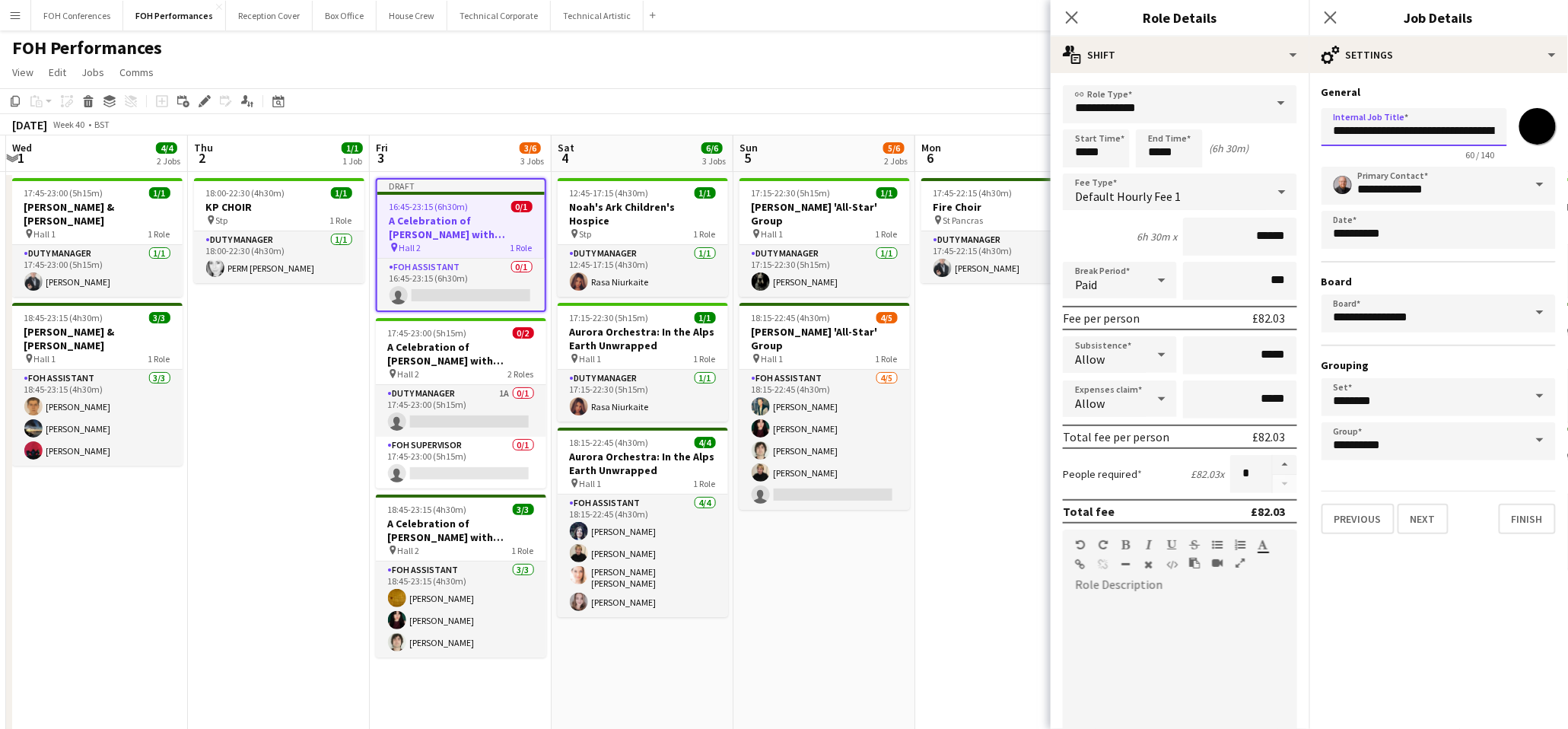
scroll to position [0, 148]
drag, startPoint x: 1327, startPoint y: 127, endPoint x: 1697, endPoint y: 170, distance: 372.5
click at [1568, 170] on html "Menu Boards Boards Boards All jobs Status Workforce Workforce My Workforce Recr…" at bounding box center [784, 453] width 1568 height 907
paste input "**********"
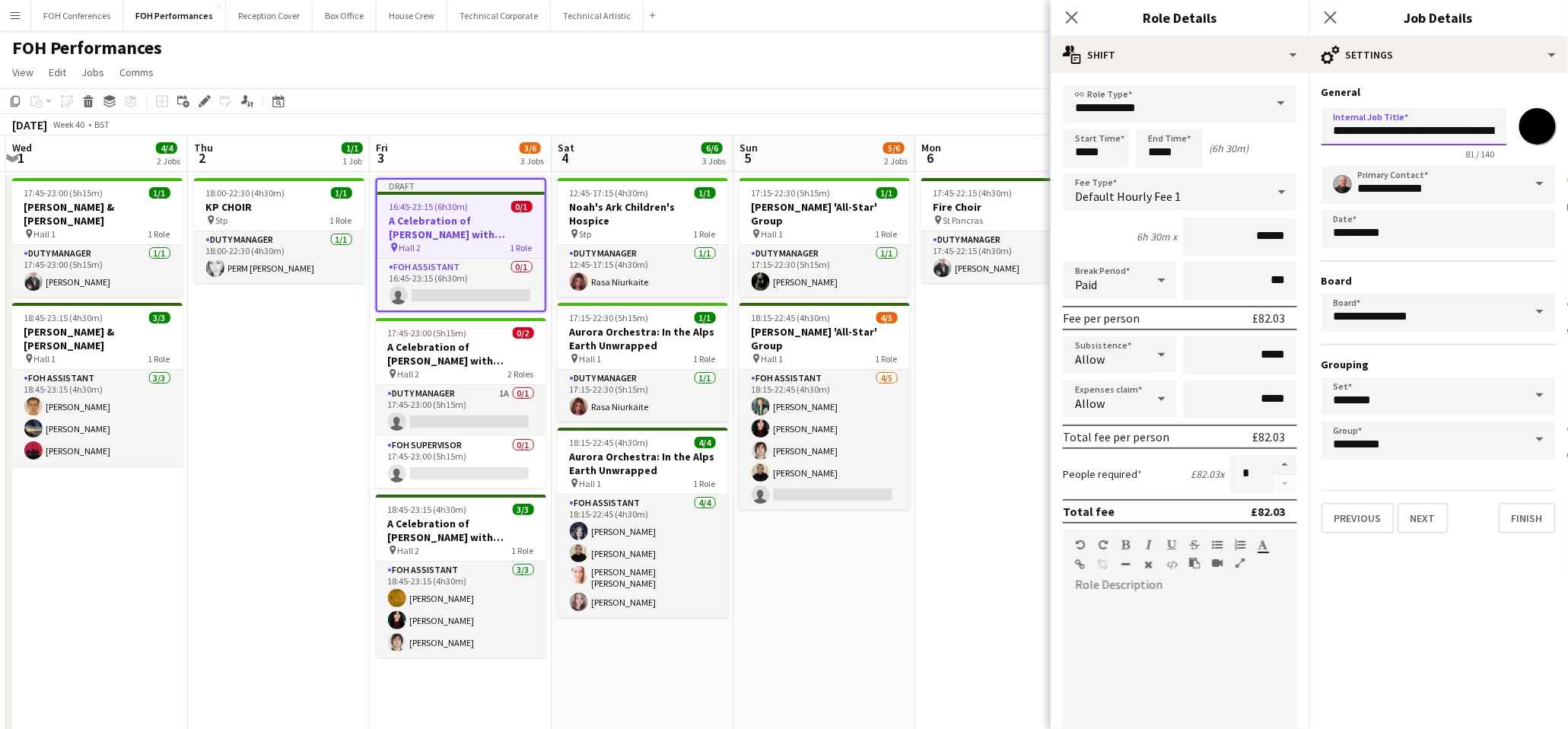
drag, startPoint x: 1395, startPoint y: 127, endPoint x: 1304, endPoint y: 126, distance: 91.0
click at [1304, 126] on body "Menu Boards Boards Boards All jobs Status Workforce Workforce My Workforce Recr…" at bounding box center [784, 453] width 1568 height 907
type input "**********"
click at [1523, 513] on button "Finish" at bounding box center [1527, 518] width 57 height 31
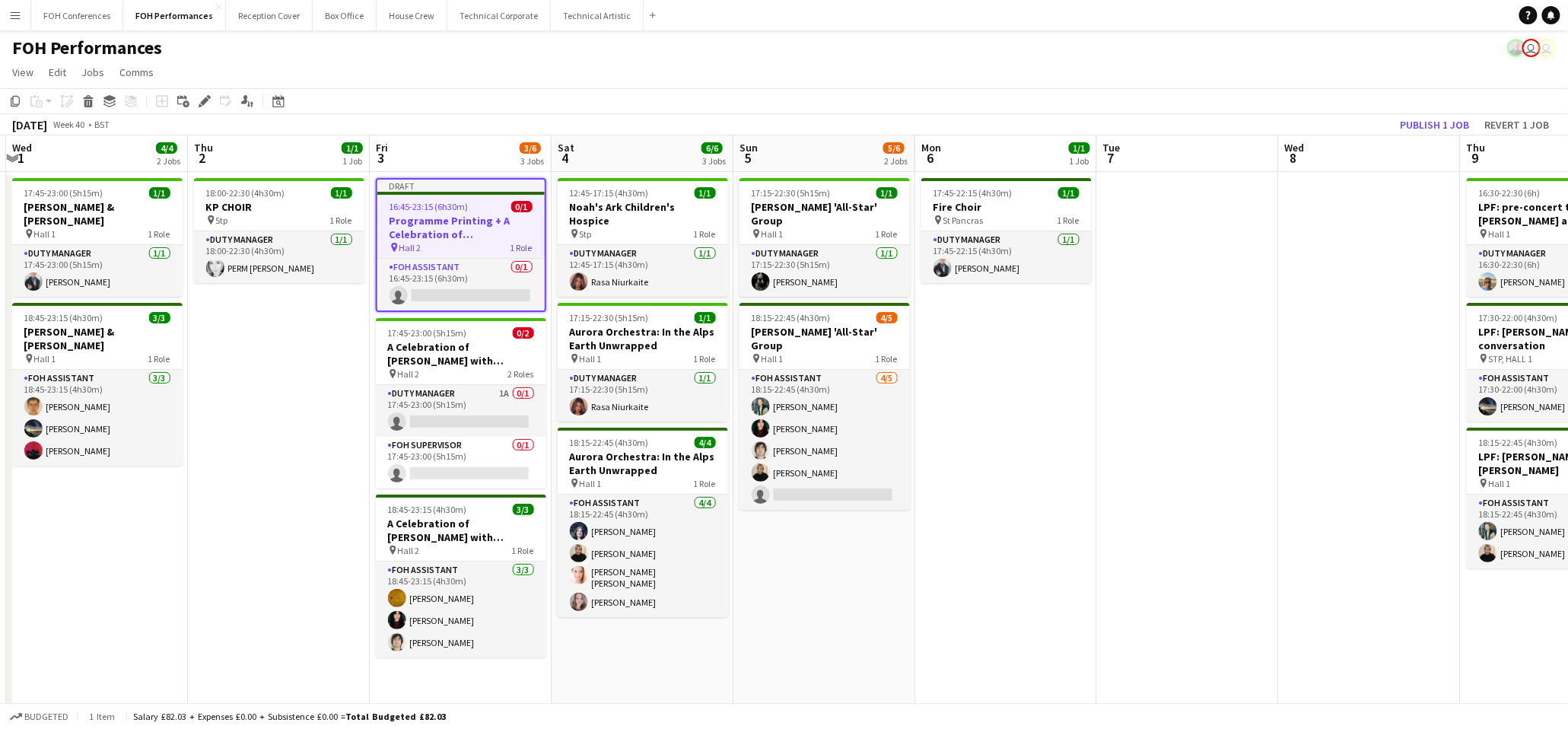
click at [1148, 71] on app-page-menu "View Day view expanded Day view collapsed Month view Date picker Jump to [DATE]…" at bounding box center [784, 74] width 1568 height 29
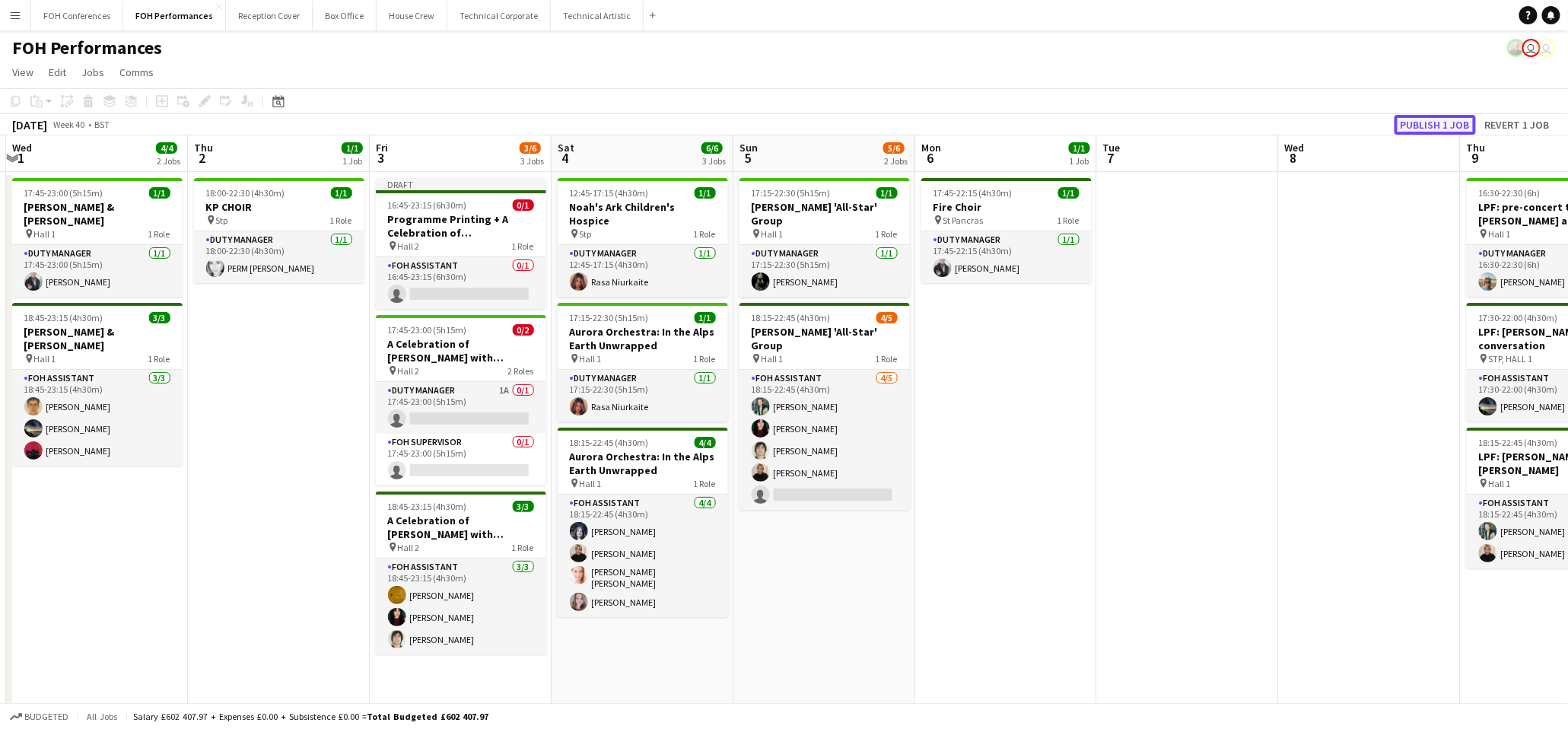
click at [1422, 123] on button "Publish 1 job" at bounding box center [1435, 124] width 82 height 20
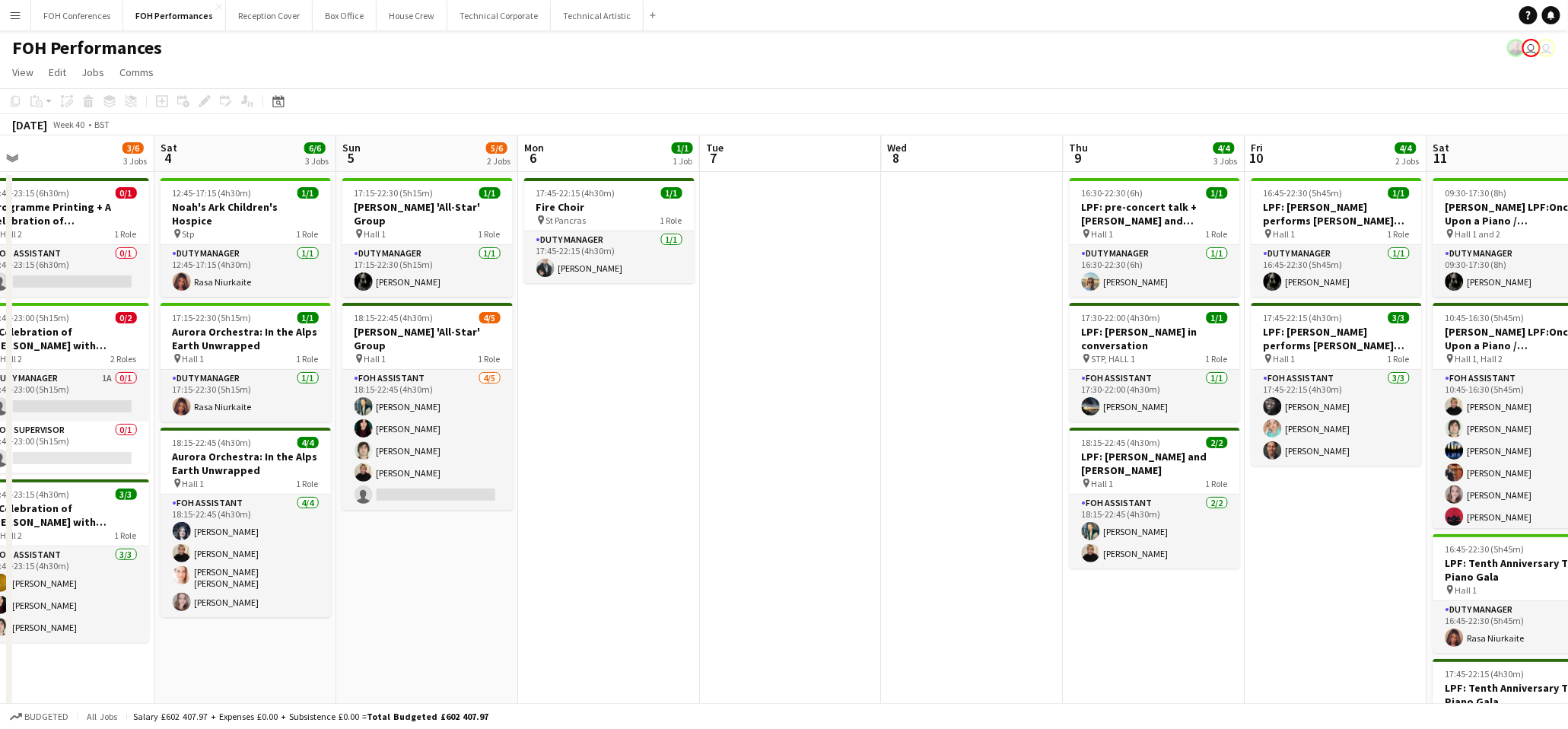
scroll to position [0, 574]
drag, startPoint x: 1364, startPoint y: 166, endPoint x: 966, endPoint y: 194, distance: 399.0
click at [966, 194] on app-calendar-viewport "Tue 30 Wed 1 4/4 2 Jobs Thu 2 1/1 1 Job Fri 3 3/6 3 Jobs Sat 4 6/6 3 Jobs Sun 5…" at bounding box center [784, 508] width 1568 height 745
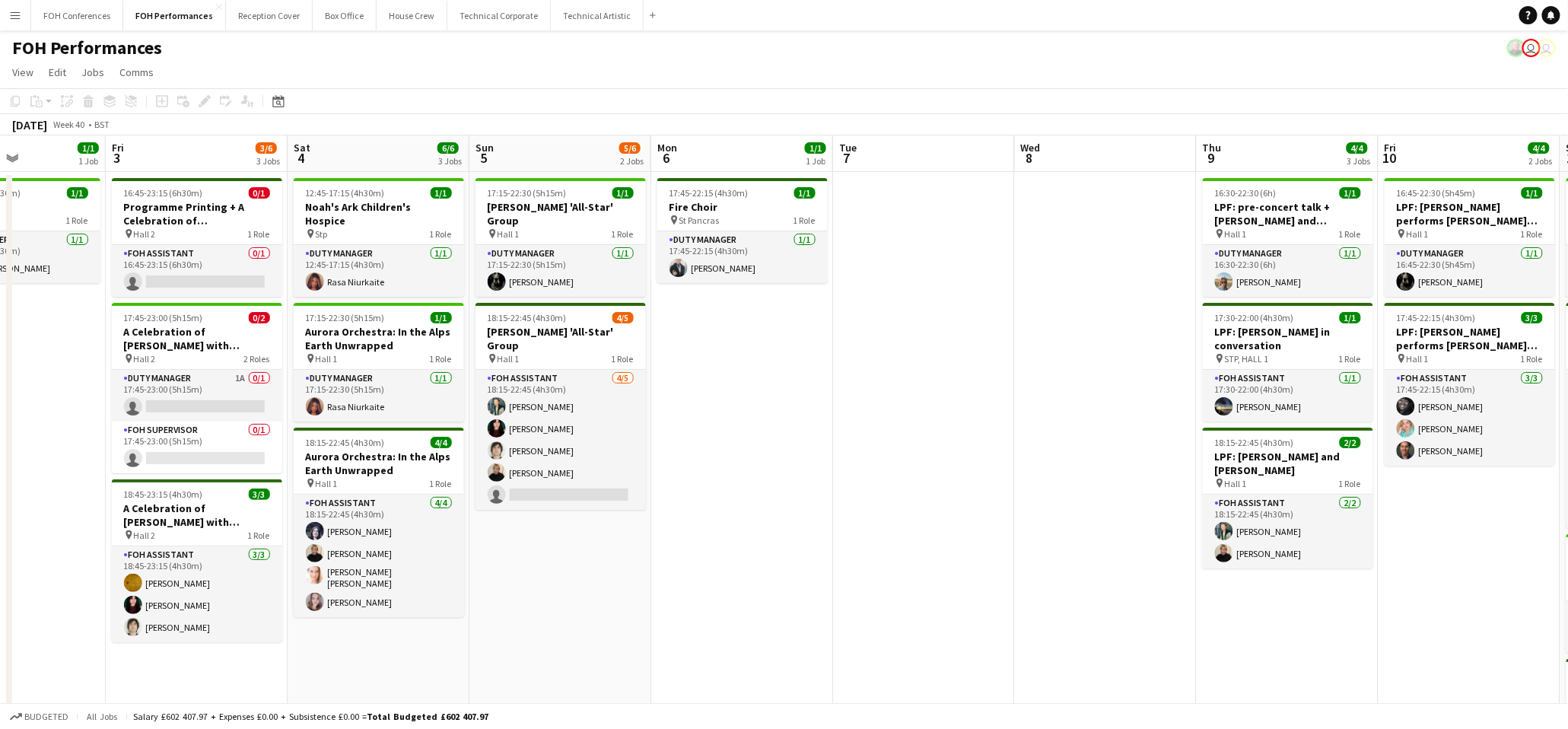
scroll to position [0, 417]
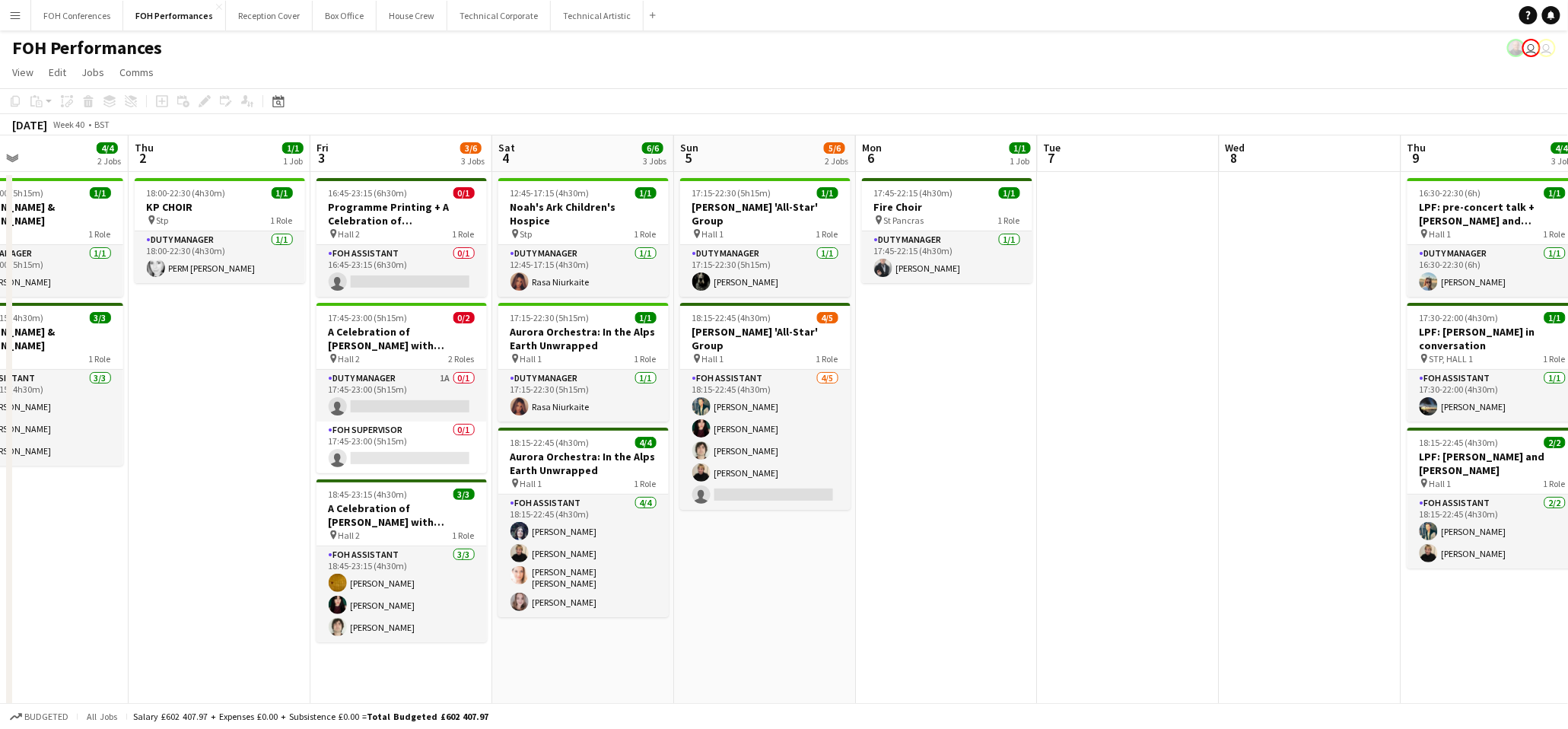
drag, startPoint x: 43, startPoint y: 145, endPoint x: 382, endPoint y: 167, distance: 339.7
click at [382, 167] on app-calendar-viewport "Mon 29 Tue 30 Wed 1 4/4 2 Jobs Thu 2 1/1 1 Job Fri 3 3/6 3 Jobs Sat 4 6/6 3 Job…" at bounding box center [784, 508] width 1568 height 745
click at [384, 454] on app-card-role "FOH Supervisor 0/1 17:45-23:00 (5h15m) single-neutral-actions" at bounding box center [401, 447] width 170 height 52
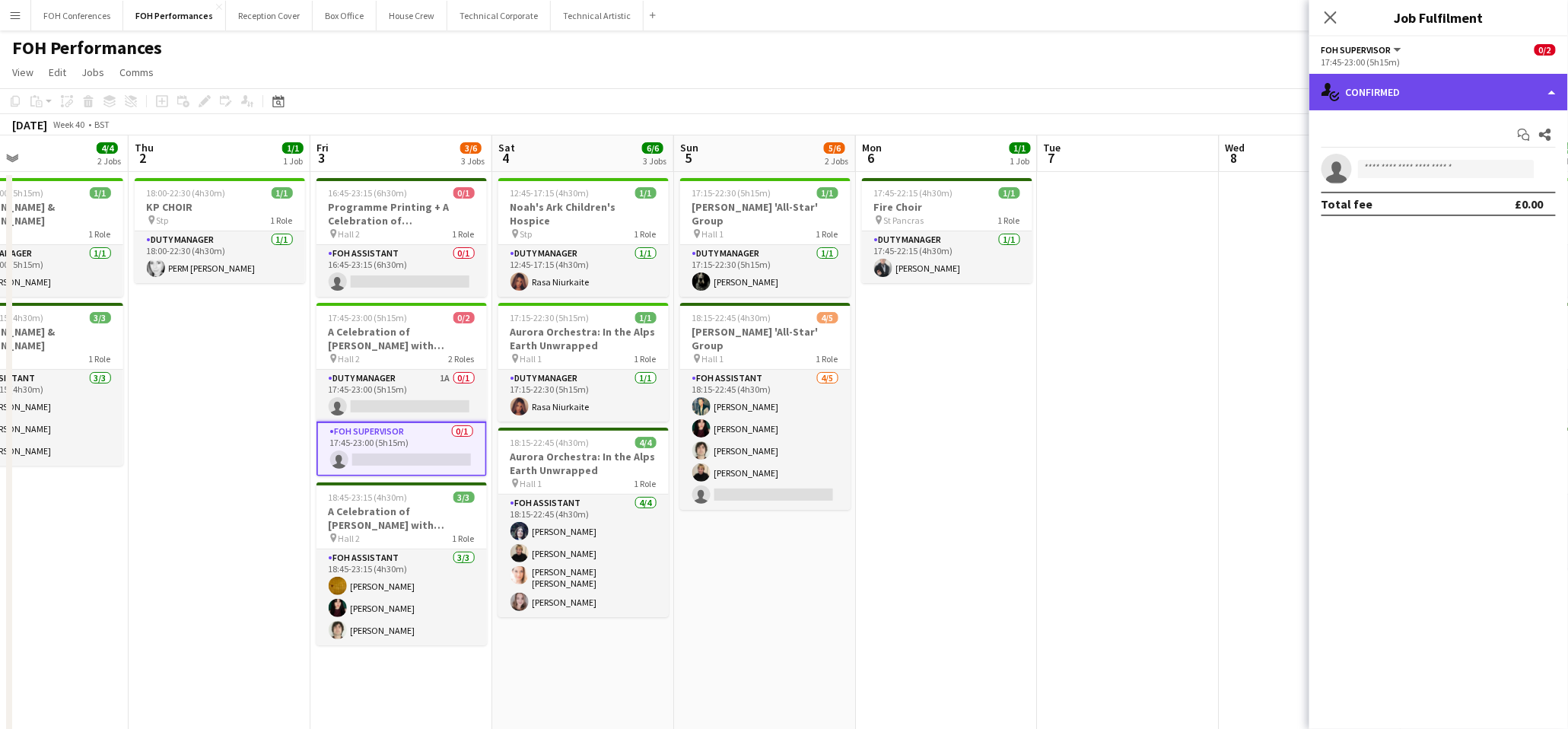
click at [1382, 80] on div "single-neutral-actions-check-2 Confirmed" at bounding box center [1439, 92] width 258 height 37
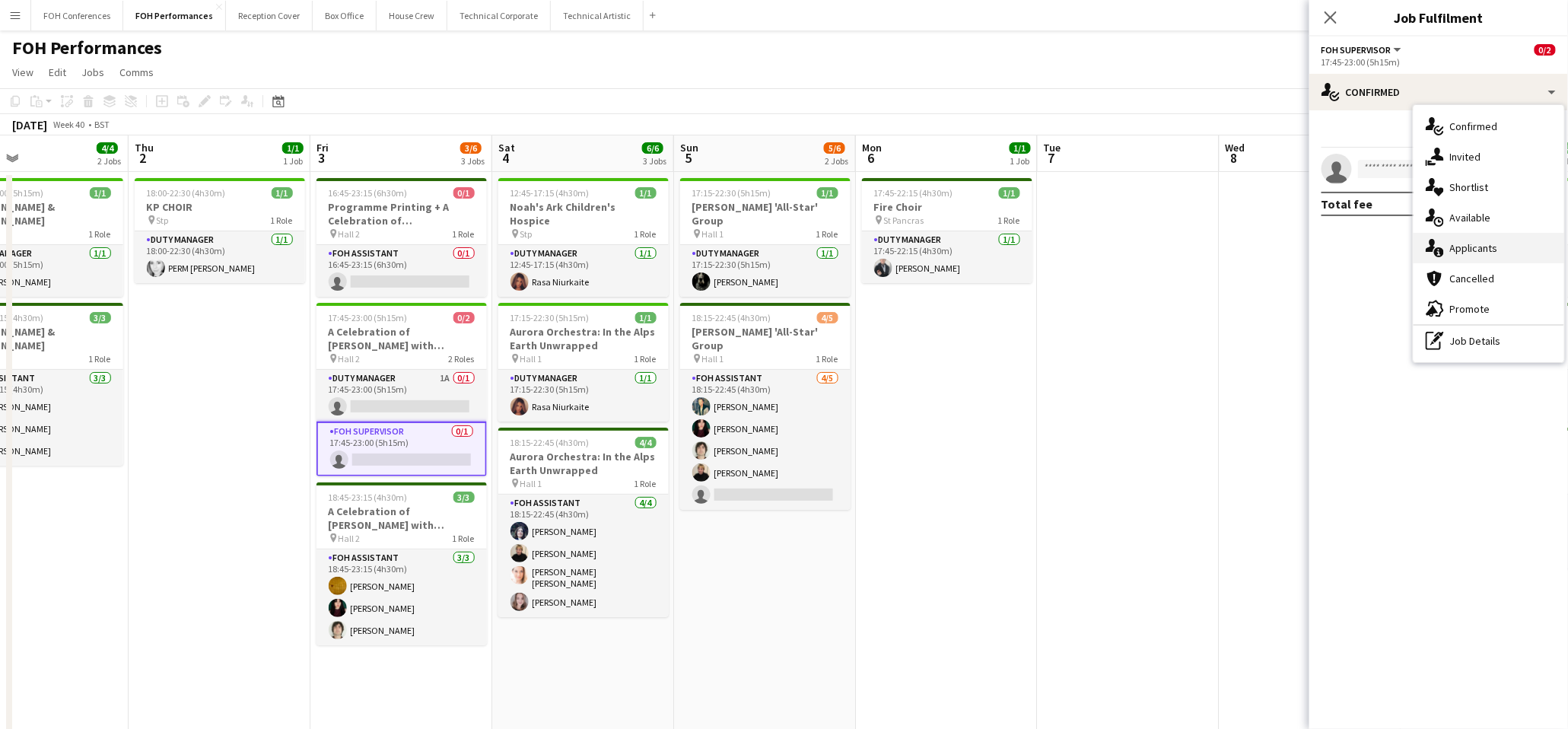
click at [1480, 250] on span "Applicants" at bounding box center [1474, 248] width 48 height 14
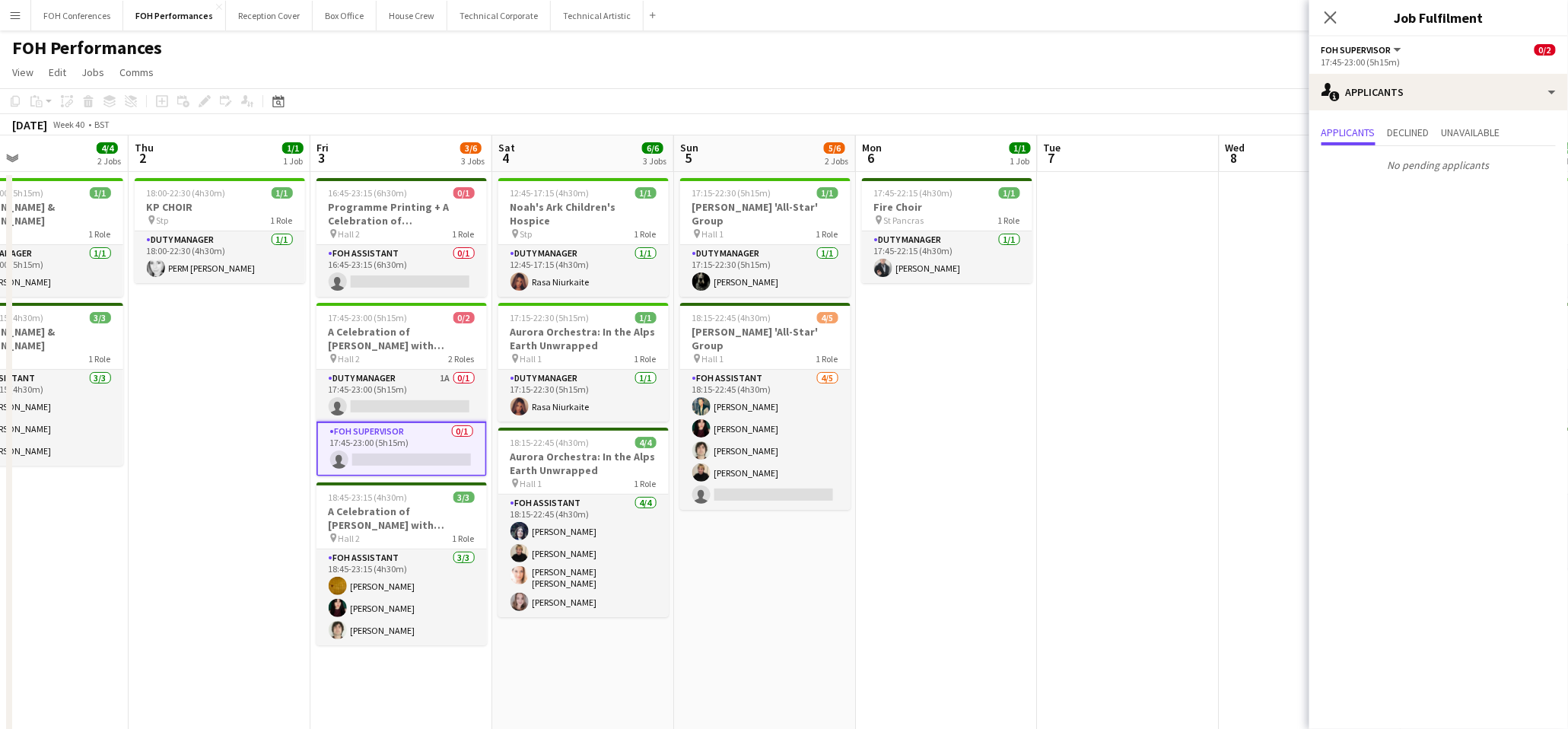
click at [1234, 93] on app-toolbar "Copy Paste Paste Ctrl+V Paste with crew Ctrl+Shift+V Paste linked Job [GEOGRAPH…" at bounding box center [784, 101] width 1568 height 26
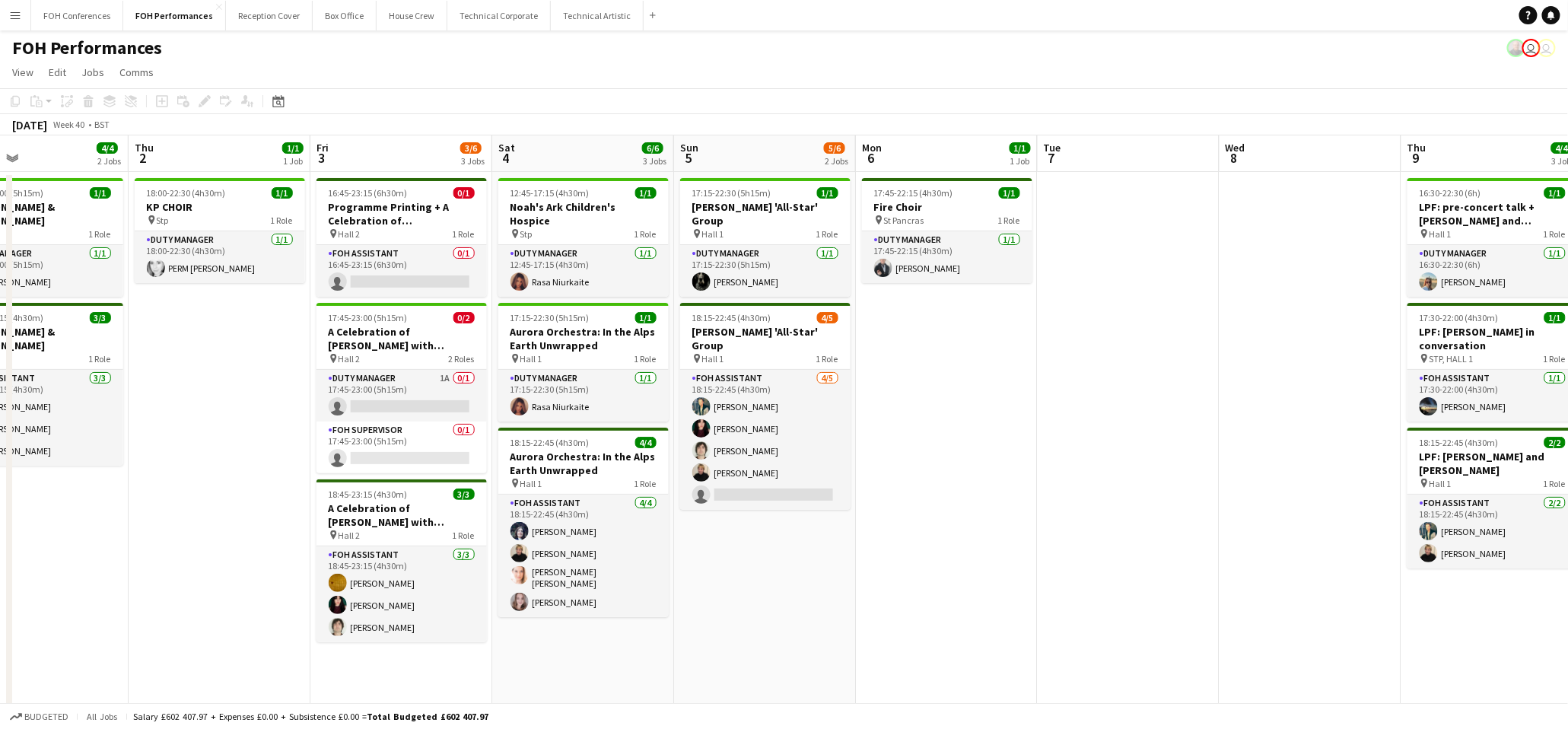
click at [1058, 83] on app-page-menu "View Day view expanded Day view collapsed Month view Date picker Jump to [DATE]…" at bounding box center [784, 74] width 1568 height 29
click at [412, 54] on div "FOH Performances user user" at bounding box center [784, 45] width 1568 height 29
click at [1013, 54] on div "FOH Performances user user" at bounding box center [784, 45] width 1568 height 29
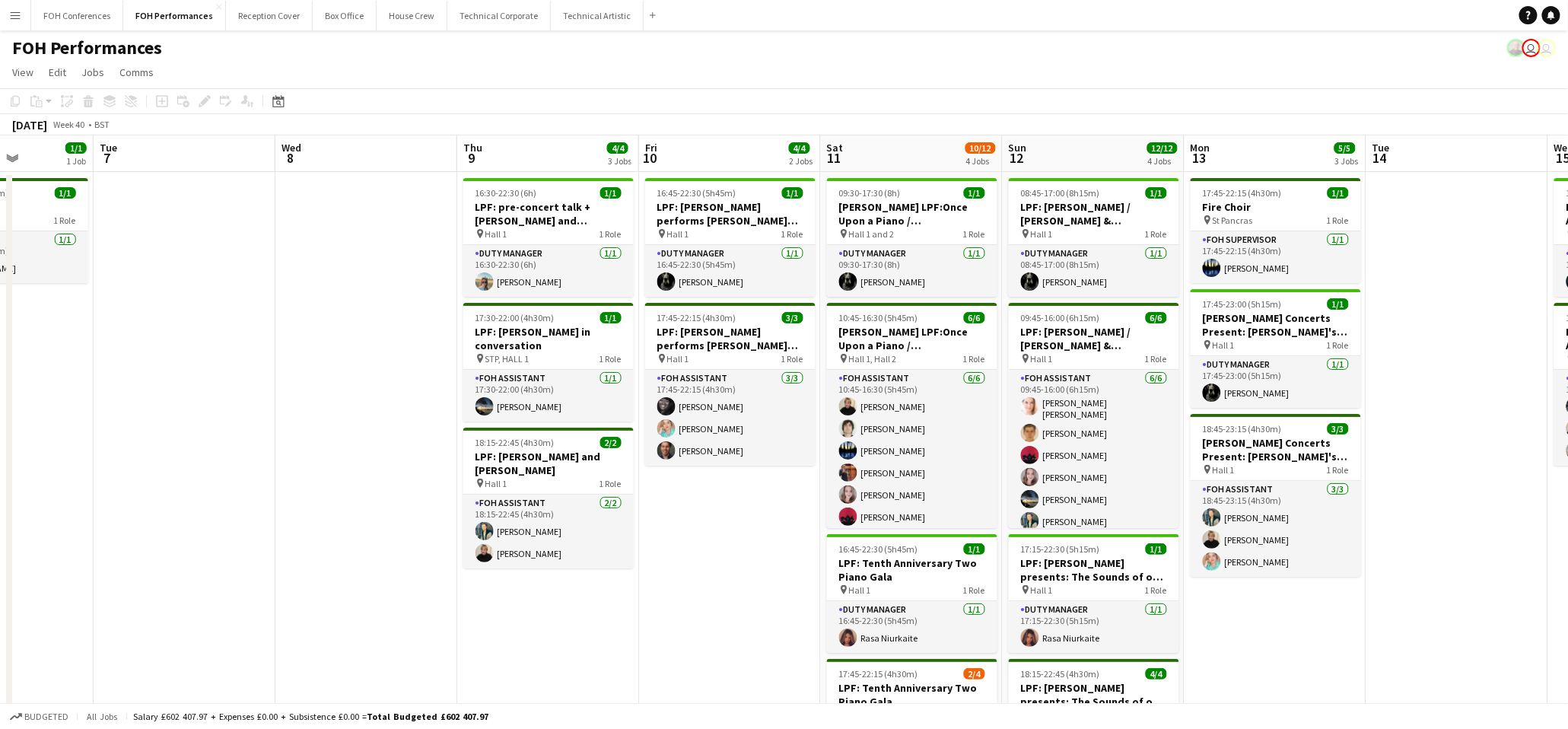
scroll to position [0, 539]
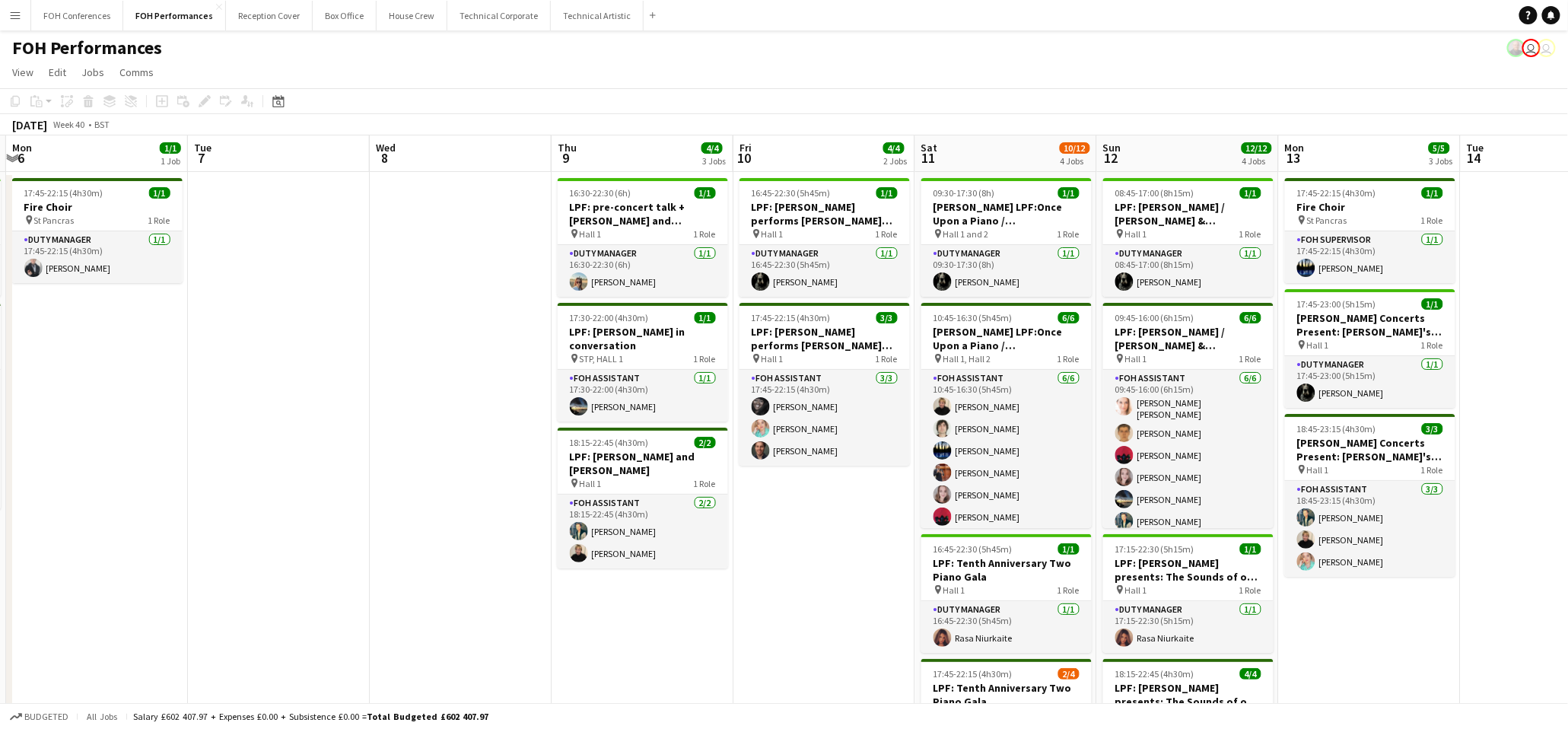
drag, startPoint x: 1341, startPoint y: 152, endPoint x: 491, endPoint y: 189, distance: 850.8
click at [491, 189] on app-calendar-viewport "Fri 3 3/6 3 Jobs Sat 4 6/6 3 Jobs Sun 5 5/6 2 Jobs Mon 6 1/1 1 Job Tue 7 Wed 8 …" at bounding box center [784, 508] width 1568 height 745
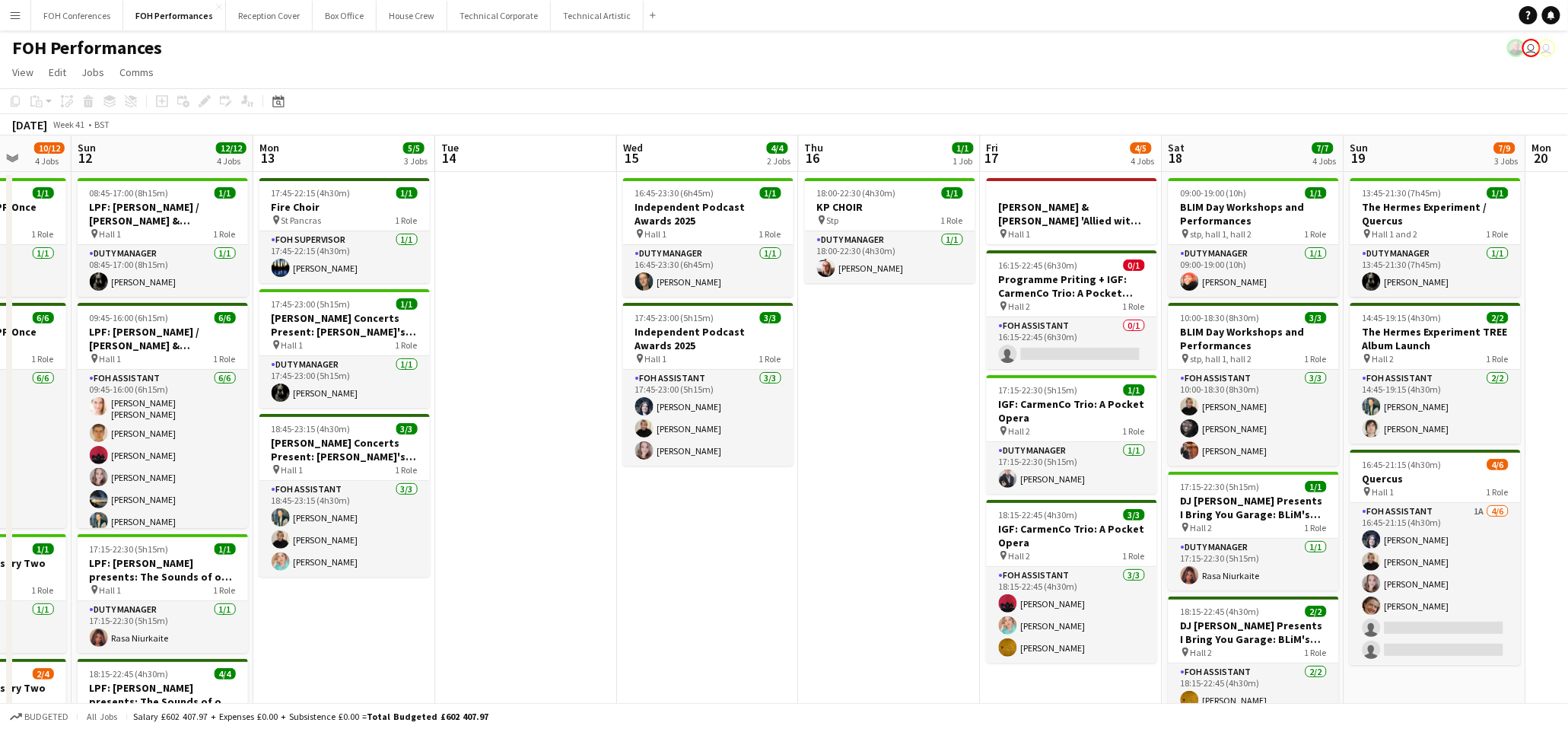
scroll to position [0, 524]
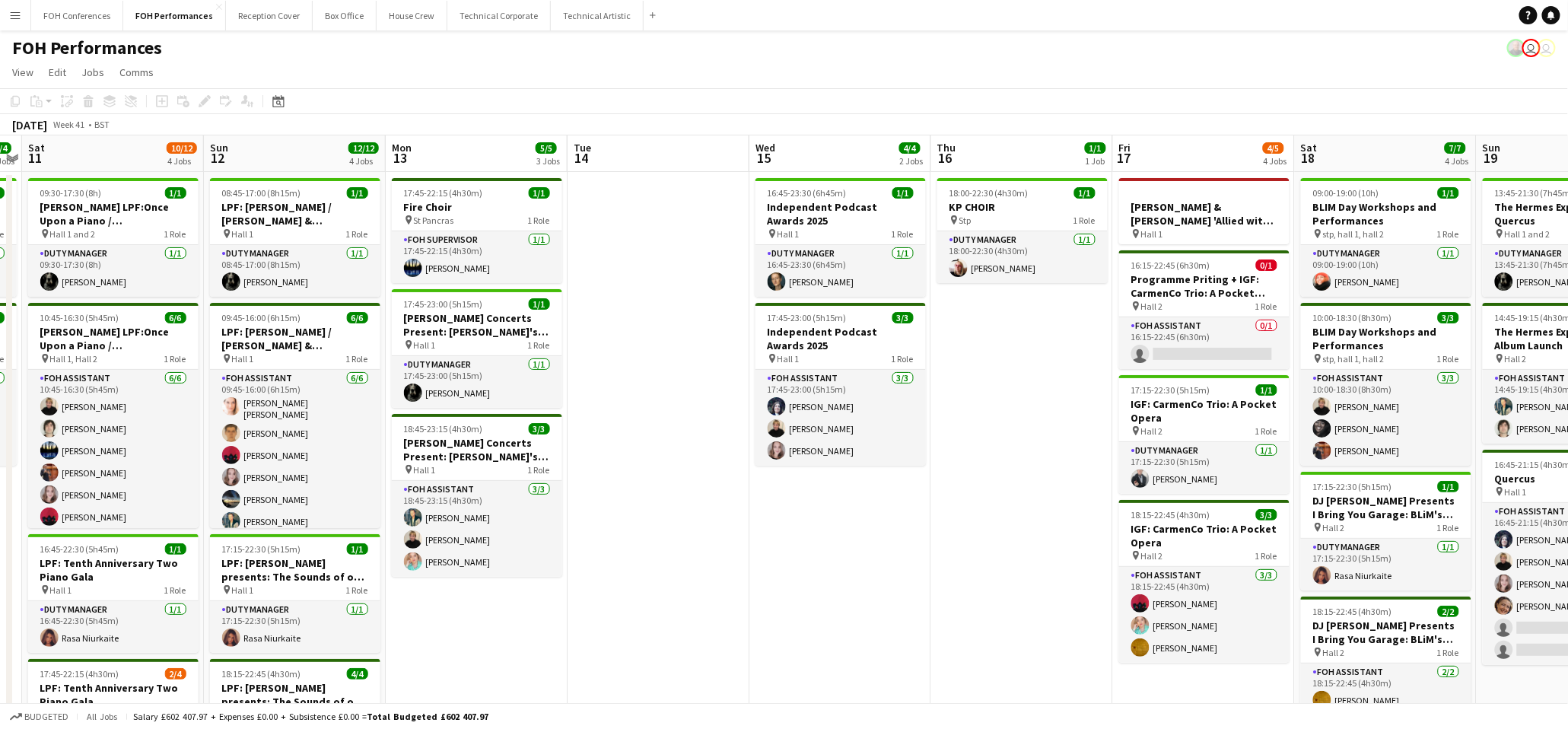
drag, startPoint x: 1384, startPoint y: 164, endPoint x: 491, endPoint y: 198, distance: 893.6
click at [491, 198] on app-calendar-viewport "Wed 8 Thu 9 4/4 3 Jobs Fri 10 4/4 2 Jobs Sat 11 10/12 4 Jobs Sun 12 12/12 4 Job…" at bounding box center [784, 508] width 1568 height 745
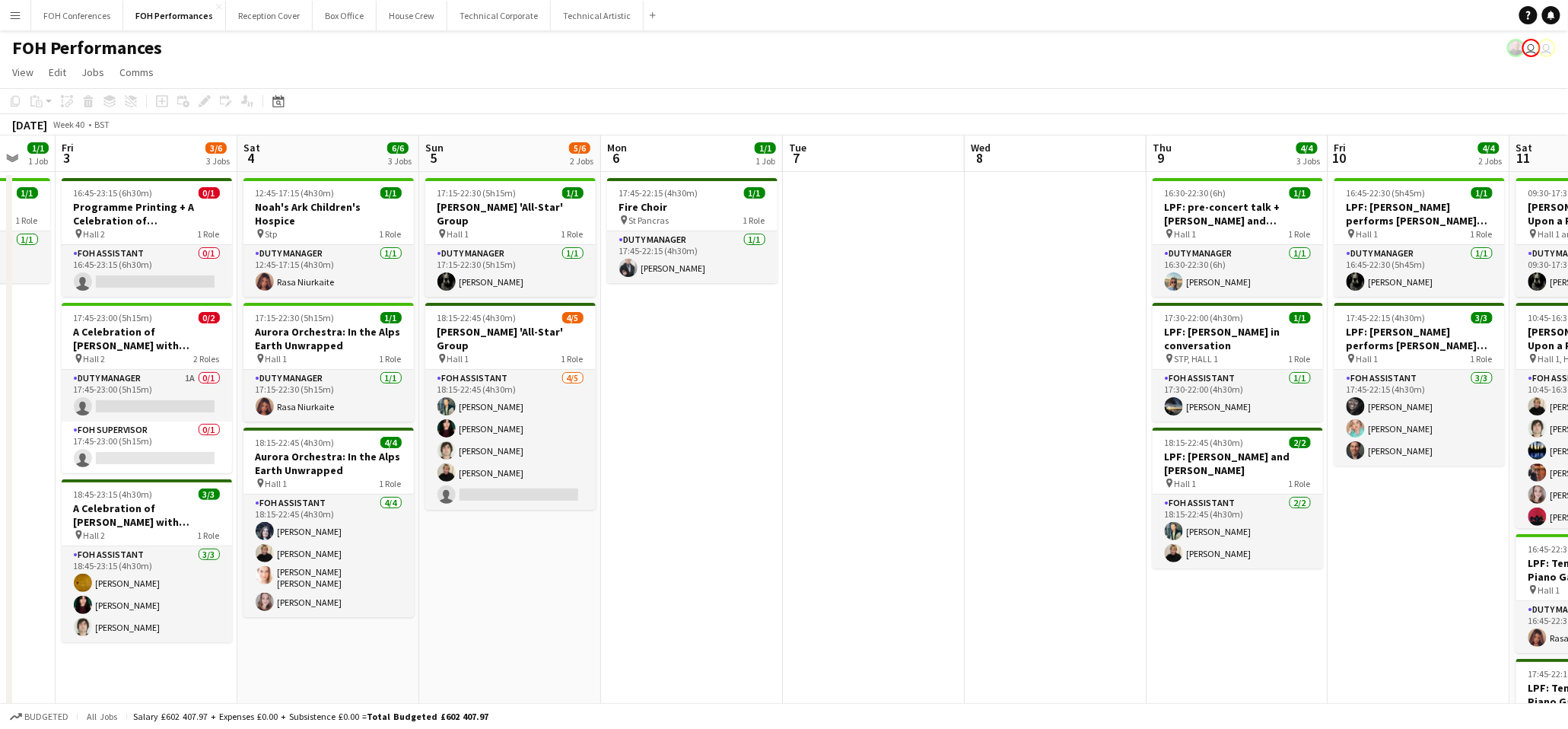
scroll to position [0, 386]
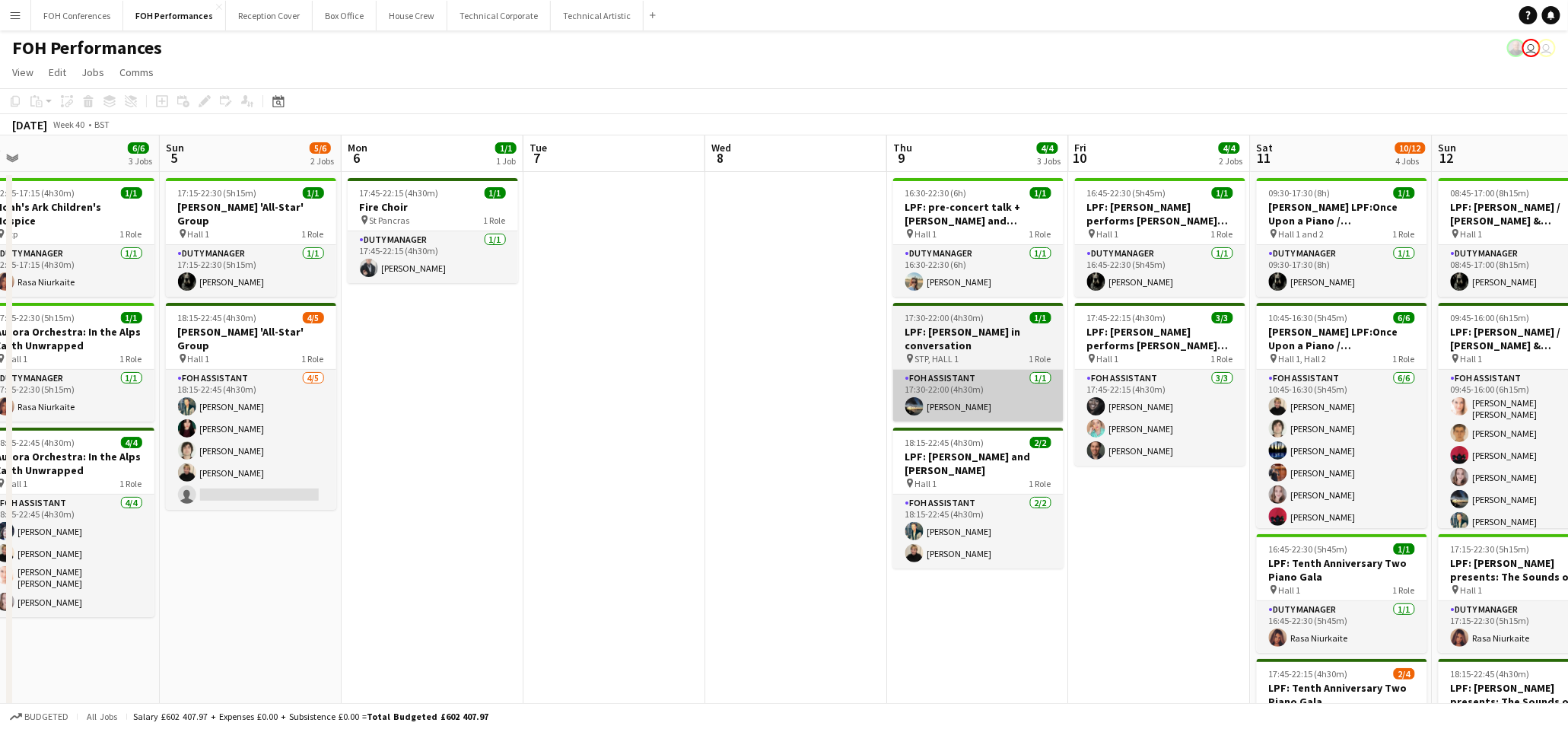
drag, startPoint x: 112, startPoint y: 157, endPoint x: 1203, endPoint y: 379, distance: 1113.4
click at [1568, 358] on html "Menu Boards Boards Boards All jobs Status Workforce Workforce My Workforce Recr…" at bounding box center [784, 453] width 1568 height 907
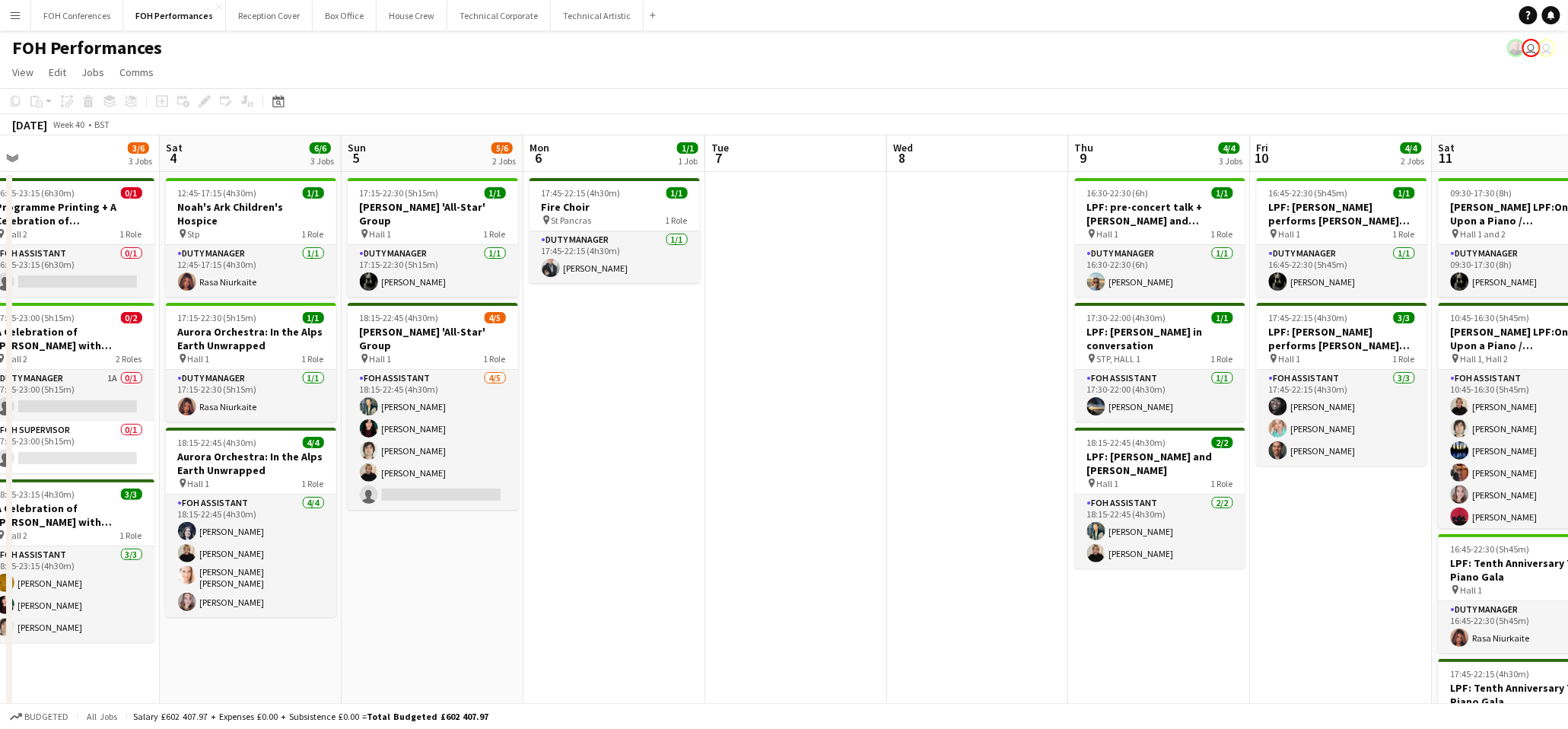
scroll to position [0, 389]
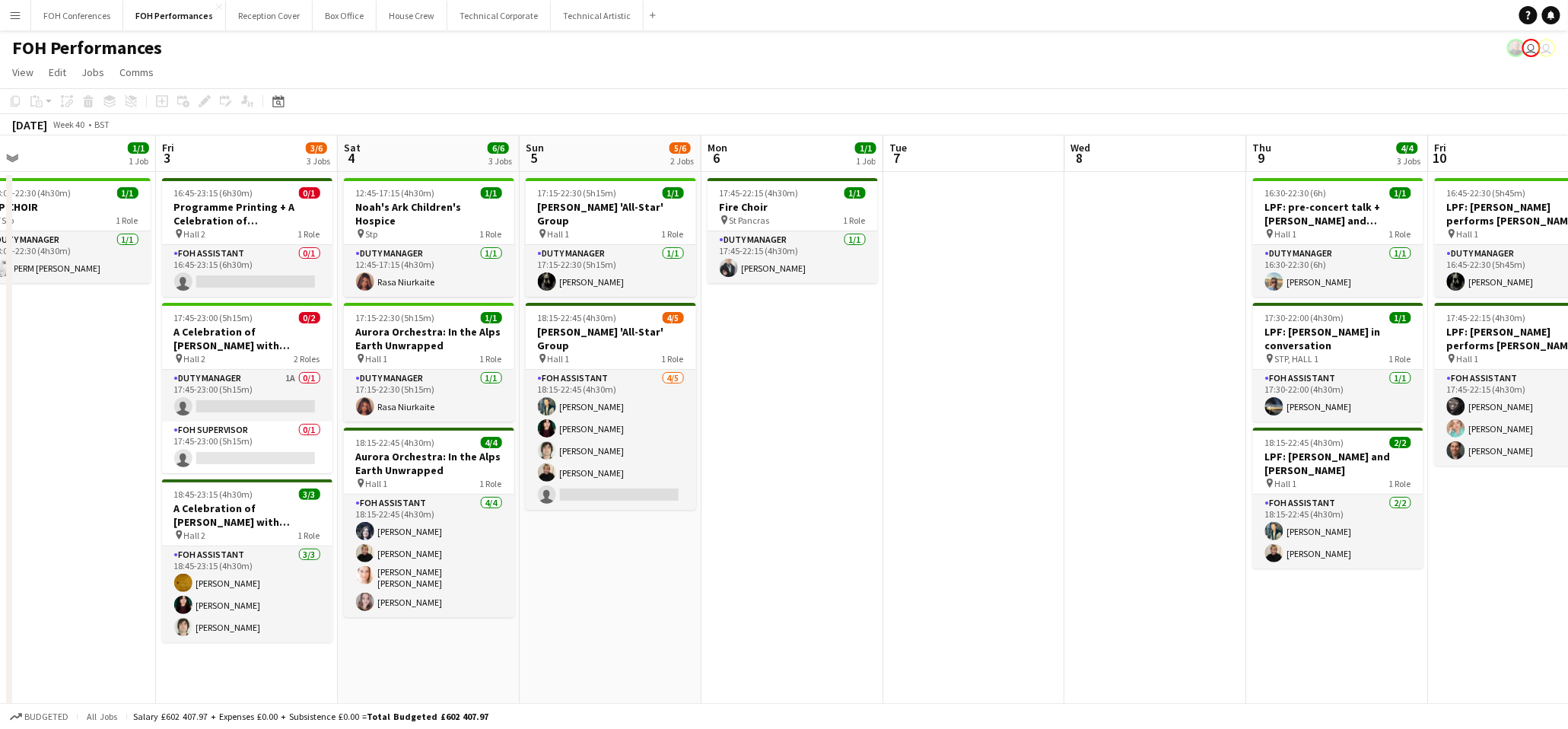
drag, startPoint x: 71, startPoint y: 168, endPoint x: 459, endPoint y: 129, distance: 390.0
click at [459, 129] on app-calendar "Copy Paste Paste Ctrl+V Paste with crew Ctrl+Shift+V Paste linked Job [GEOGRAPH…" at bounding box center [784, 484] width 1568 height 792
